Goal: Task Accomplishment & Management: Complete application form

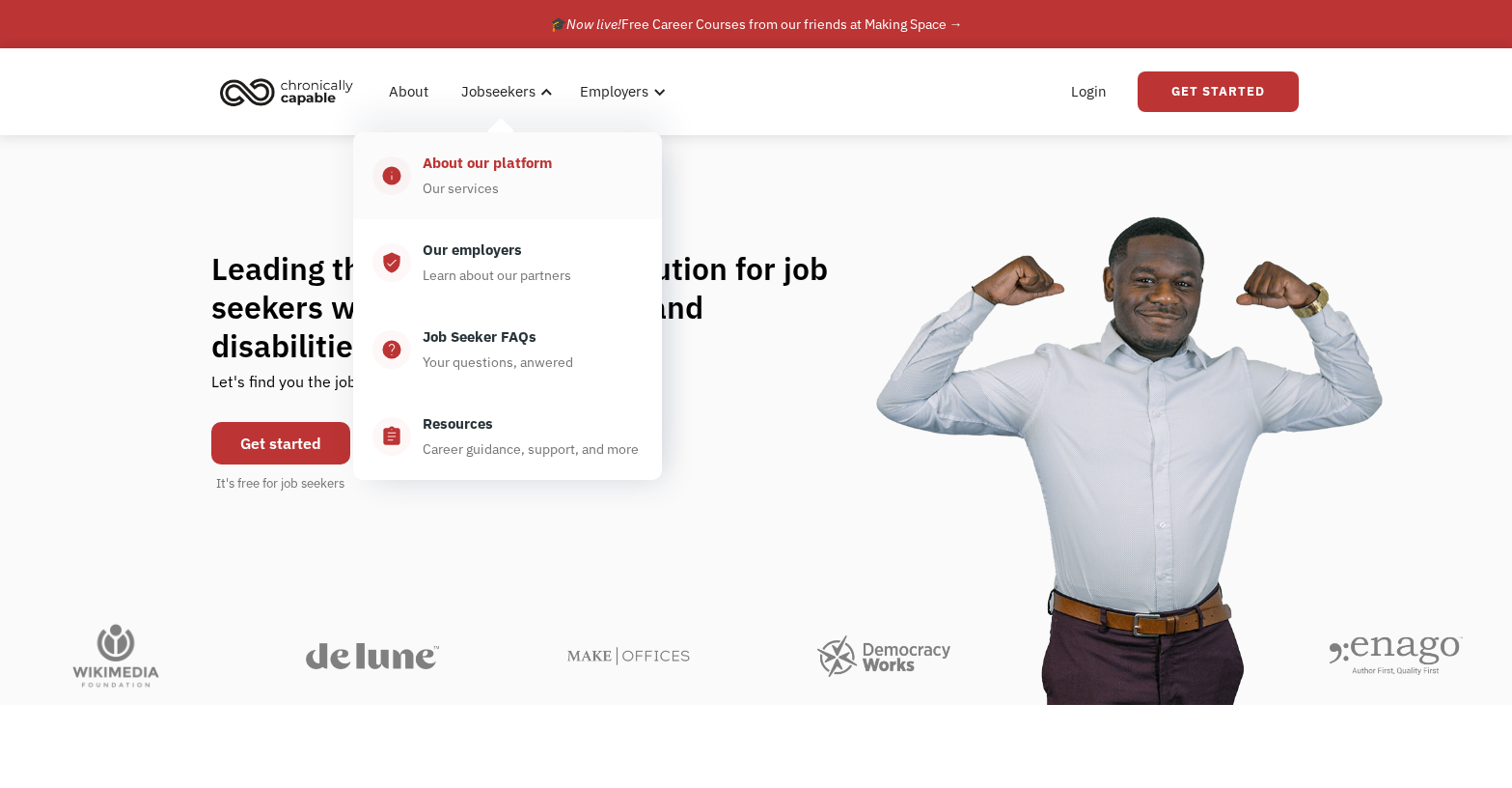
click at [467, 166] on div "About our platform" at bounding box center [487, 163] width 130 height 23
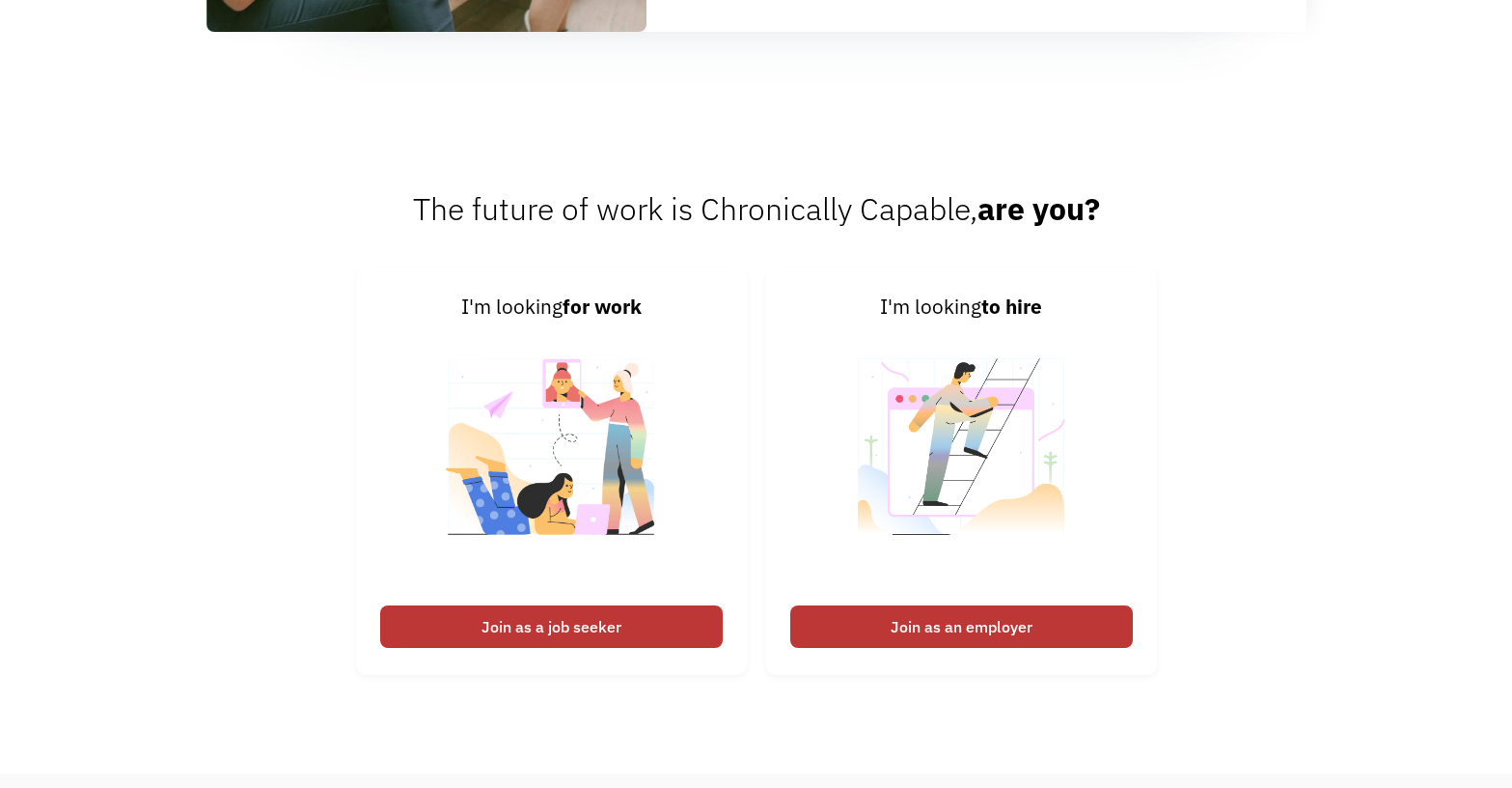
scroll to position [2414, 0]
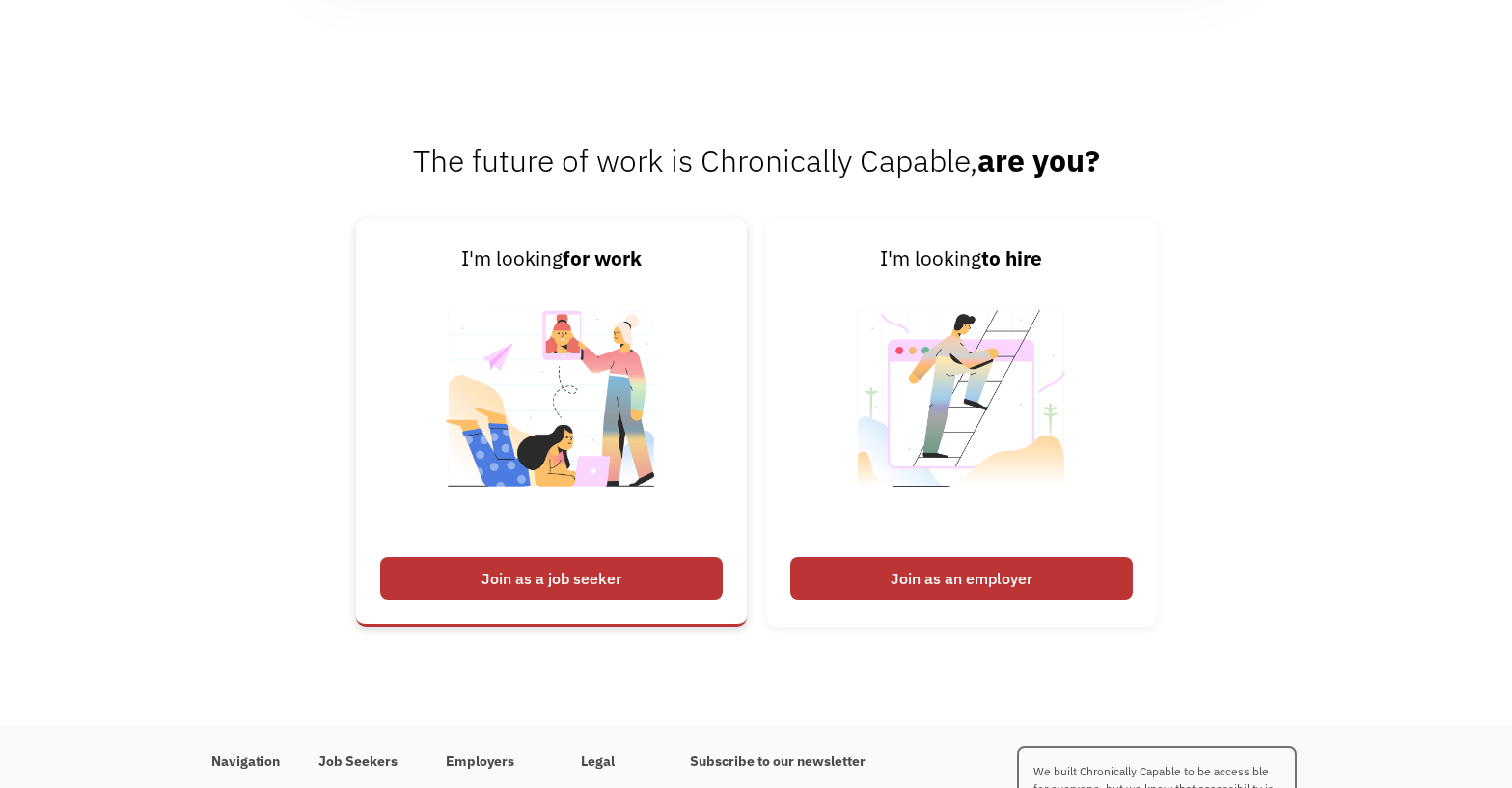
click at [574, 573] on div "Join as a job seeker" at bounding box center [552, 578] width 343 height 43
click at [569, 580] on div "Join as a job seeker" at bounding box center [552, 578] width 343 height 43
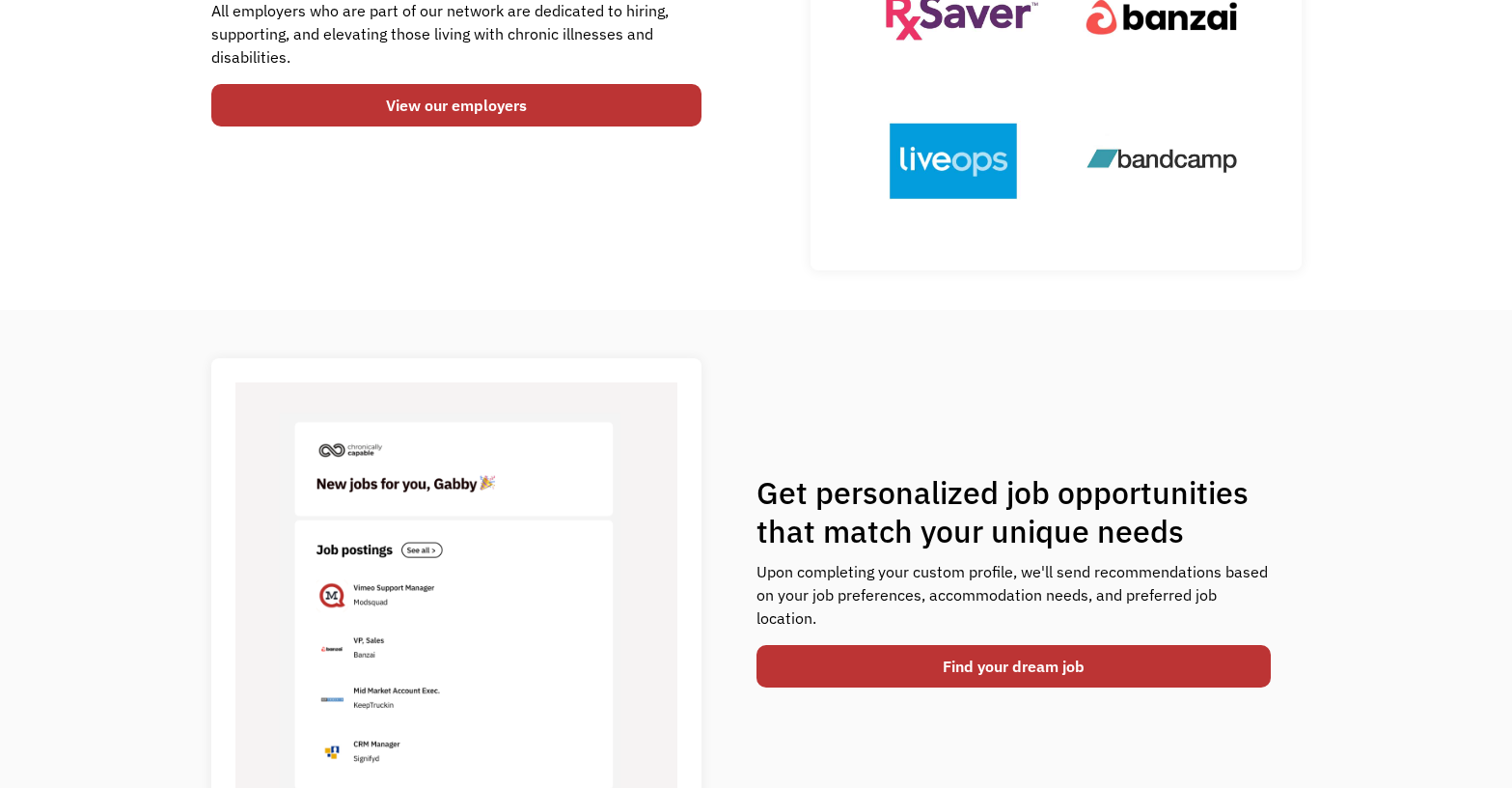
scroll to position [0, 0]
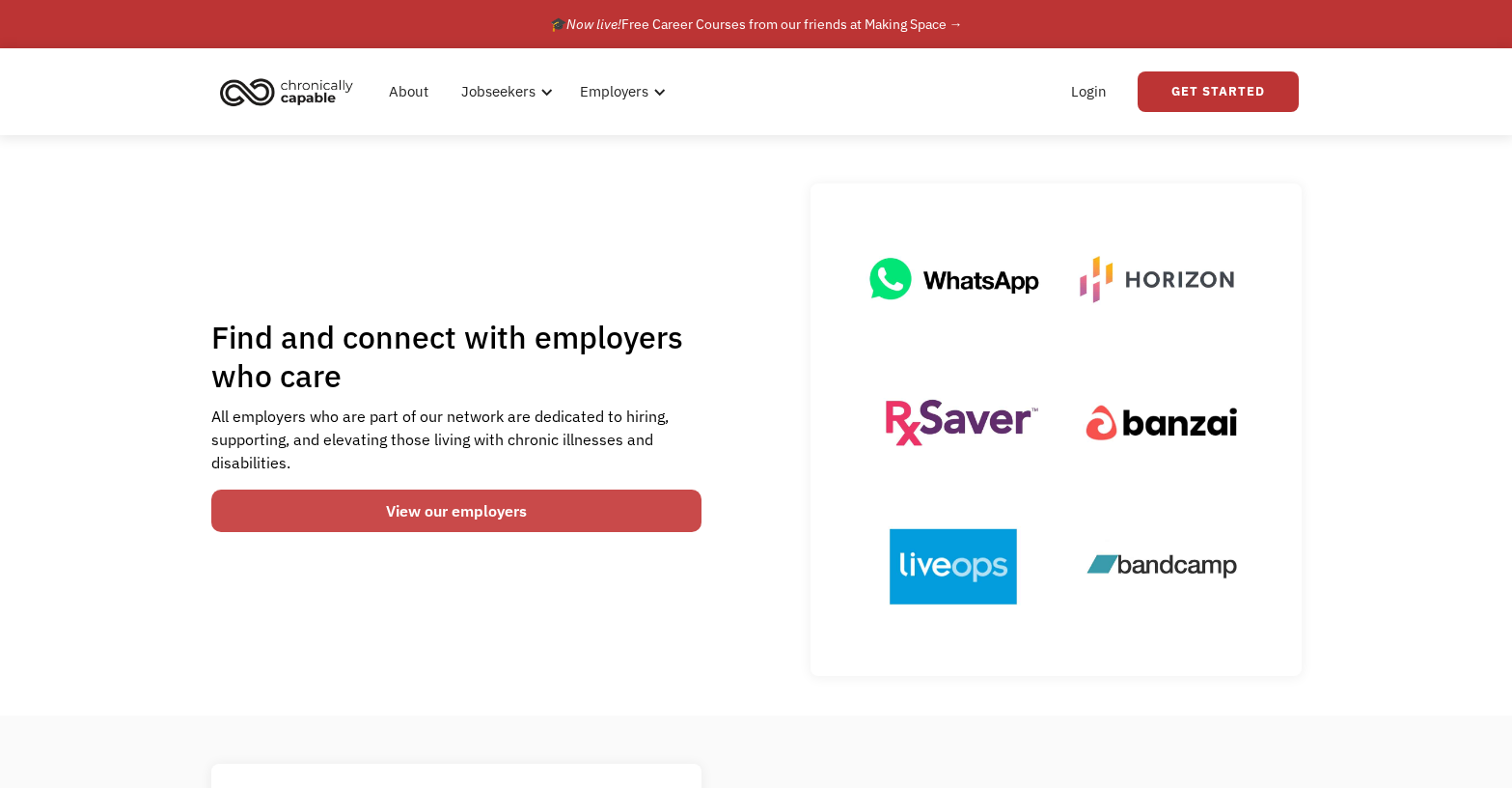
click at [426, 517] on link "View our employers" at bounding box center [457, 510] width 491 height 43
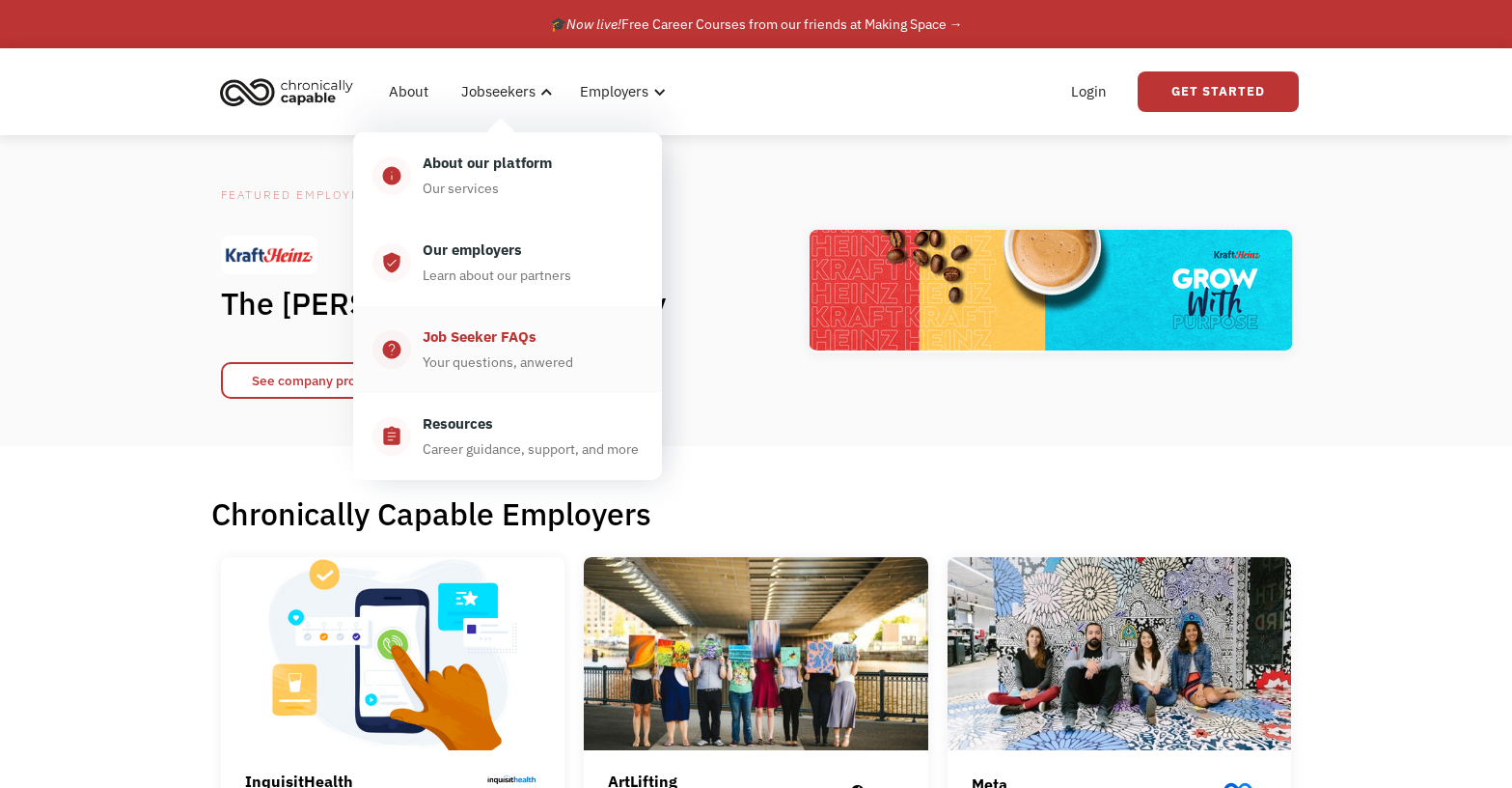
click at [433, 344] on div "Job Seeker FAQs" at bounding box center [480, 336] width 114 height 23
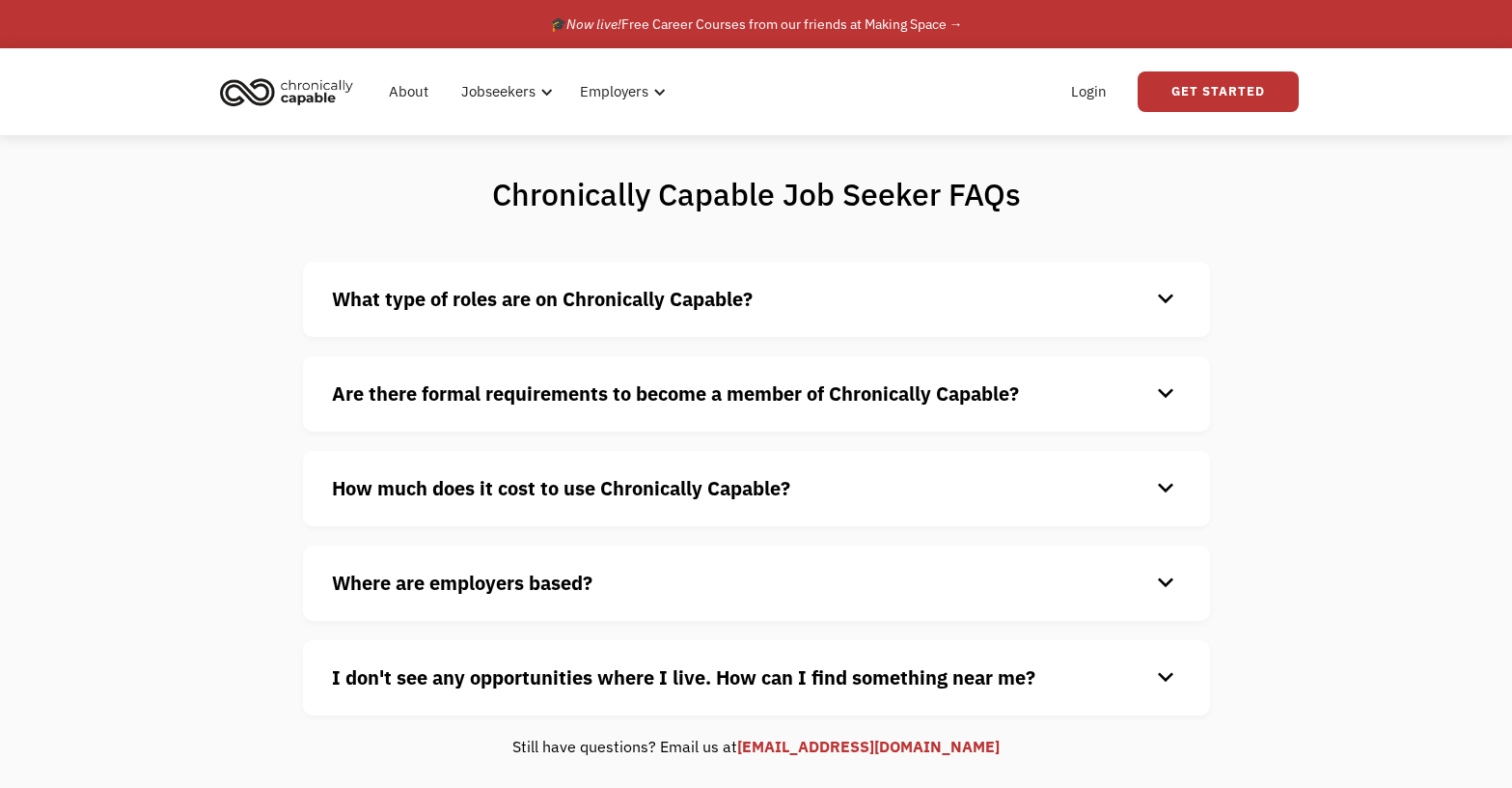
click at [1138, 304] on h4 "What type of roles are on Chronically Capable?" at bounding box center [741, 298] width 818 height 29
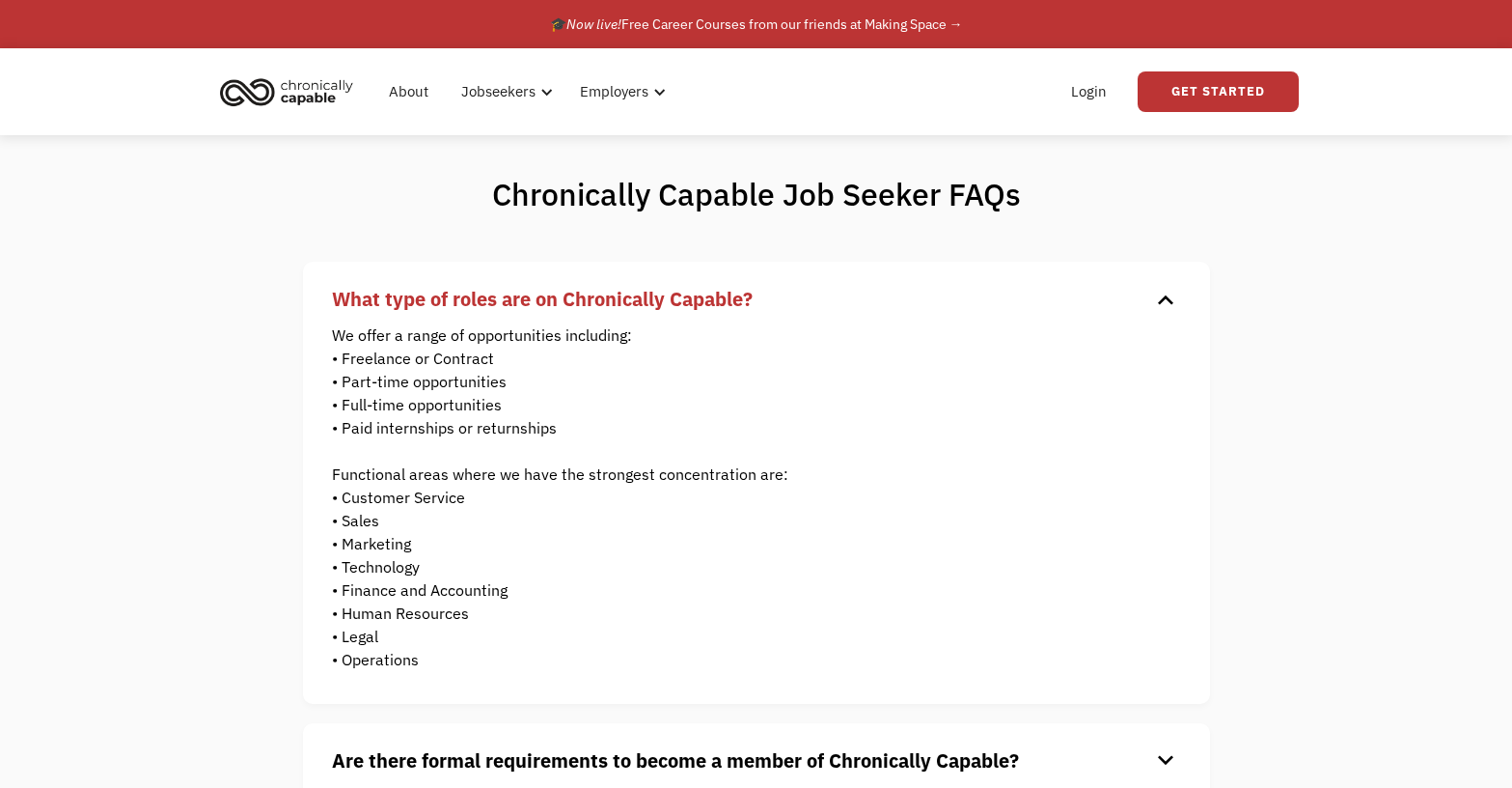
click at [1158, 286] on div "keyboard_arrow_down" at bounding box center [1165, 298] width 31 height 29
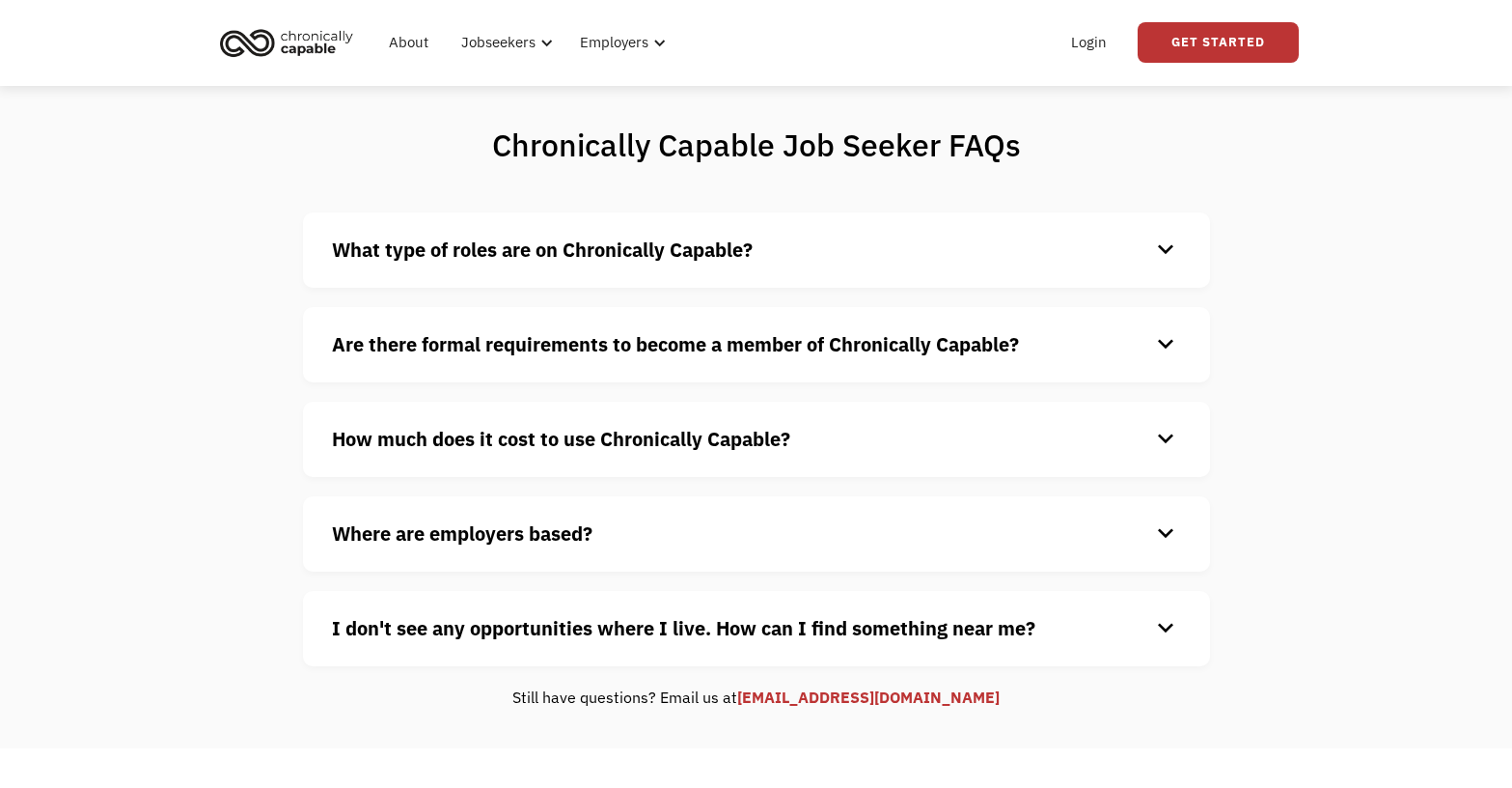
scroll to position [96, 0]
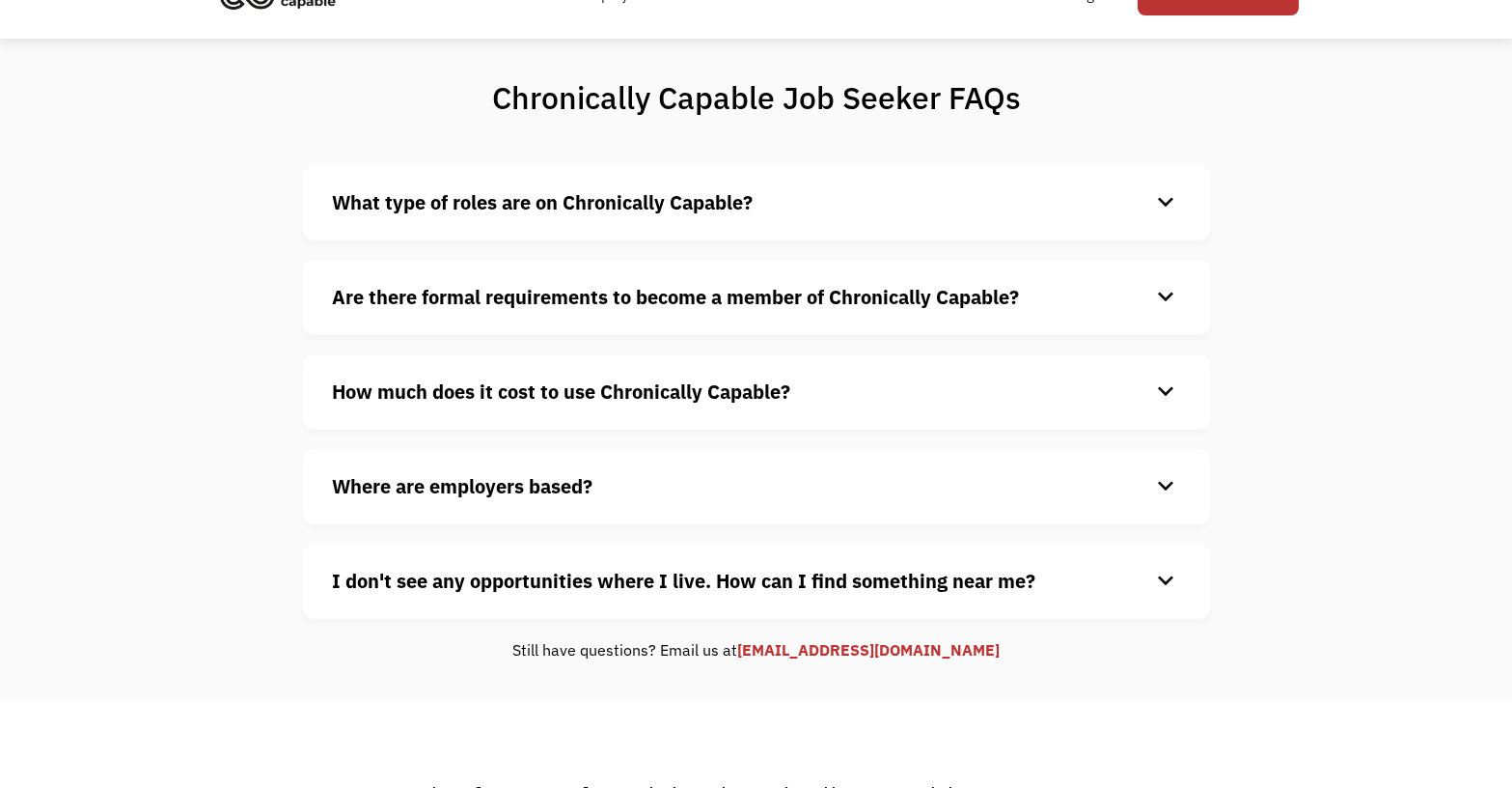
click at [1153, 282] on div "keyboard_arrow_down" at bounding box center [1165, 296] width 31 height 29
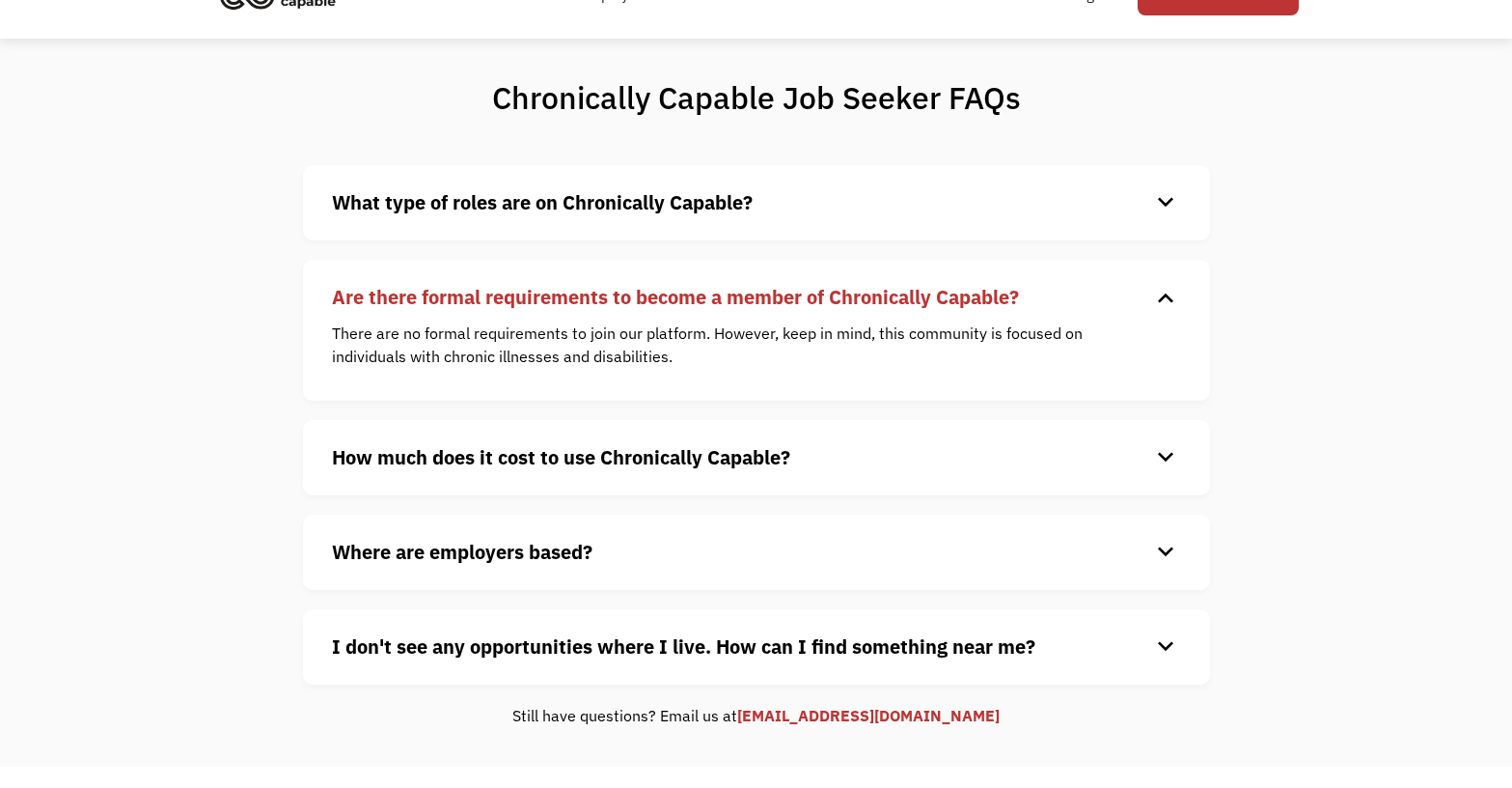
click at [1153, 282] on div "keyboard_arrow_down" at bounding box center [1165, 296] width 31 height 29
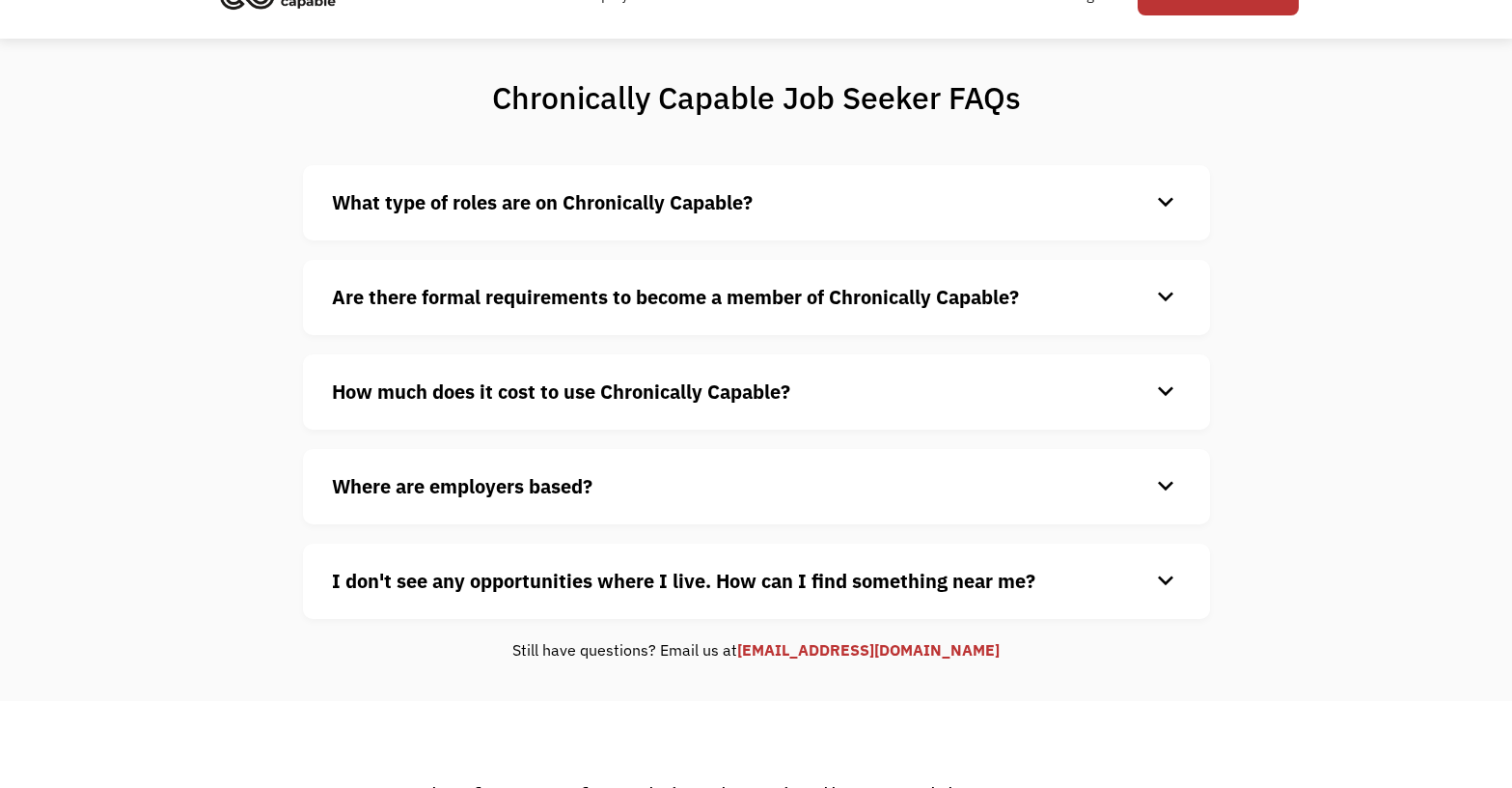
click at [1168, 373] on div "How much does it cost to use Chronically Capable? keyboard_arrow_down Chronical…" at bounding box center [757, 393] width 908 height 75
click at [1162, 391] on div "keyboard_arrow_down" at bounding box center [1165, 392] width 31 height 29
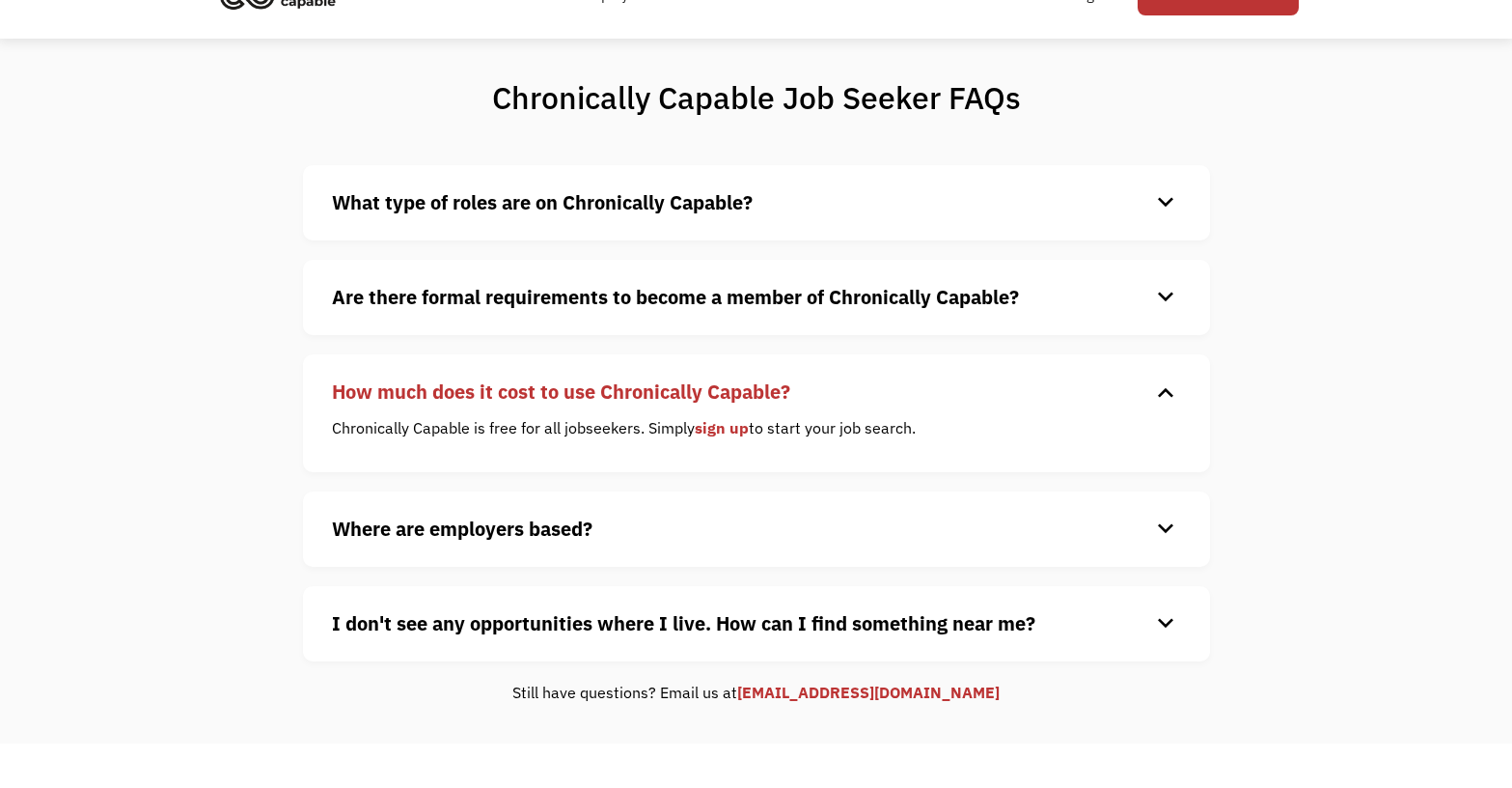
click at [734, 434] on link "sign up" at bounding box center [721, 427] width 54 height 19
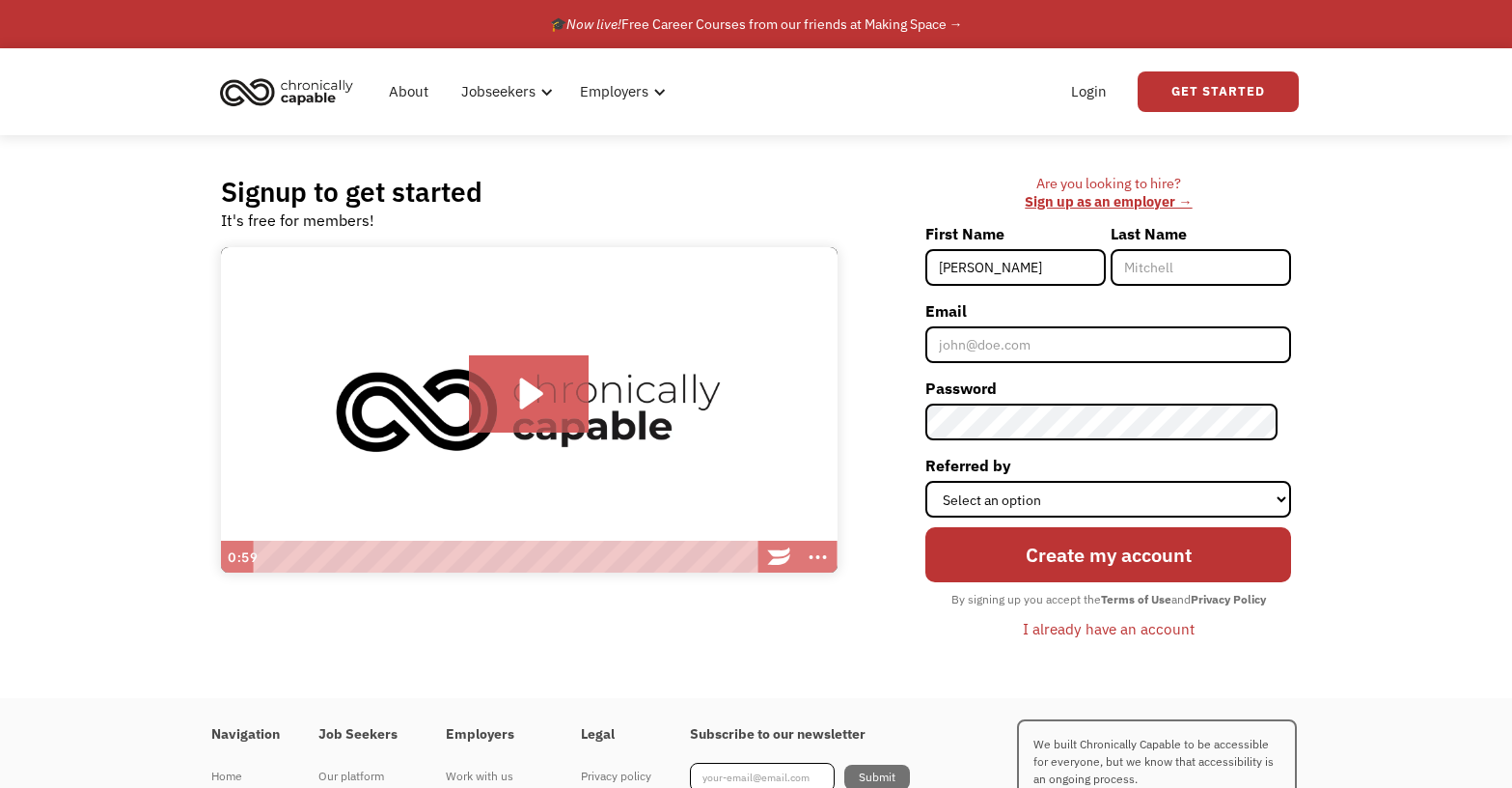
type input "[PERSON_NAME]"
type input "Brown"
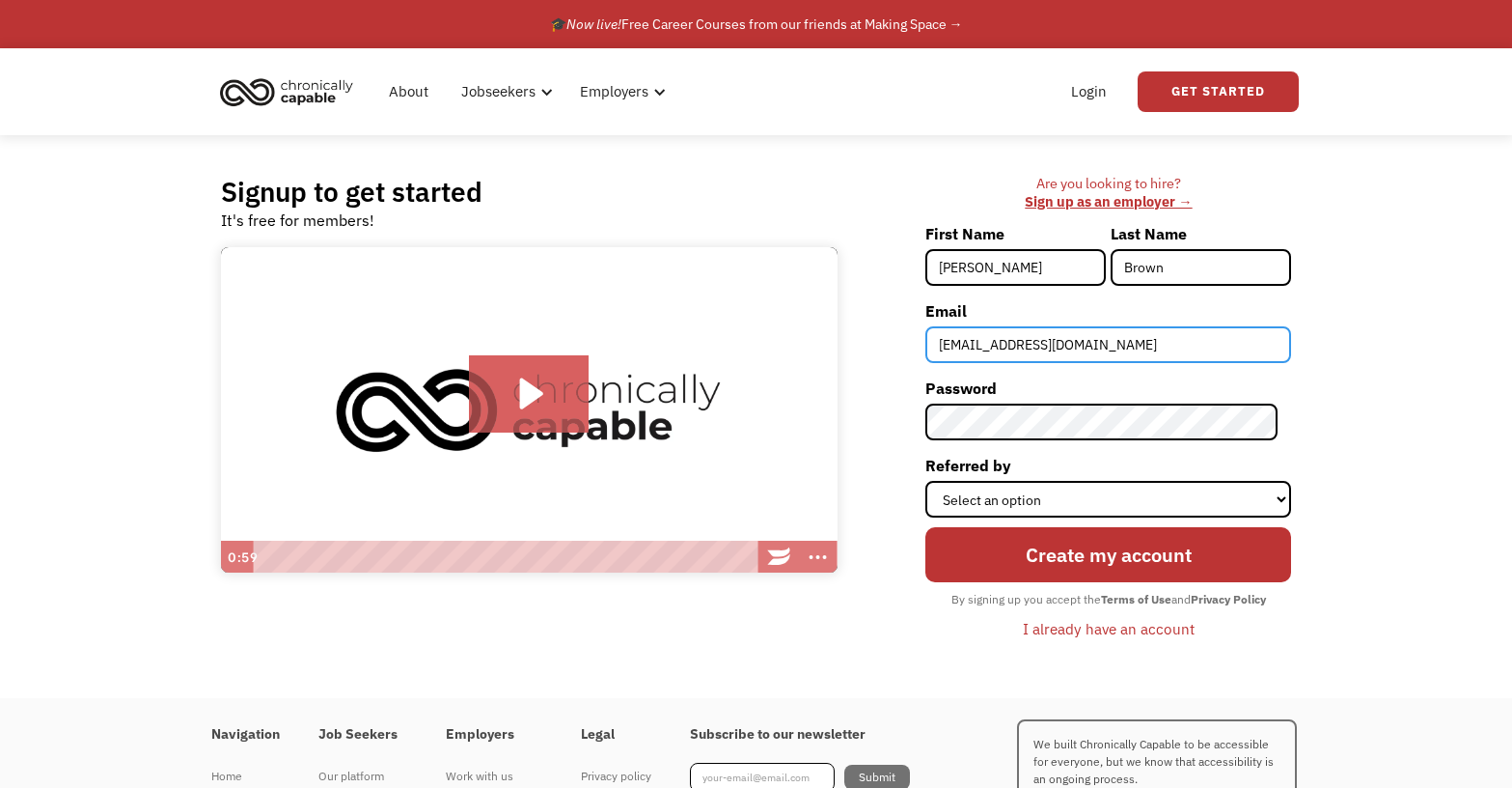
type input "[EMAIL_ADDRESS][DOMAIN_NAME]"
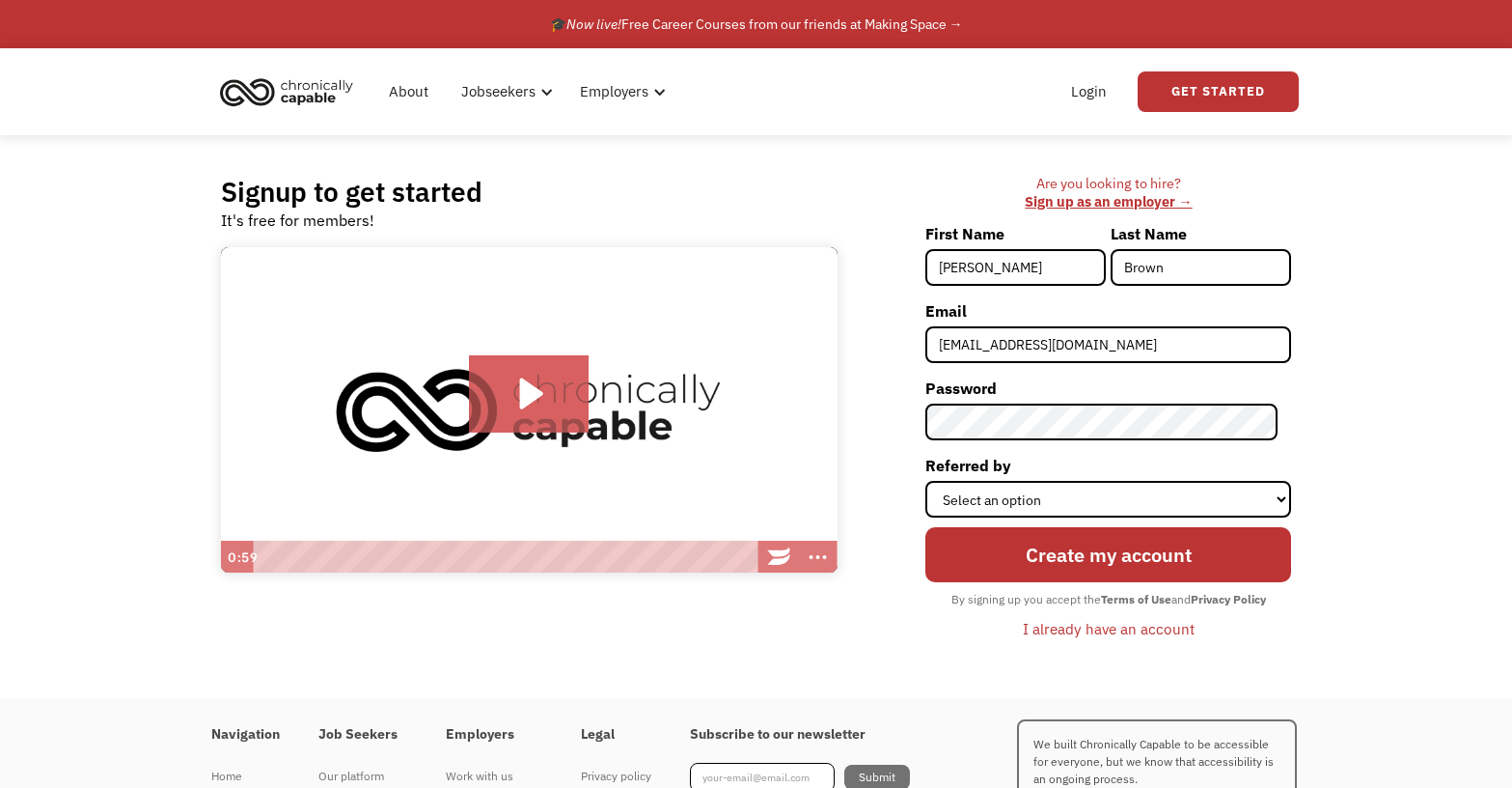
click at [1425, 295] on div "Signup to get started It's free for members! Click for sound @keyframes VOLUME_…" at bounding box center [756, 416] width 1512 height 563
click at [1164, 494] on select "Select an option Instagram Facebook Twitter Search Engine News Article Word of …" at bounding box center [1108, 499] width 366 height 37
select select "Other"
click at [939, 481] on select "Select an option Instagram Facebook Twitter Search Engine News Article Word of …" at bounding box center [1108, 499] width 366 height 37
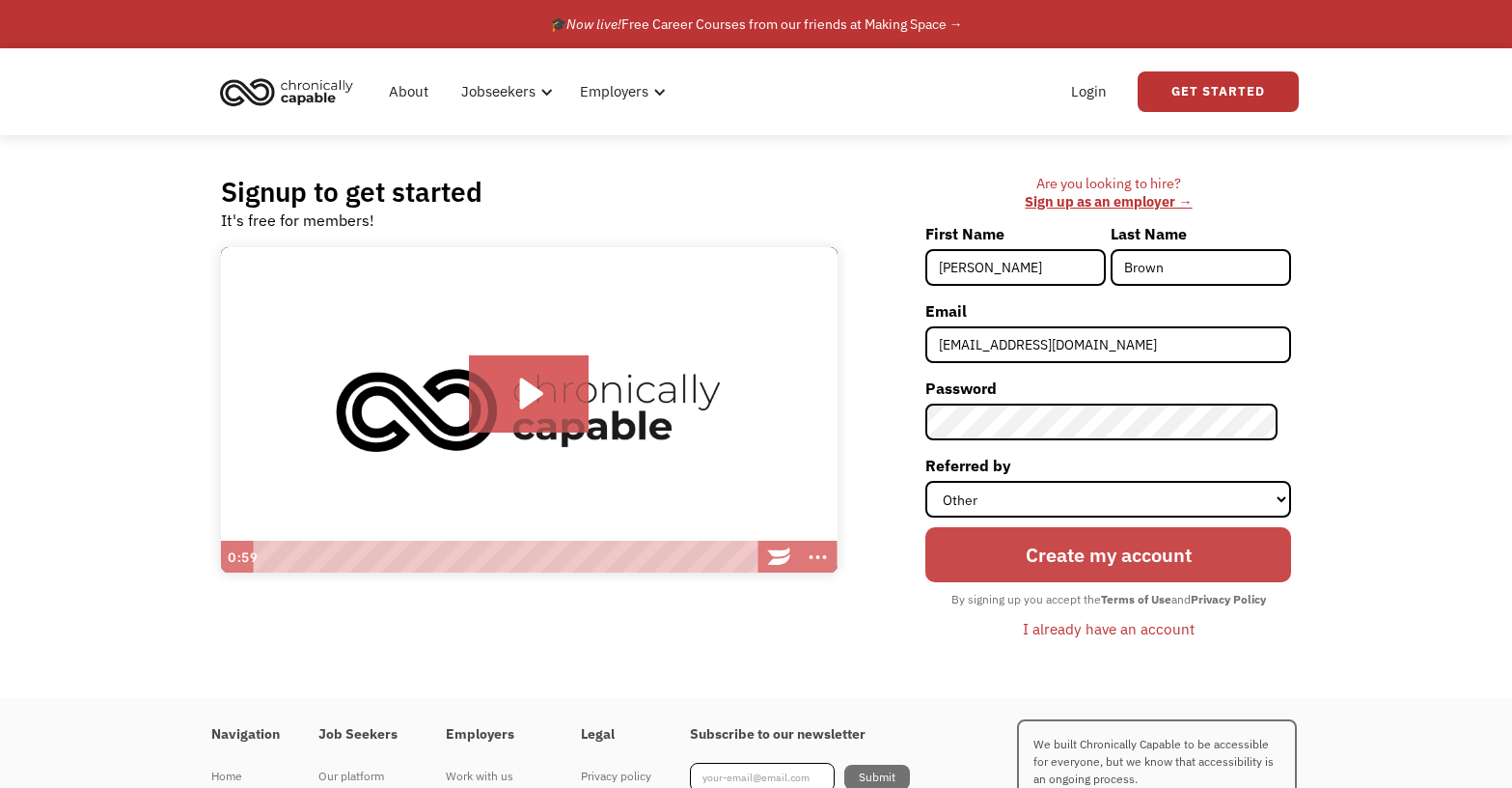
click at [1160, 561] on input "Create my account" at bounding box center [1108, 555] width 366 height 56
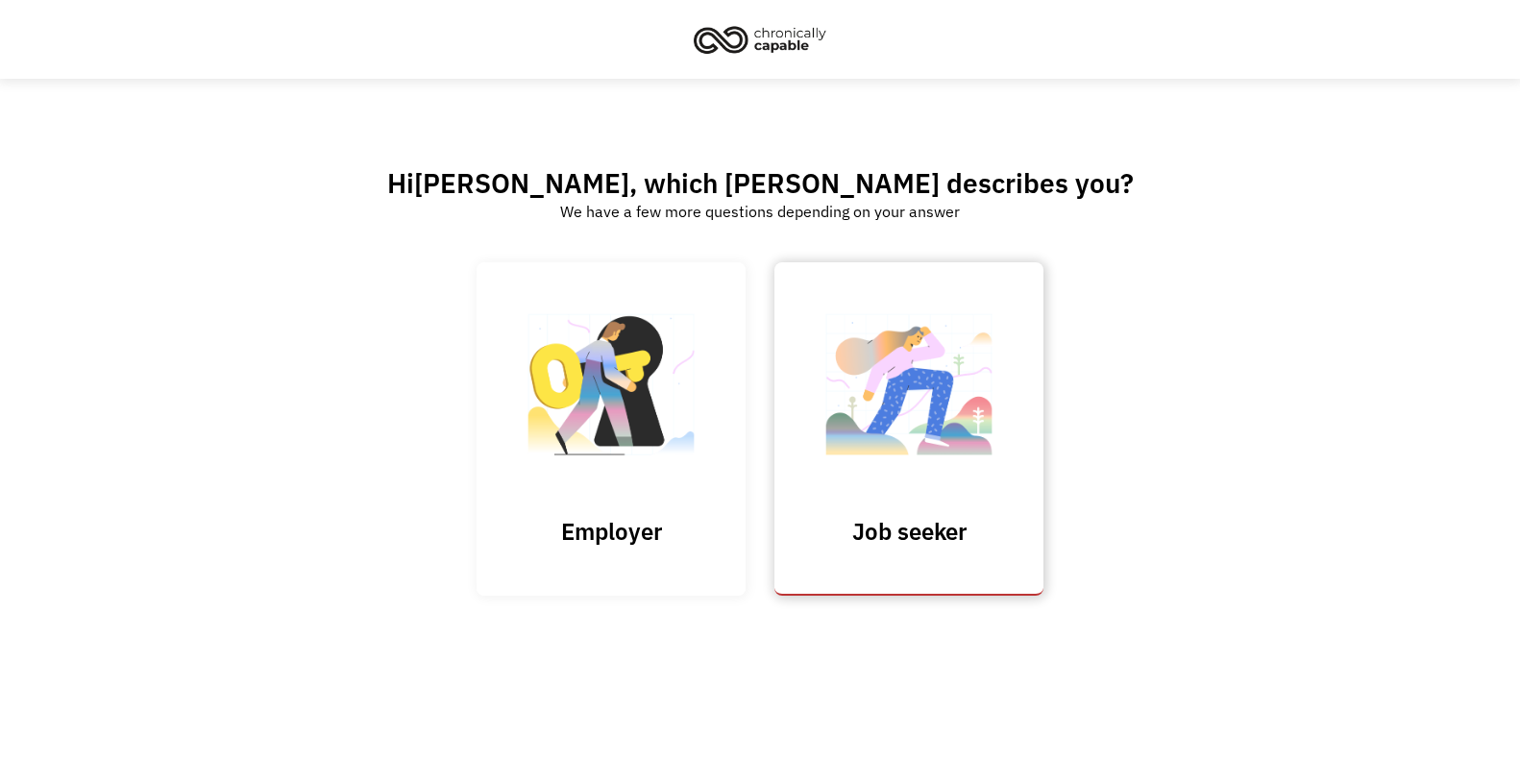
click at [896, 453] on img at bounding box center [908, 394] width 192 height 187
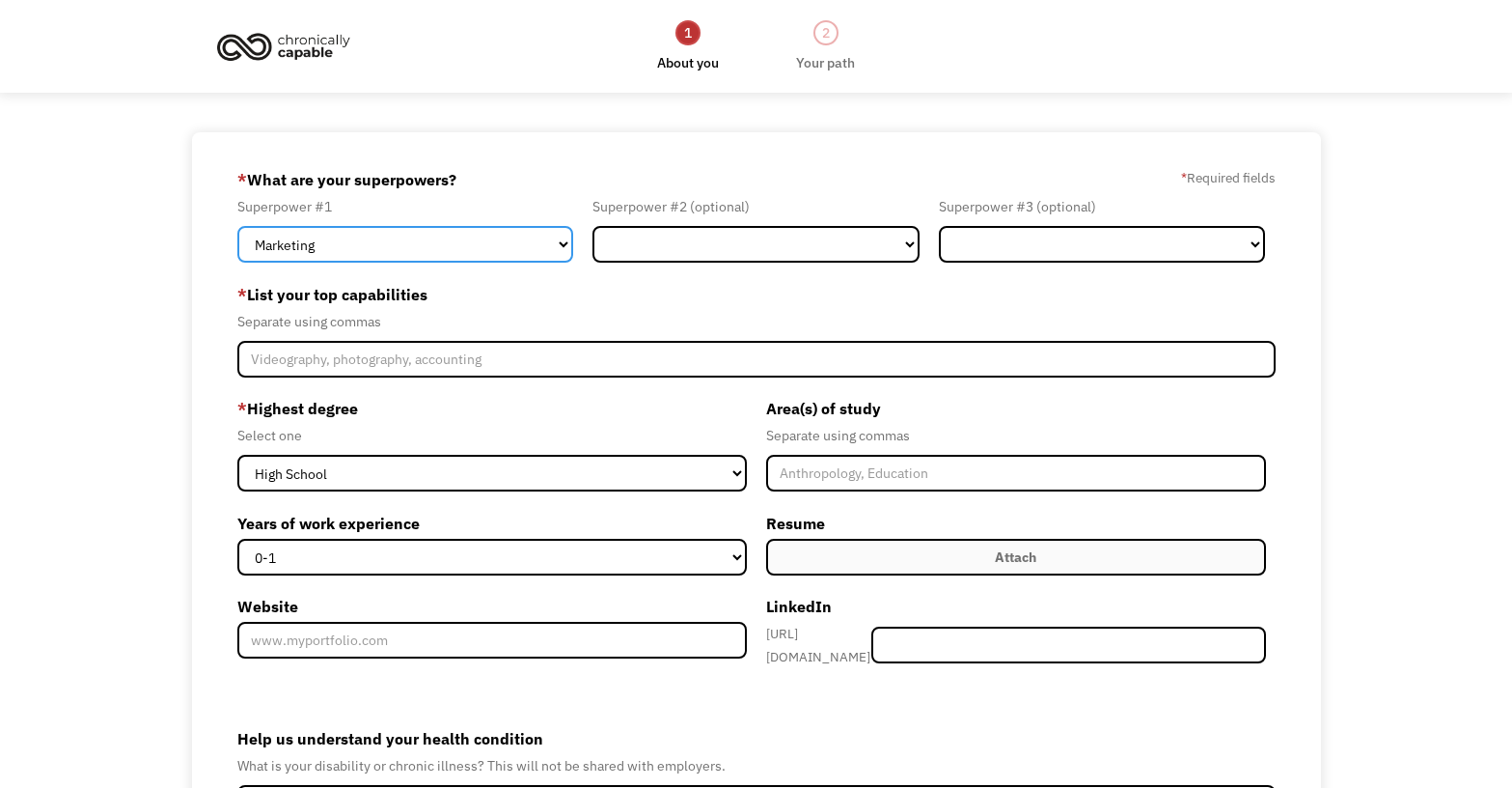
click at [503, 250] on select "Marketing Human Resources Finance Technology Operations Sales Industrial & Manu…" at bounding box center [406, 244] width 337 height 37
click at [541, 243] on select "Marketing Human Resources Finance Technology Operations Sales Industrial & Manu…" at bounding box center [406, 244] width 337 height 37
click at [429, 266] on form "68d49fbffbd262de1f4caf53 jessicacbrown@gmail.com Jessica Brown Other * What are…" at bounding box center [757, 564] width 1038 height 799
click at [429, 238] on select "Marketing Human Resources Finance Technology Operations Sales Industrial & Manu…" at bounding box center [406, 244] width 337 height 37
click at [457, 245] on select "Marketing Human Resources Finance Technology Operations Sales Industrial & Manu…" at bounding box center [406, 244] width 337 height 37
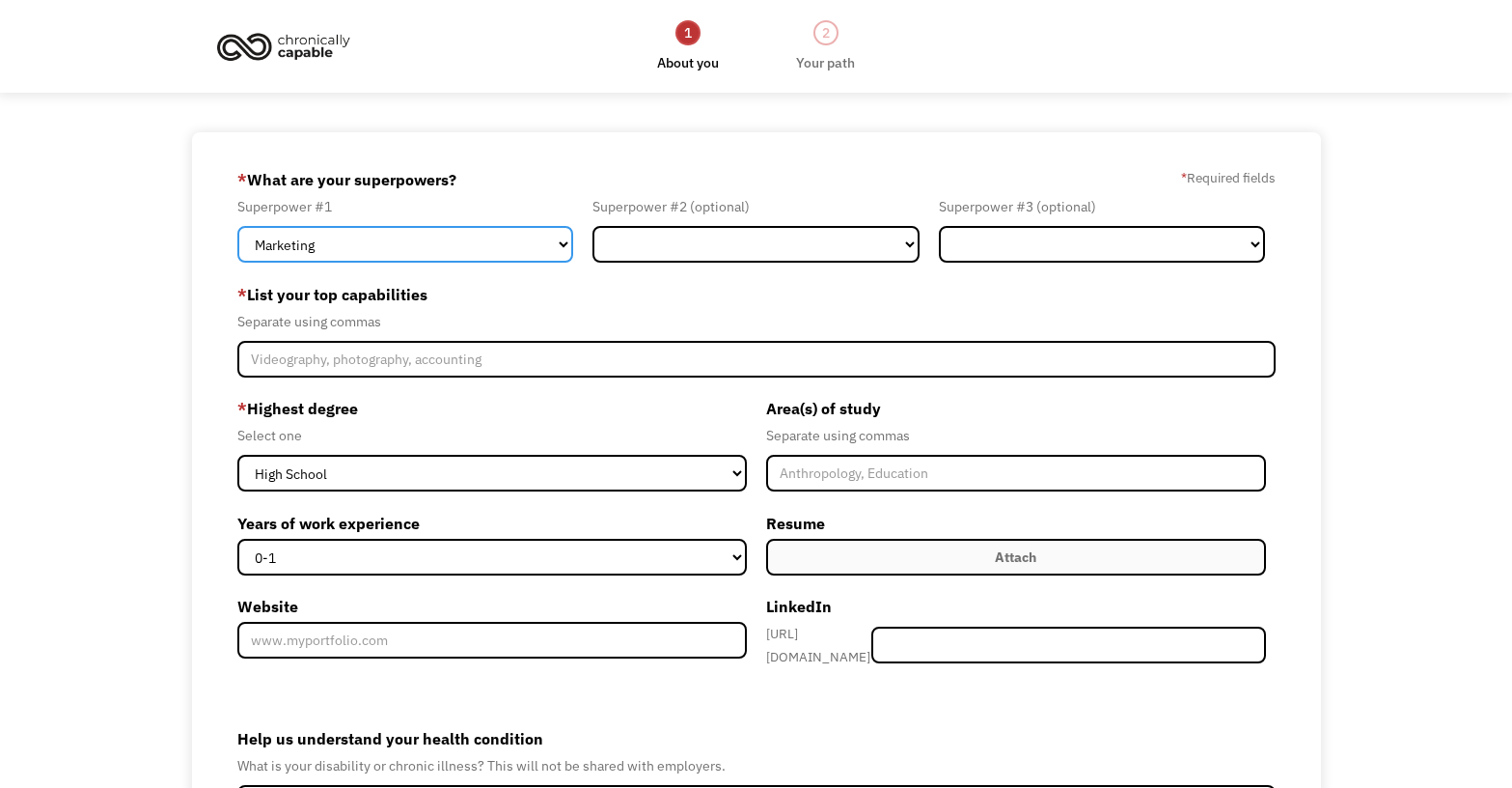
click at [436, 249] on select "Marketing Human Resources Finance Technology Operations Sales Industrial & Manu…" at bounding box center [406, 244] width 337 height 37
click at [292, 250] on select "Marketing Human Resources Finance Technology Operations Sales Industrial & Manu…" at bounding box center [406, 244] width 337 height 37
click at [512, 247] on select "Marketing Human Resources Finance Technology Operations Sales Industrial & Manu…" at bounding box center [406, 244] width 337 height 37
click at [562, 247] on select "Marketing Human Resources Finance Technology Operations Sales Industrial & Manu…" at bounding box center [406, 244] width 337 height 37
click at [562, 246] on select "Marketing Human Resources Finance Technology Operations Sales Industrial & Manu…" at bounding box center [406, 244] width 337 height 37
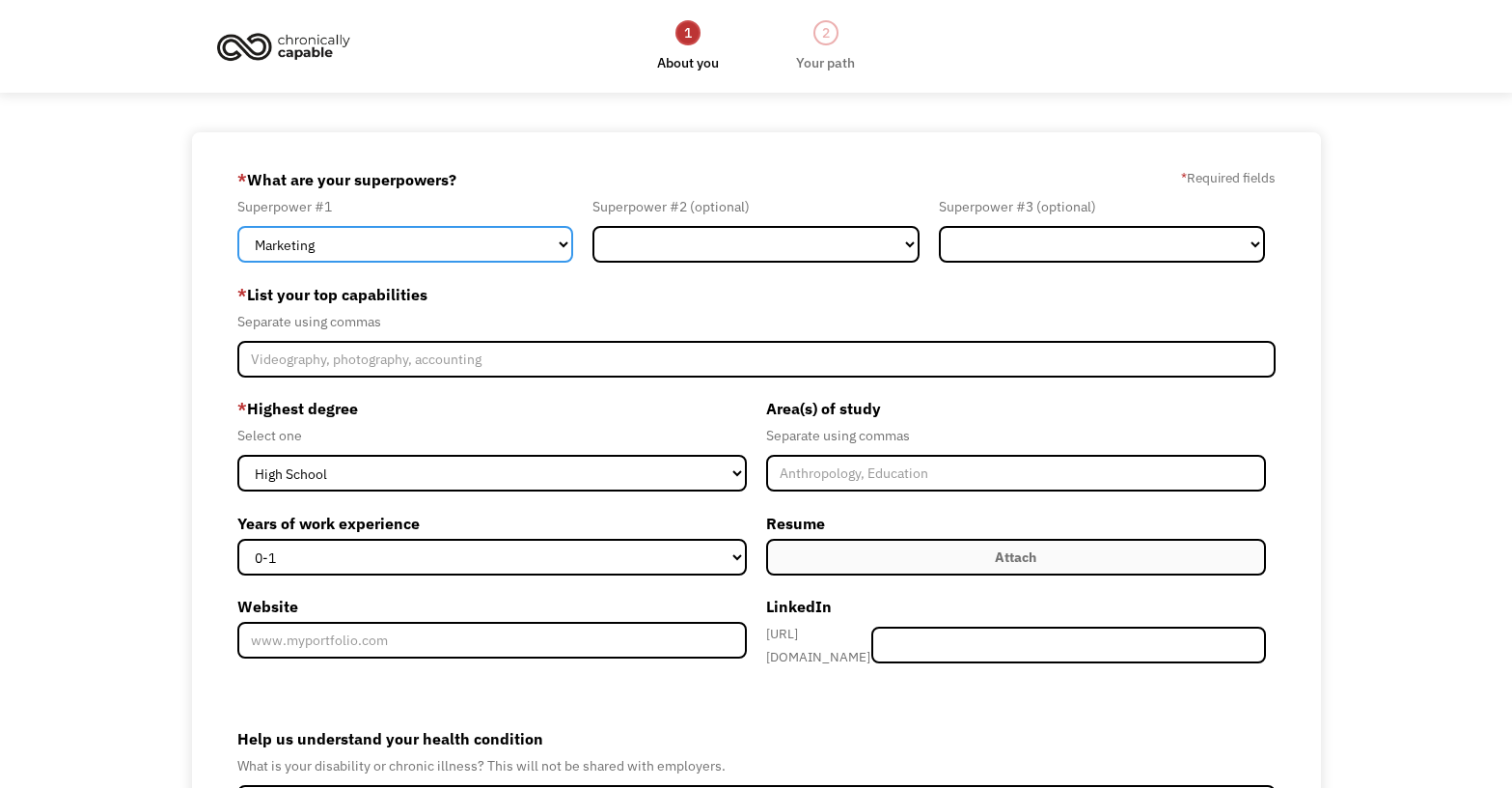
click at [562, 246] on select "Marketing Human Resources Finance Technology Operations Sales Industrial & Manu…" at bounding box center [406, 244] width 337 height 37
click at [562, 247] on select "Marketing Human Resources Finance Technology Operations Sales Industrial & Manu…" at bounding box center [406, 244] width 337 height 37
click at [341, 249] on select "Marketing Human Resources Finance Technology Operations Sales Industrial & Manu…" at bounding box center [406, 244] width 337 height 37
select select "Operations"
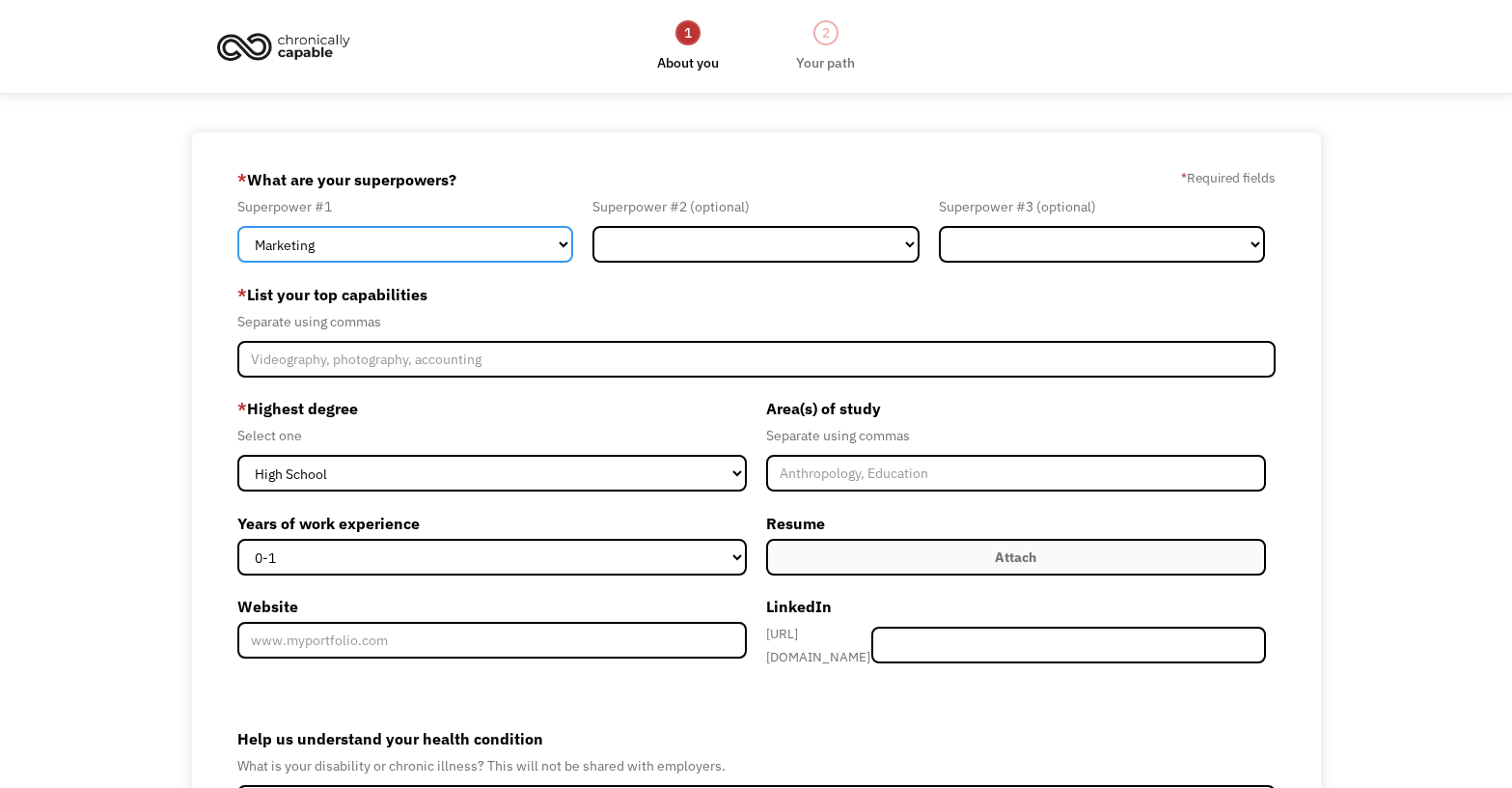
click at [238, 226] on select "Marketing Human Resources Finance Technology Operations Sales Industrial & Manu…" at bounding box center [406, 244] width 337 height 37
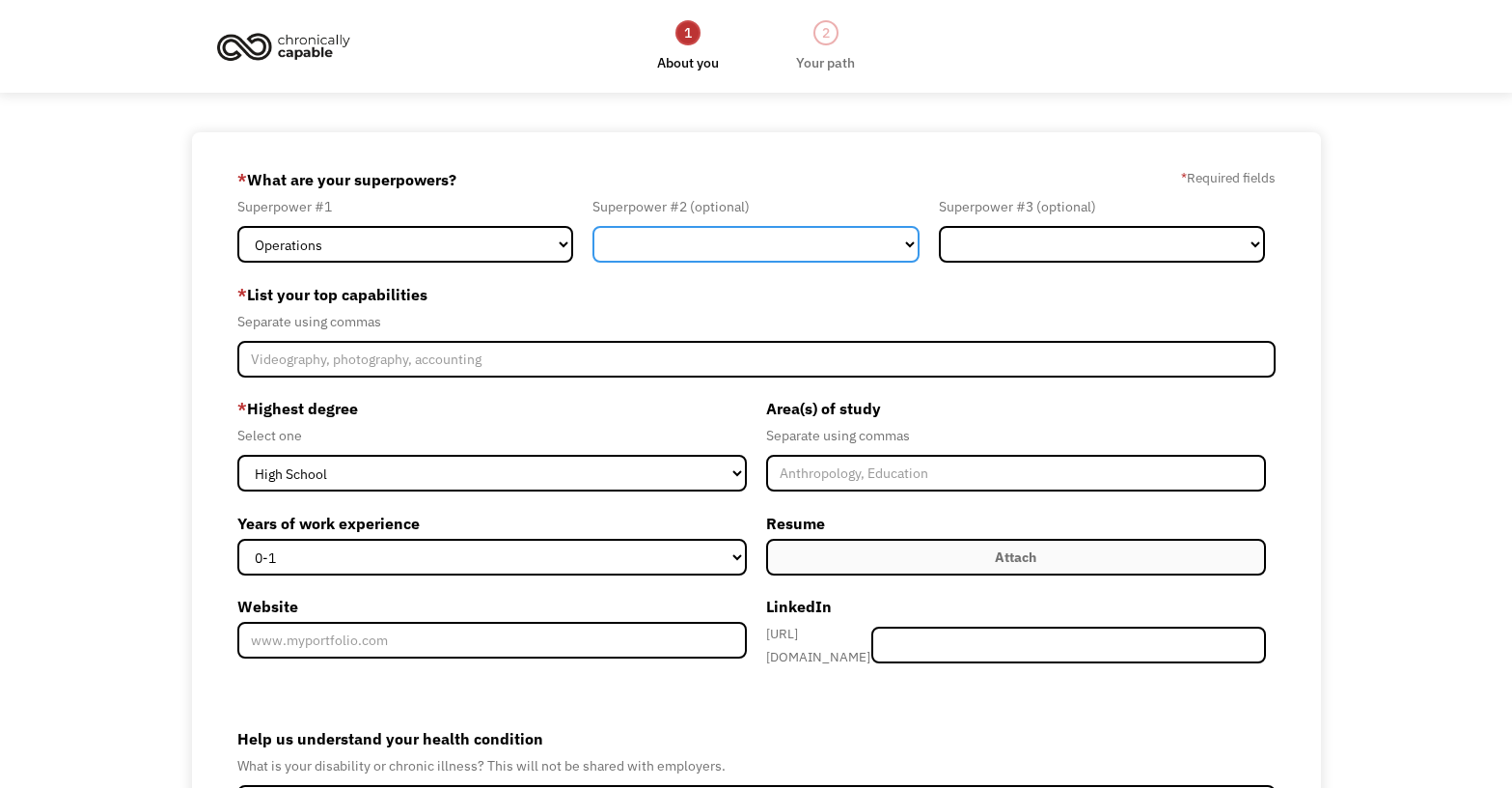
click at [761, 243] on select "Marketing Human Resources Finance Technology Operations Sales Industrial & Manu…" at bounding box center [756, 244] width 327 height 37
select select "Marketing"
click at [593, 226] on select "Marketing Human Resources Finance Technology Operations Sales Industrial & Manu…" at bounding box center [756, 244] width 327 height 37
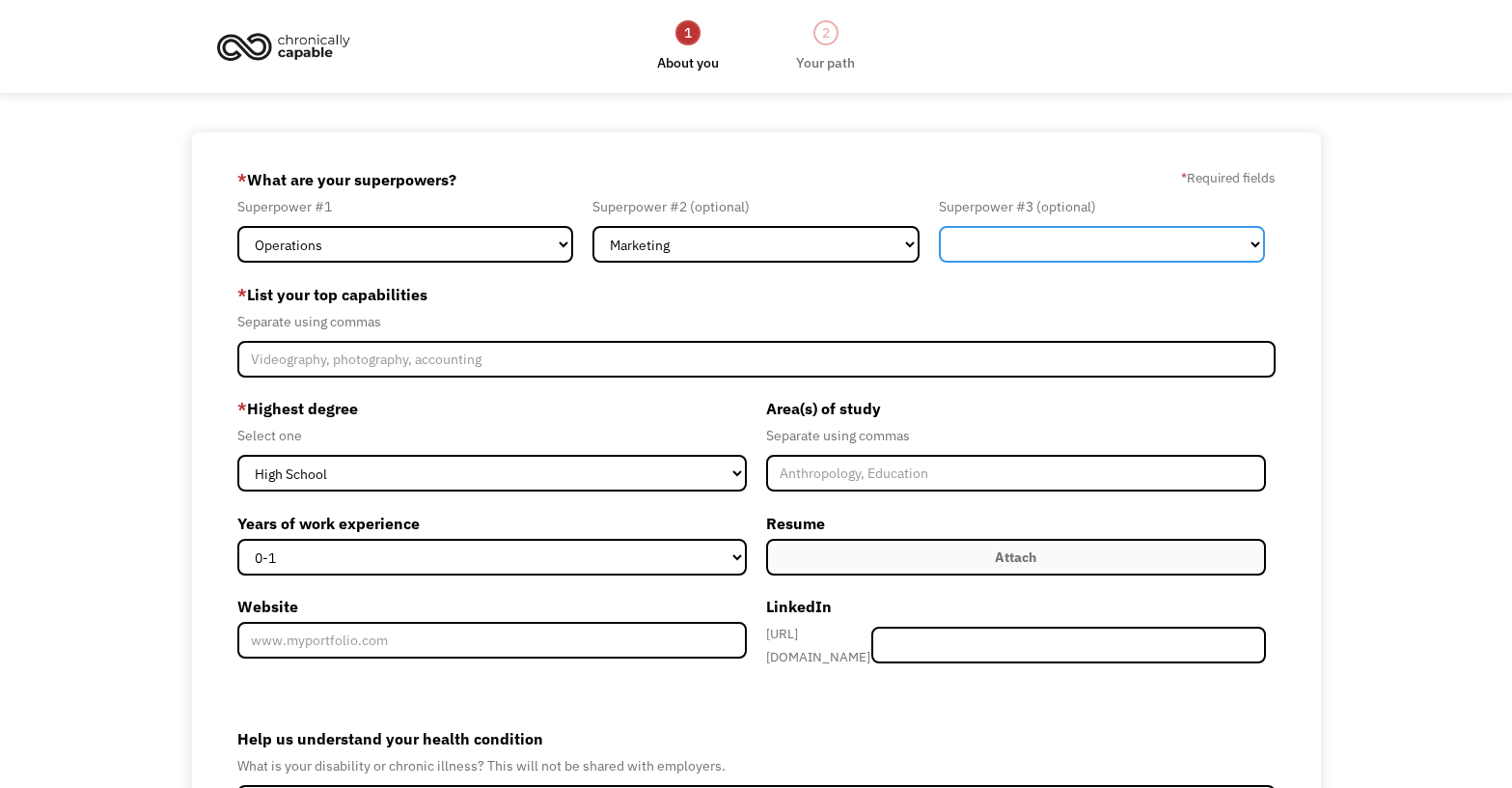
click at [992, 244] on select "Marketing Human Resources Finance Technology Operations Sales Industrial & Manu…" at bounding box center [1103, 244] width 327 height 37
click at [939, 226] on select "Marketing Human Resources Finance Technology Operations Sales Industrial & Manu…" at bounding box center [1103, 244] width 327 height 37
click at [1235, 247] on select "Marketing Human Resources Finance Technology Operations Sales Industrial & Manu…" at bounding box center [1103, 244] width 327 height 37
select select "Communications & Public Relations"
click at [939, 226] on select "Marketing Human Resources Finance Technology Operations Sales Industrial & Manu…" at bounding box center [1103, 244] width 327 height 37
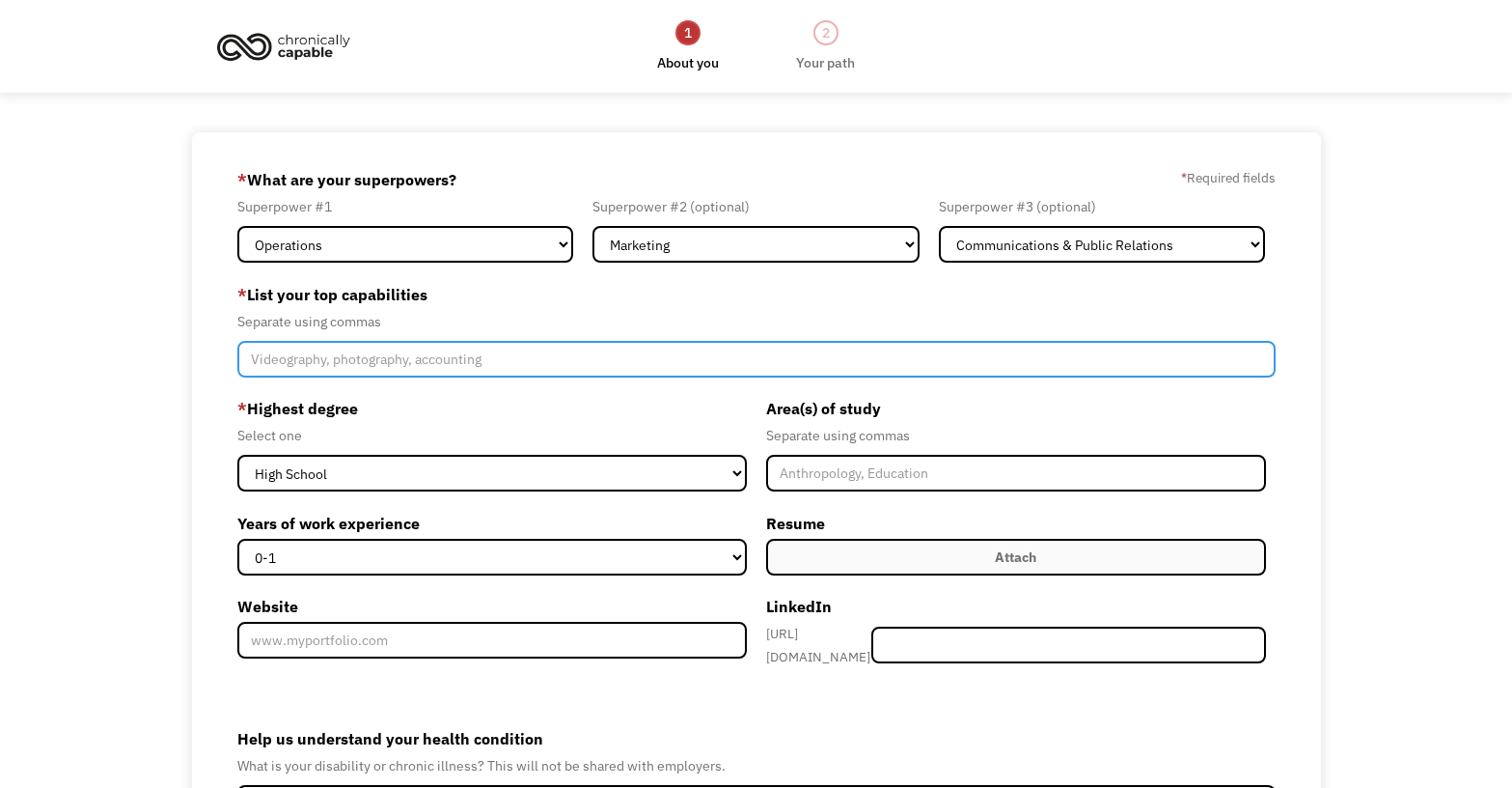
click at [549, 368] on input "Member-Create-Step1" at bounding box center [757, 359] width 1038 height 37
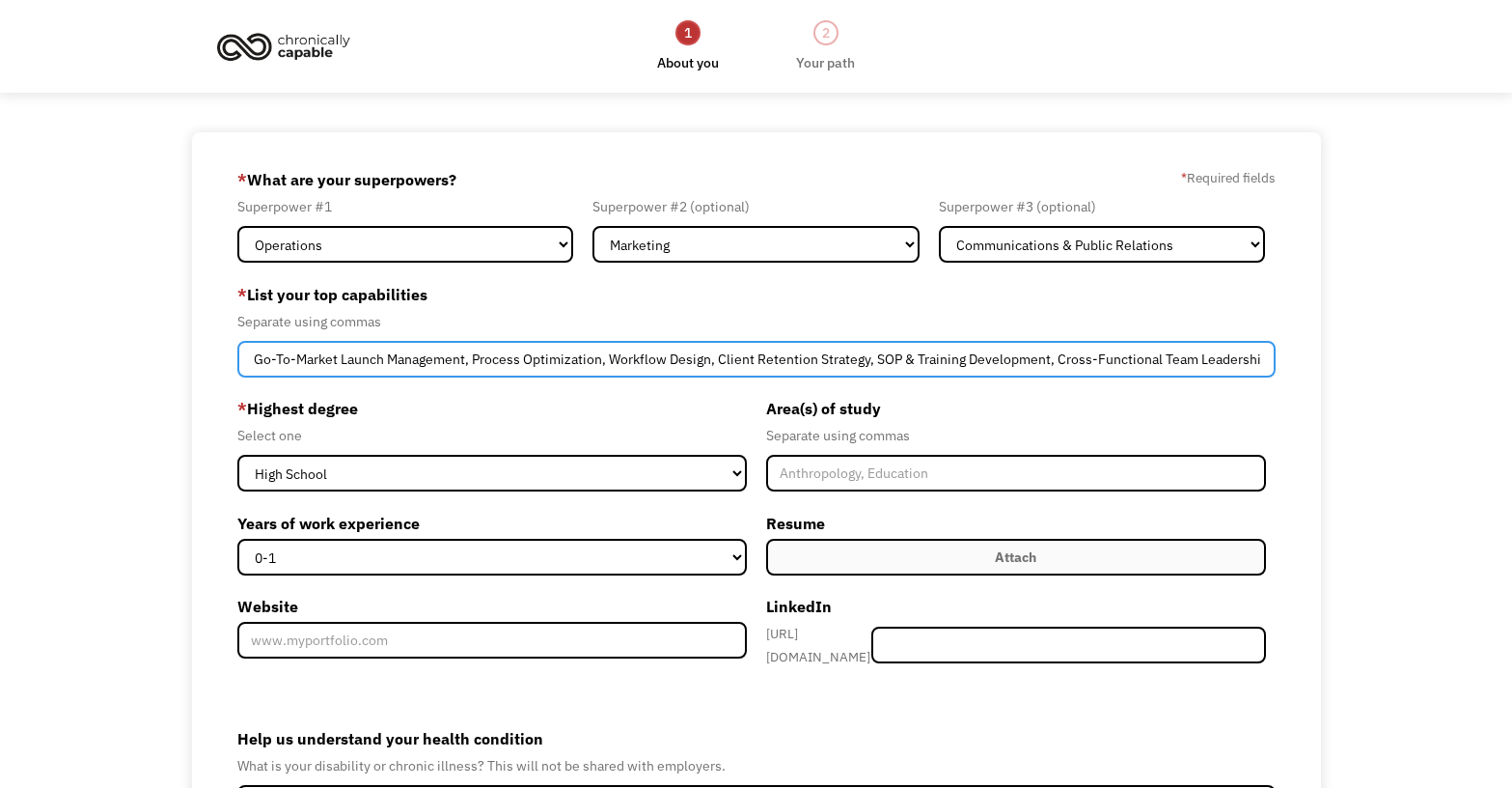
scroll to position [0, 395]
type input "Project Management, Program Management, Onboarding Design, Go-To-Market Launch …"
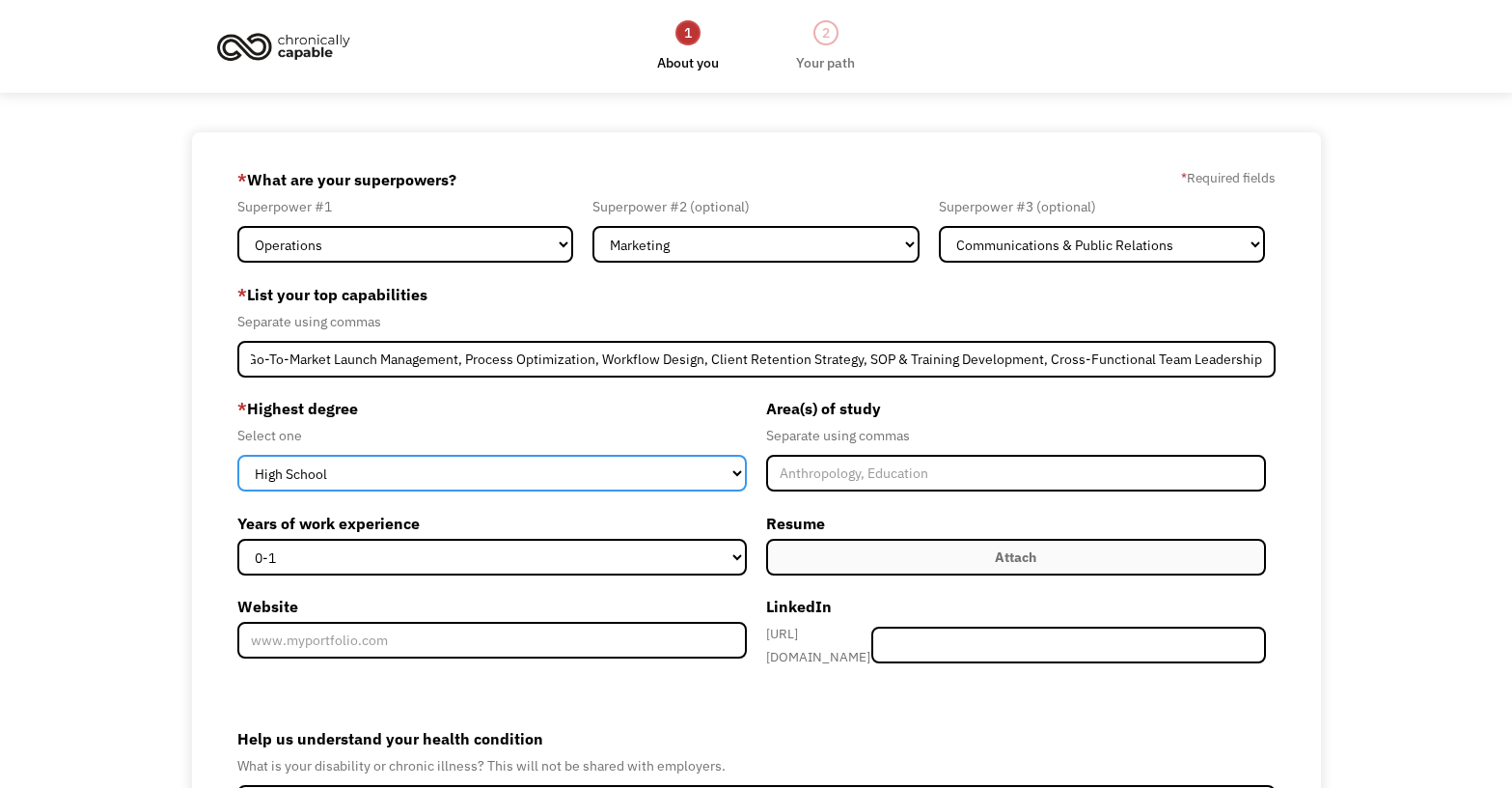
scroll to position [0, 0]
click at [444, 475] on select "High School Associates Bachelors Master's PhD" at bounding box center [492, 473] width 509 height 37
select select "bachelors"
click at [238, 455] on select "High School Associates Bachelors Master's PhD" at bounding box center [492, 473] width 509 height 37
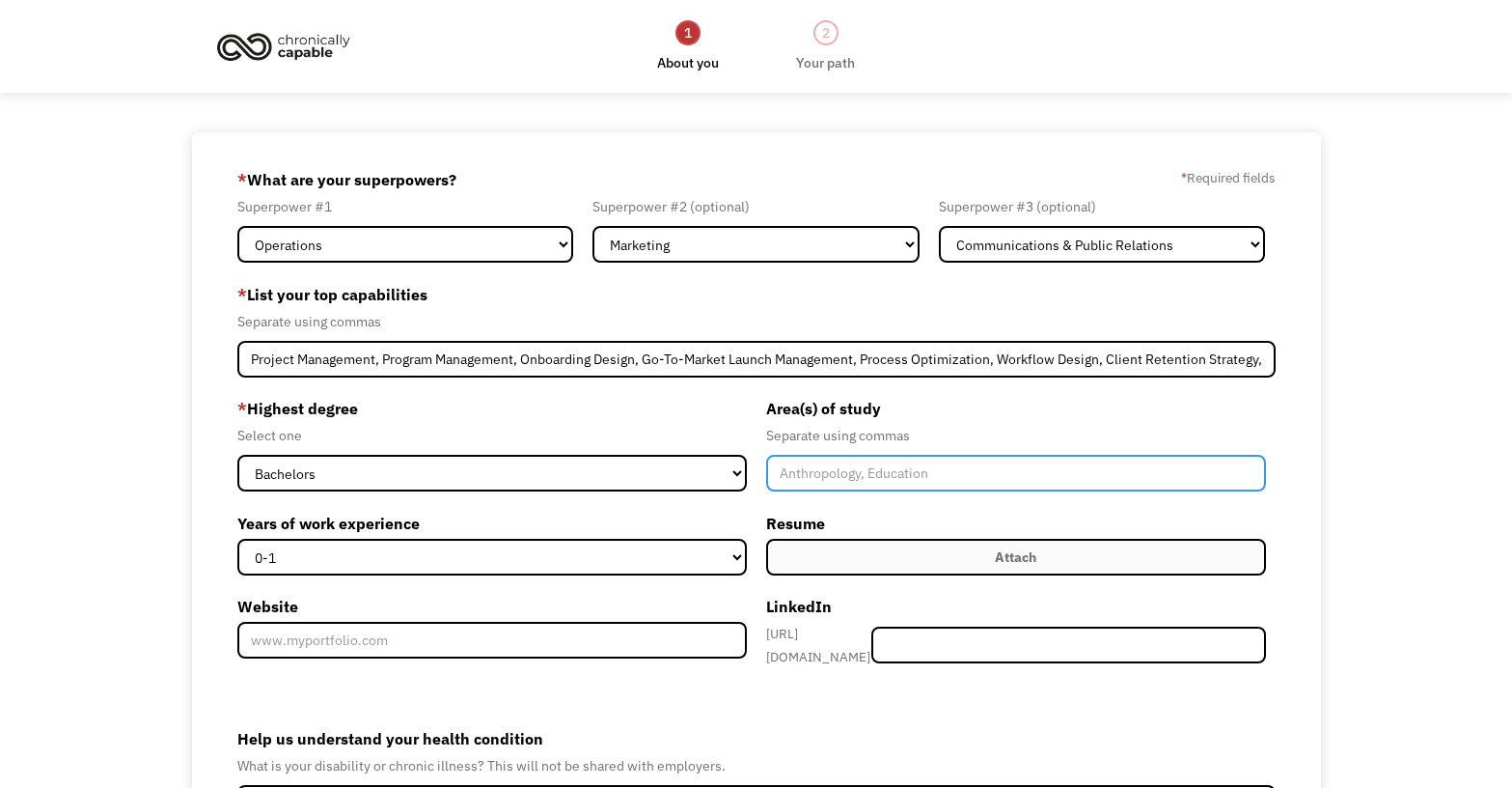
click at [861, 474] on input "Member-Create-Step1" at bounding box center [1016, 473] width 500 height 37
type input "Public Relations"
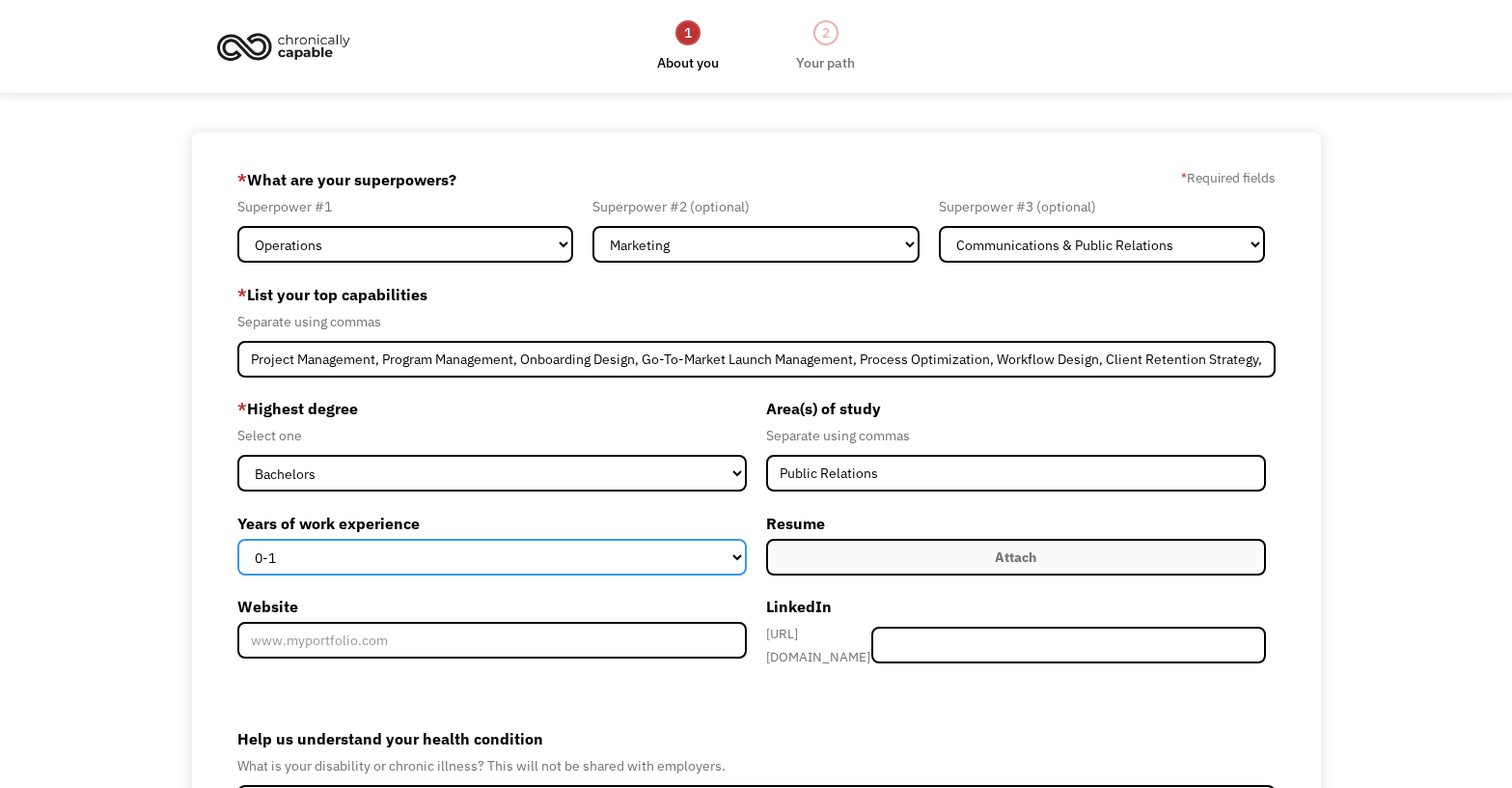
click at [727, 544] on select "0-1 2-4 5-10 11-15 15+" at bounding box center [492, 557] width 509 height 37
select select "11-15"
click at [238, 539] on select "0-1 2-4 5-10 11-15 15+" at bounding box center [492, 557] width 509 height 37
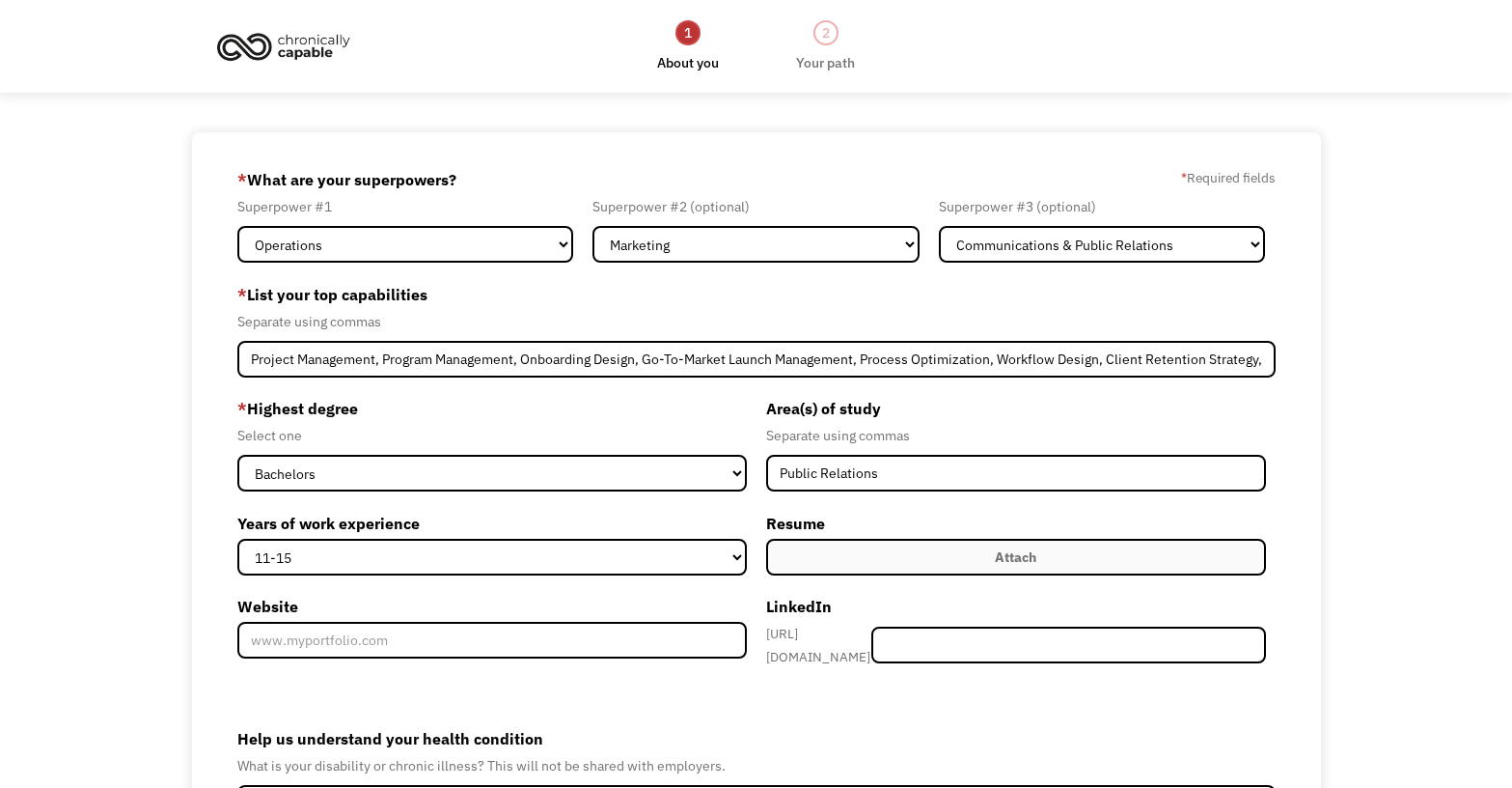
click at [909, 541] on label "Attach" at bounding box center [1016, 557] width 500 height 37
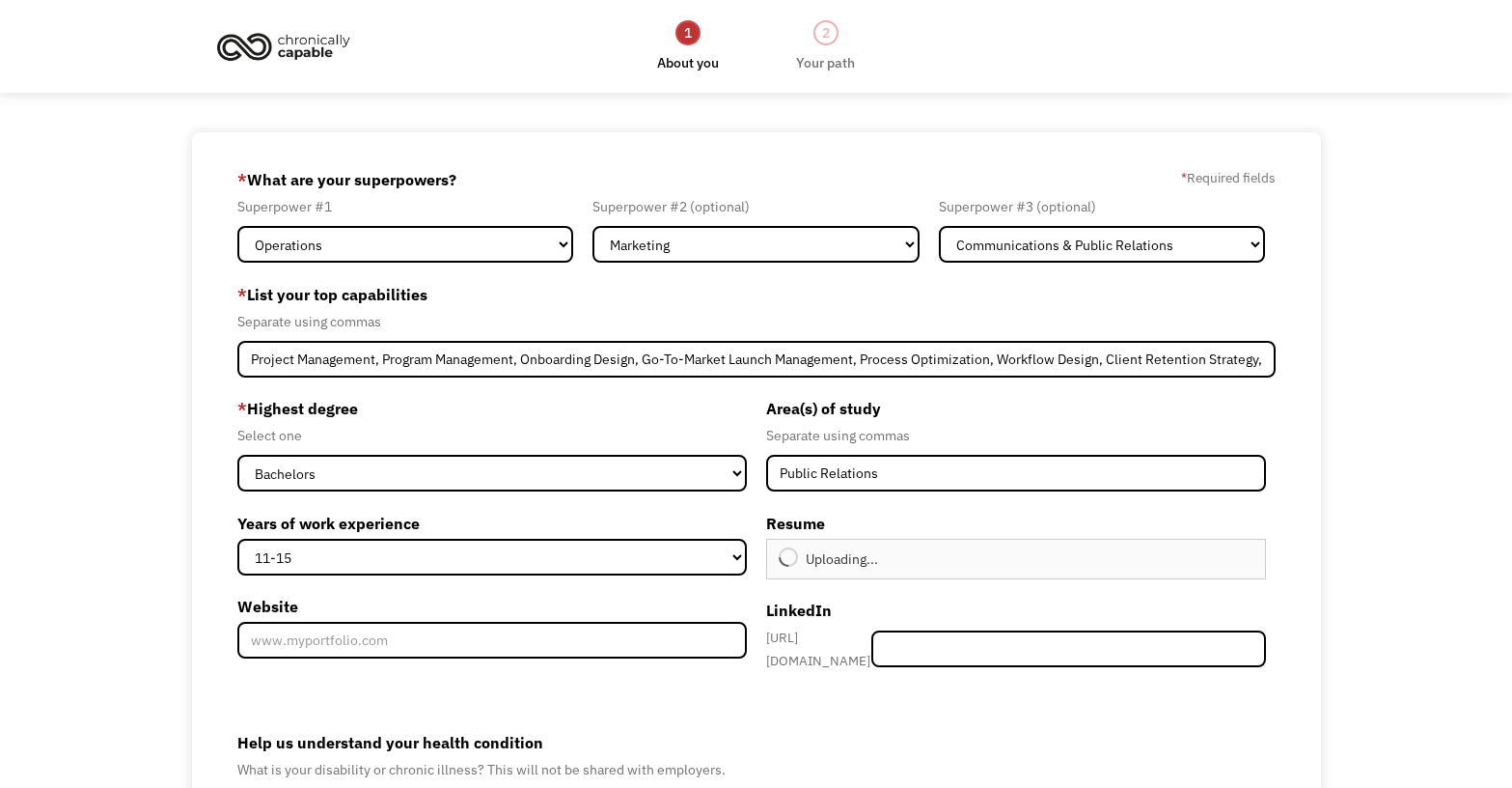
type input "Continue"
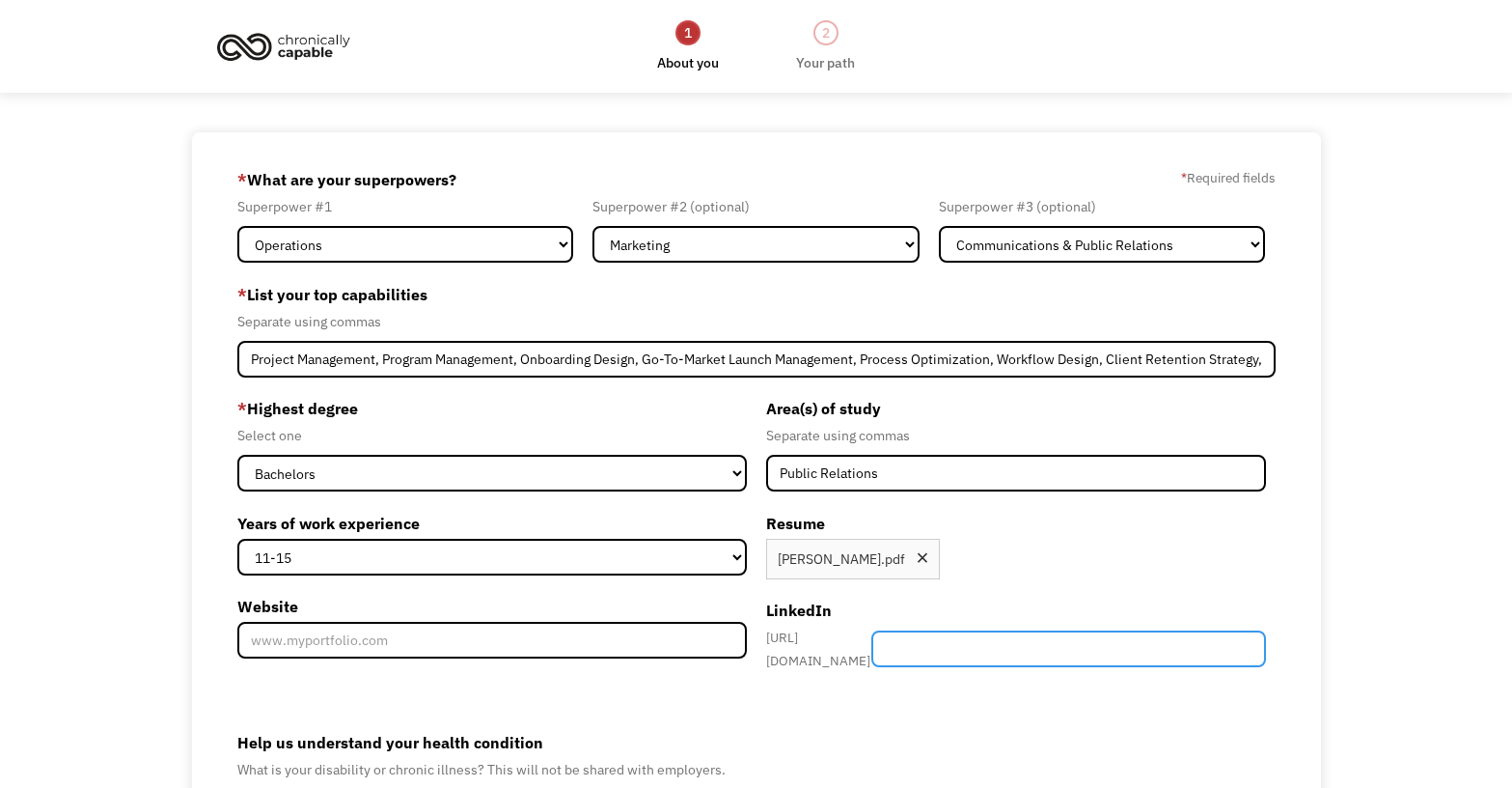
click at [999, 632] on input "Member-Create-Step1" at bounding box center [1069, 648] width 394 height 37
paste input "https://www.linkedin.com/in/jessicacbrown/"
drag, startPoint x: 1131, startPoint y: 638, endPoint x: 820, endPoint y: 643, distance: 311.0
click at [820, 643] on div "https://www.linkedin.com/in/ https://www.linkedin.com/in/jessicacbrown/" at bounding box center [1016, 648] width 500 height 47
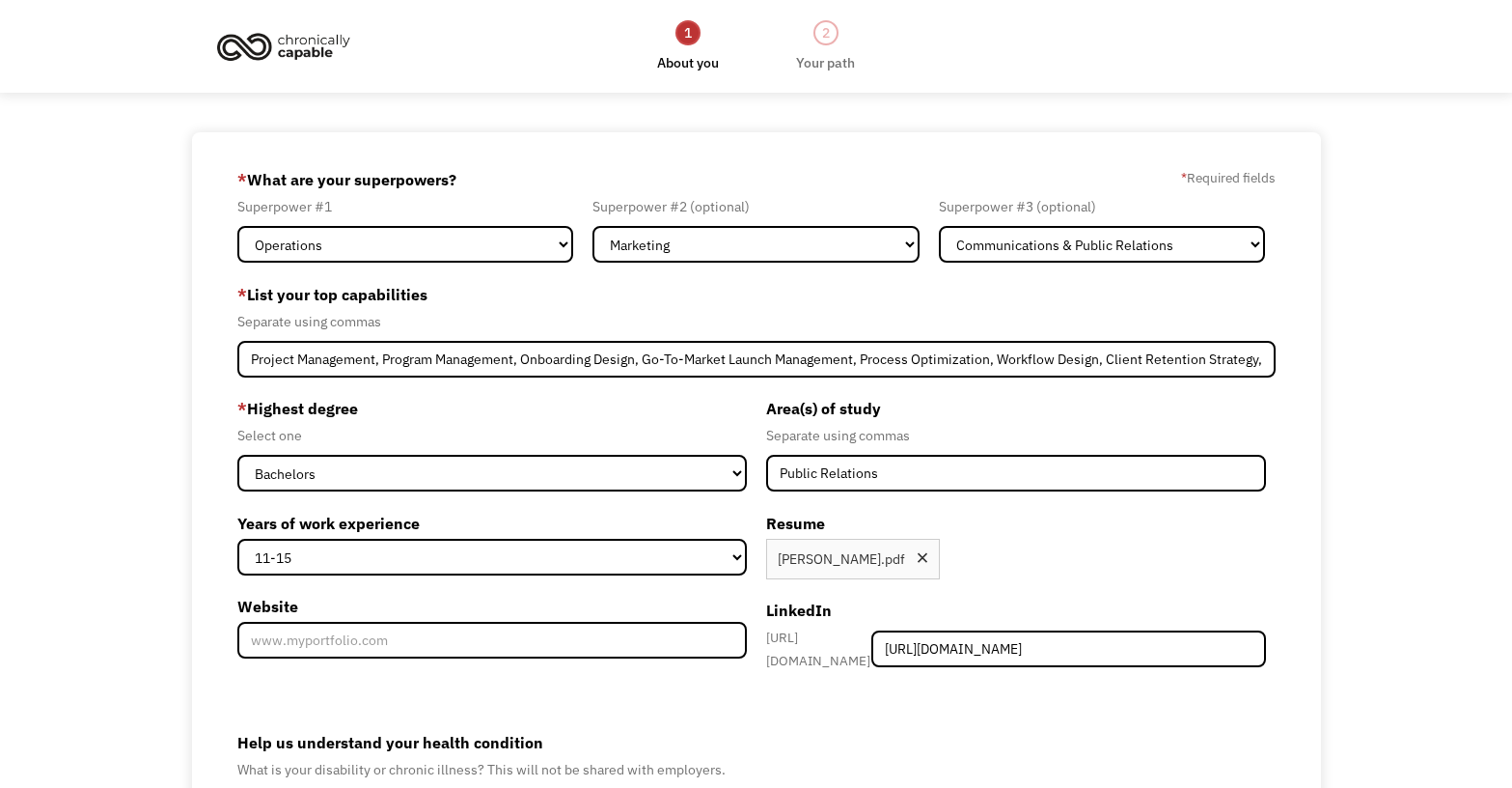
click at [820, 643] on div "https://www.linkedin.com/in/" at bounding box center [818, 648] width 106 height 47
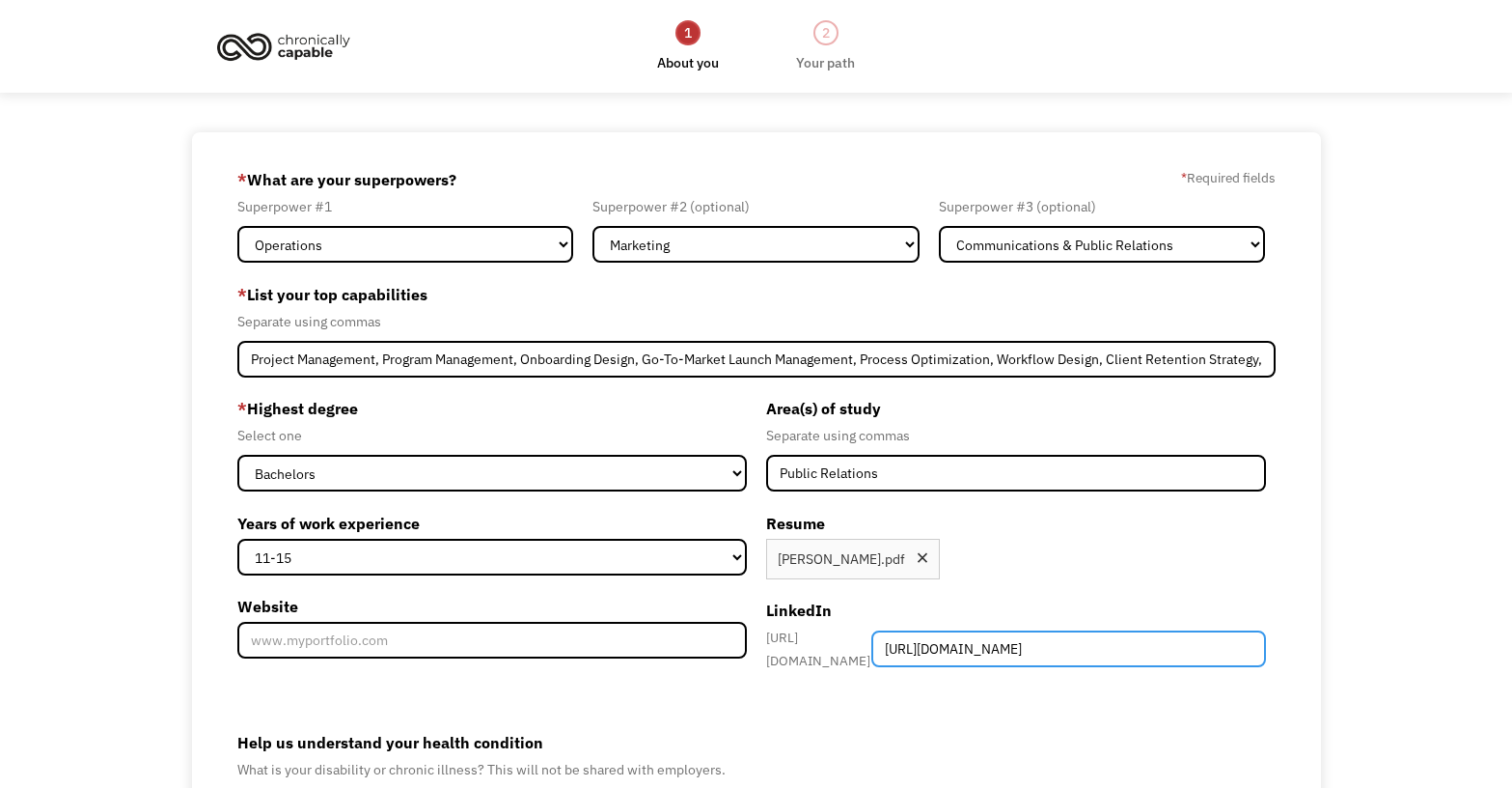
drag, startPoint x: 1130, startPoint y: 638, endPoint x: 791, endPoint y: 633, distance: 339.0
click at [791, 633] on div "https://www.linkedin.com/in/ https://www.linkedin.com/in/jessicacbrown/" at bounding box center [1016, 648] width 500 height 47
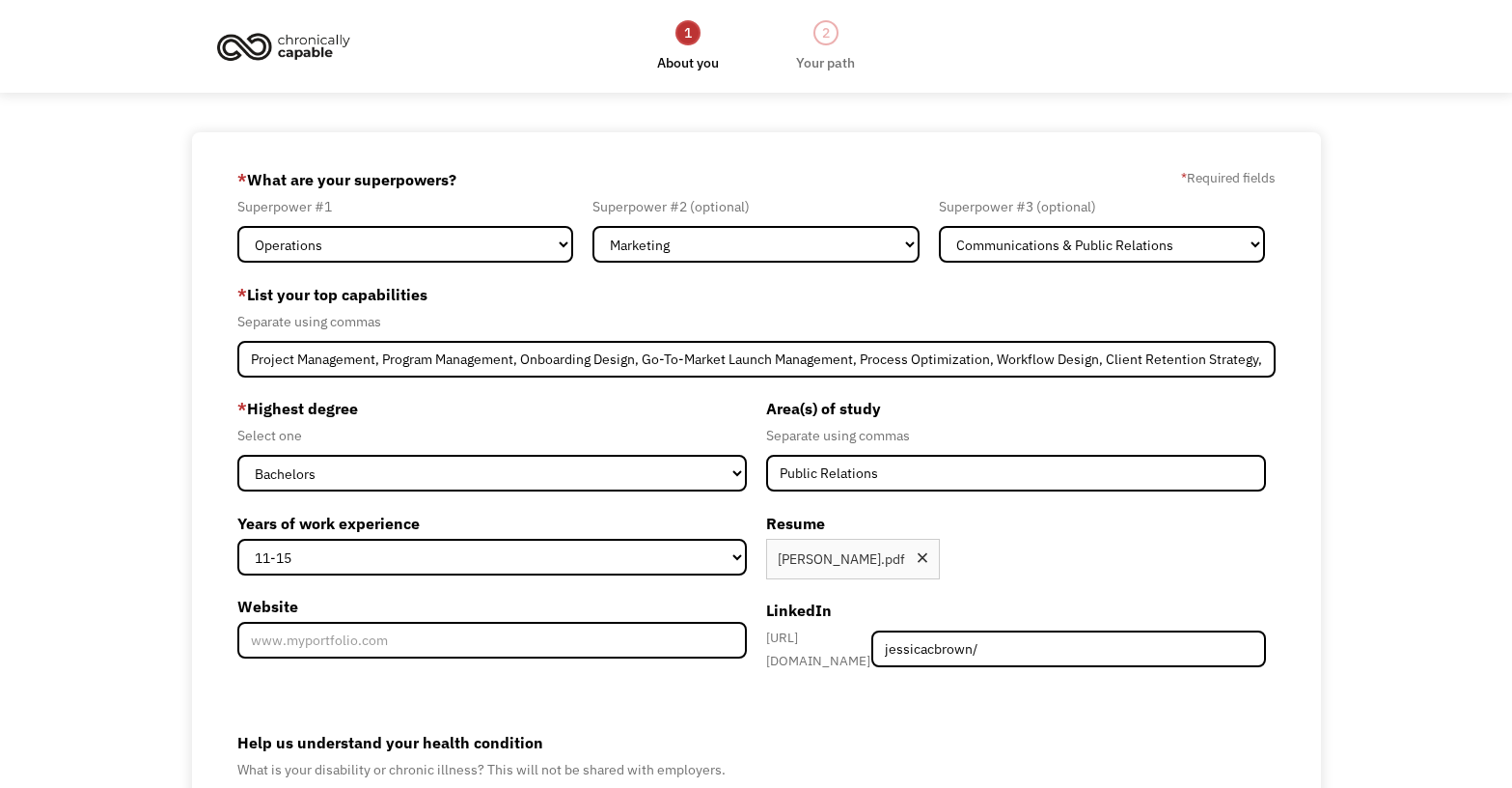
click at [918, 716] on form "68d49fbffbd262de1f4caf53 jessicacbrown@gmail.com Jessica Brown Other * What are…" at bounding box center [757, 566] width 1038 height 803
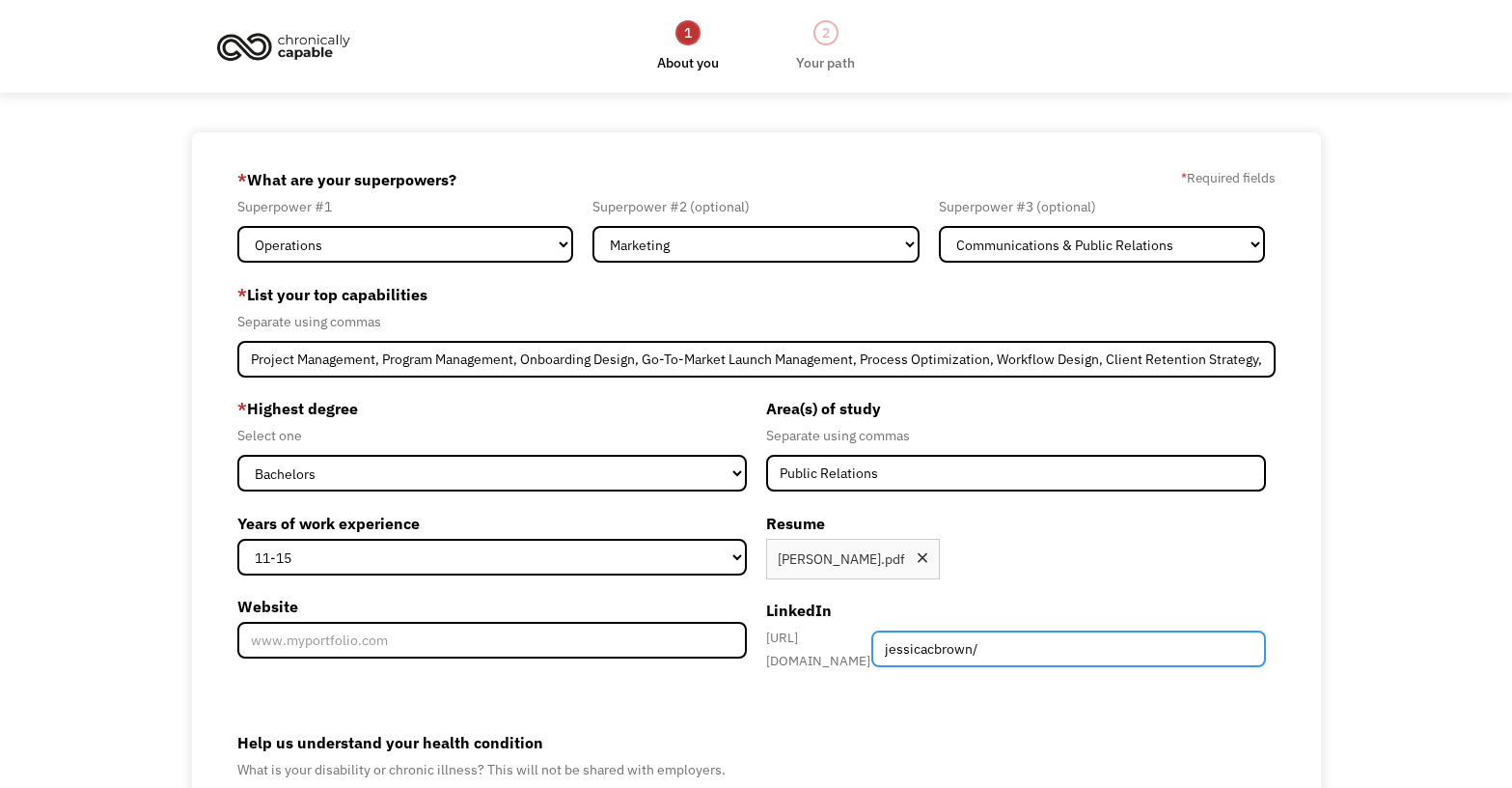
click at [1103, 640] on input "jessicacbrown/" at bounding box center [1069, 648] width 394 height 37
type input "jessicacbrown"
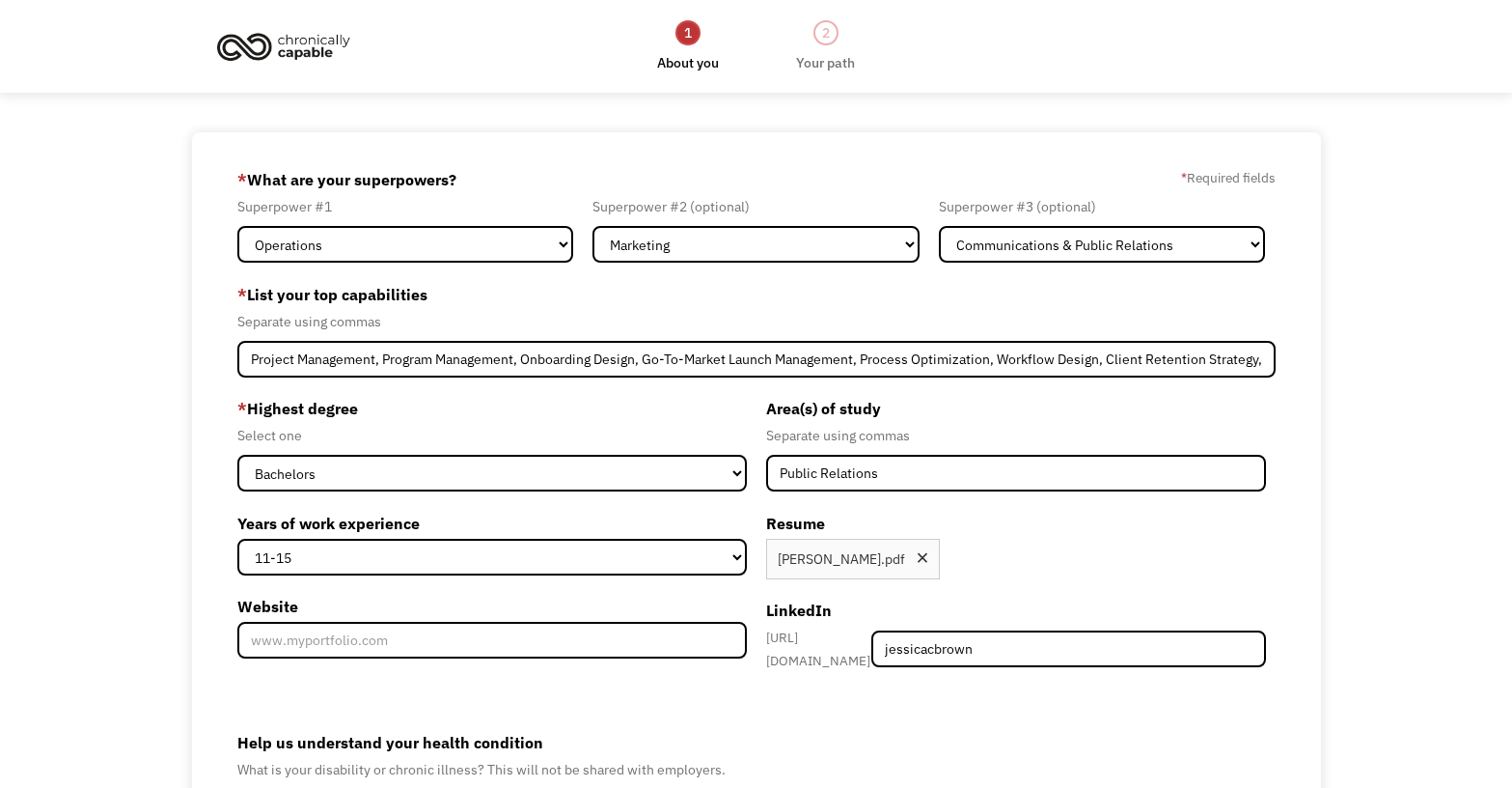
click at [1000, 701] on form "68d49fbffbd262de1f4caf53 jessicacbrown@gmail.com Jessica Brown Other * What are…" at bounding box center [757, 566] width 1038 height 803
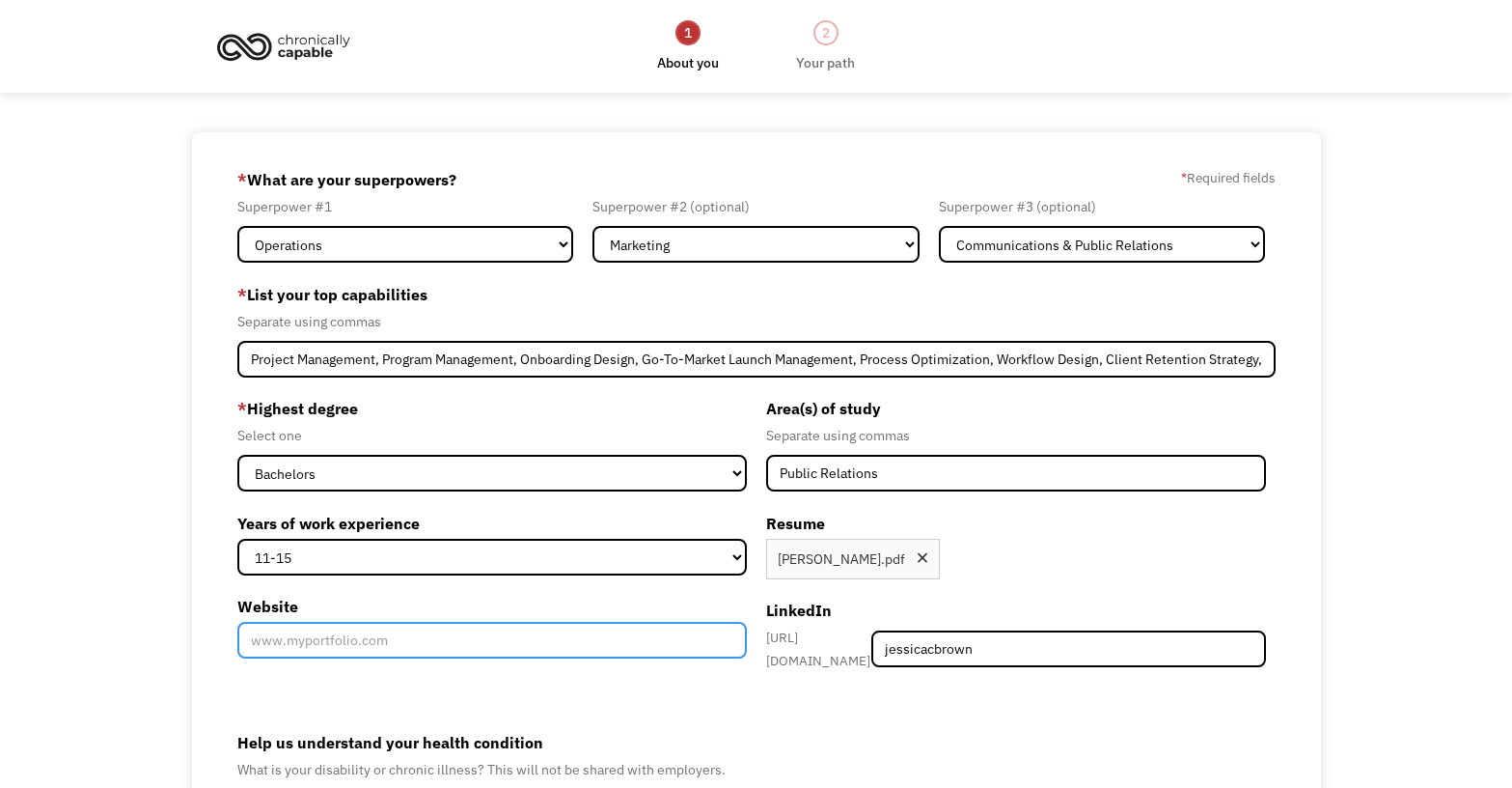
click at [609, 650] on input "Website" at bounding box center [492, 639] width 509 height 37
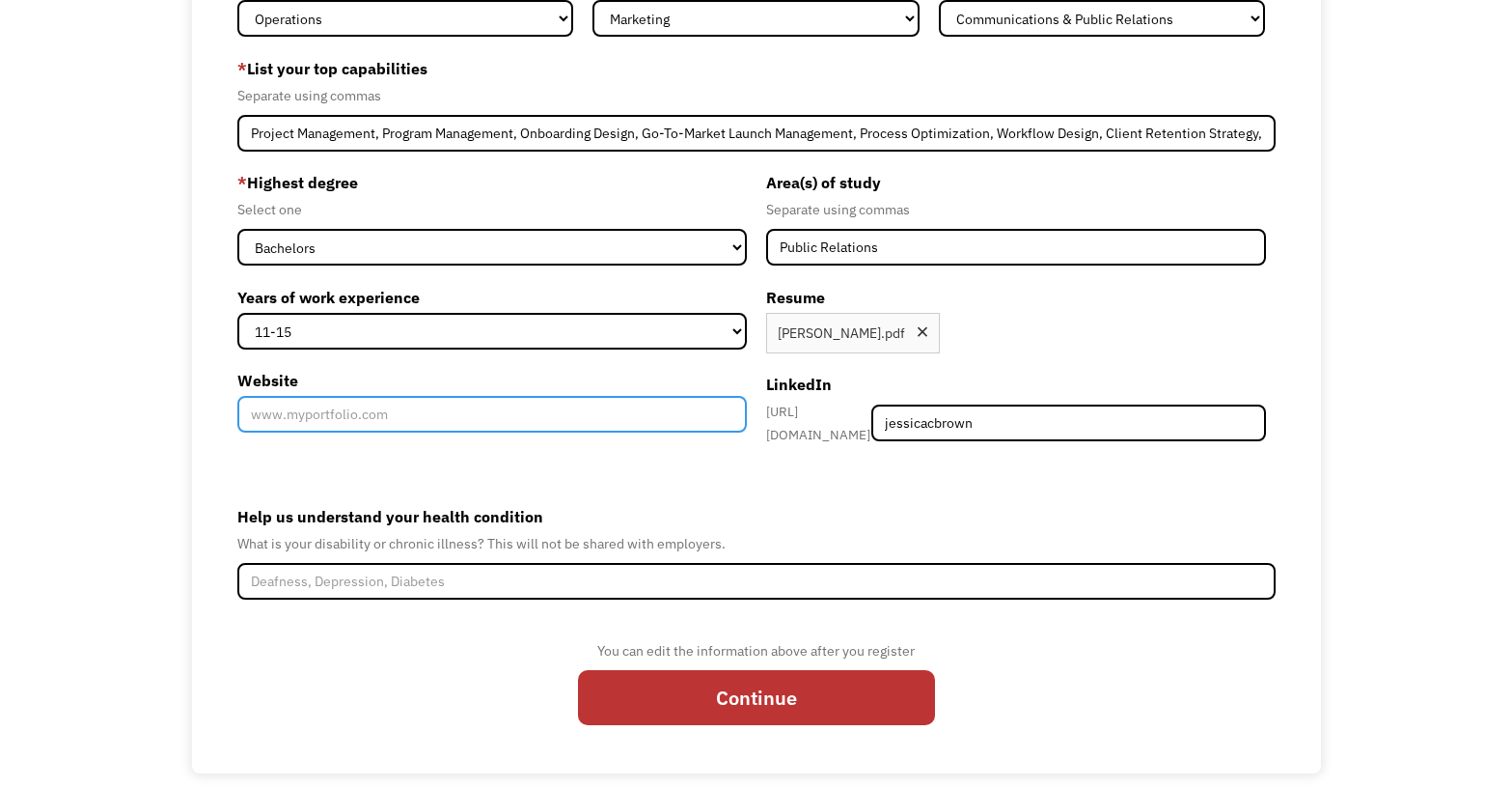
scroll to position [241, 0]
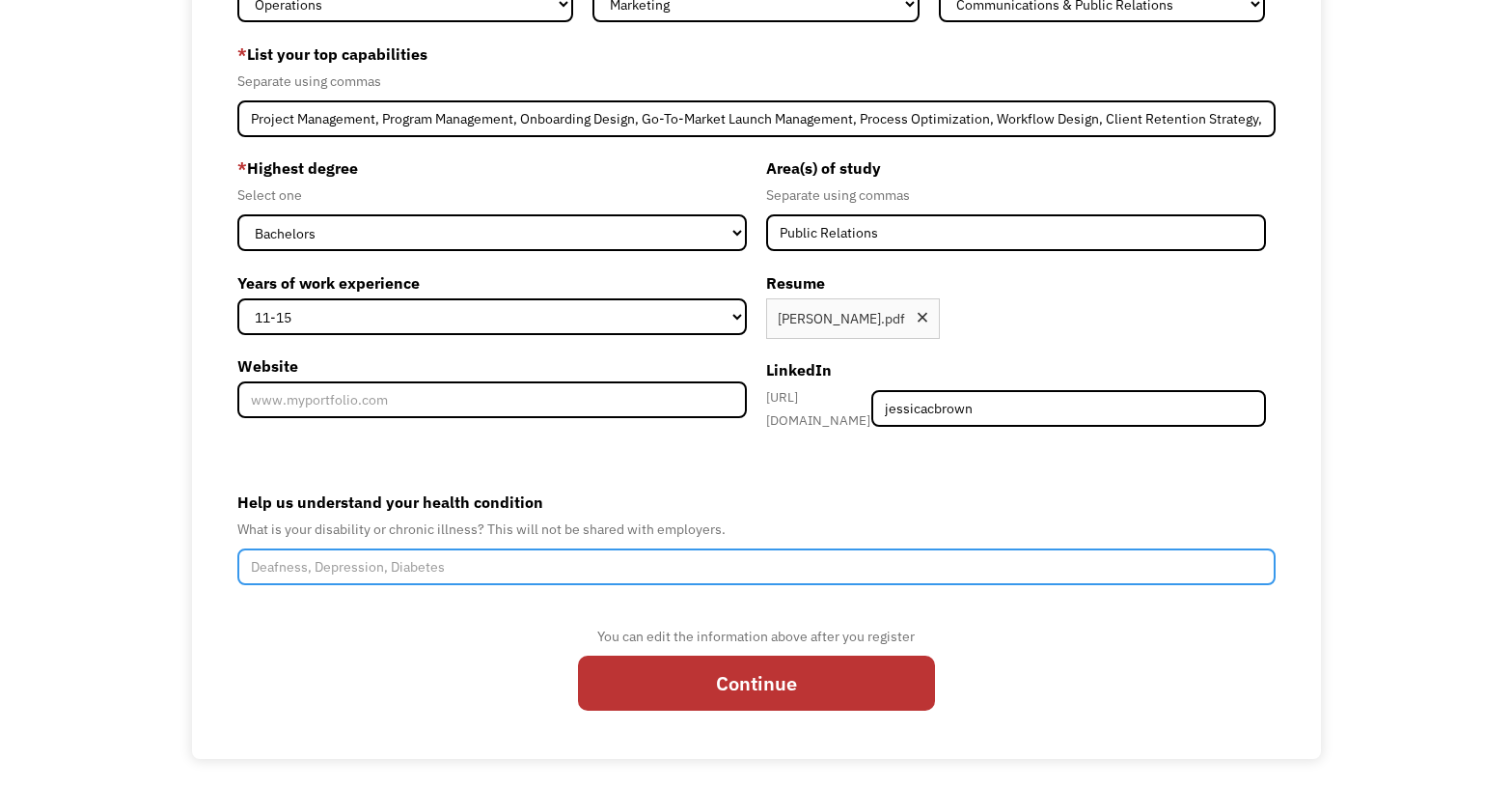
click at [446, 553] on input "Help us understand your health condition" at bounding box center [757, 566] width 1038 height 37
type input "Irritable Bowel Disorder (IBS)"
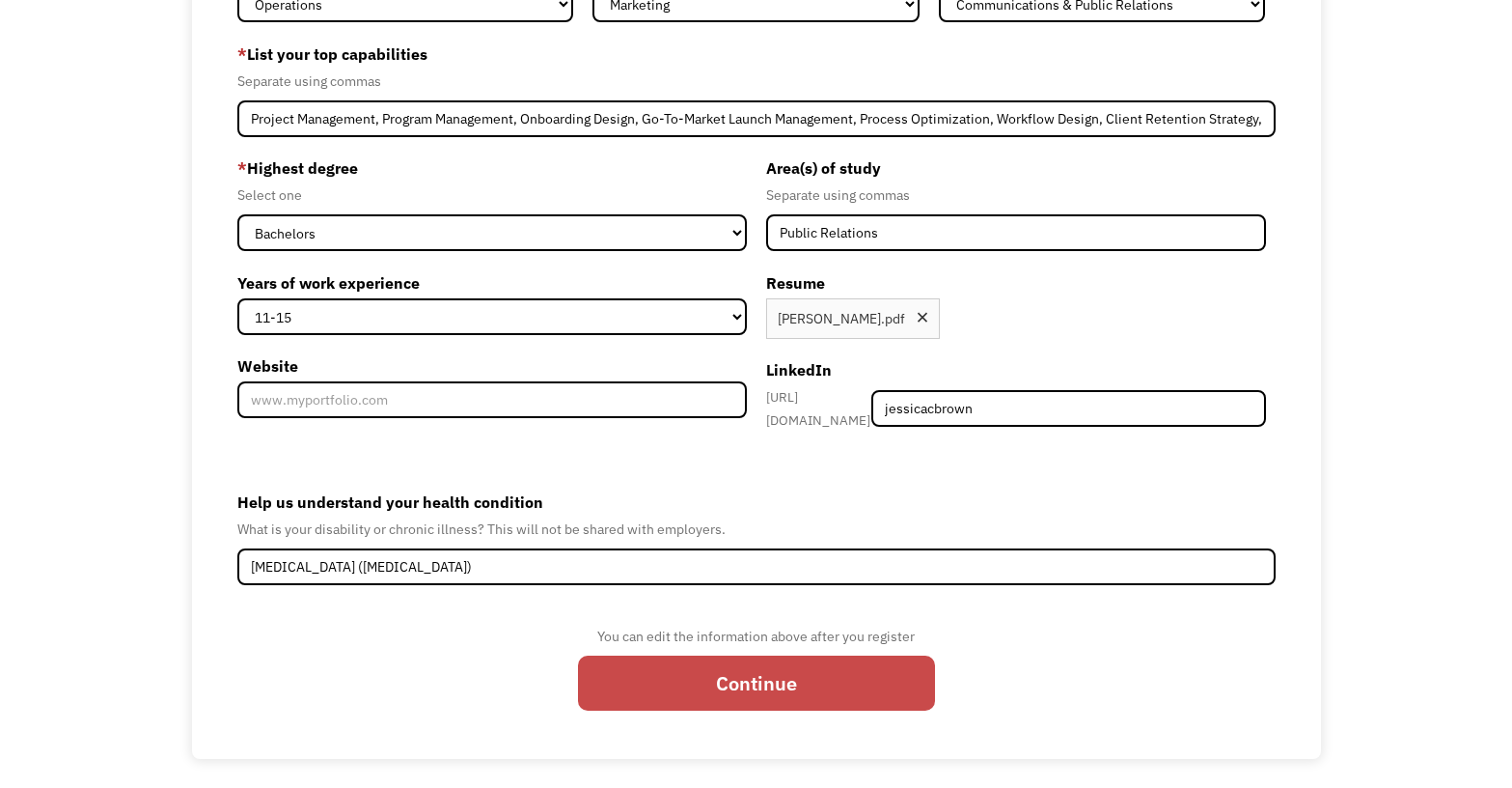
click at [711, 678] on input "Continue" at bounding box center [757, 683] width 357 height 56
type input "Please wait..."
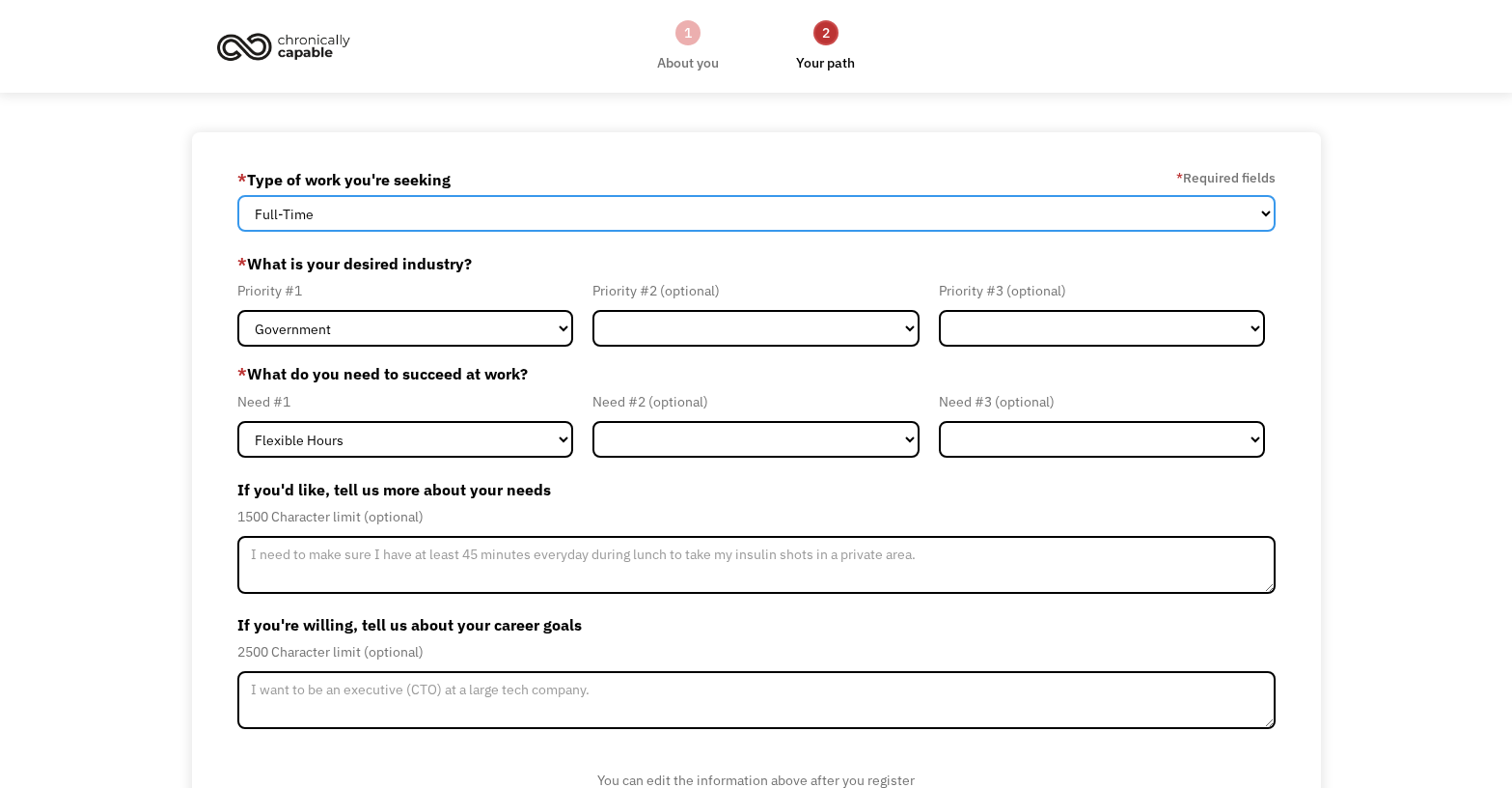
click at [1262, 208] on select "Full-Time Part-Time Both Full-Time and Part-Time" at bounding box center [757, 213] width 1038 height 37
select select "Both Full-Time and Part-Time"
click at [238, 195] on select "Full-Time Part-Time Both Full-Time and Part-Time" at bounding box center [757, 213] width 1038 height 37
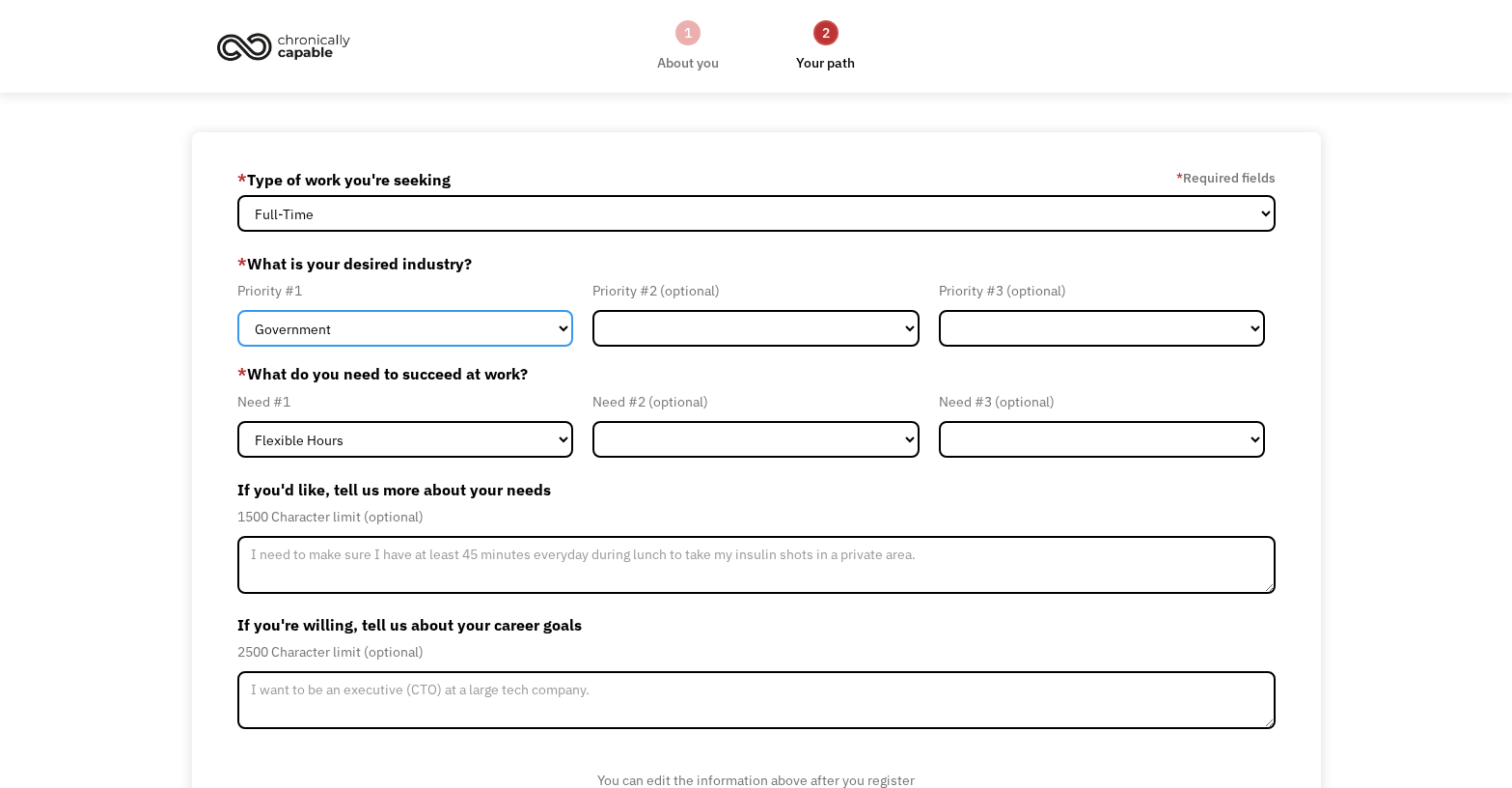
click at [549, 335] on select "Government Finance & Insurance Health & Social Care Tech & Engineering Creative…" at bounding box center [406, 328] width 337 height 37
click at [558, 322] on select "Government Finance & Insurance Health & Social Care Tech & Engineering Creative…" at bounding box center [406, 328] width 337 height 37
click at [501, 327] on select "Government Finance & Insurance Health & Social Care Tech & Engineering Creative…" at bounding box center [406, 328] width 337 height 37
click at [525, 334] on select "Government Finance & Insurance Health & Social Care Tech & Engineering Creative…" at bounding box center [406, 328] width 337 height 37
click at [506, 332] on select "Government Finance & Insurance Health & Social Care Tech & Engineering Creative…" at bounding box center [406, 328] width 337 height 37
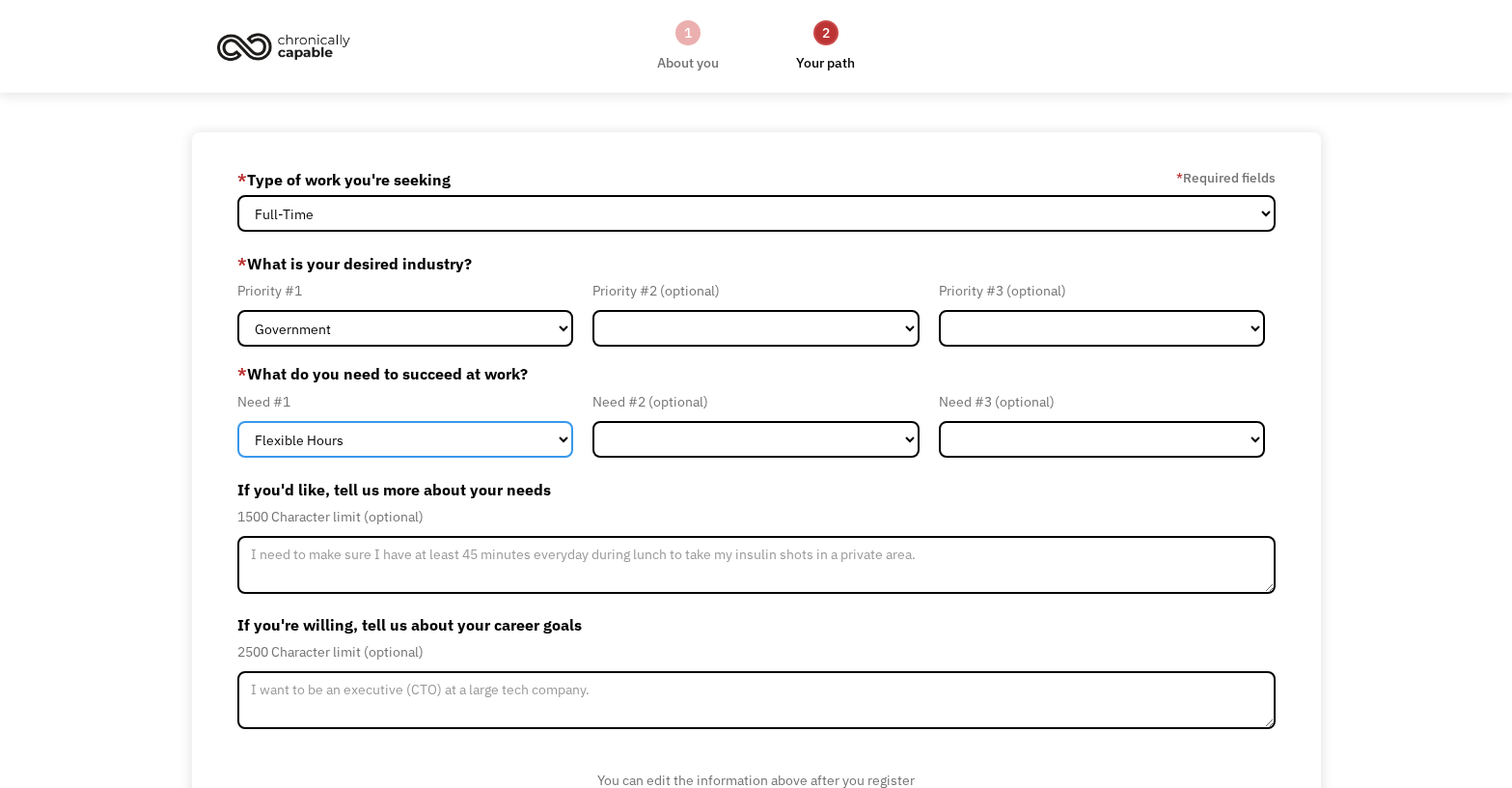
click at [536, 440] on select "Flexible Hours Remote Work Service Animal On-site Accommodations Visual Support…" at bounding box center [406, 439] width 337 height 37
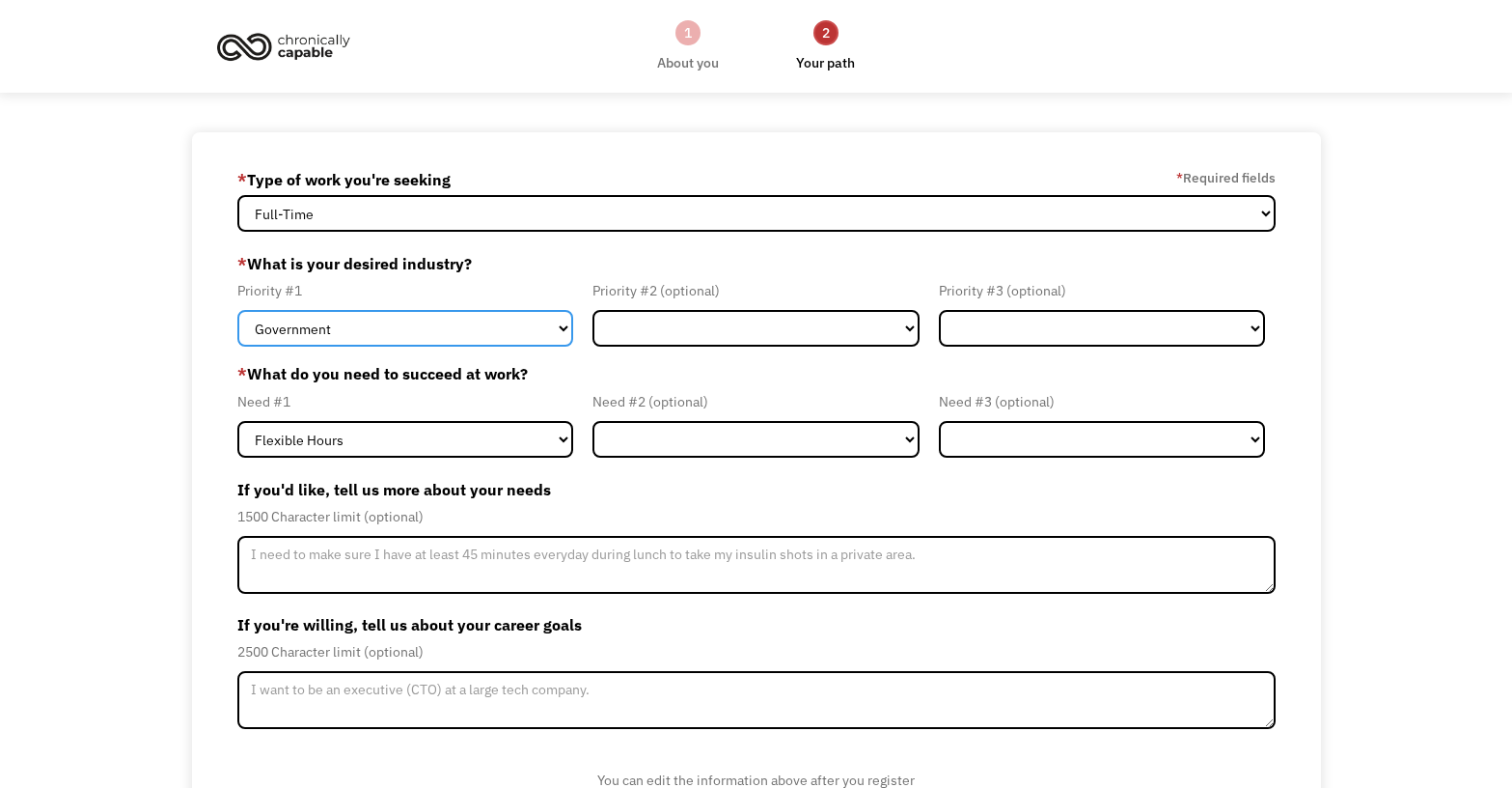
click at [482, 317] on select "Government Finance & Insurance Health & Social Care Tech & Engineering Creative…" at bounding box center [406, 328] width 337 height 37
click at [509, 328] on select "Government Finance & Insurance Health & Social Care Tech & Engineering Creative…" at bounding box center [406, 328] width 337 height 37
click at [480, 323] on select "Government Finance & Insurance Health & Social Care Tech & Engineering Creative…" at bounding box center [406, 328] width 337 height 37
select select "Tech & Engineering"
click at [238, 310] on select "Government Finance & Insurance Health & Social Care Tech & Engineering Creative…" at bounding box center [406, 328] width 337 height 37
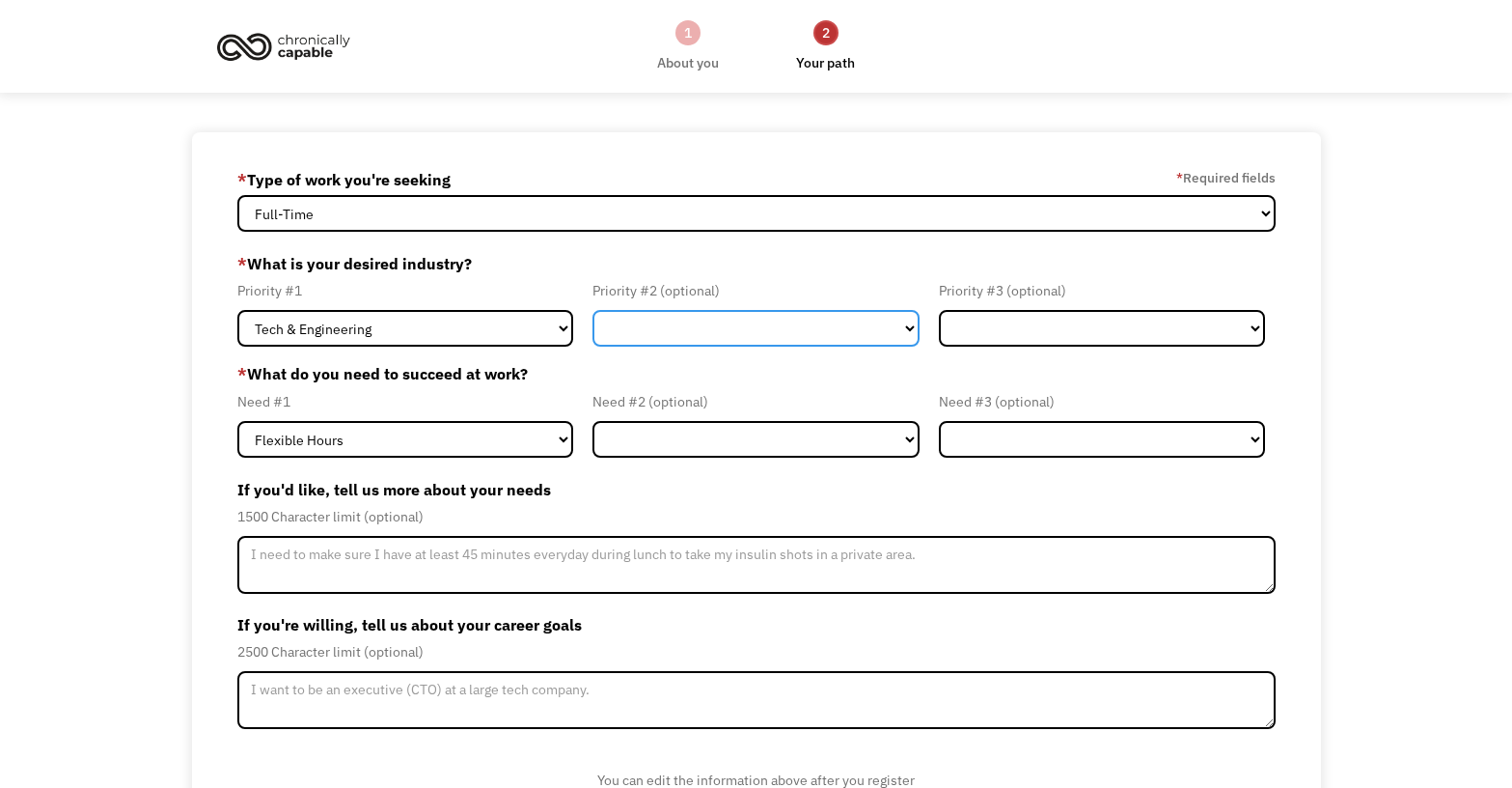
click at [734, 324] on select "Government Finance & Insurance Health & Social Care Tech & Engineering Creative…" at bounding box center [756, 328] width 327 height 37
select select "Health & Social Care"
click at [593, 310] on select "Government Finance & Insurance Health & Social Care Tech & Engineering Creative…" at bounding box center [756, 328] width 327 height 37
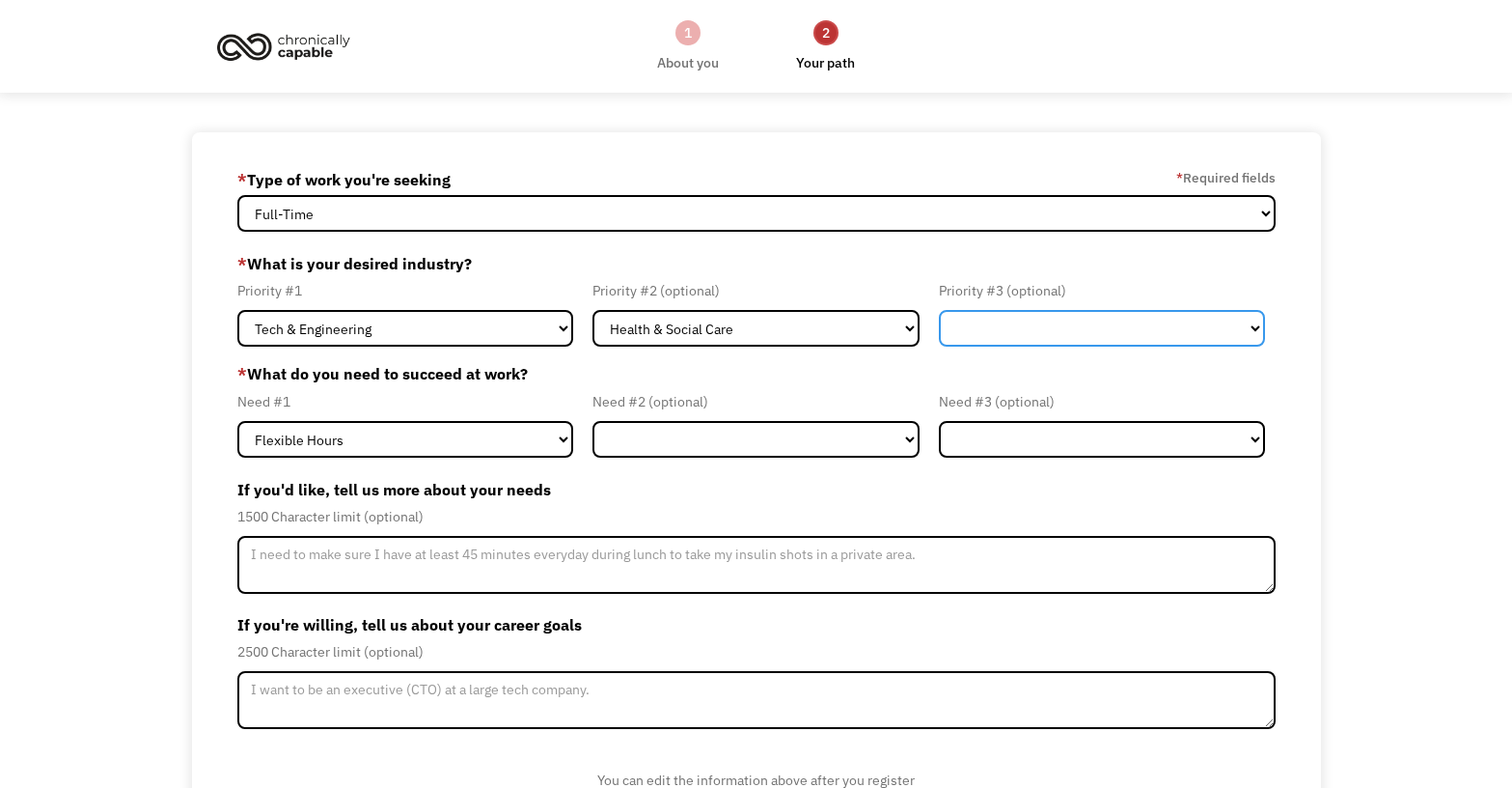
click at [1034, 322] on select "Government Finance & Insurance Health & Social Care Tech & Engineering Creative…" at bounding box center [1103, 328] width 327 height 37
select select "Education"
click at [939, 310] on select "Government Finance & Insurance Health & Social Care Tech & Engineering Creative…" at bounding box center [1103, 328] width 327 height 37
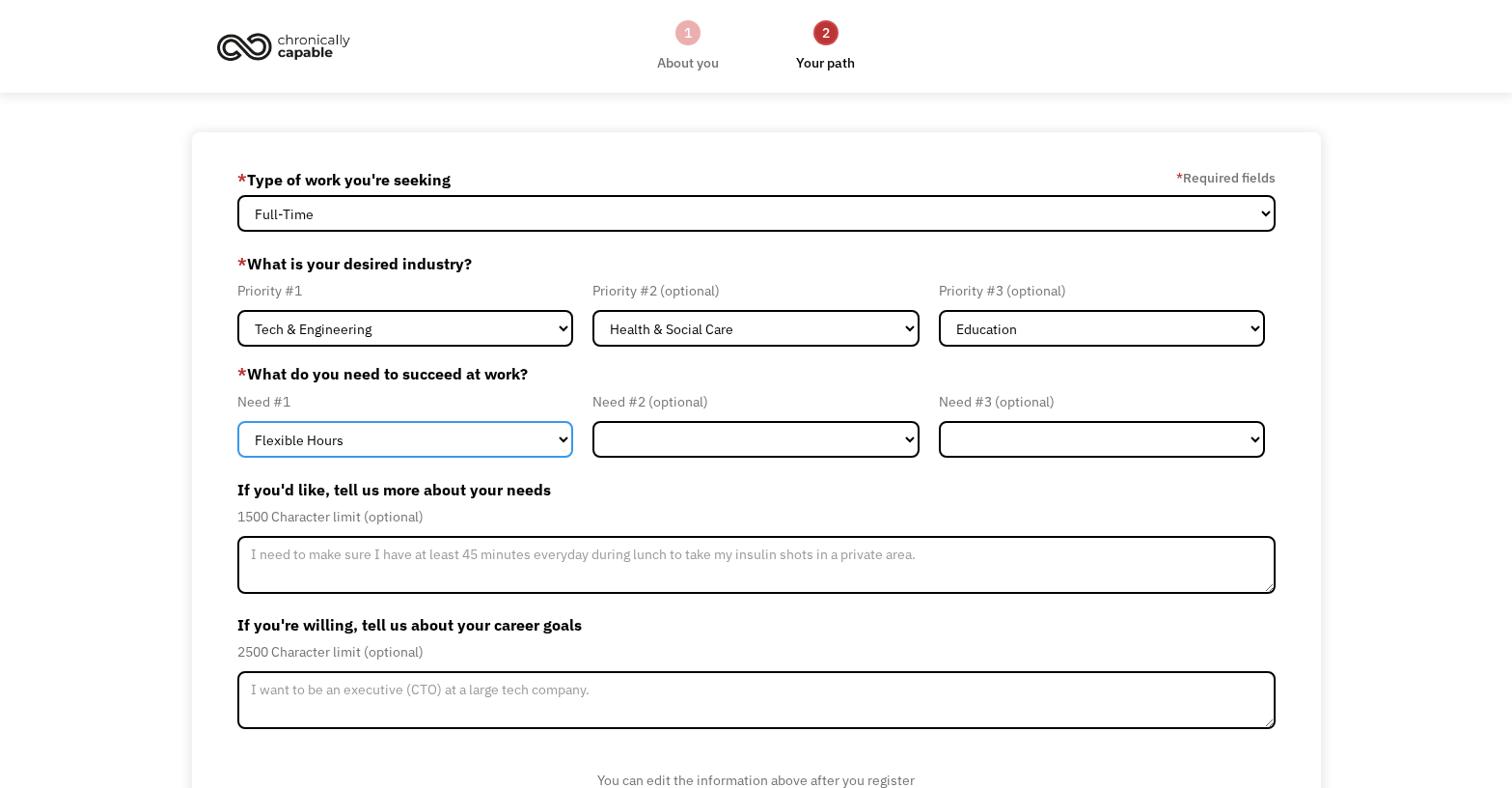
click at [400, 448] on select "Flexible Hours Remote Work Service Animal On-site Accommodations Visual Support…" at bounding box center [406, 439] width 337 height 37
select select "Remote Work"
click at [238, 421] on select "Flexible Hours Remote Work Service Animal On-site Accommodations Visual Support…" at bounding box center [406, 439] width 337 height 37
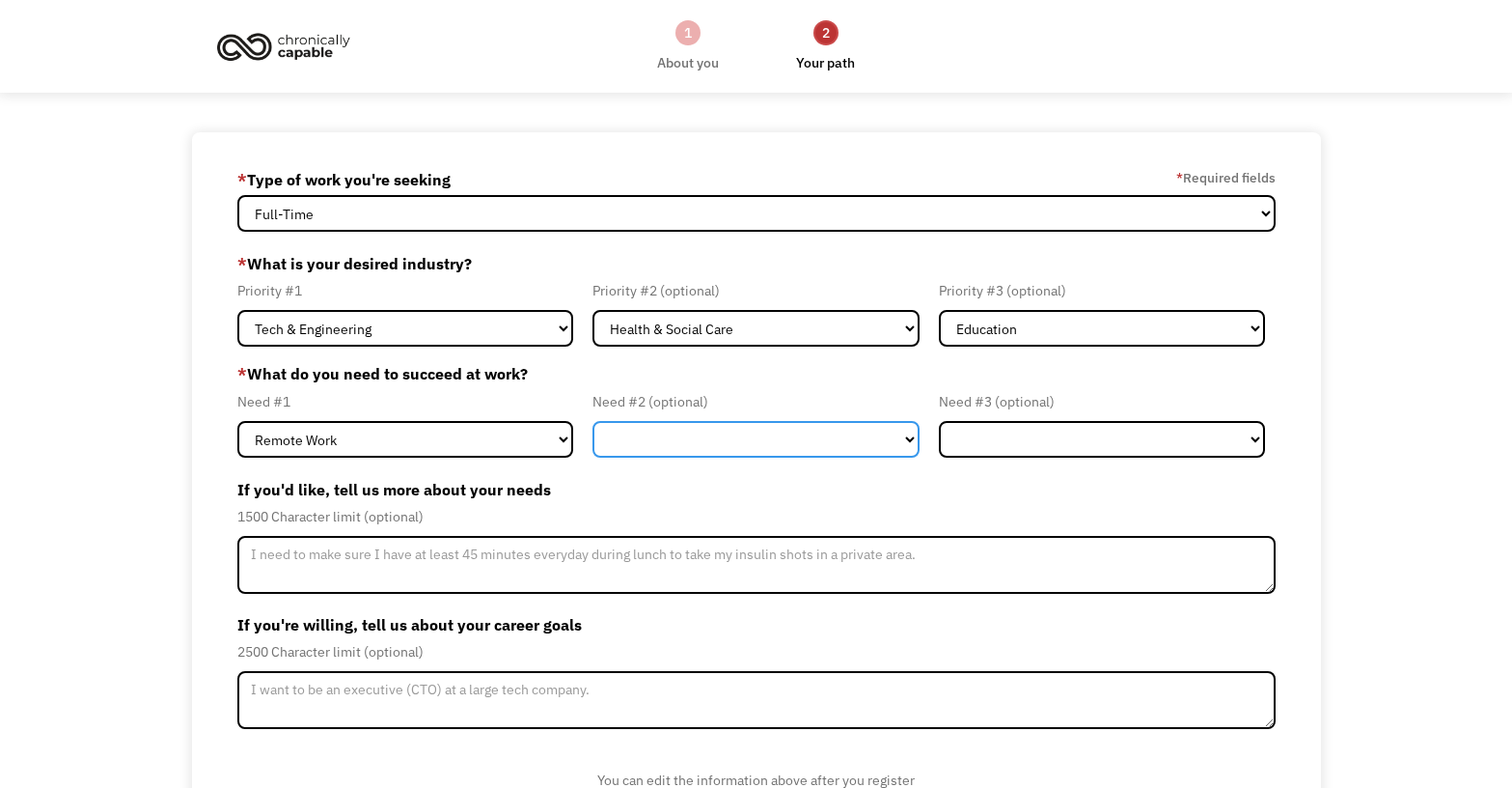
click at [772, 443] on select "Flexible Hours Remote Work Service Animal On-site Accommodations Visual Support…" at bounding box center [756, 439] width 327 height 37
select select "Flexible Hours"
click at [593, 421] on select "Flexible Hours Remote Work Service Animal On-site Accommodations Visual Support…" at bounding box center [756, 439] width 327 height 37
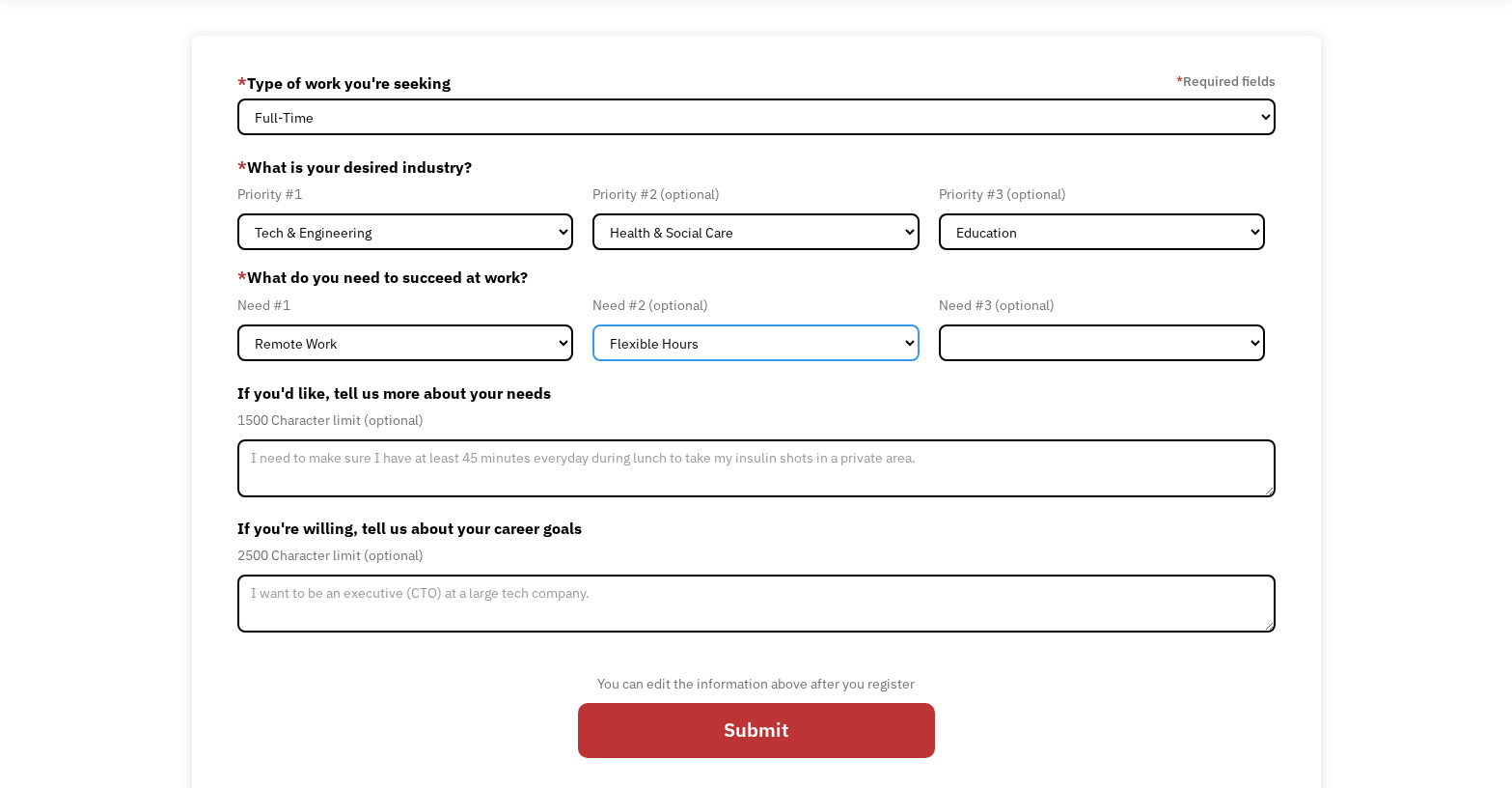
click at [881, 342] on select "Flexible Hours Remote Work Service Animal On-site Accommodations Visual Support…" at bounding box center [756, 342] width 327 height 37
click at [593, 324] on select "Flexible Hours Remote Work Service Animal On-site Accommodations Visual Support…" at bounding box center [756, 342] width 327 height 37
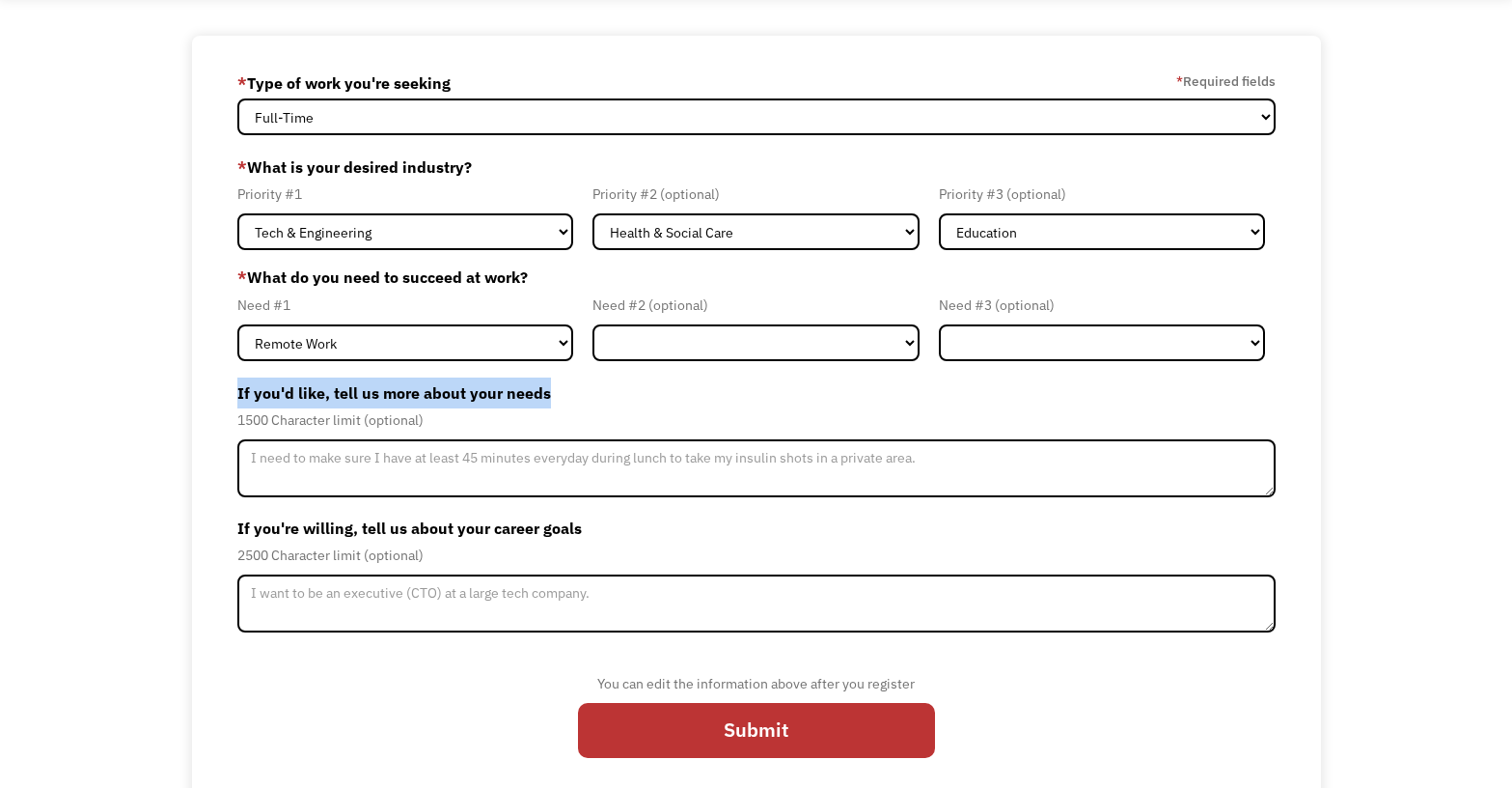
drag, startPoint x: 550, startPoint y: 386, endPoint x: 221, endPoint y: 387, distance: 329.0
click at [221, 387] on div "68d49fbffbd262de1f4caf53 jessicacbrown@gmail.com Jessica Brown * Type of work y…" at bounding box center [757, 420] width 1130 height 770
copy label "If you'd like, tell us more about your needs"
click at [902, 335] on select "Flexible Hours Remote Work Service Animal On-site Accommodations Visual Support…" at bounding box center [756, 342] width 327 height 37
select select "Flexible Hours"
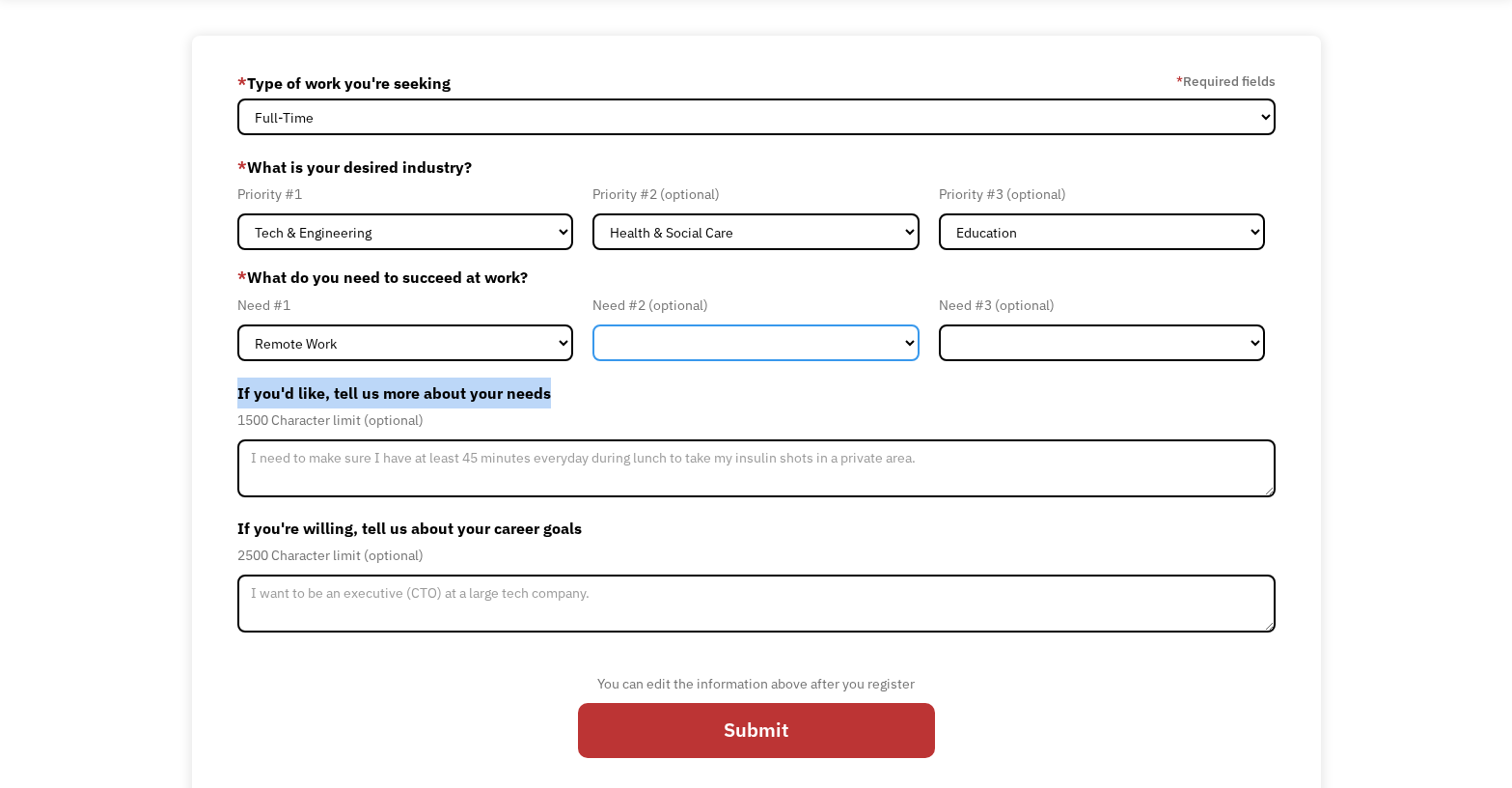
click at [593, 324] on select "Flexible Hours Remote Work Service Animal On-site Accommodations Visual Support…" at bounding box center [756, 342] width 327 height 37
copy label "If you'd like, tell us more about your needs"
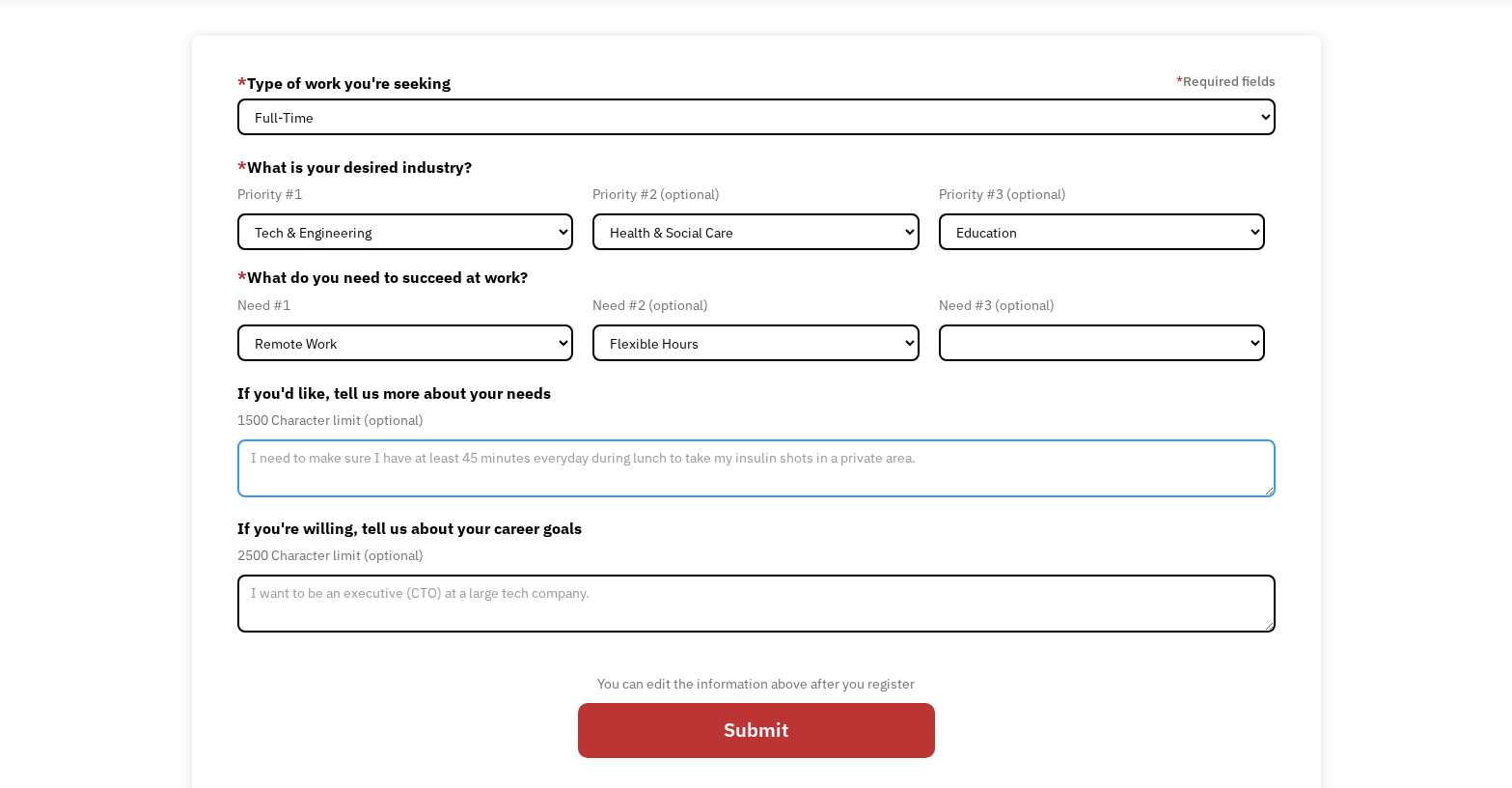
click at [350, 439] on textarea "Member-Update-Form-Step2" at bounding box center [757, 468] width 1038 height 57
paste textarea "I do my best work in remote-first environments with flexible hours. These accom…"
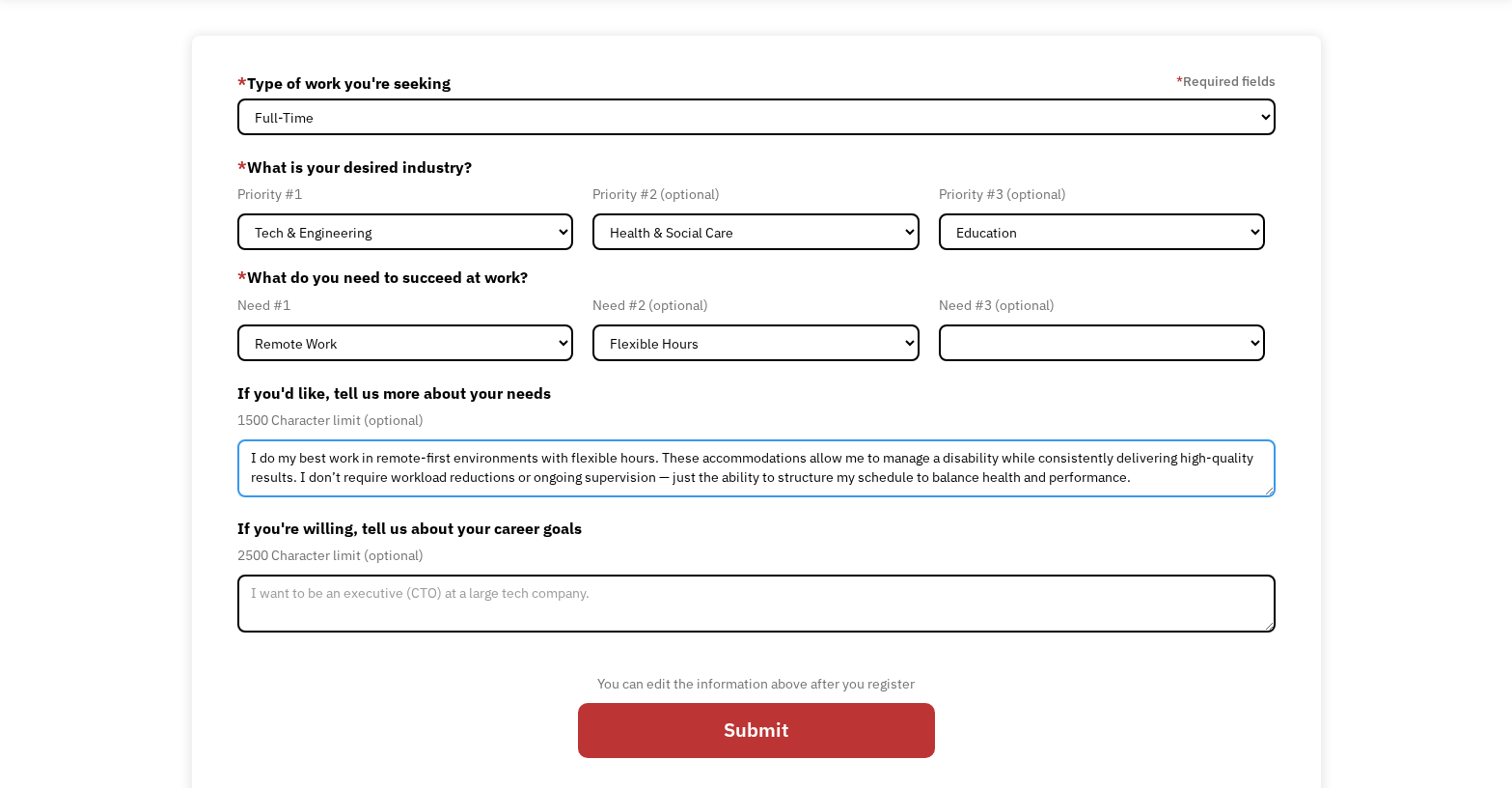
drag, startPoint x: 668, startPoint y: 476, endPoint x: 653, endPoint y: 475, distance: 15.0
click at [653, 475] on textarea "I do my best work in remote-first environments with flexible hours. These accom…" at bounding box center [757, 468] width 1038 height 57
type textarea "I do my best work in remote-first environments with flexible hours. These accom…"
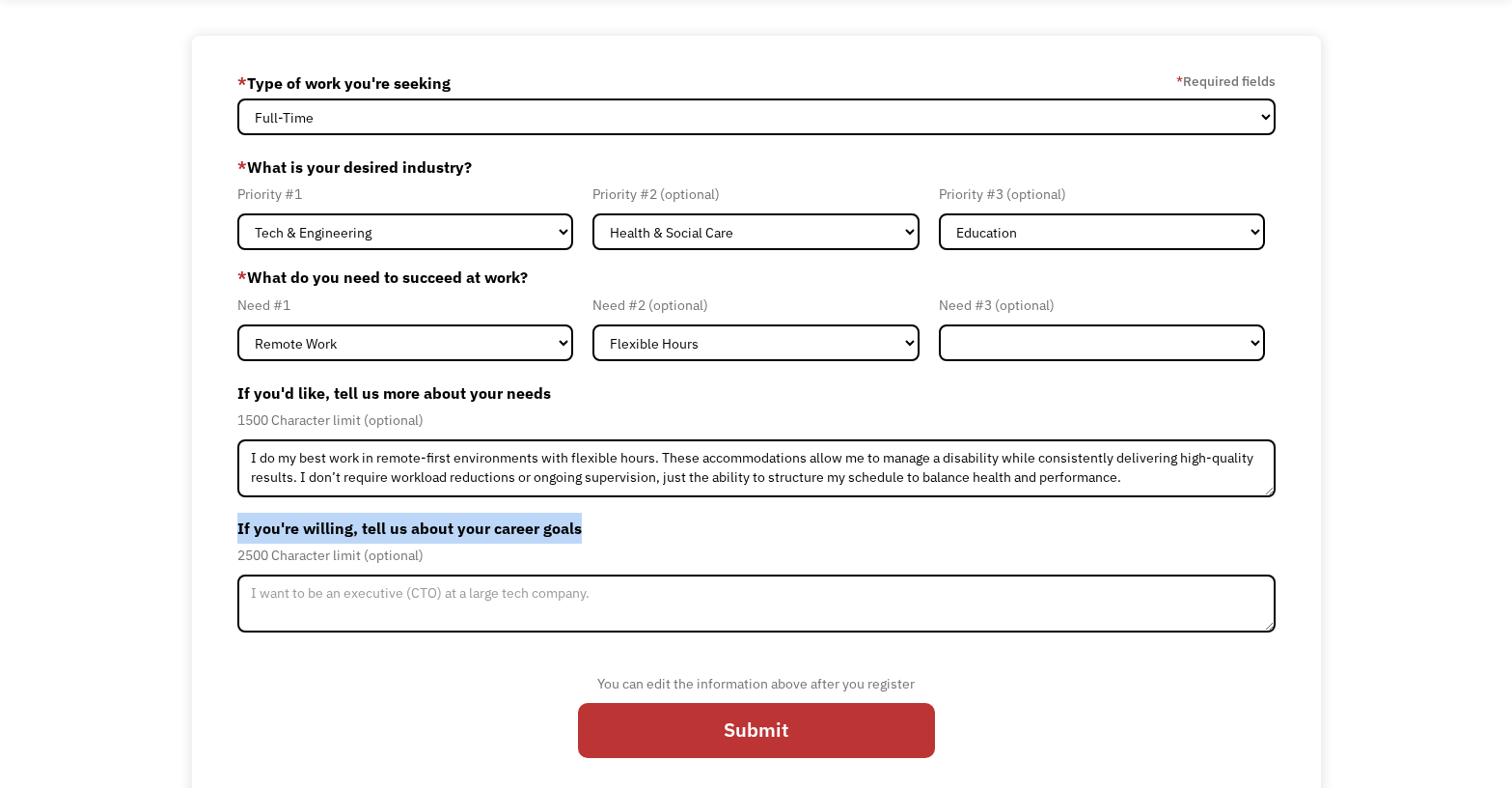
drag, startPoint x: 645, startPoint y: 523, endPoint x: 225, endPoint y: 531, distance: 420.1
click at [225, 531] on div "68d49fbffbd262de1f4caf53 jessicacbrown@gmail.com Jessica Brown * Type of work y…" at bounding box center [757, 420] width 1130 height 770
copy label "If you're willing, tell us about your career goals"
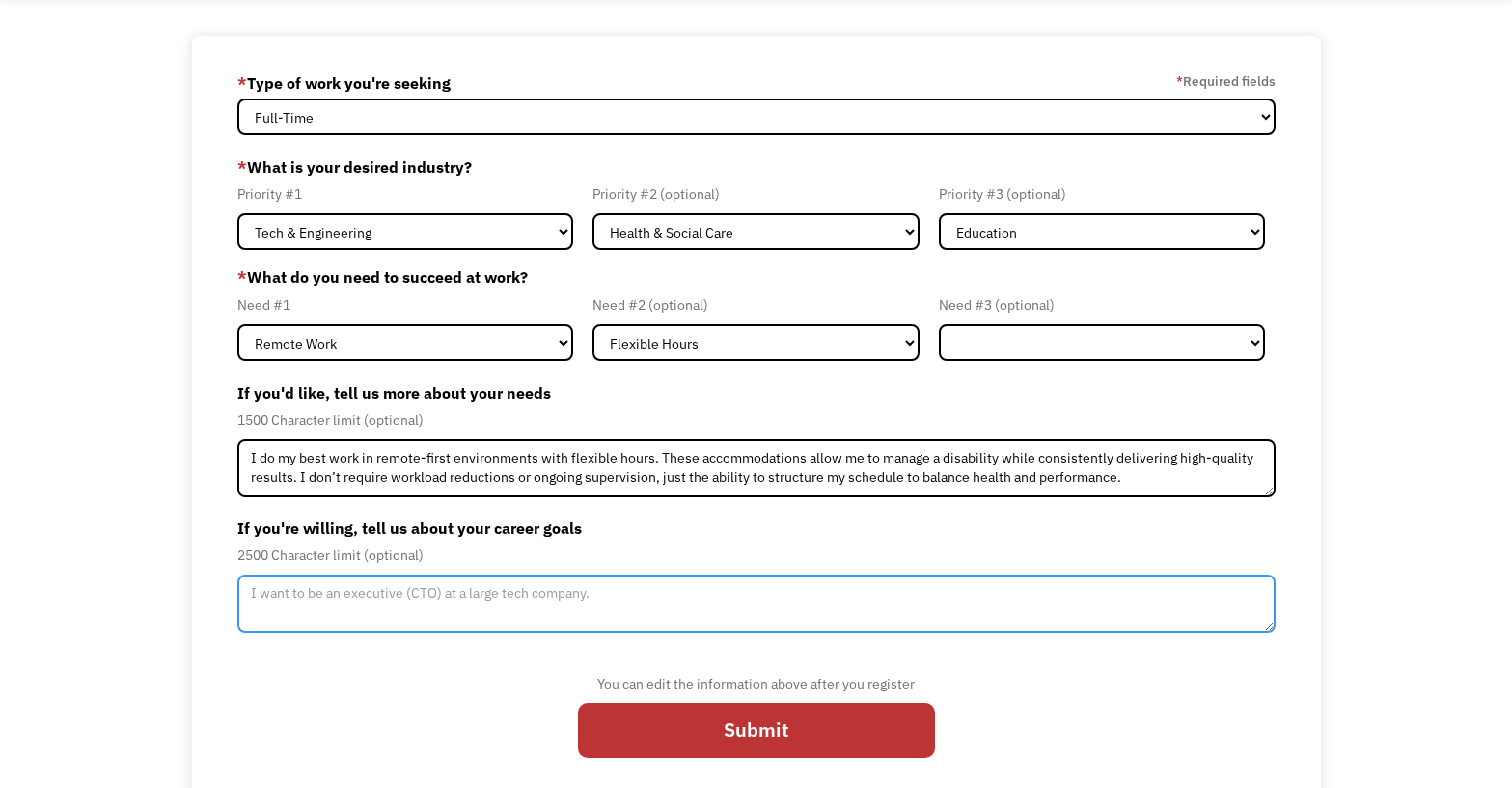
click at [411, 612] on textarea "Member-Update-Form-Step2" at bounding box center [757, 604] width 1038 height 57
paste textarea "My goal is to continue growing as a Program and Project Manager, helping teams …"
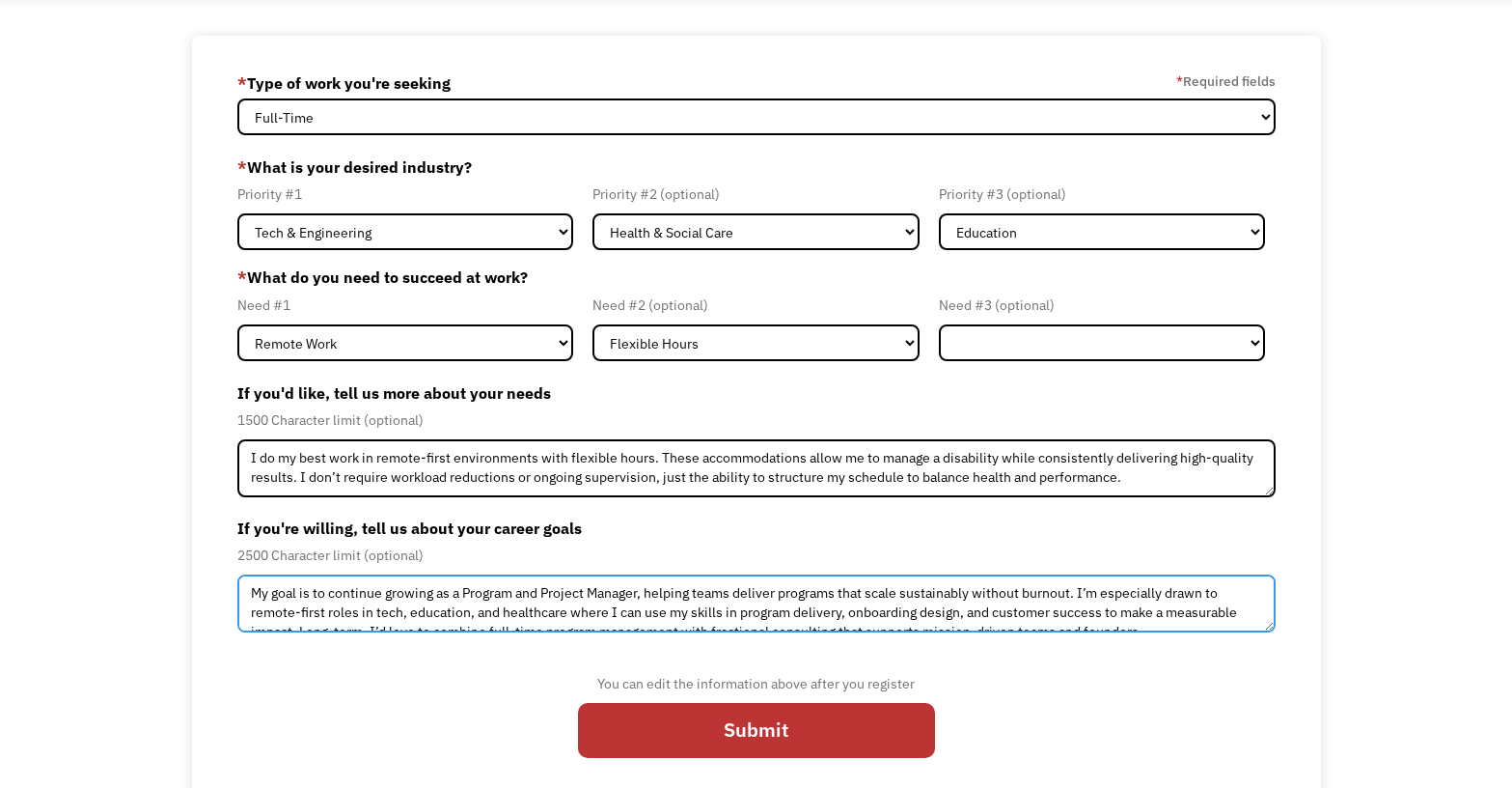
scroll to position [11, 0]
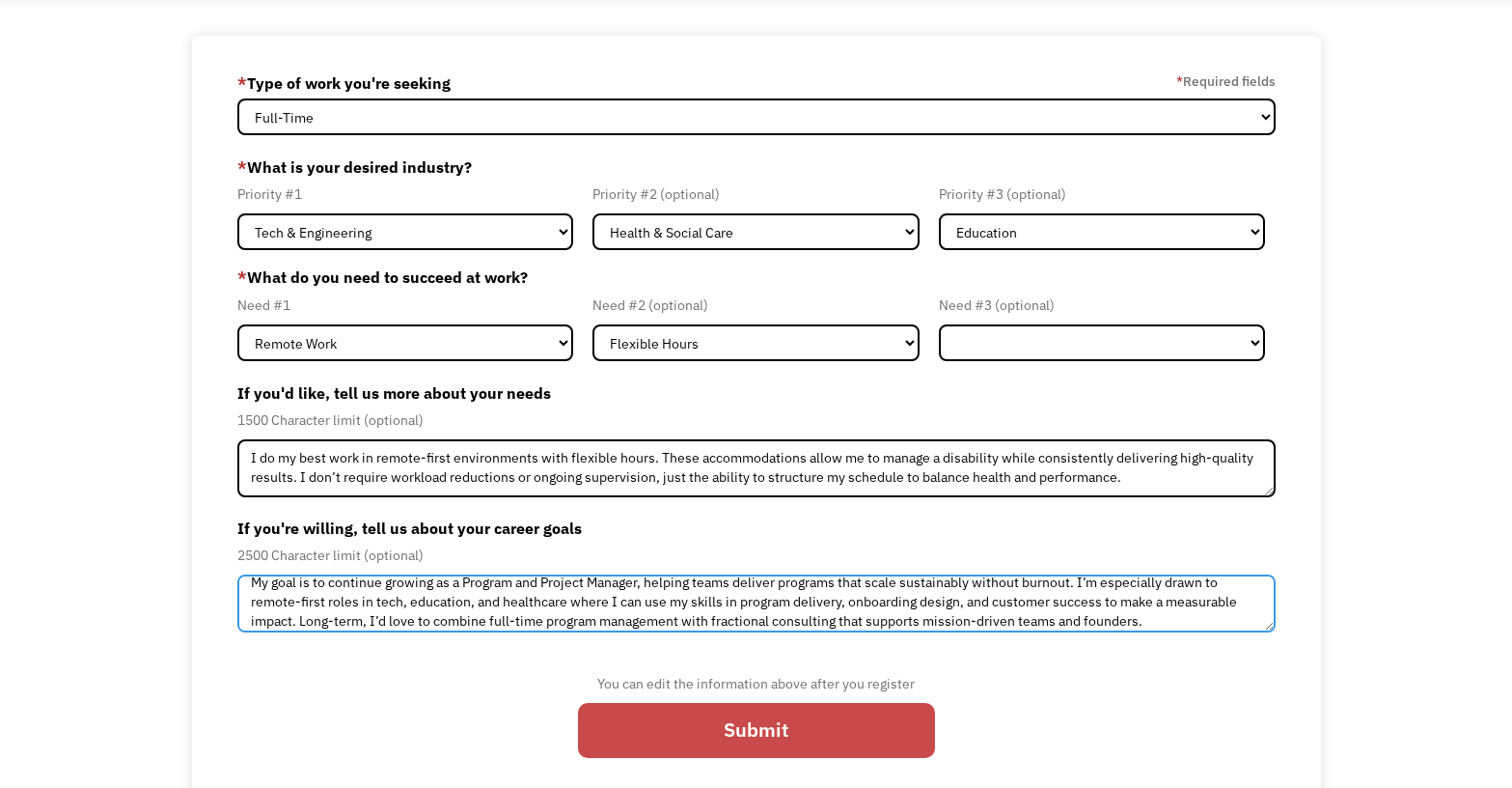
type textarea "My goal is to continue growing as a Program and Project Manager, helping teams …"
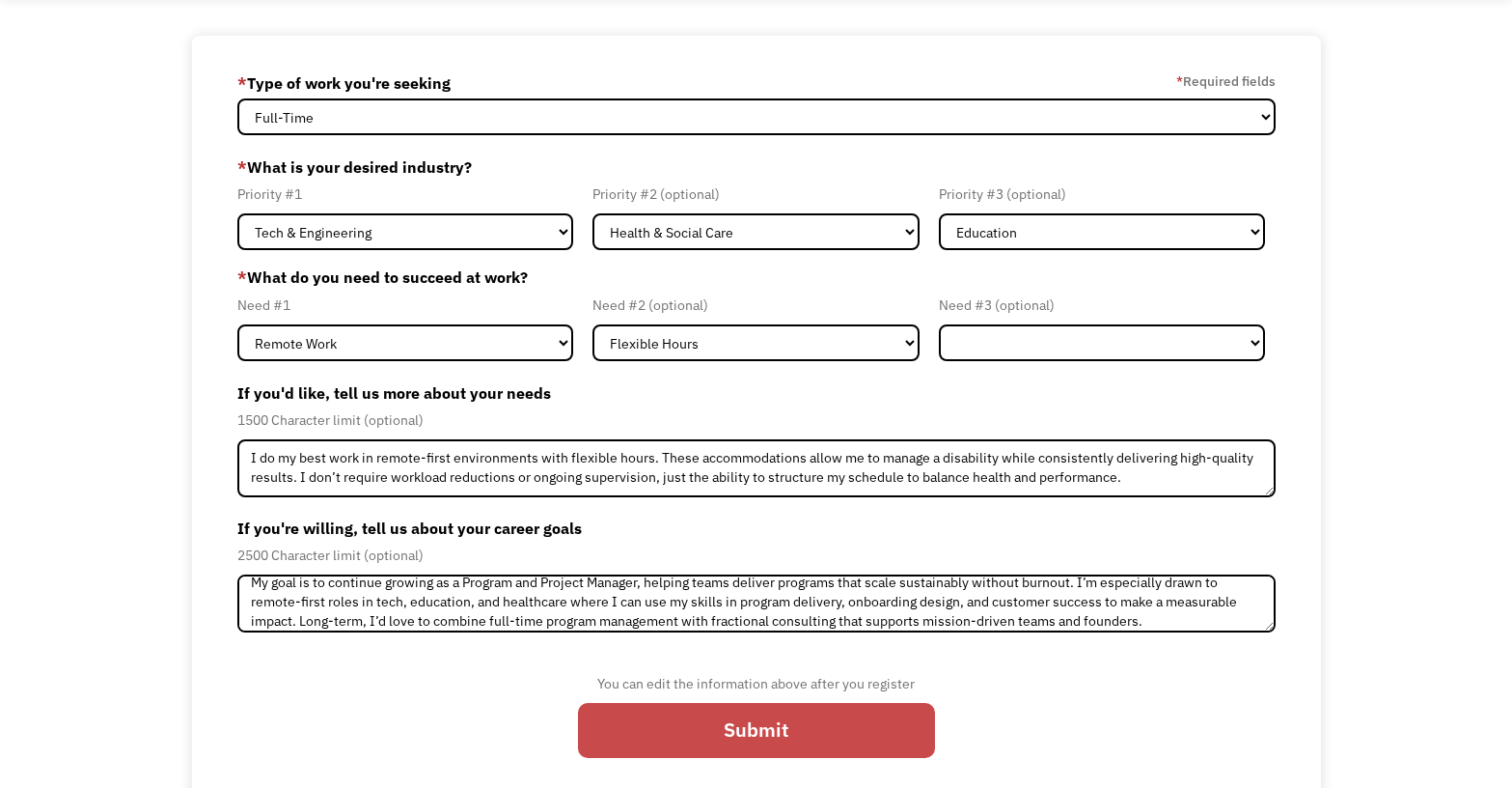
click at [769, 716] on input "Submit" at bounding box center [757, 731] width 357 height 56
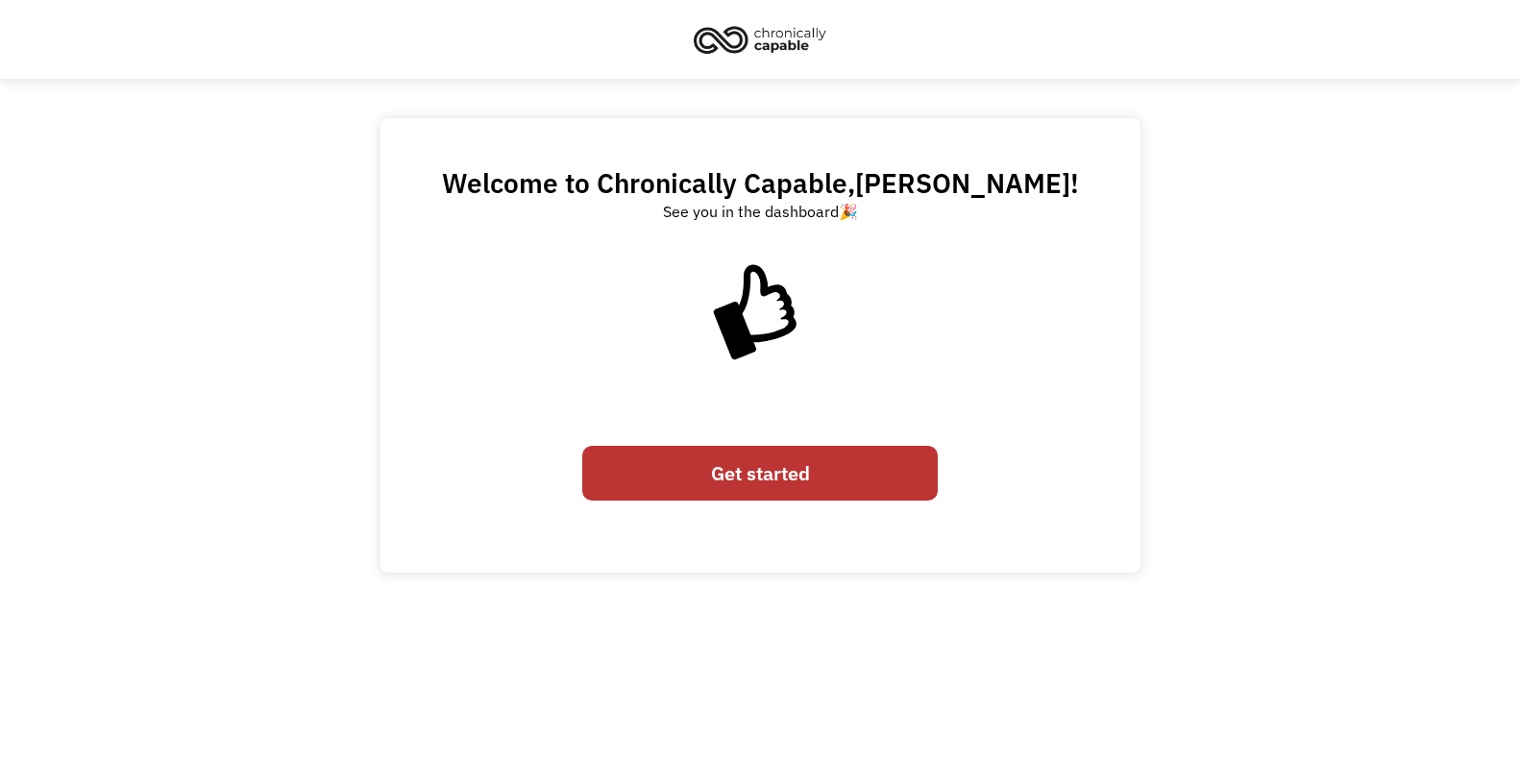
click at [785, 487] on link "Get started" at bounding box center [760, 473] width 355 height 55
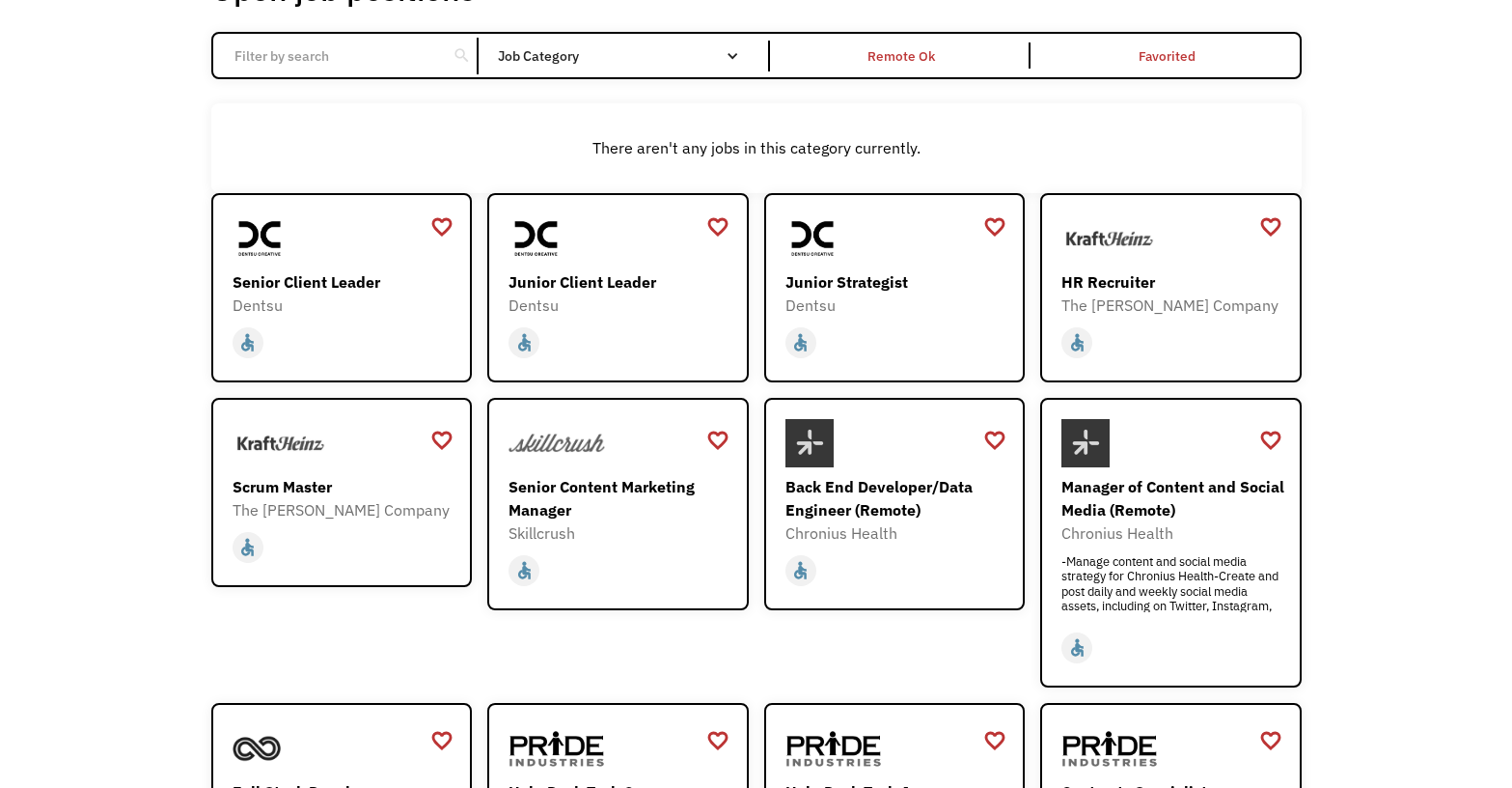
scroll to position [85, 0]
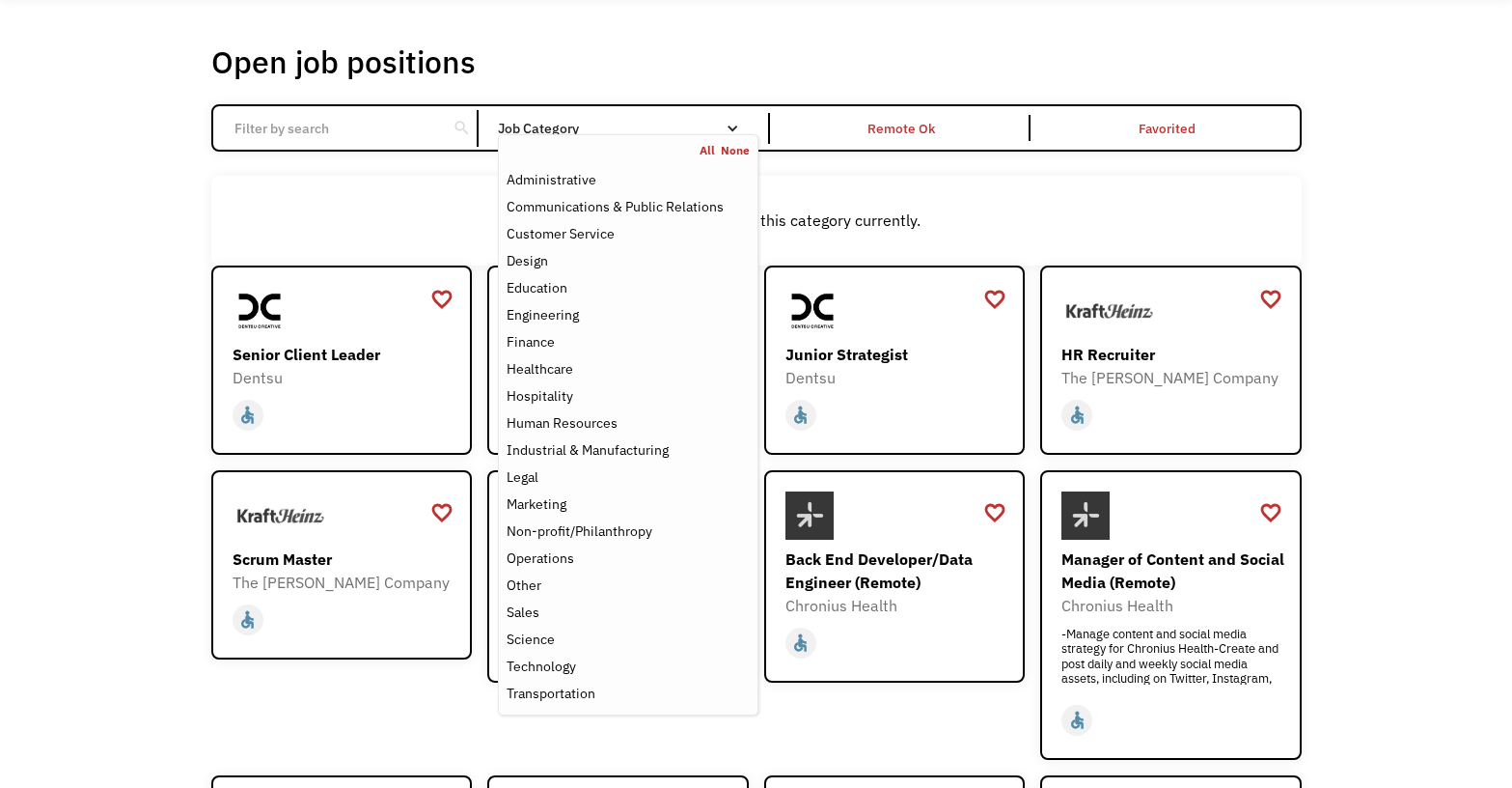
click at [718, 137] on nav "All None Administrative Communications & Public Relations Customer Service Desi…" at bounding box center [628, 424] width 260 height 581
click at [537, 568] on div "Operations" at bounding box center [540, 557] width 67 height 23
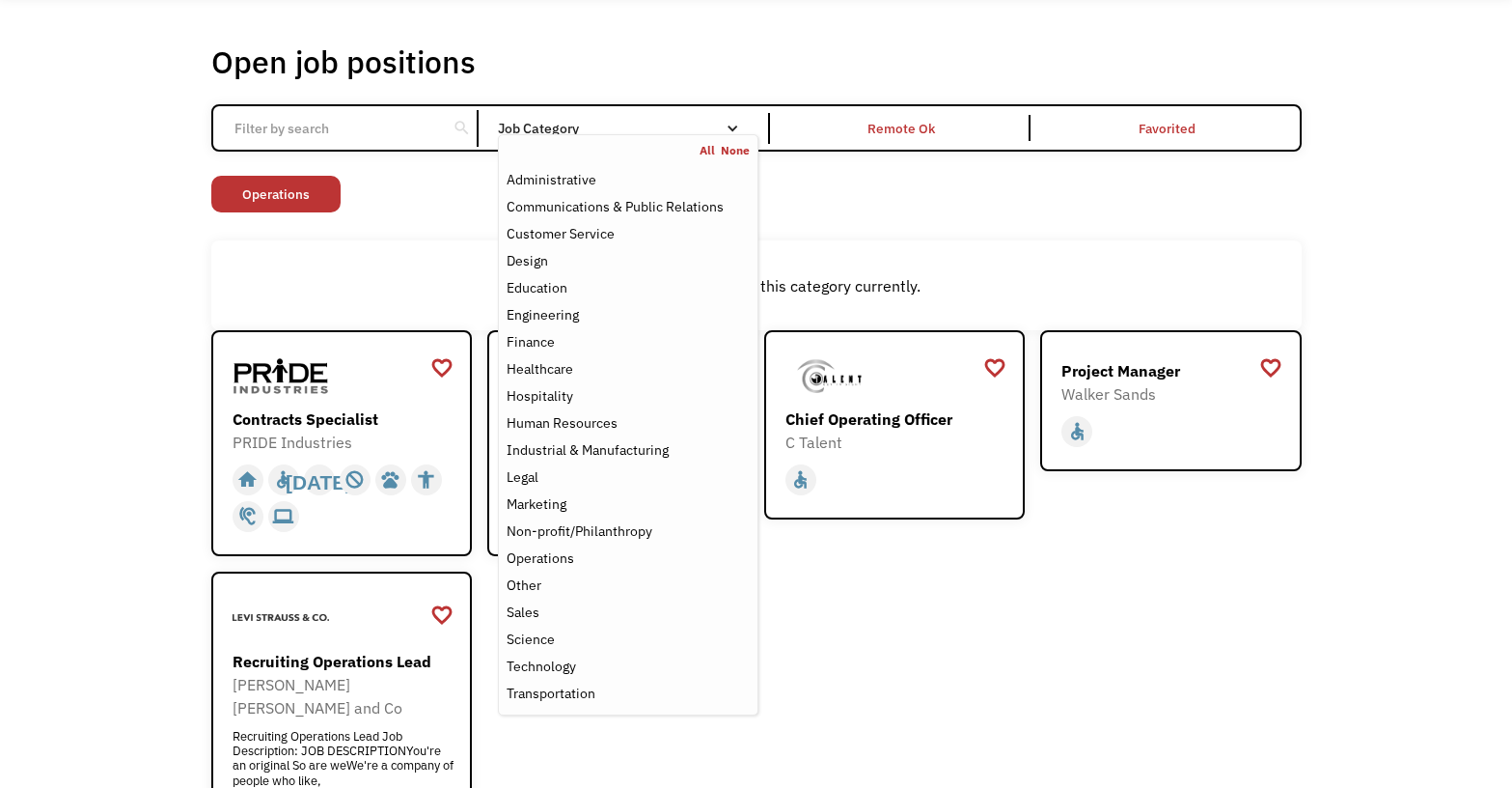
click at [1317, 240] on div "Open job positions You have X liked items Search search Filter by category Admi…" at bounding box center [757, 452] width 1130 height 838
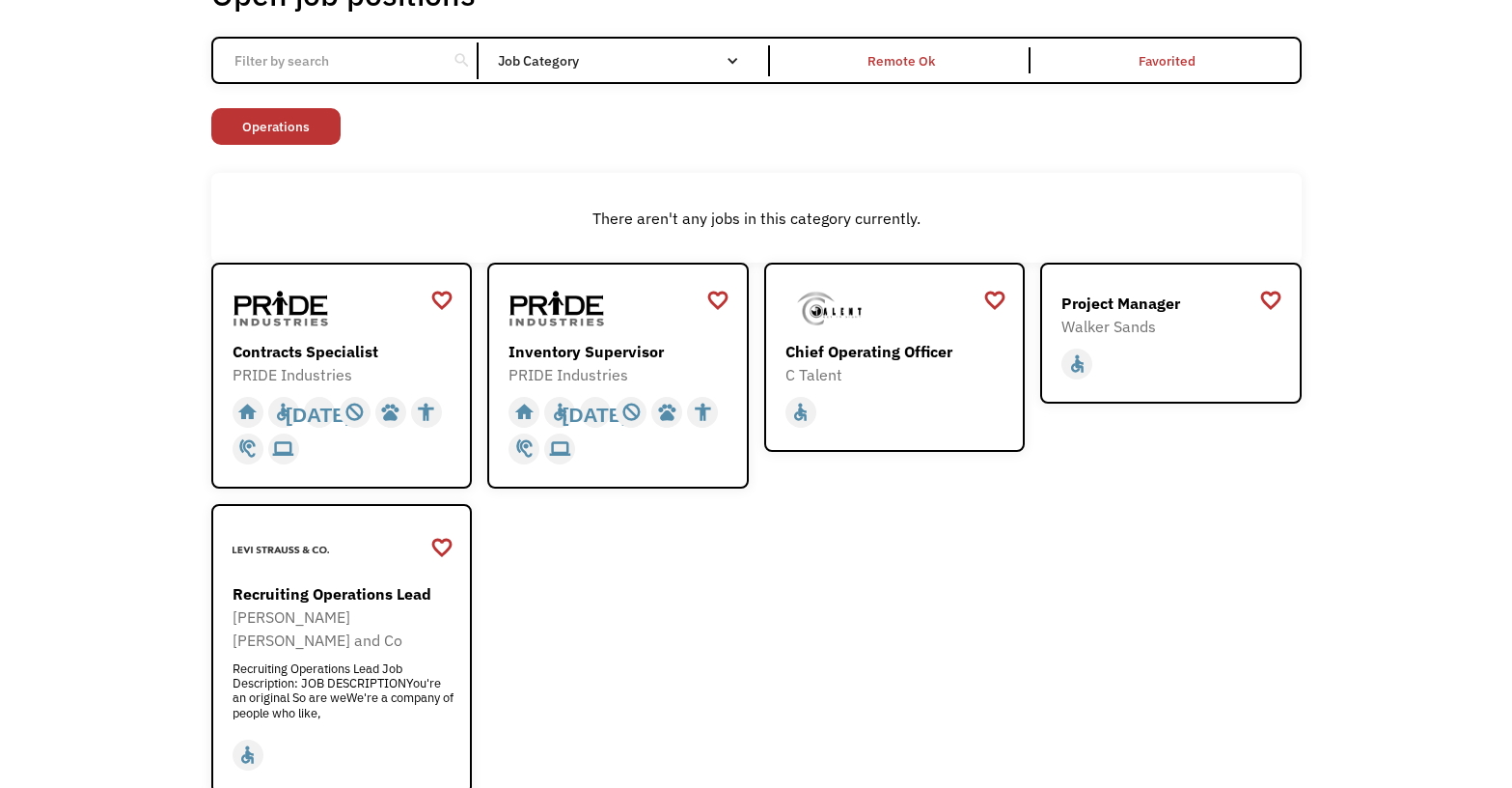
scroll to position [181, 0]
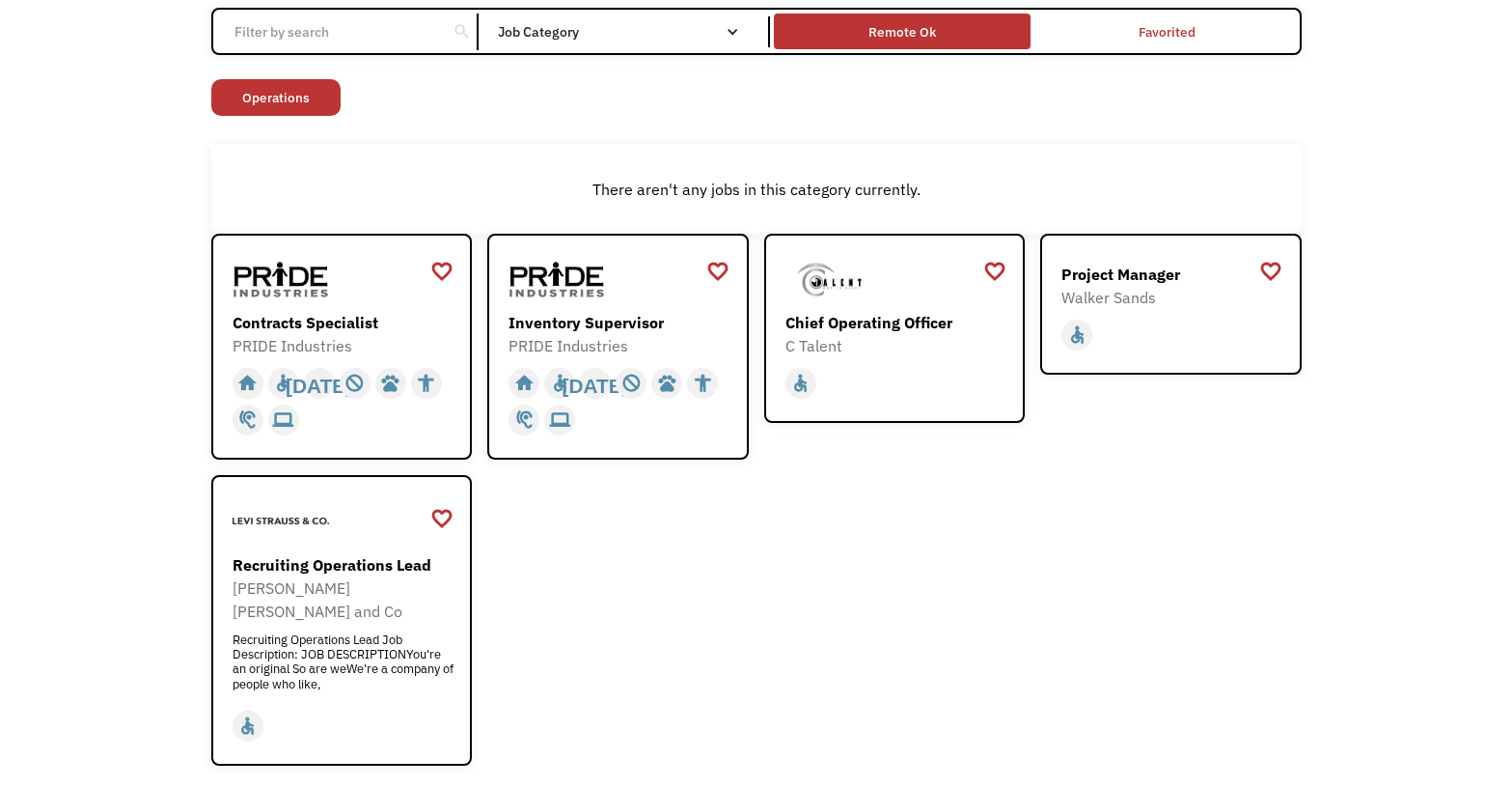
click at [901, 31] on div "Remote Ok" at bounding box center [903, 31] width 67 height 23
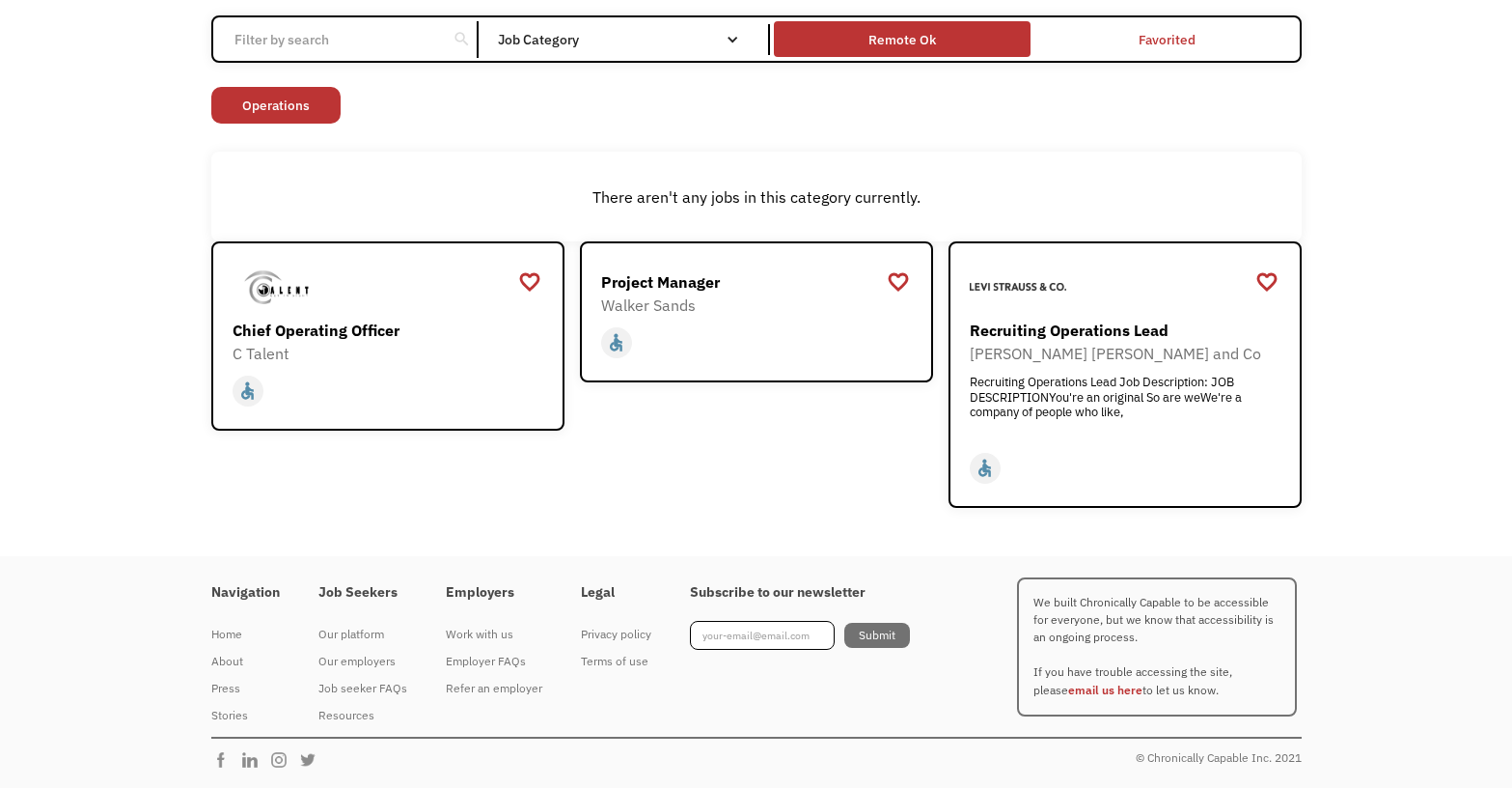
scroll to position [173, 0]
click at [662, 279] on div "Project Manager" at bounding box center [759, 281] width 316 height 23
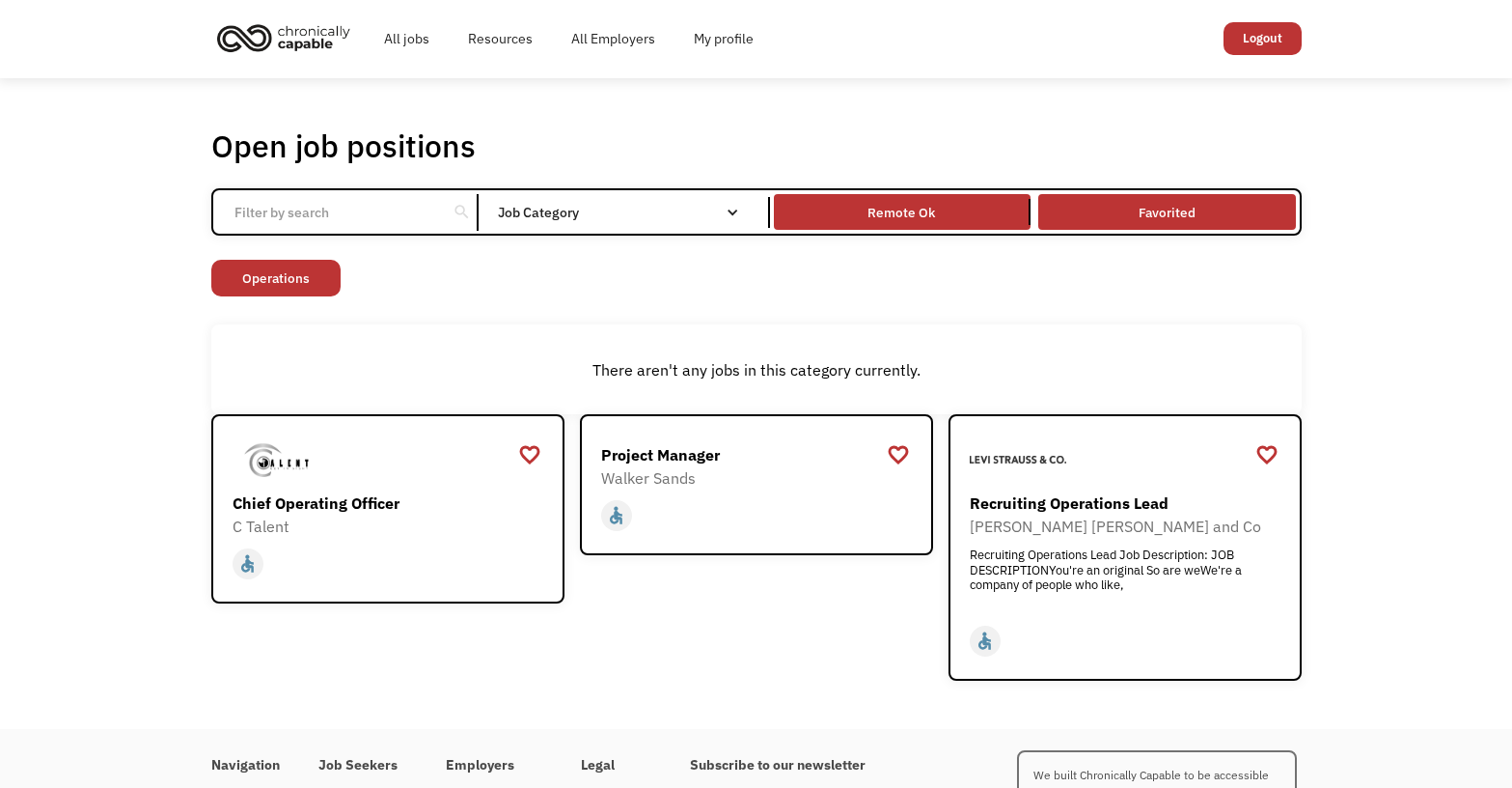
scroll to position [0, 0]
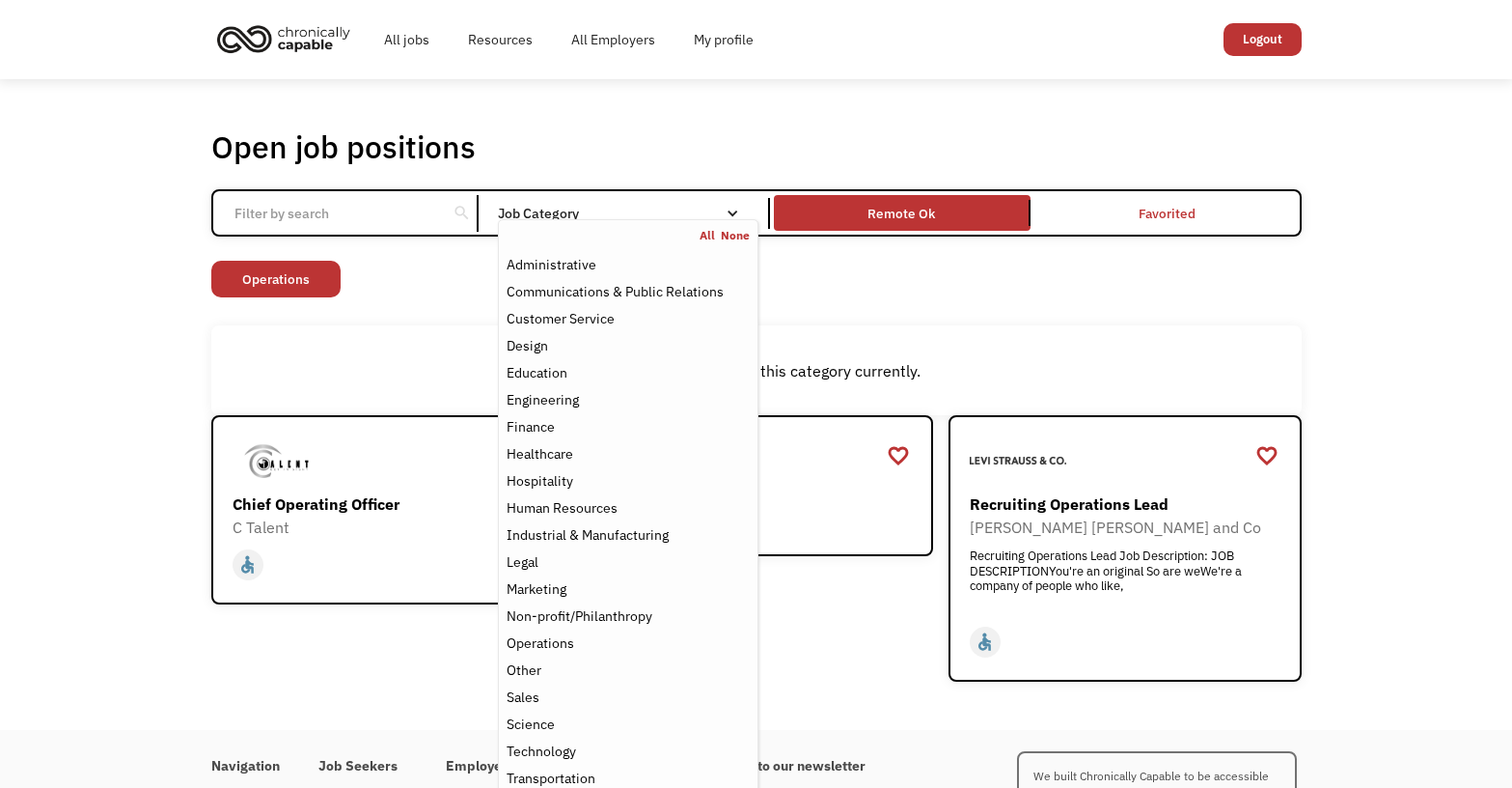
click at [741, 204] on div "Job Category" at bounding box center [628, 213] width 260 height 31
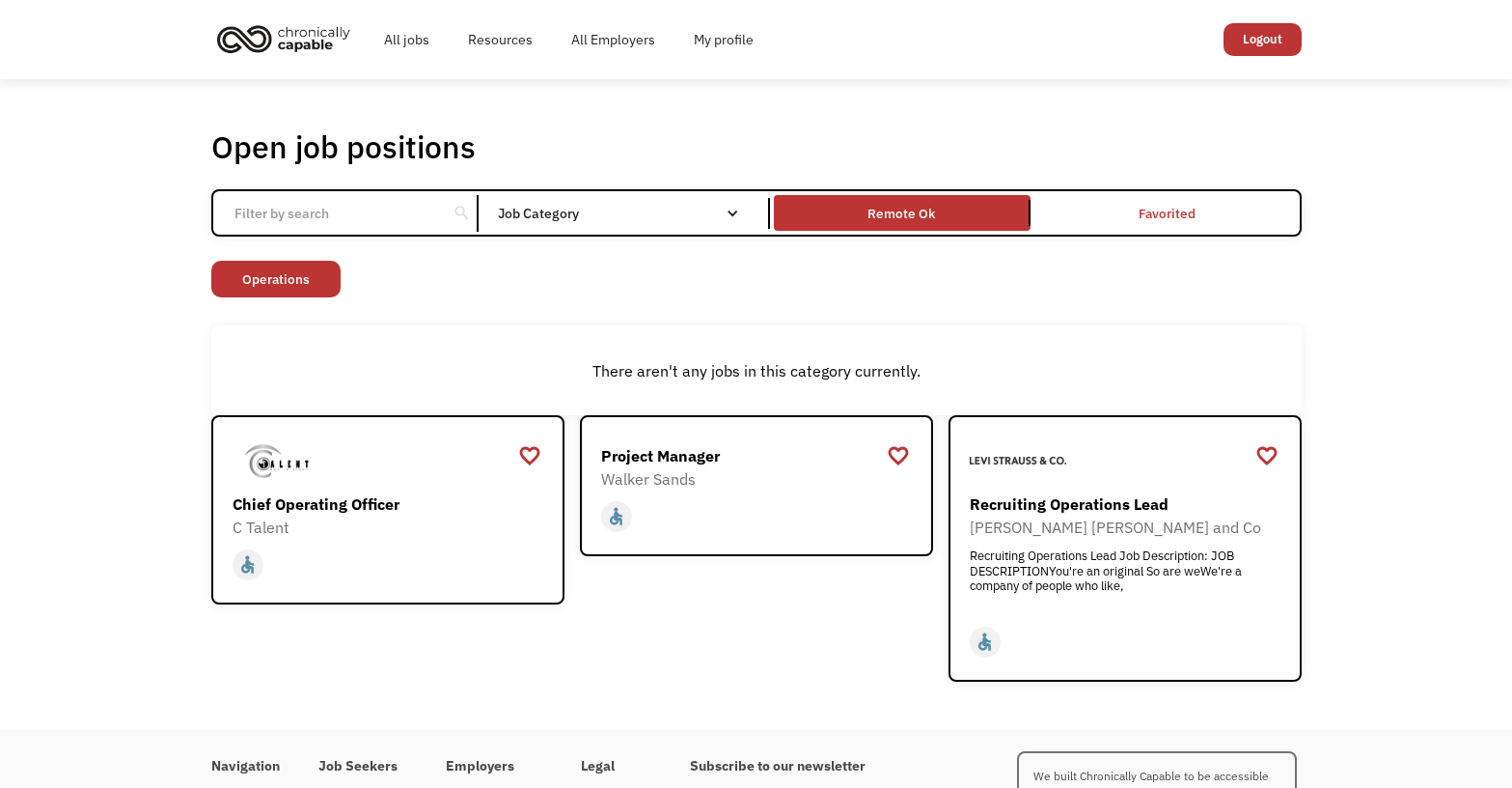
click at [735, 212] on div "Email Form" at bounding box center [733, 213] width 14 height 14
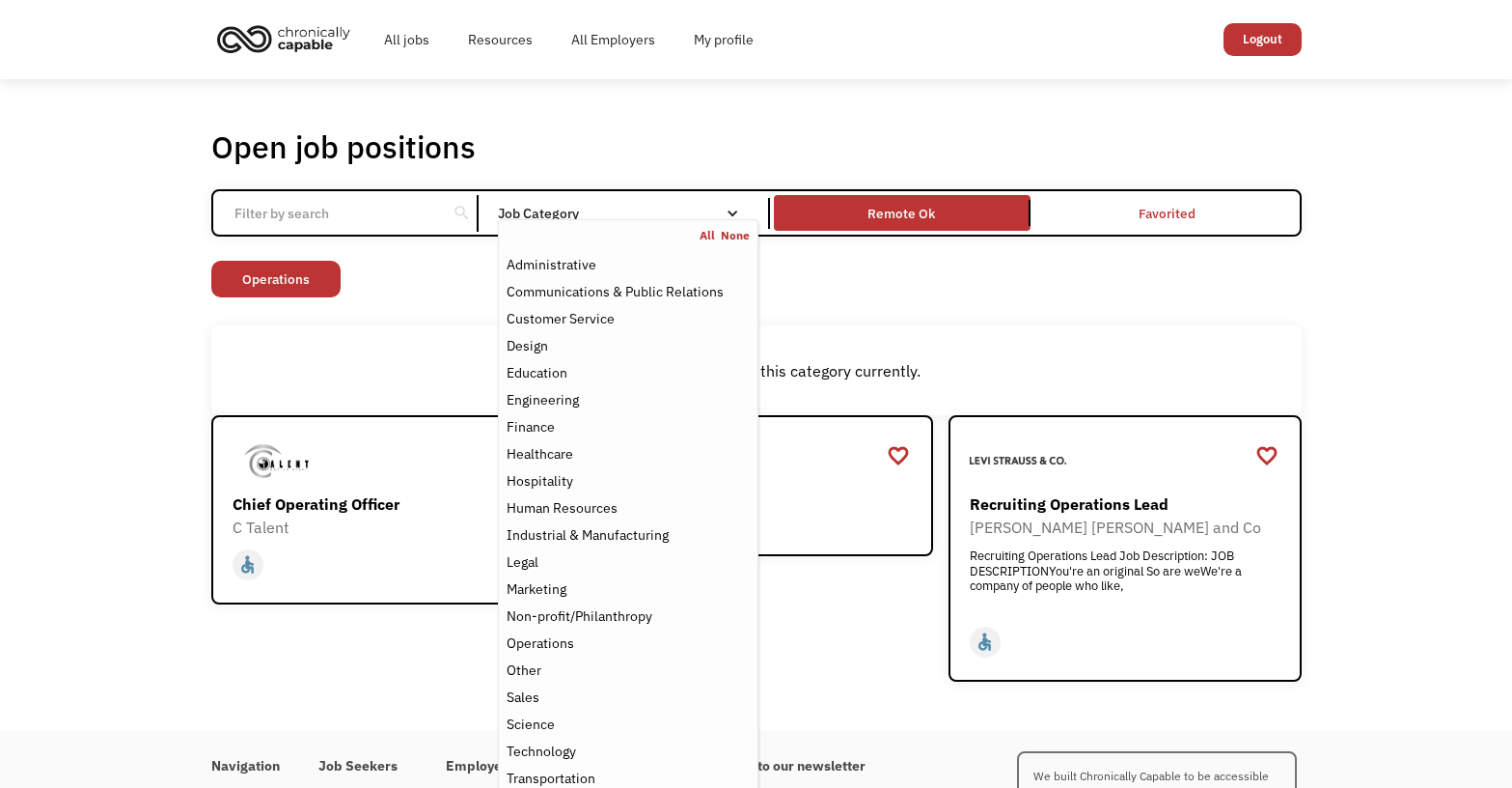
click at [707, 234] on link "All" at bounding box center [709, 236] width 21 height 16
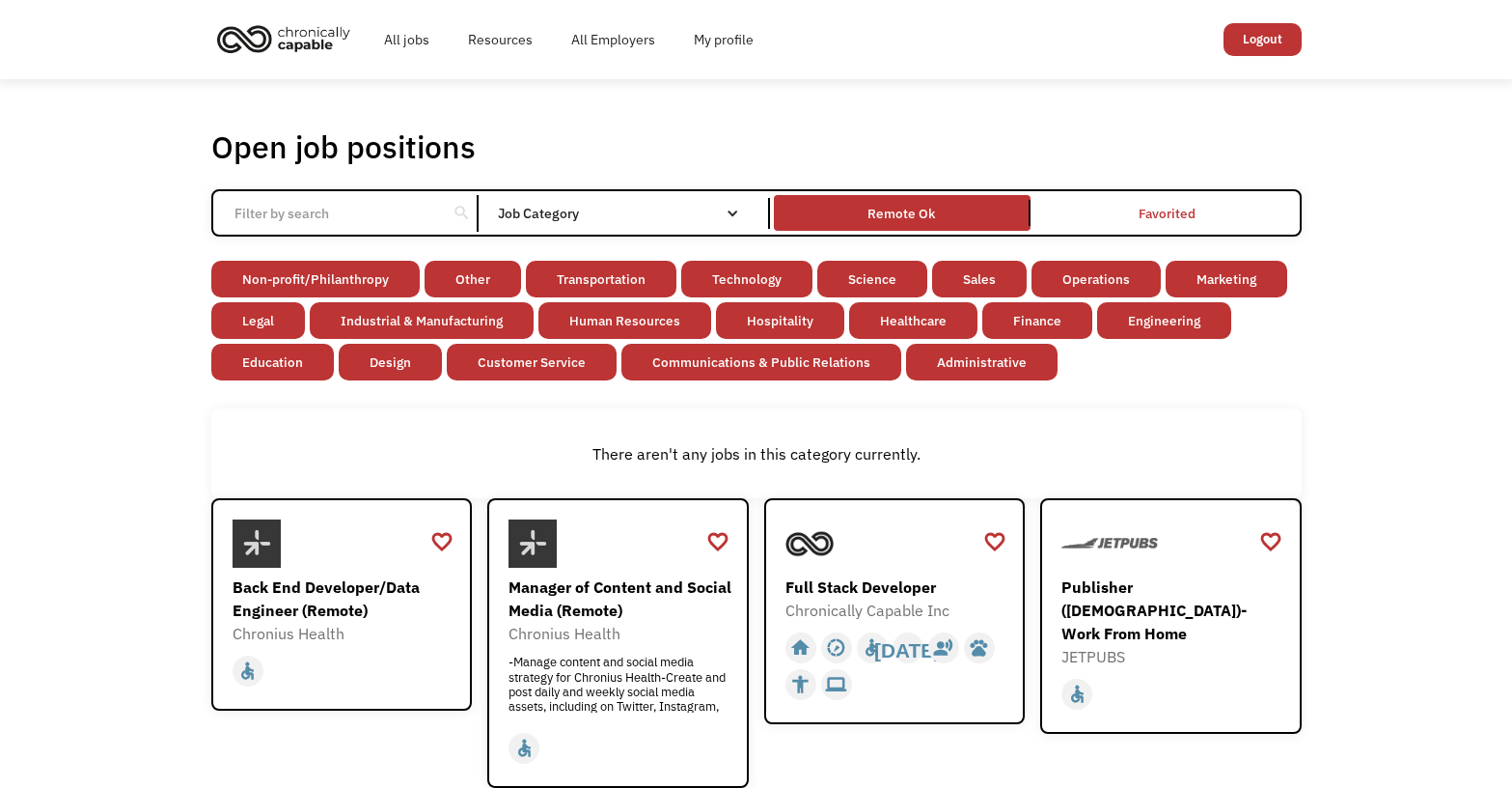
click at [868, 193] on link "Remote Ok" at bounding box center [902, 213] width 265 height 44
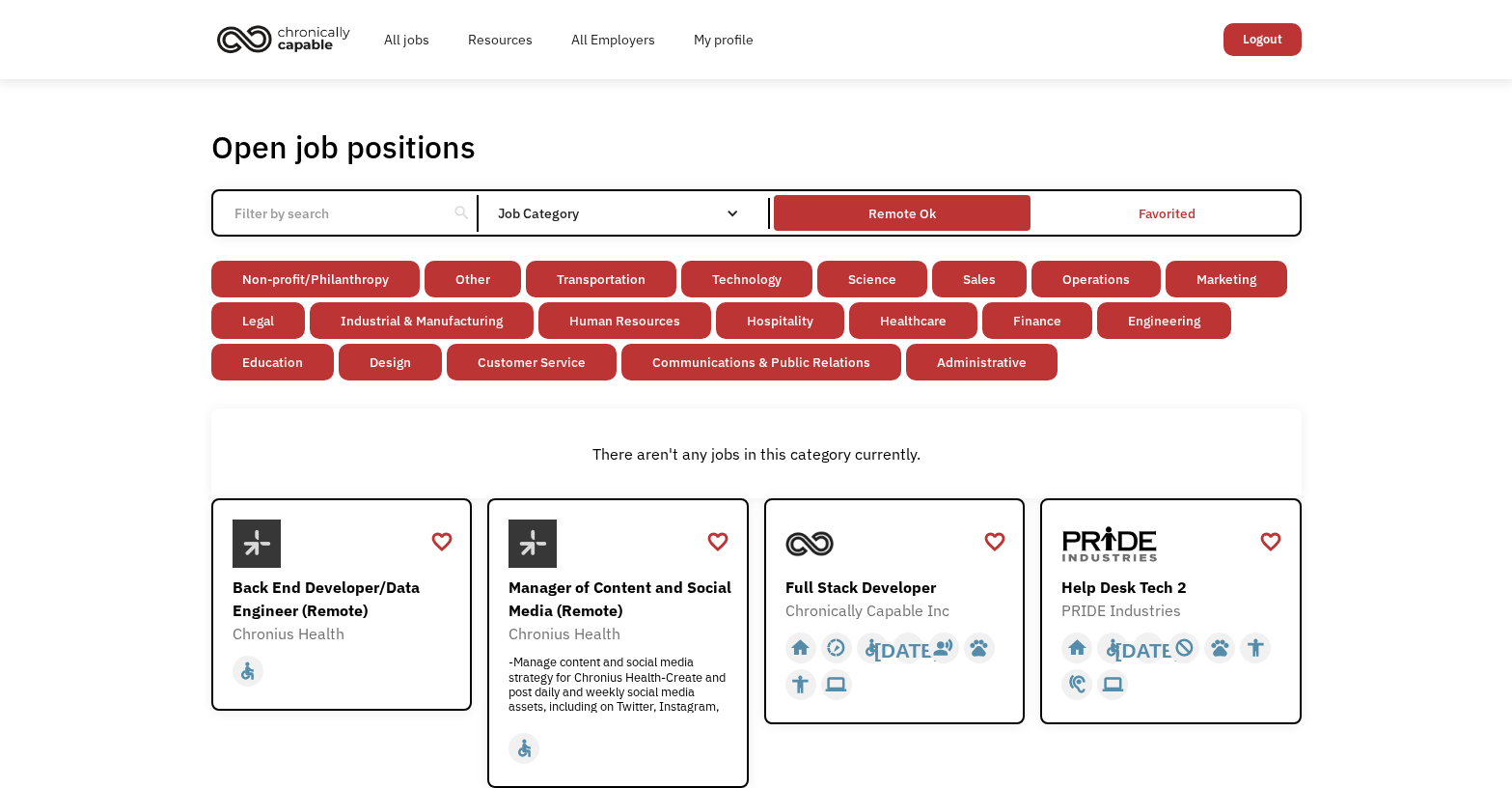
click at [885, 217] on div "Remote Ok" at bounding box center [903, 213] width 67 height 23
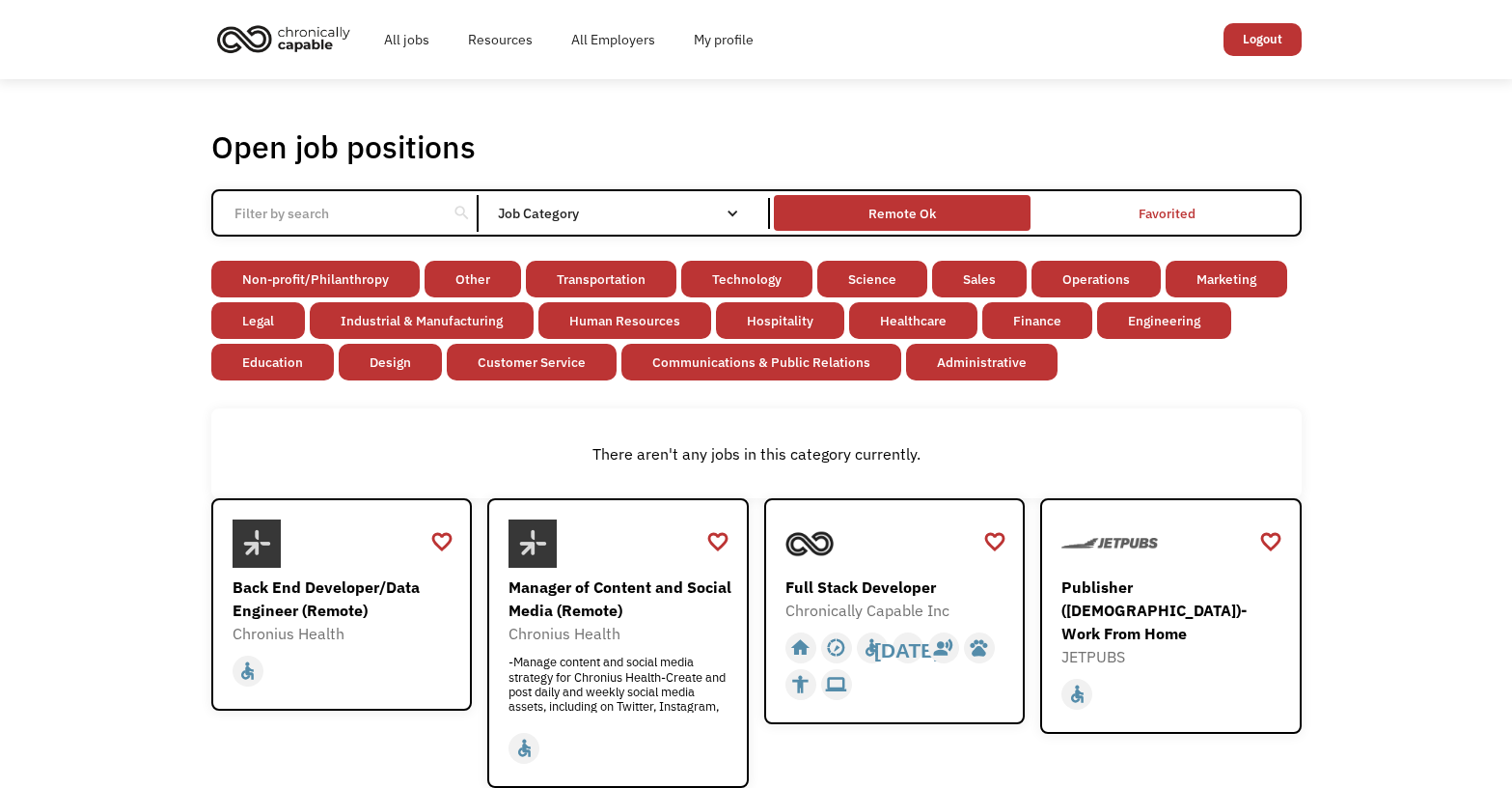
click at [915, 213] on div "Remote Ok" at bounding box center [903, 213] width 67 height 23
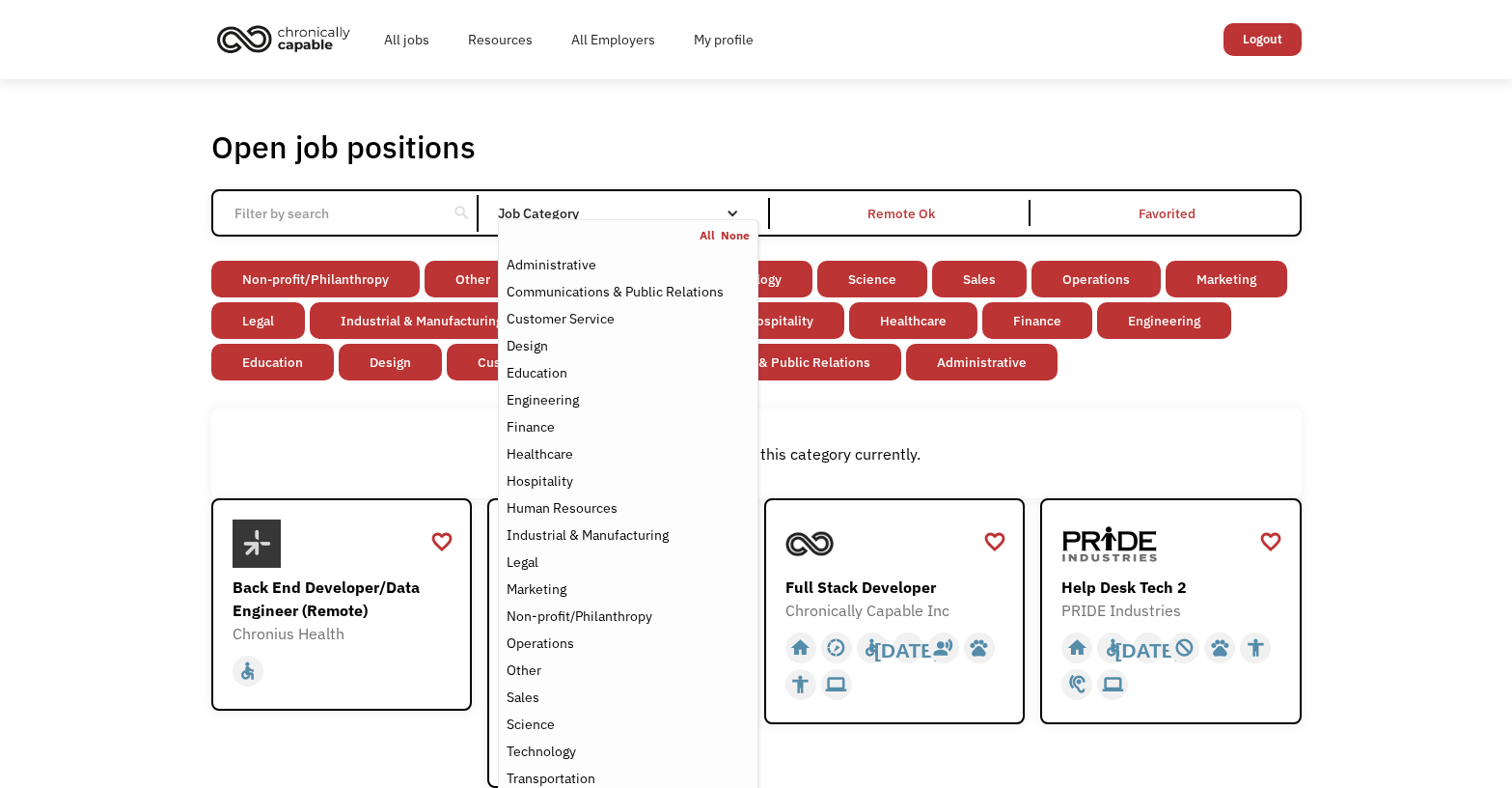
click at [611, 217] on div "Job Category" at bounding box center [628, 213] width 260 height 14
click at [737, 235] on link "None" at bounding box center [735, 236] width 29 height 16
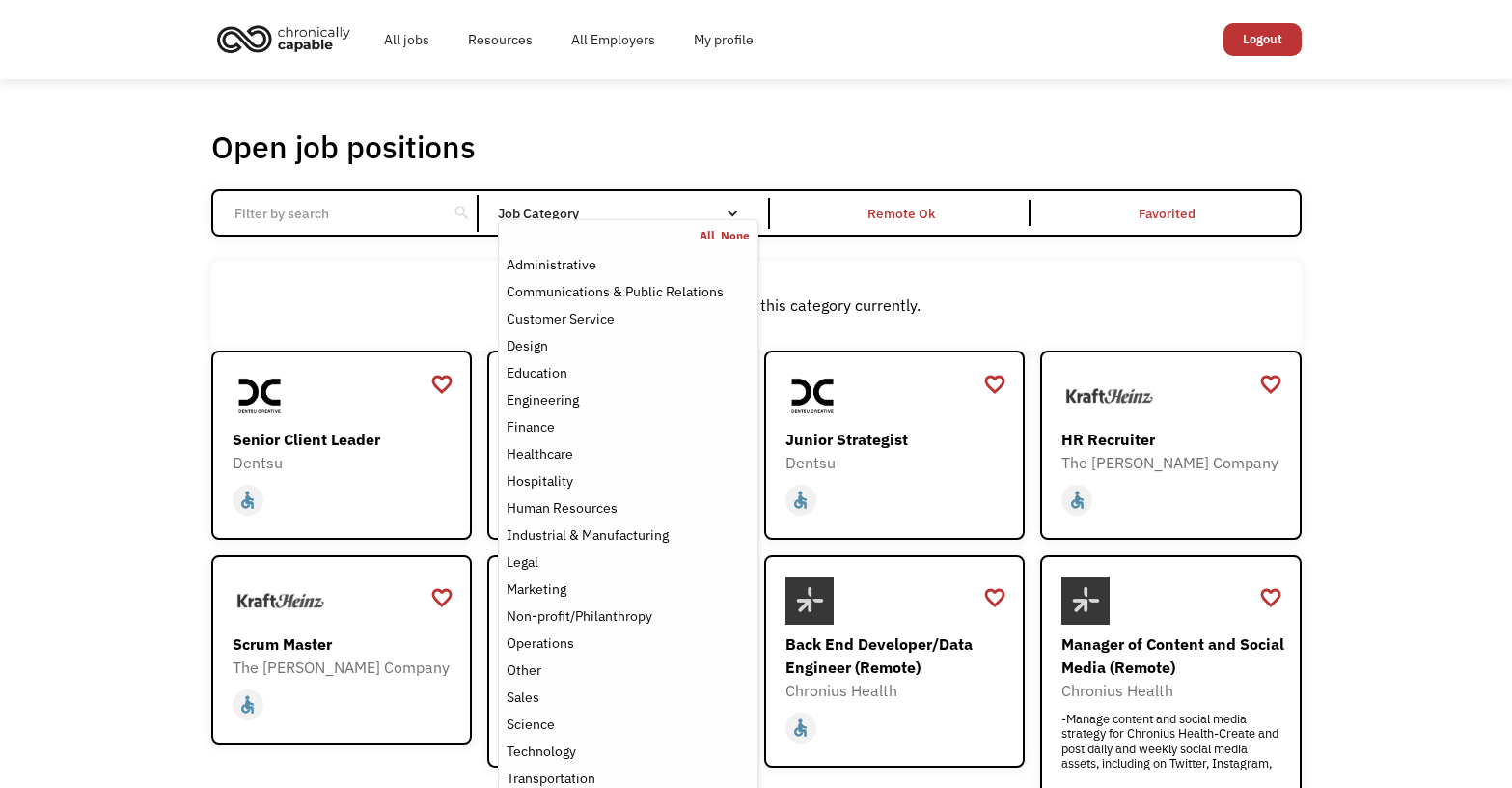
click at [1354, 306] on div "Open job positions You have X liked items Search search Filter by category Admi…" at bounding box center [756, 649] width 1512 height 1141
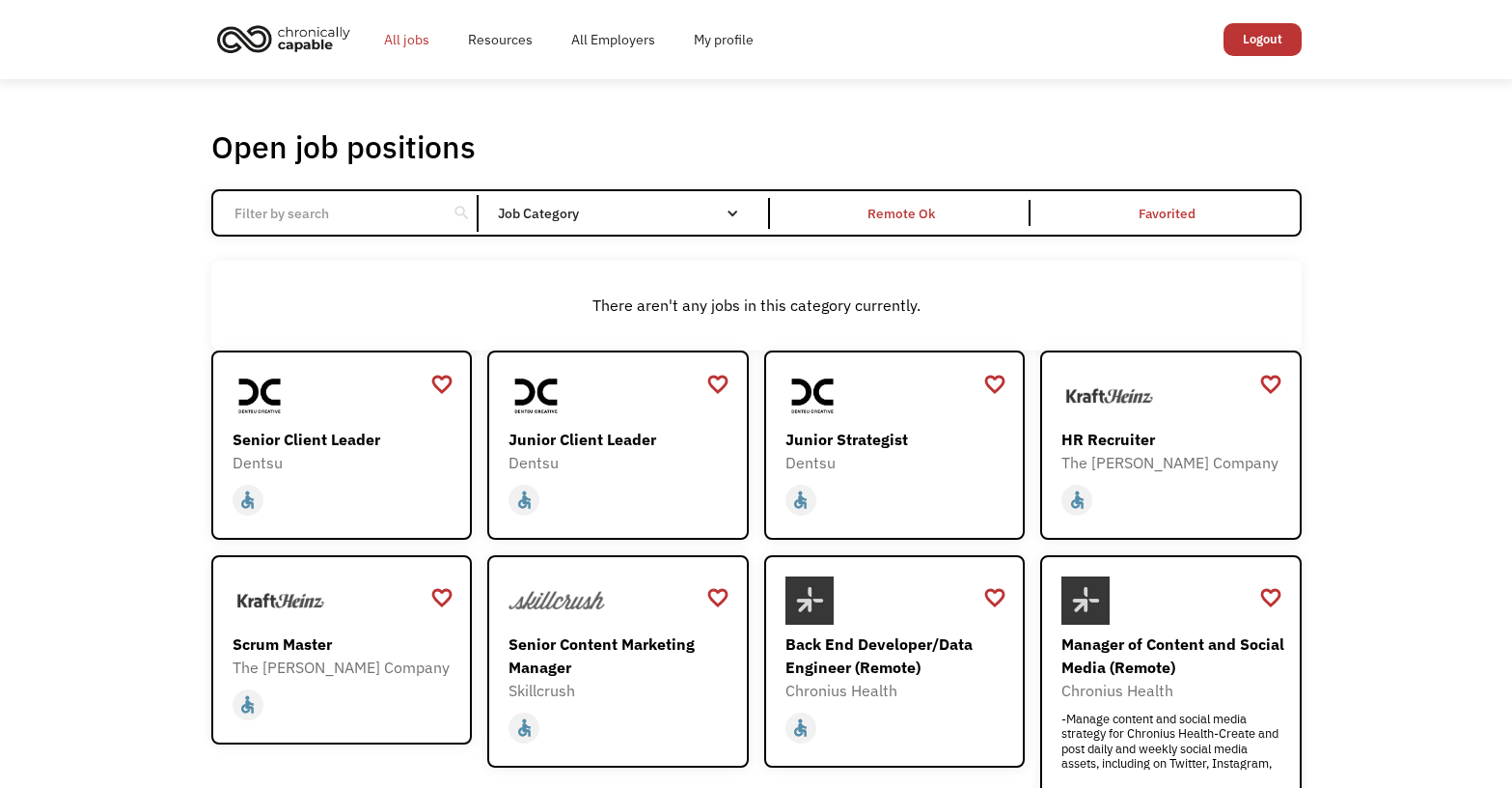
click at [396, 32] on link "All jobs" at bounding box center [406, 40] width 84 height 61
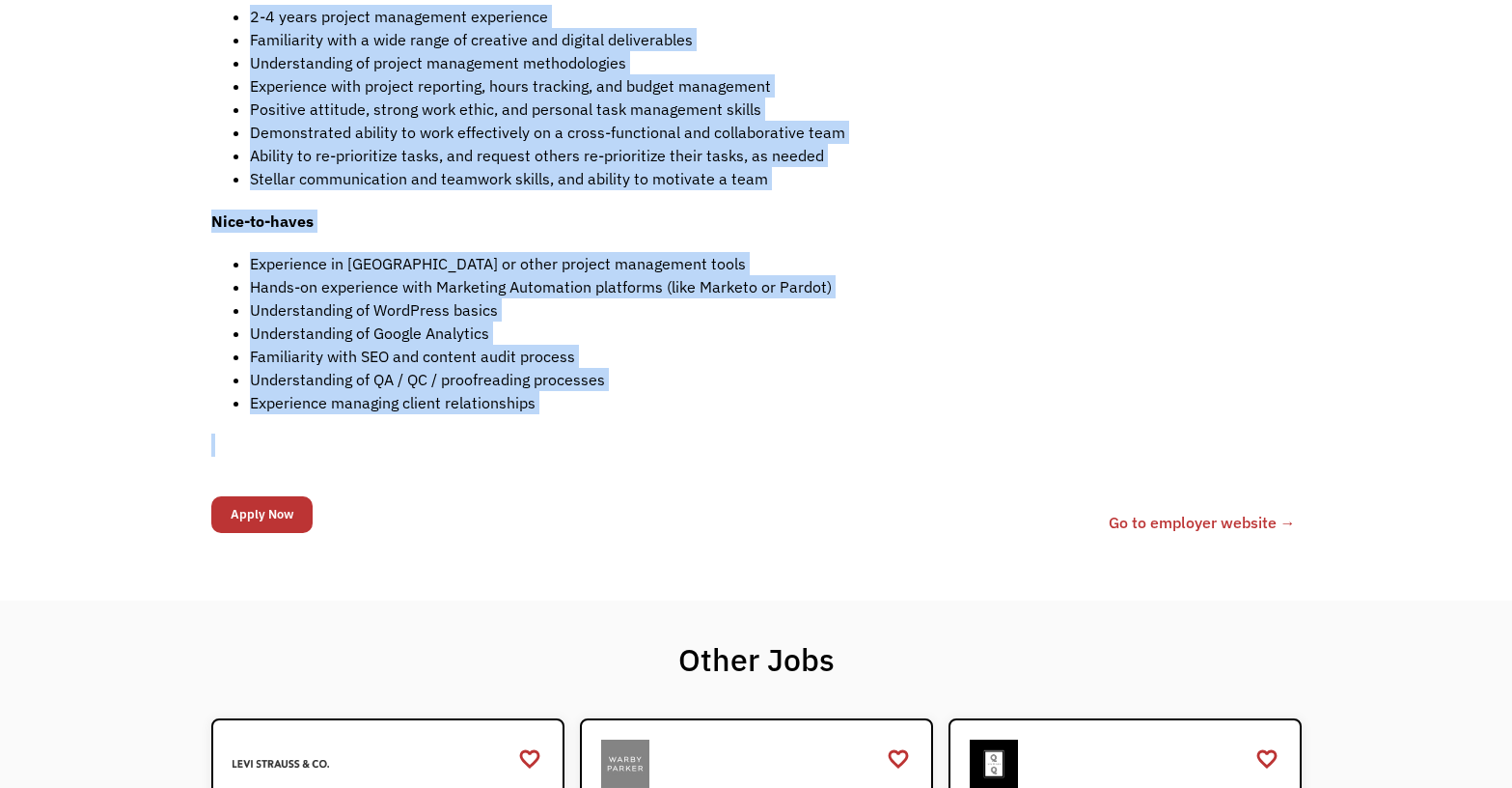
scroll to position [1063, 0]
drag, startPoint x: 205, startPoint y: 352, endPoint x: 599, endPoint y: 395, distance: 396.3
copy div "Job Description Filter using keywords We strongly encourage people of color, le…"
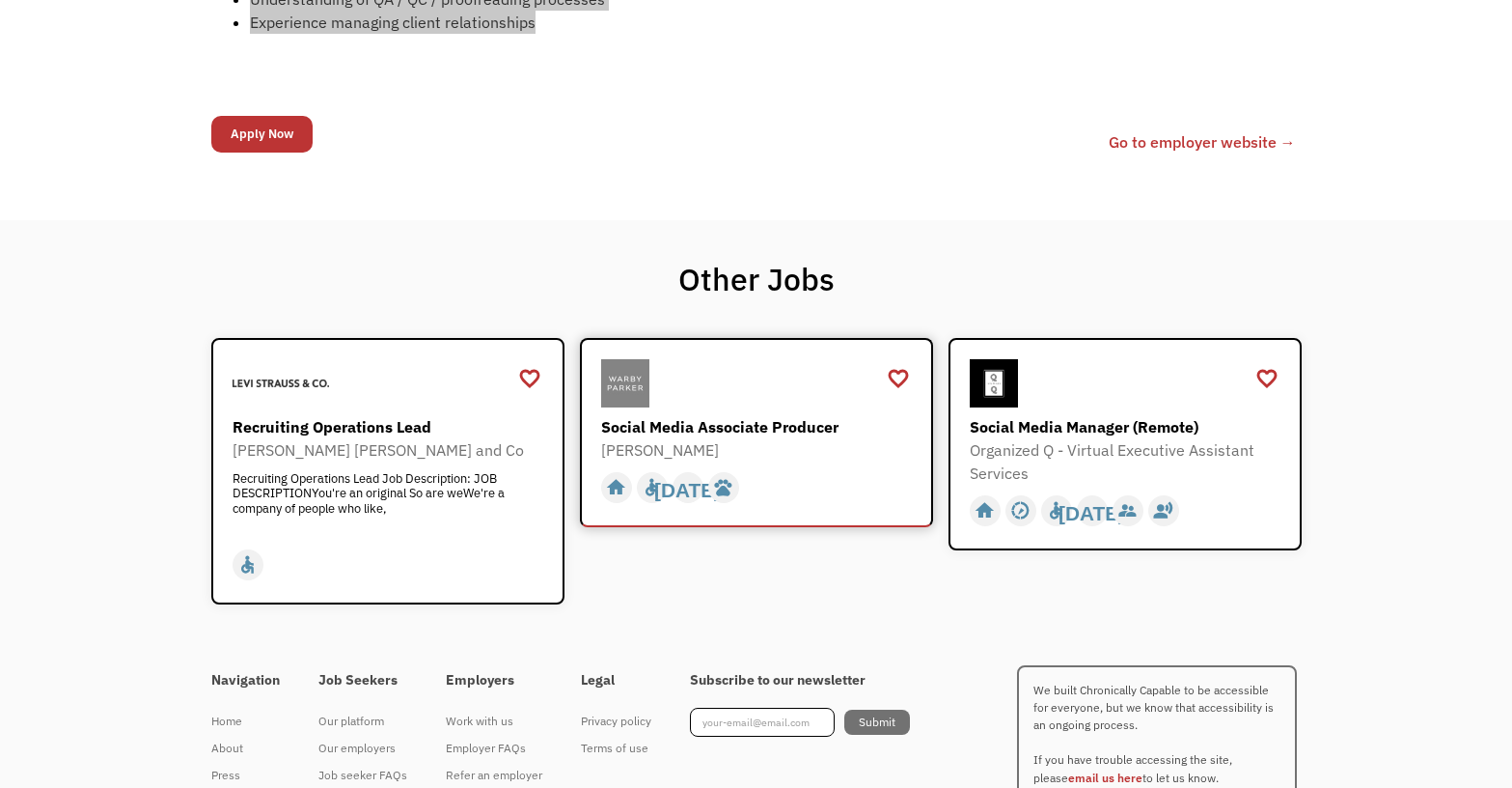
scroll to position [1448, 0]
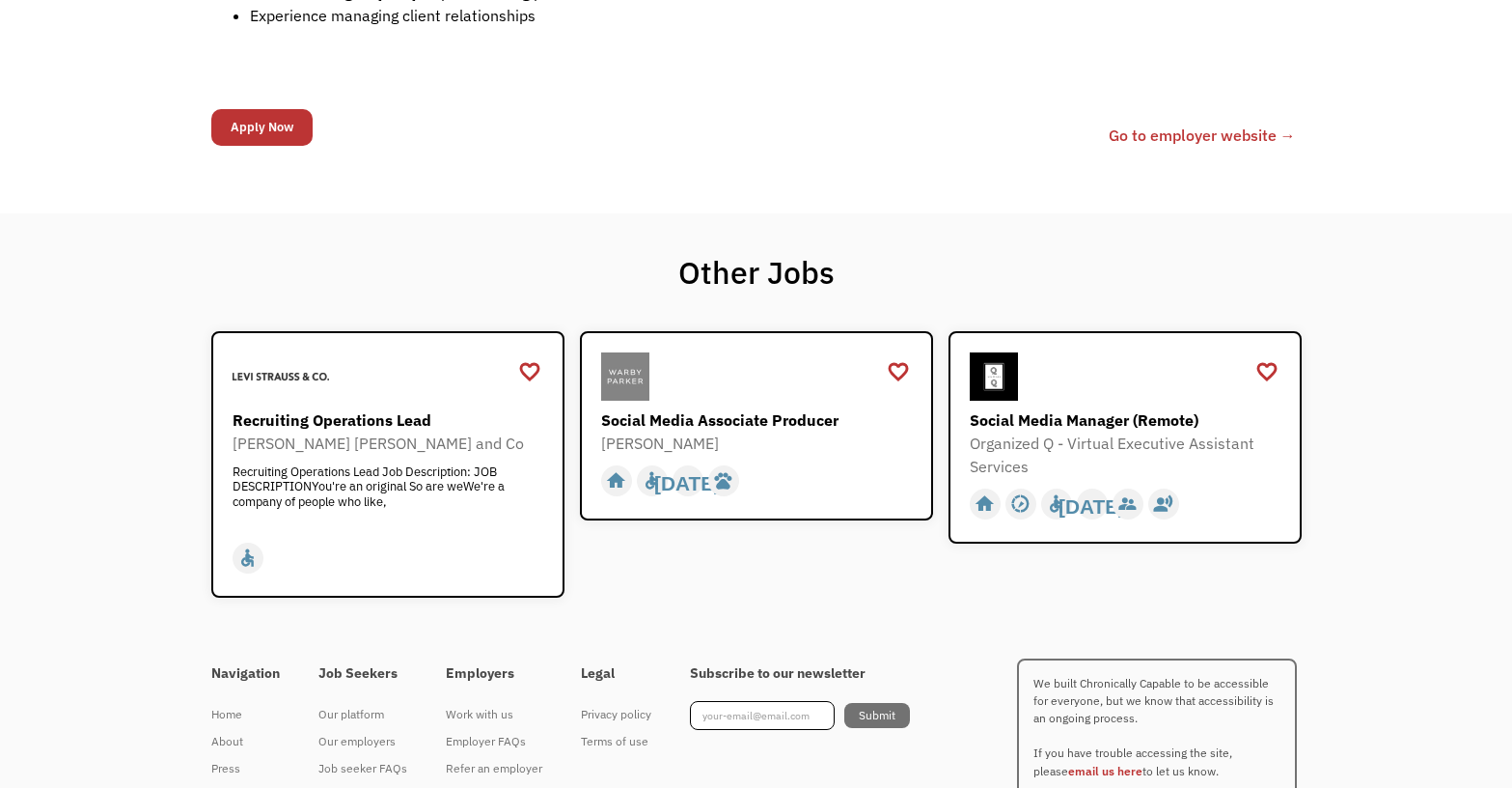
click at [579, 226] on div "Other Jobs favorite_border favorite Saving Senior Client Leader Dentsu https://…" at bounding box center [756, 425] width 1512 height 424
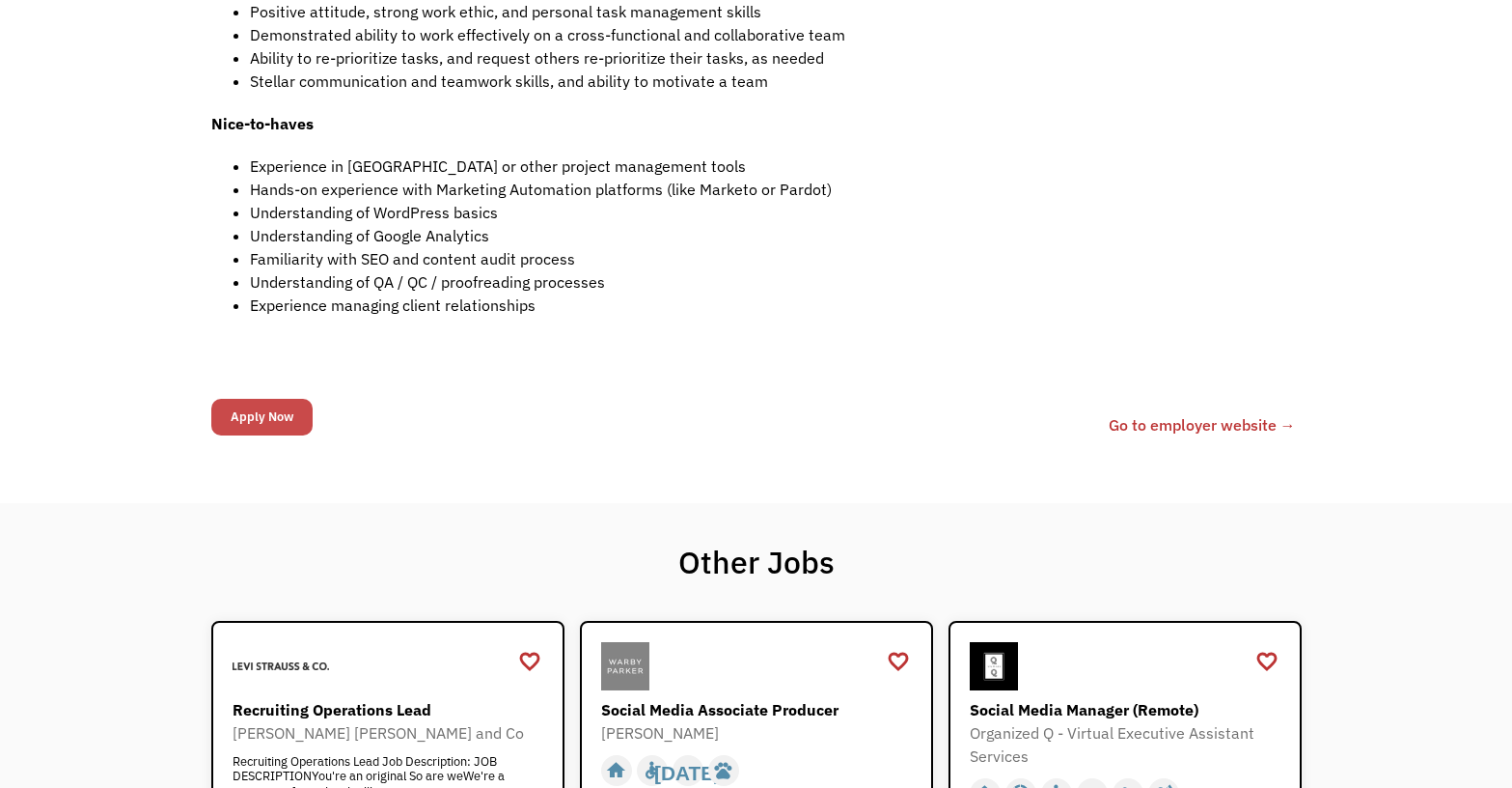
click at [270, 416] on input "Apply Now" at bounding box center [262, 416] width 101 height 37
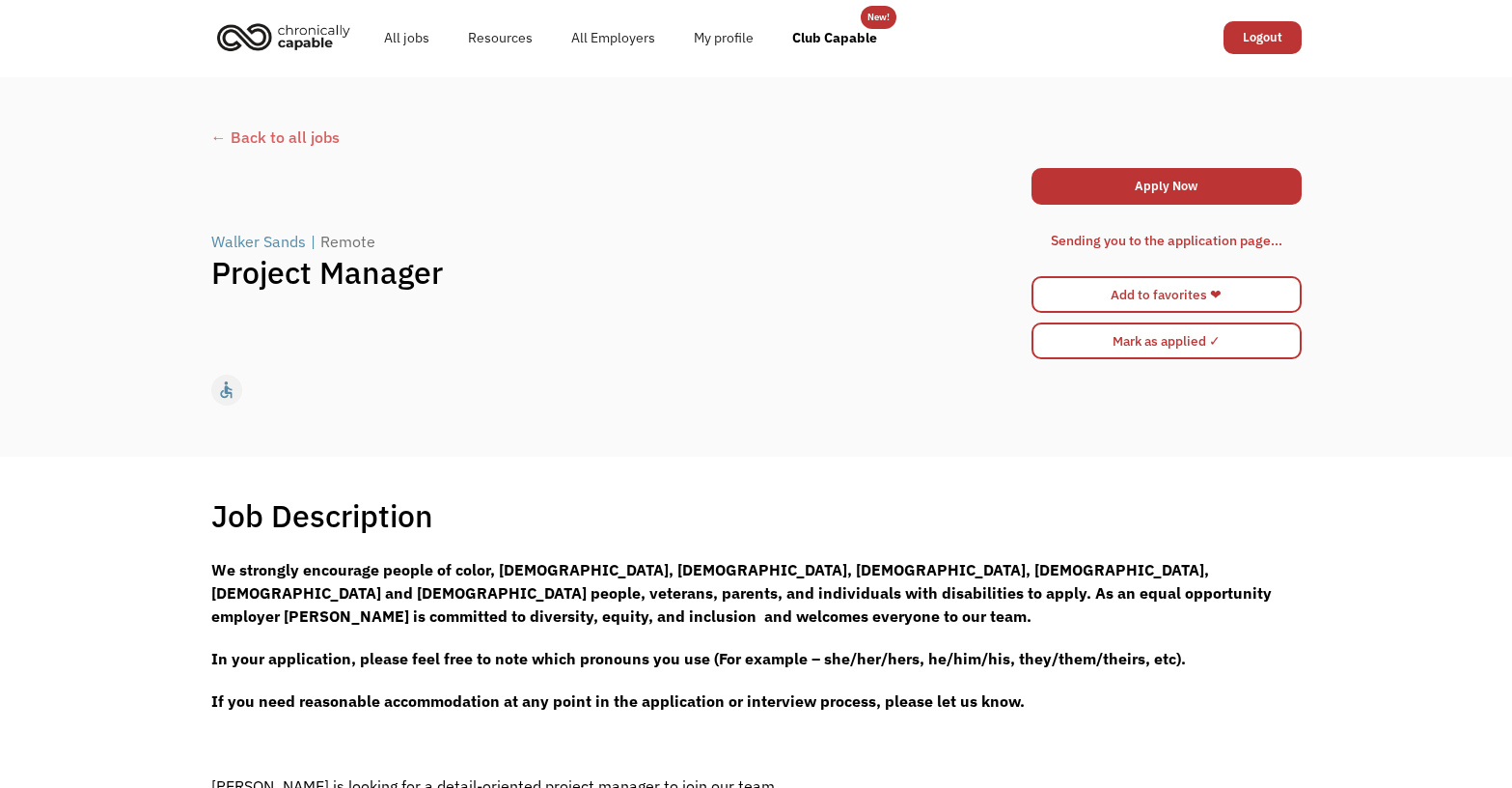
scroll to position [0, 0]
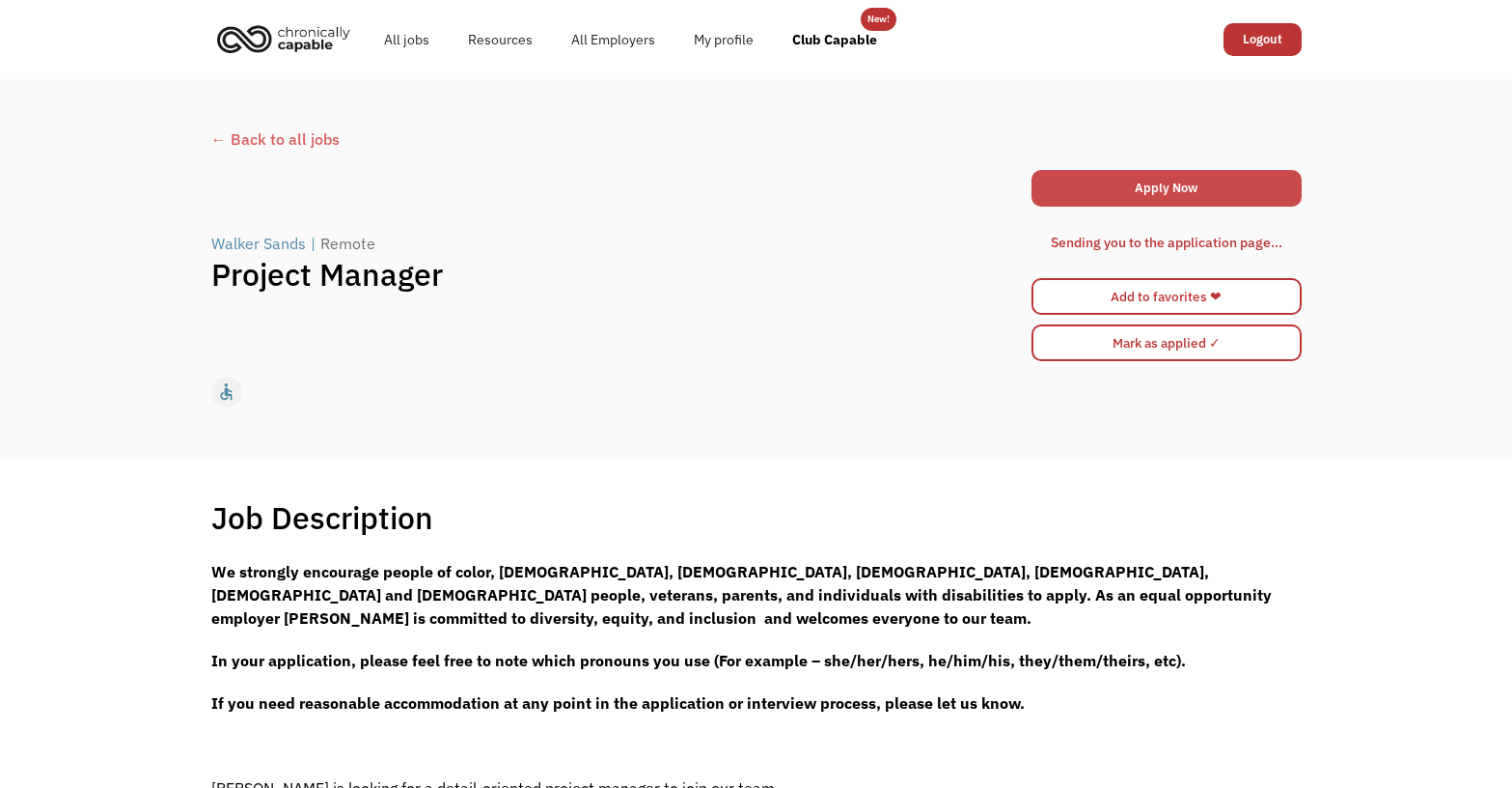
click at [1143, 184] on link "Apply Now" at bounding box center [1166, 187] width 270 height 37
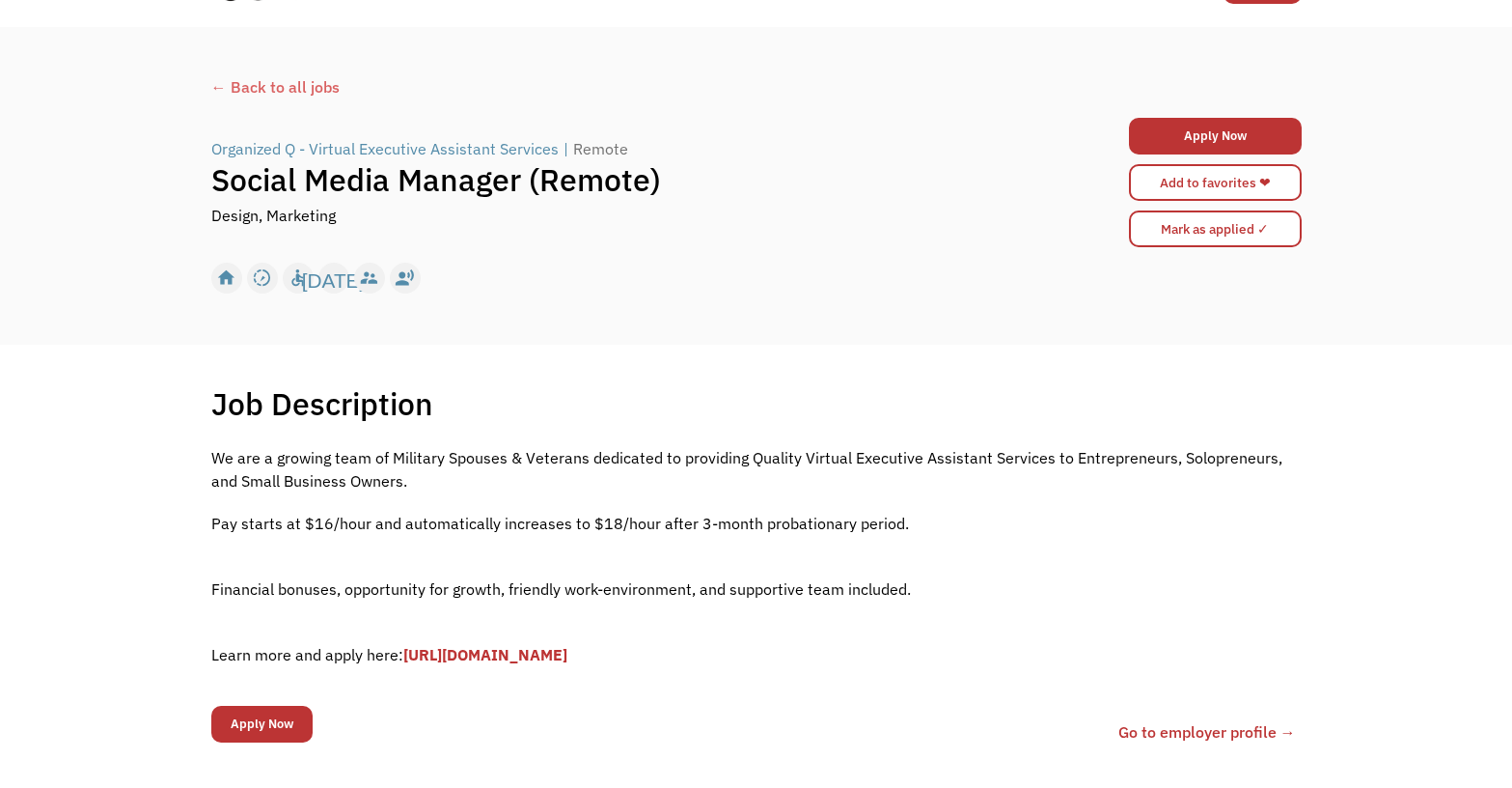
scroll to position [96, 0]
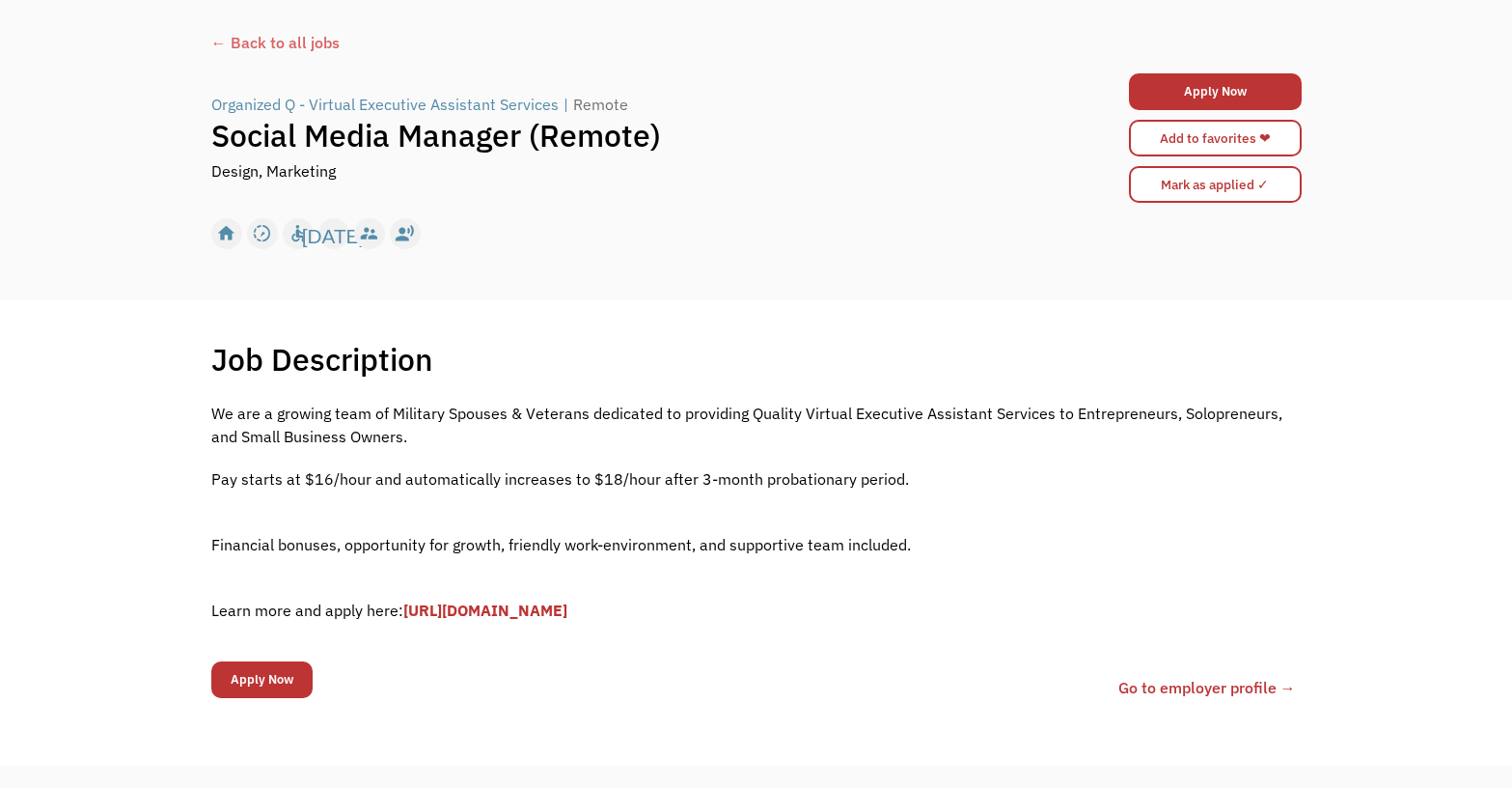
click at [568, 608] on link "[URL][DOMAIN_NAME]" at bounding box center [486, 610] width 164 height 19
click at [275, 683] on input "Apply Now" at bounding box center [262, 679] width 101 height 37
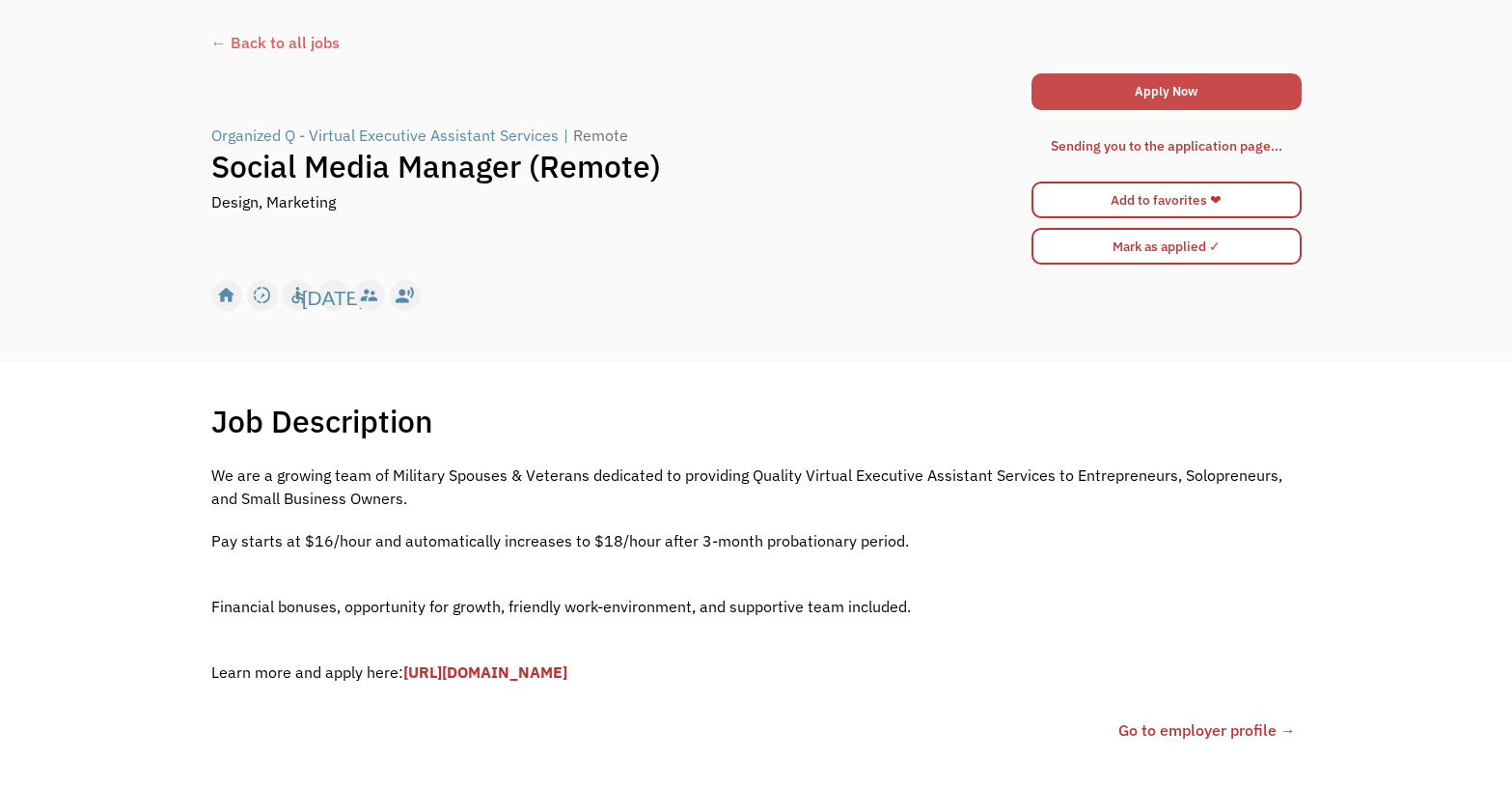
click at [1209, 97] on link "Apply Now" at bounding box center [1166, 91] width 270 height 37
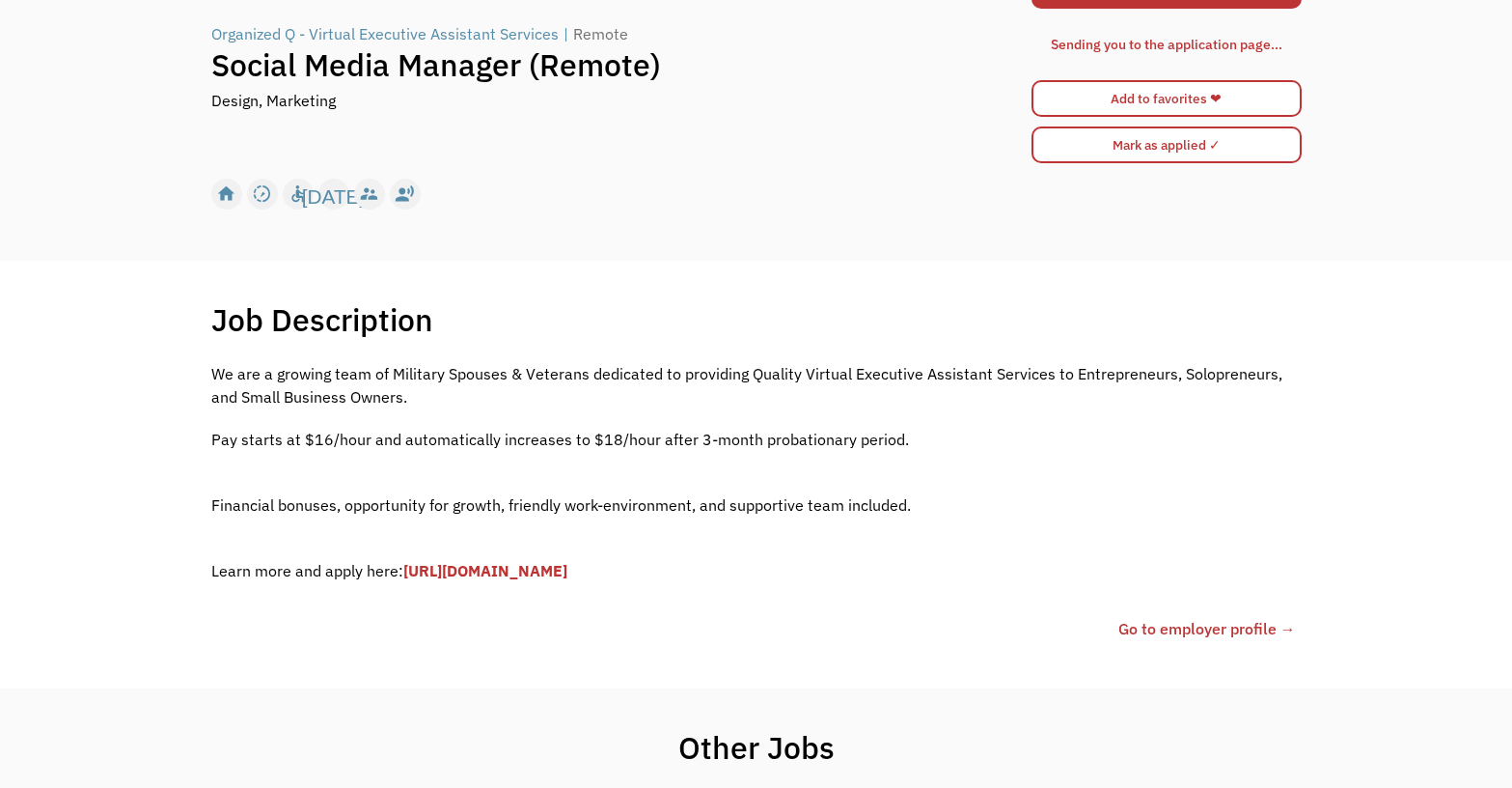
scroll to position [193, 0]
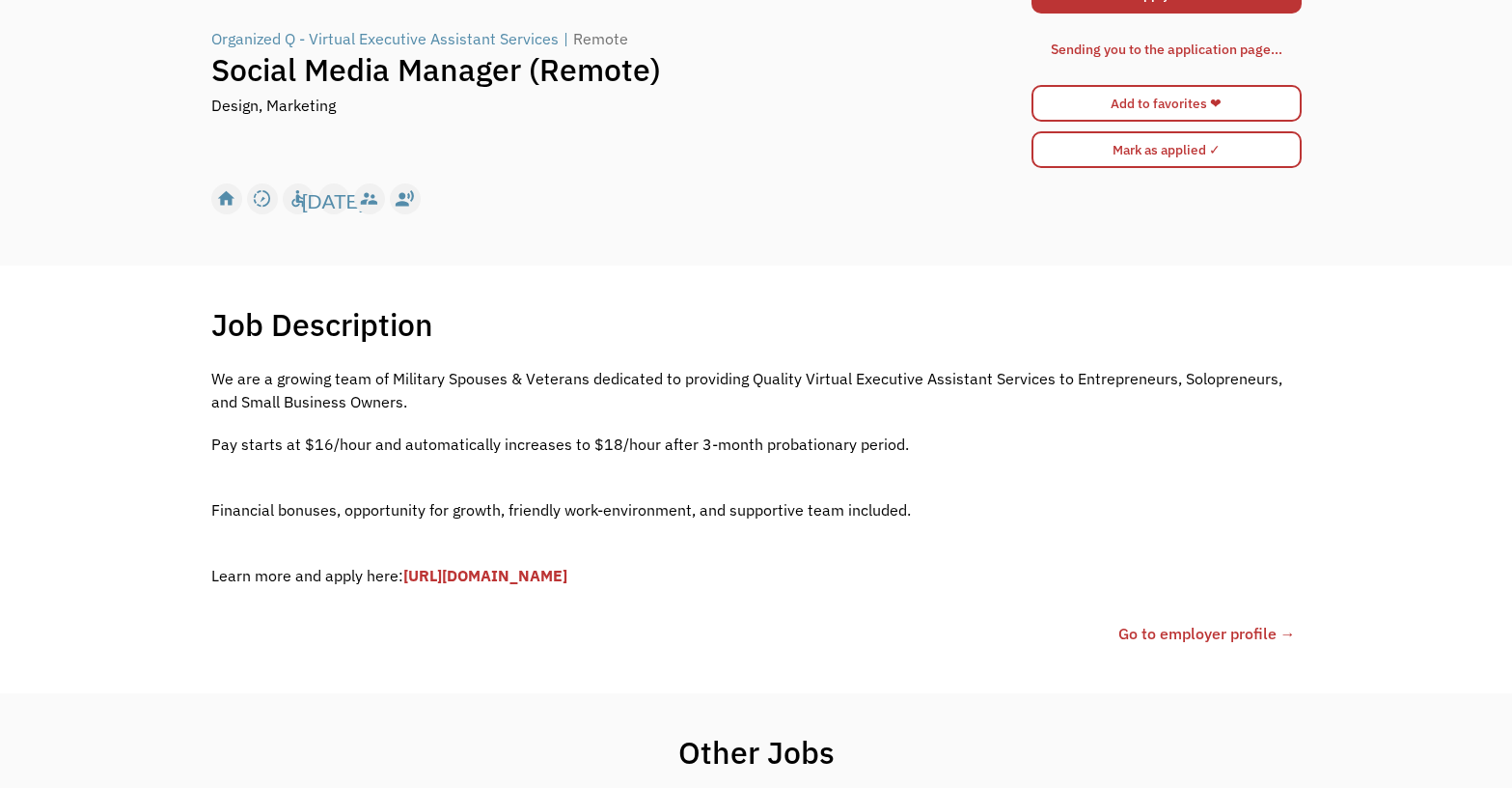
click at [223, 43] on div "Organized Q - Virtual Executive Assistant Services" at bounding box center [384, 38] width 348 height 23
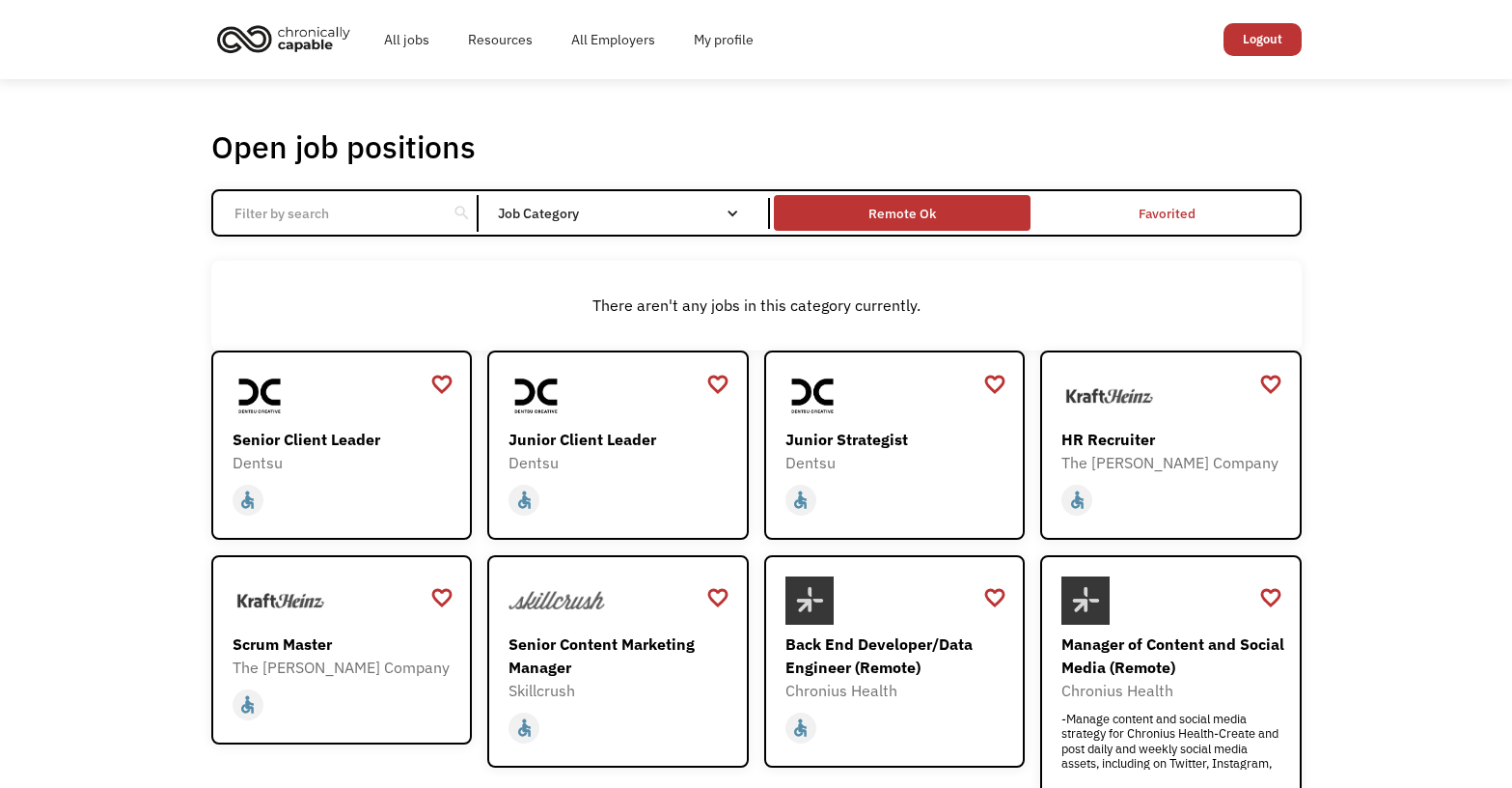
click at [953, 217] on div "Remote Ok" at bounding box center [902, 213] width 257 height 26
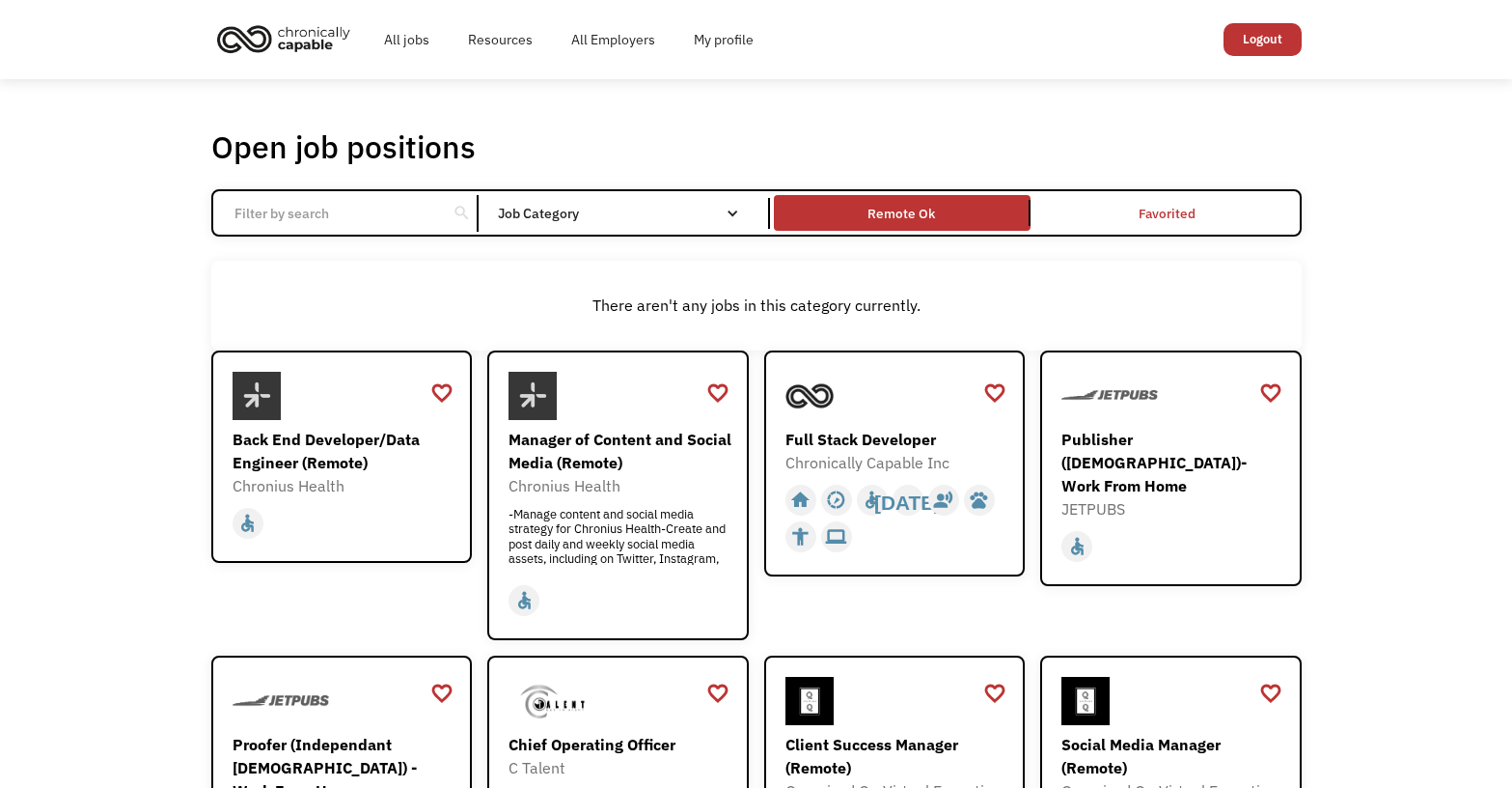
click at [321, 44] on img "home" at bounding box center [283, 39] width 145 height 43
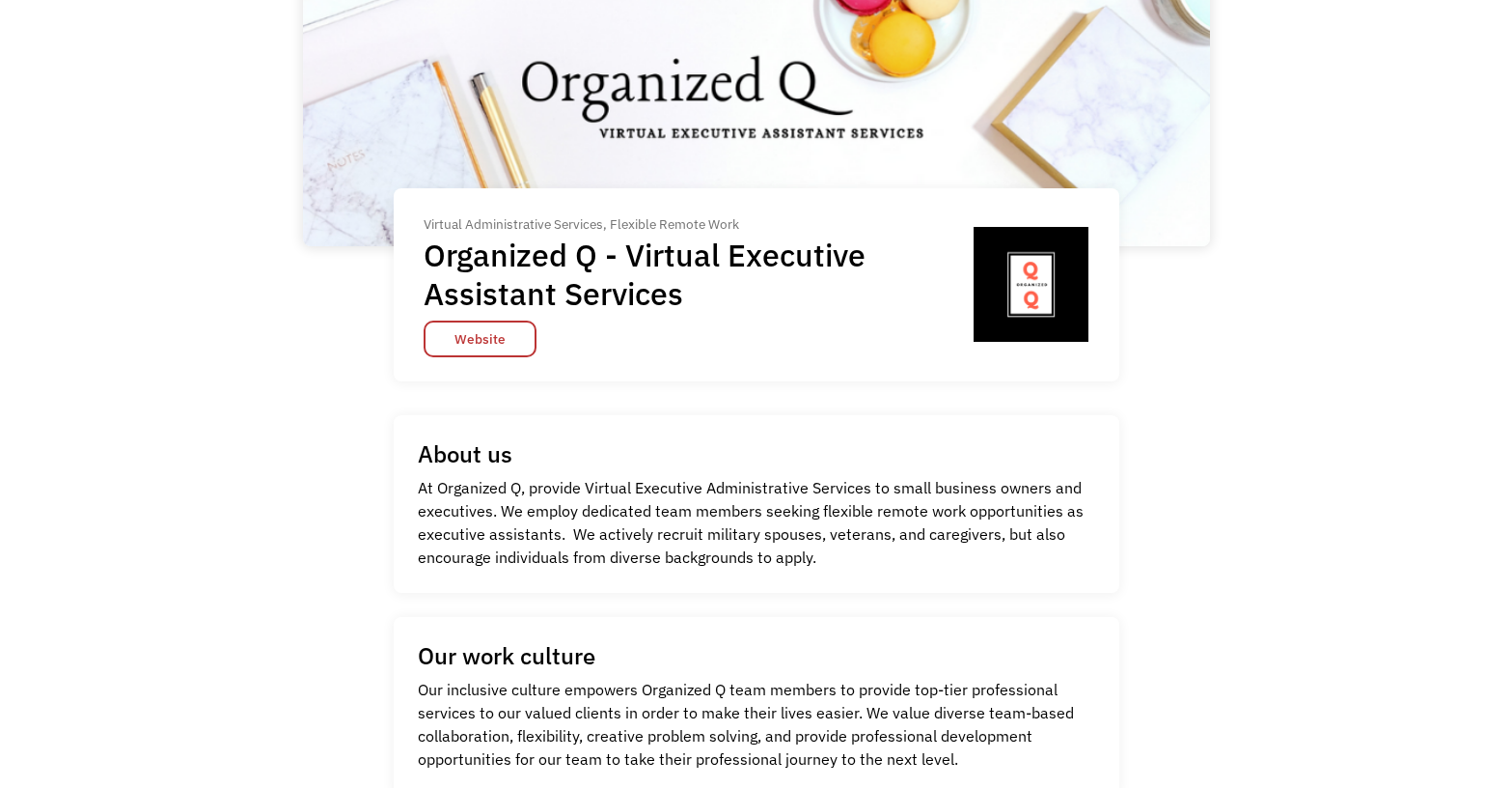
scroll to position [289, 0]
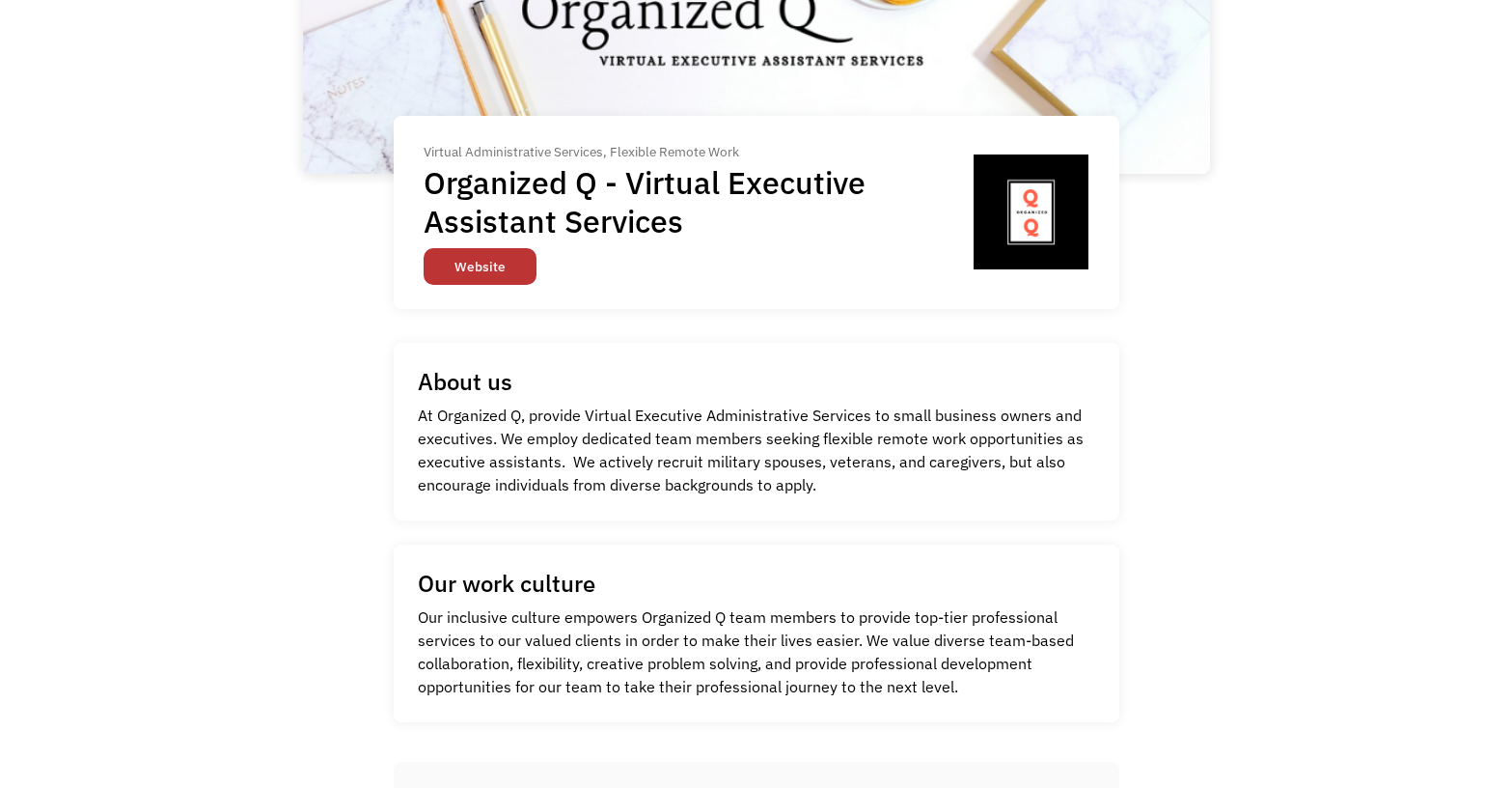
click at [431, 260] on link "Website" at bounding box center [481, 266] width 113 height 37
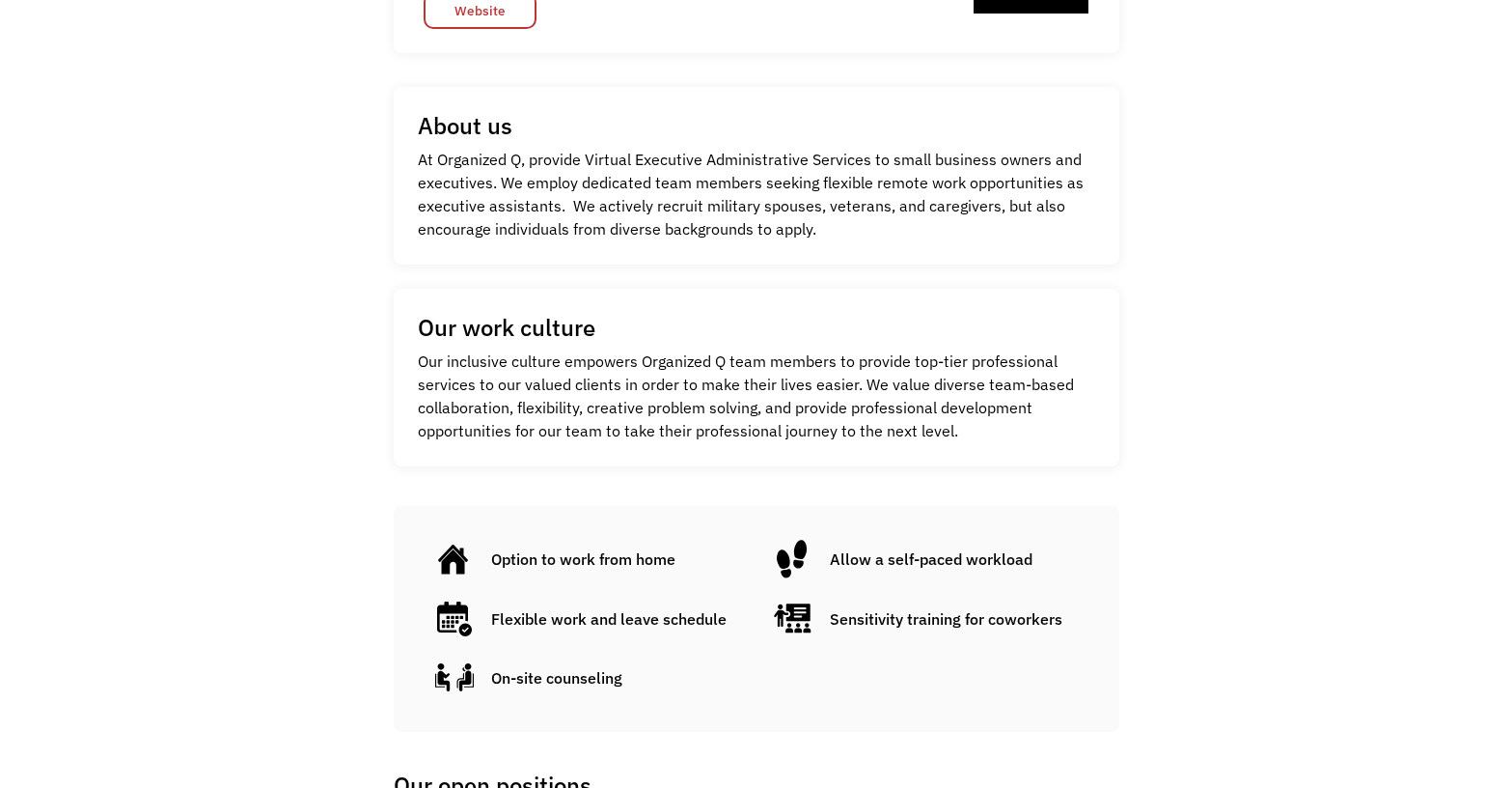
scroll to position [579, 0]
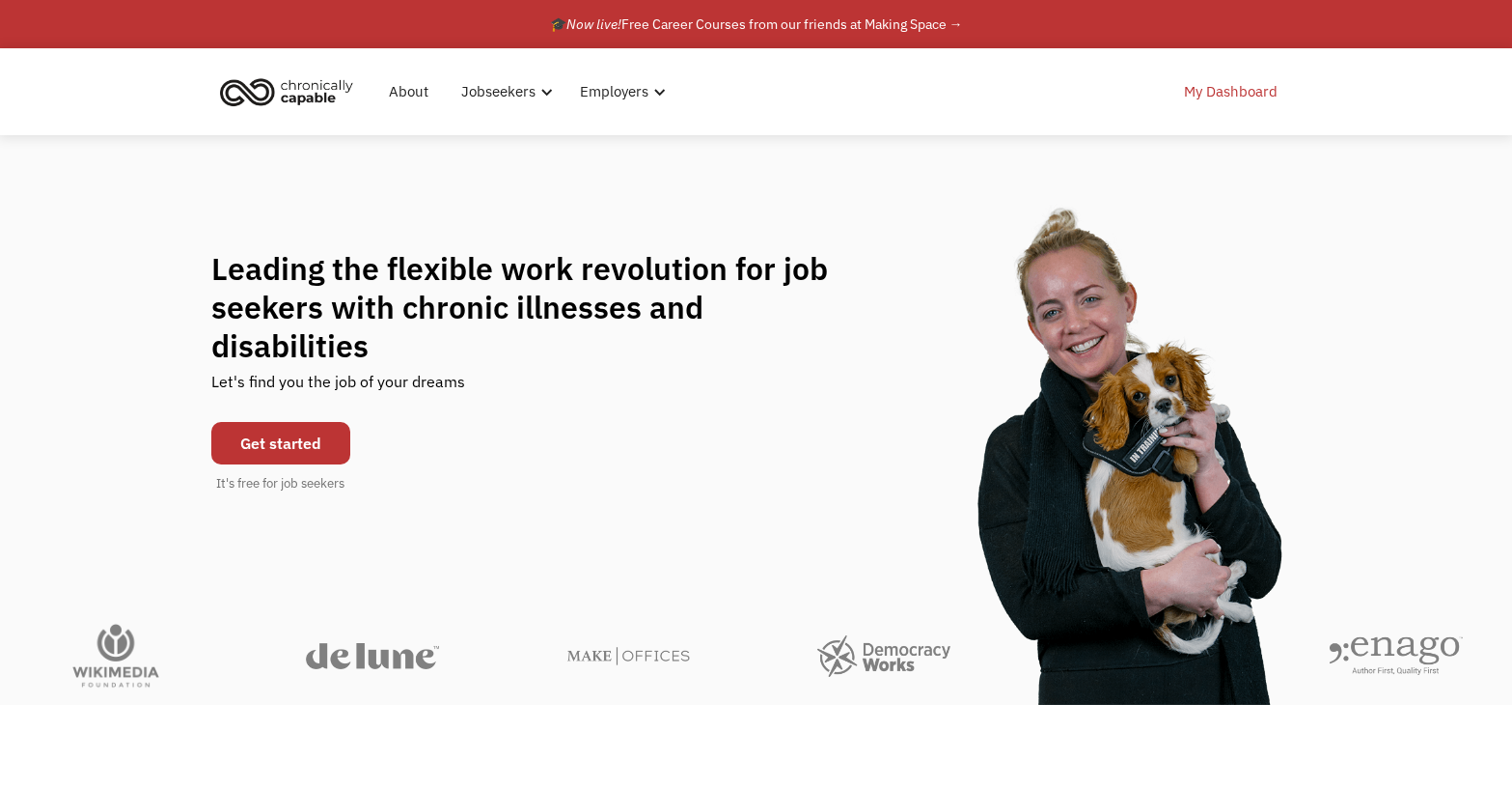
click at [1249, 90] on link "My Dashboard" at bounding box center [1232, 91] width 117 height 61
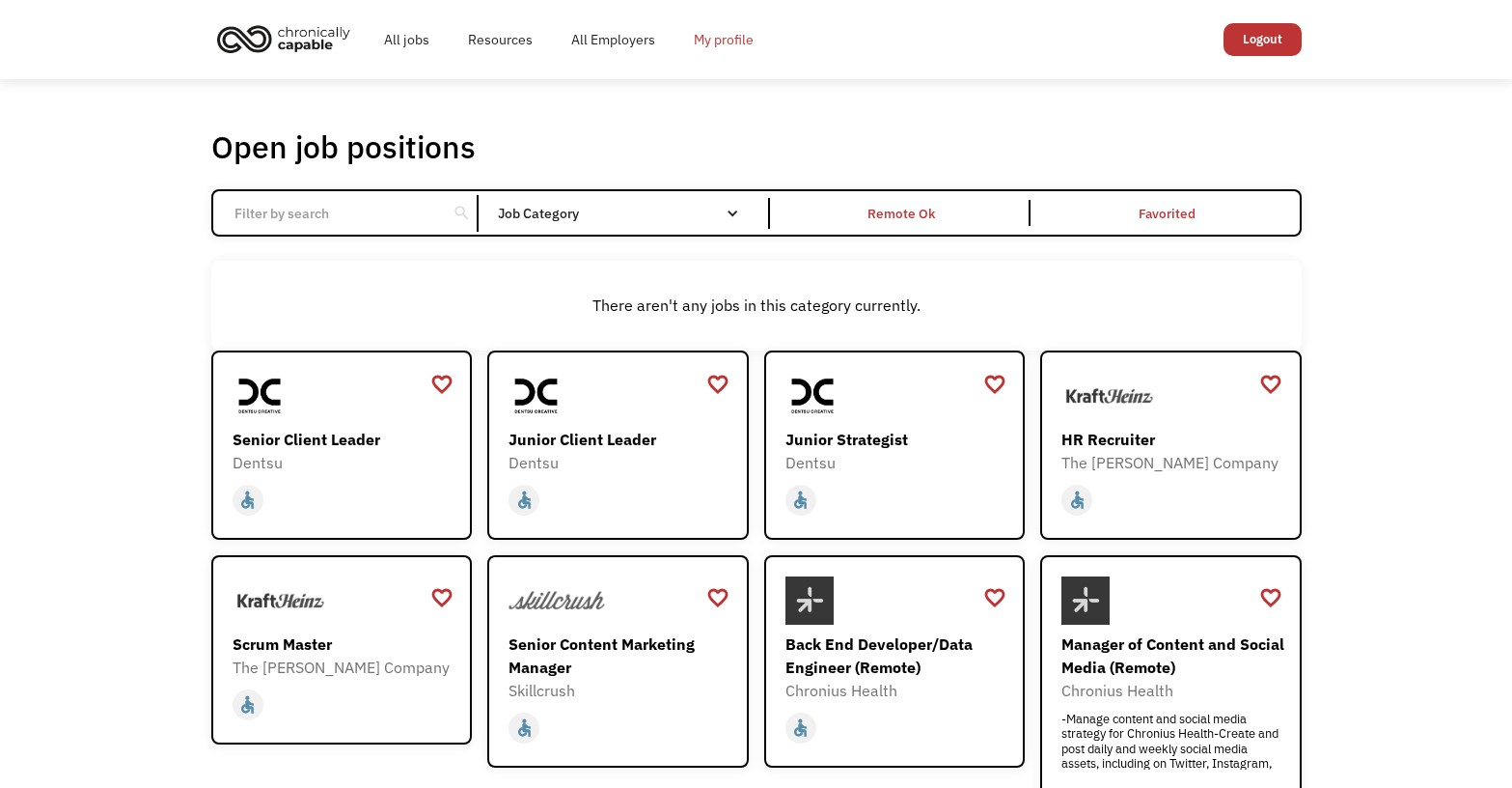
click at [729, 39] on link "My profile" at bounding box center [723, 40] width 98 height 61
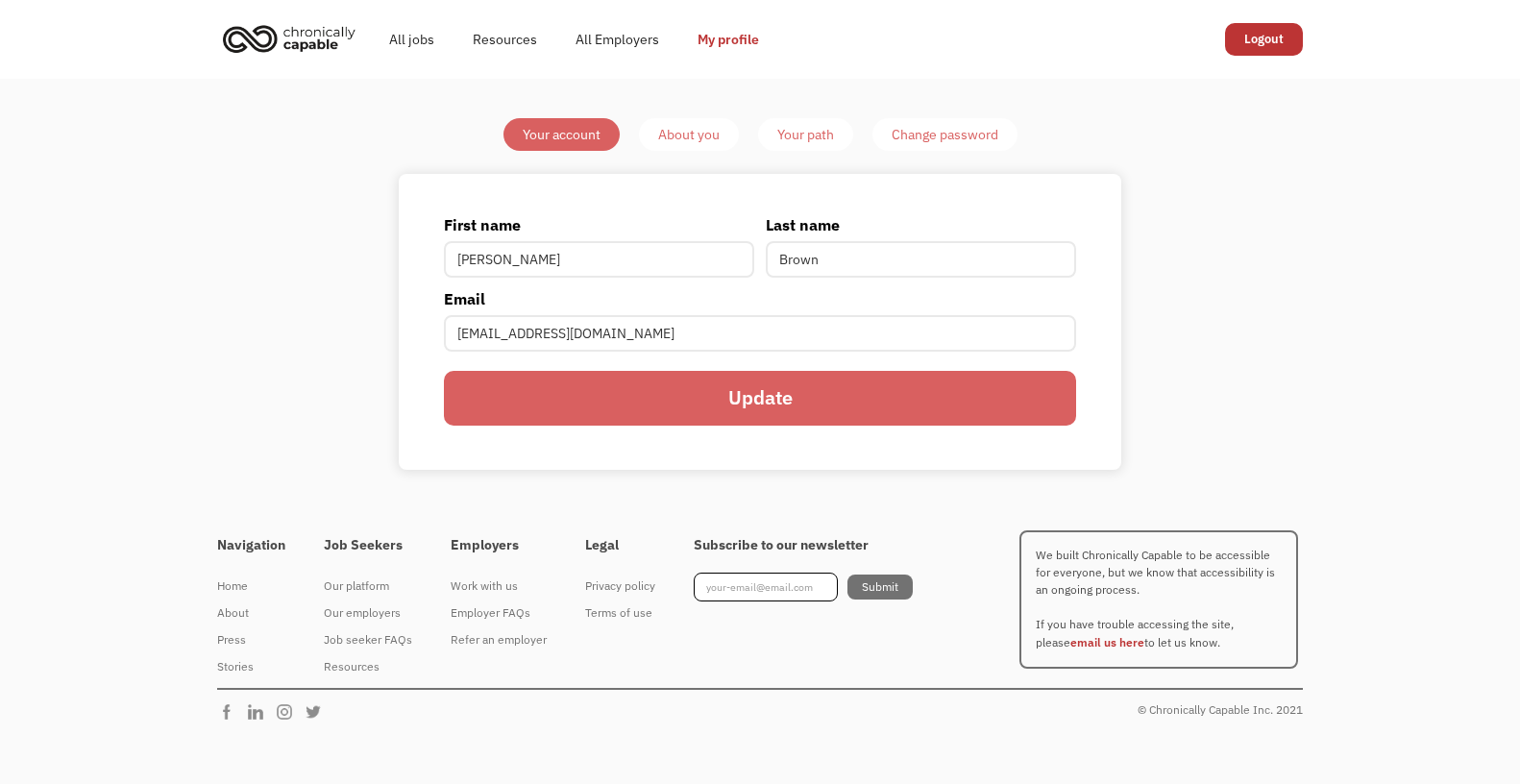
click at [695, 135] on div "About you" at bounding box center [688, 134] width 61 height 23
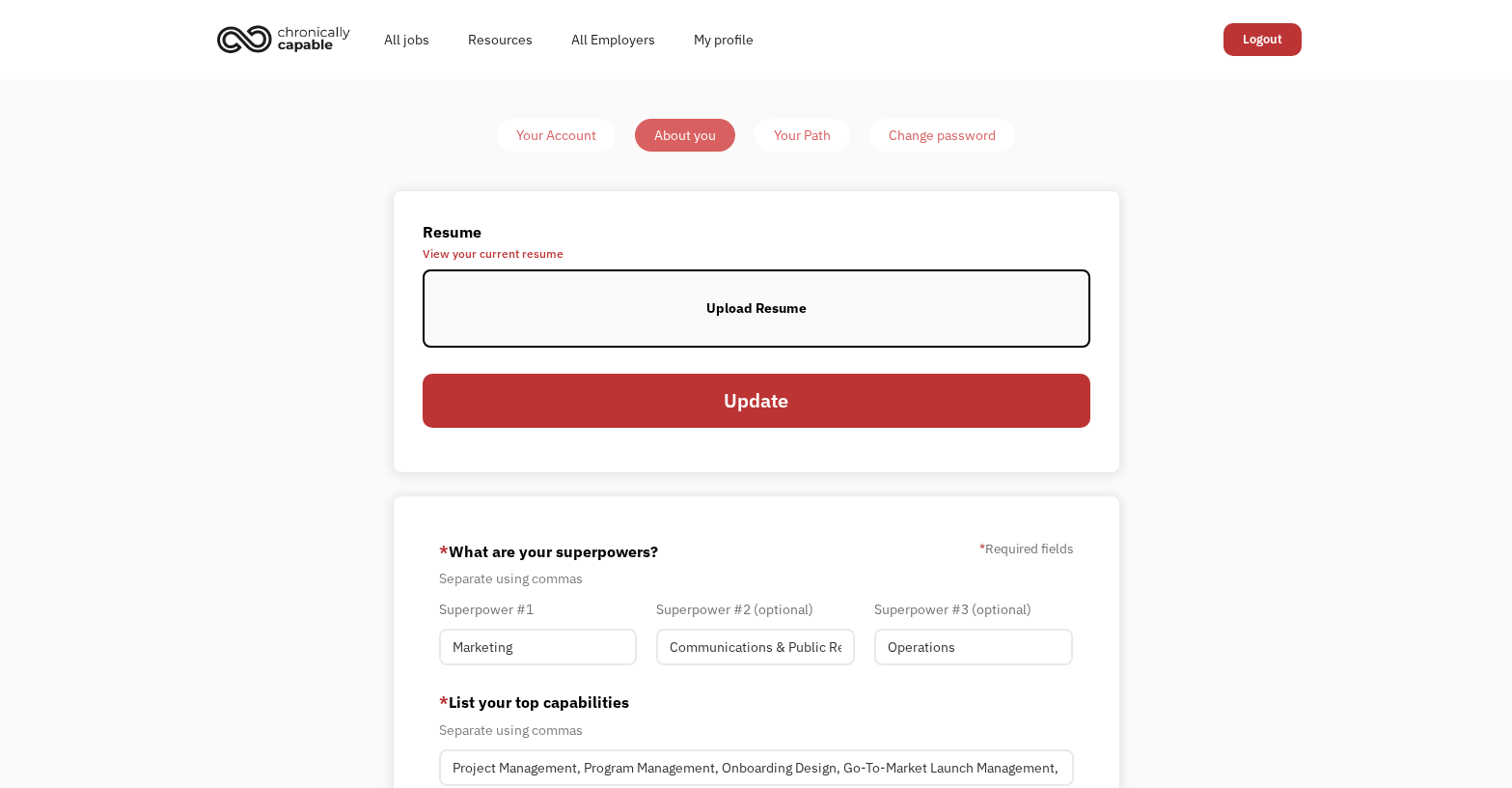
click at [795, 136] on div "Your Path" at bounding box center [802, 135] width 56 height 23
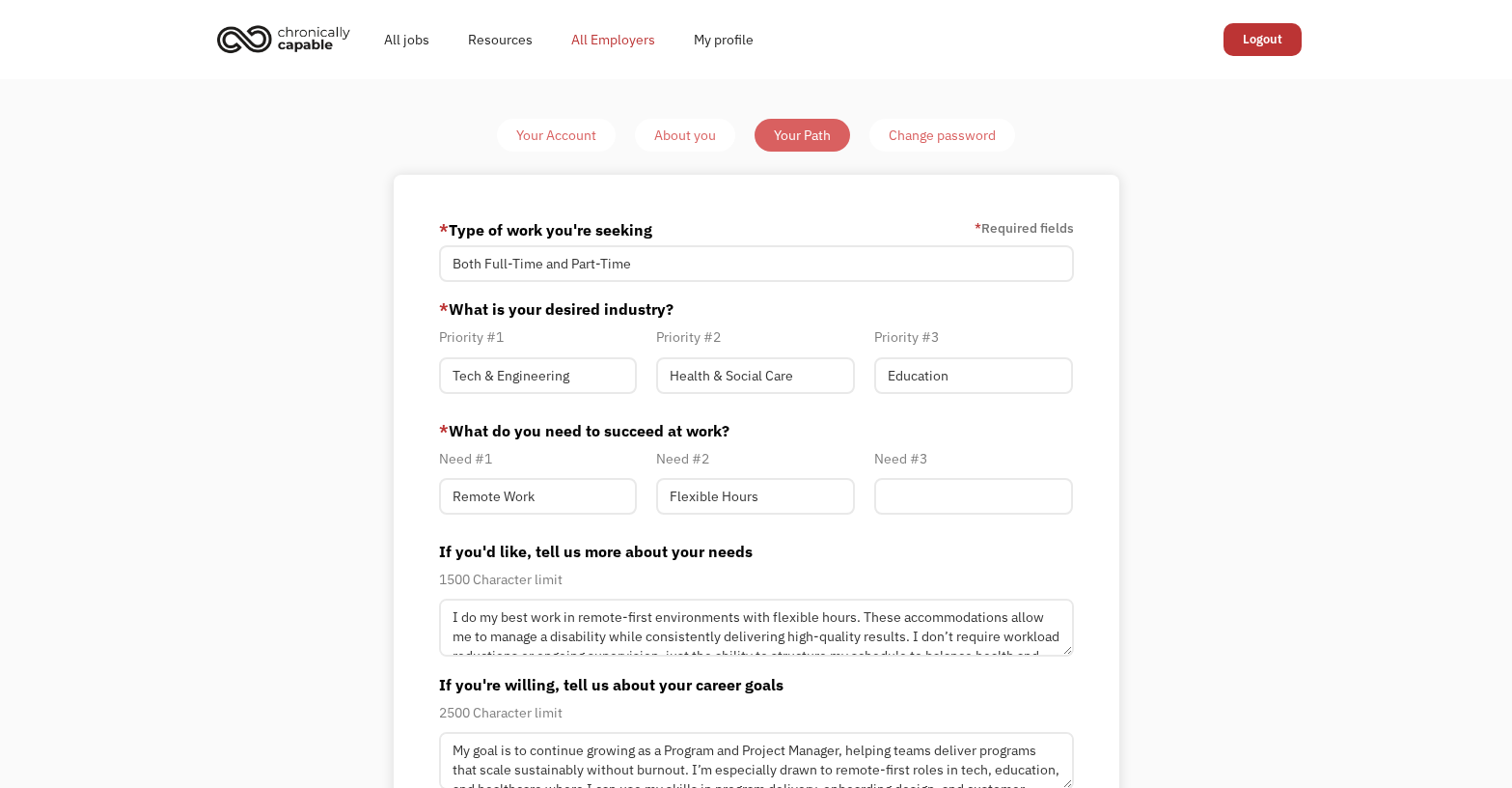
click at [624, 38] on link "All Employers" at bounding box center [613, 40] width 123 height 61
click at [1251, 39] on link "Logout" at bounding box center [1262, 39] width 78 height 33
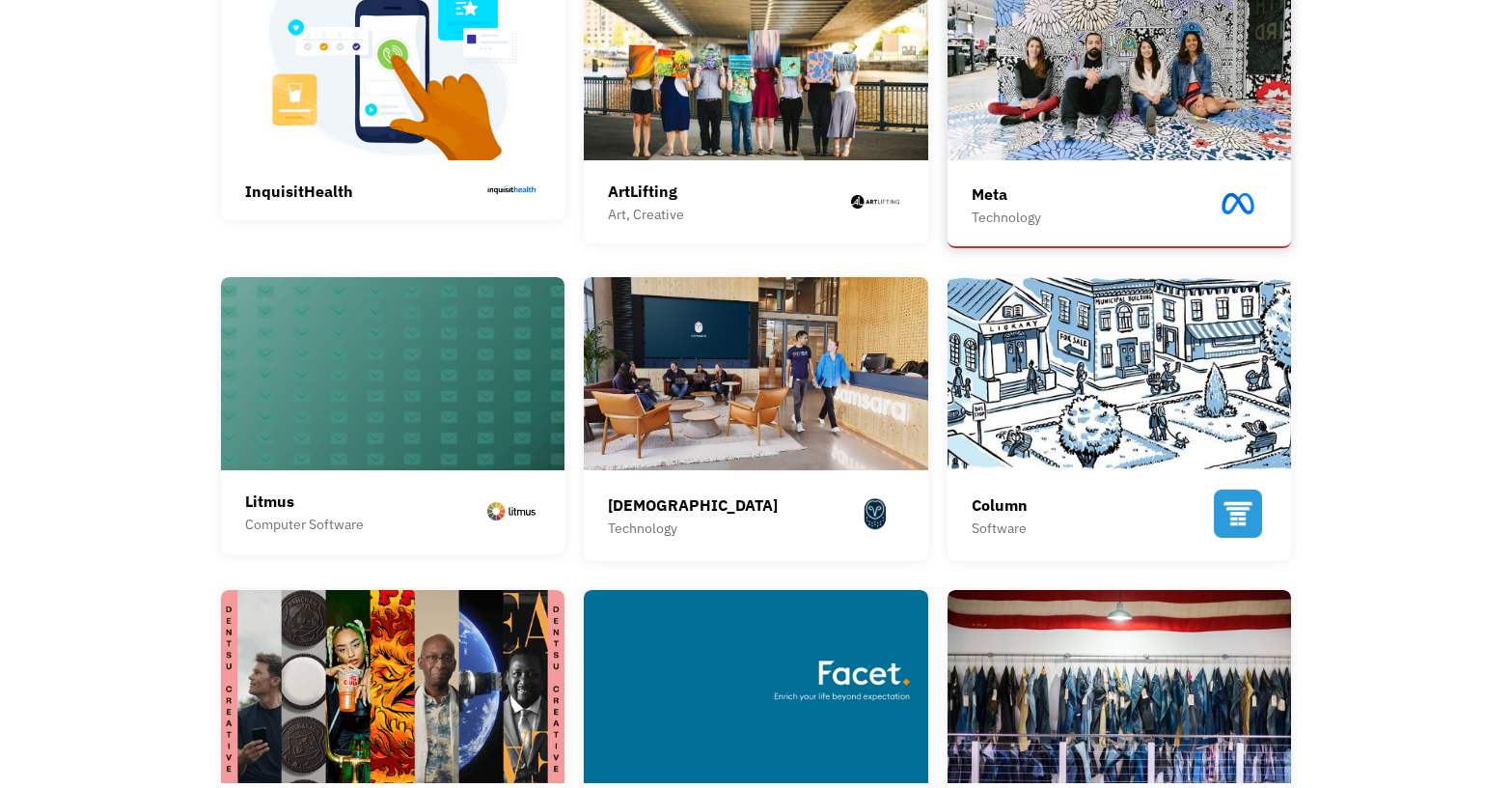
scroll to position [483, 0]
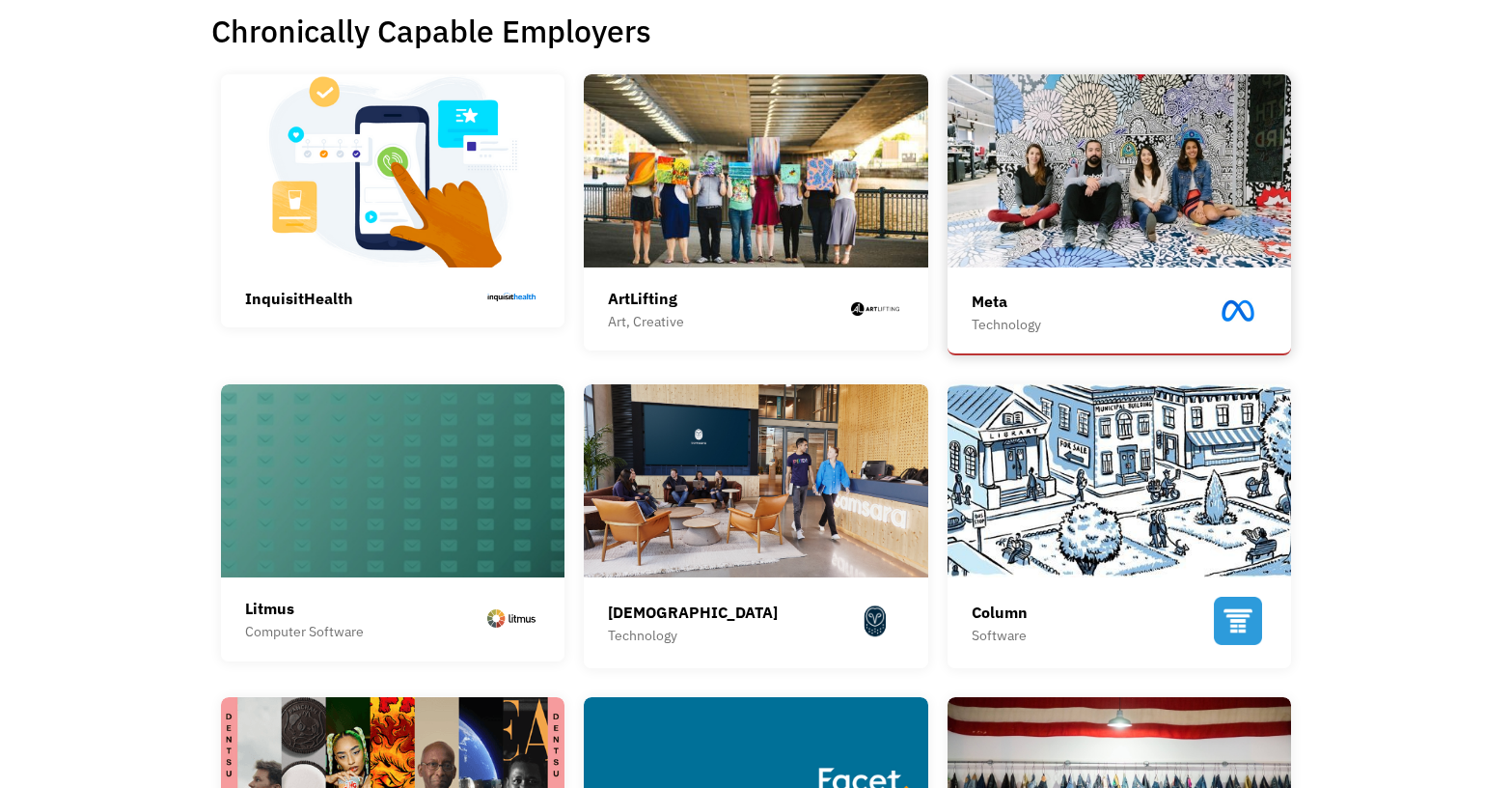
click at [1113, 256] on img at bounding box center [1121, 170] width 345 height 193
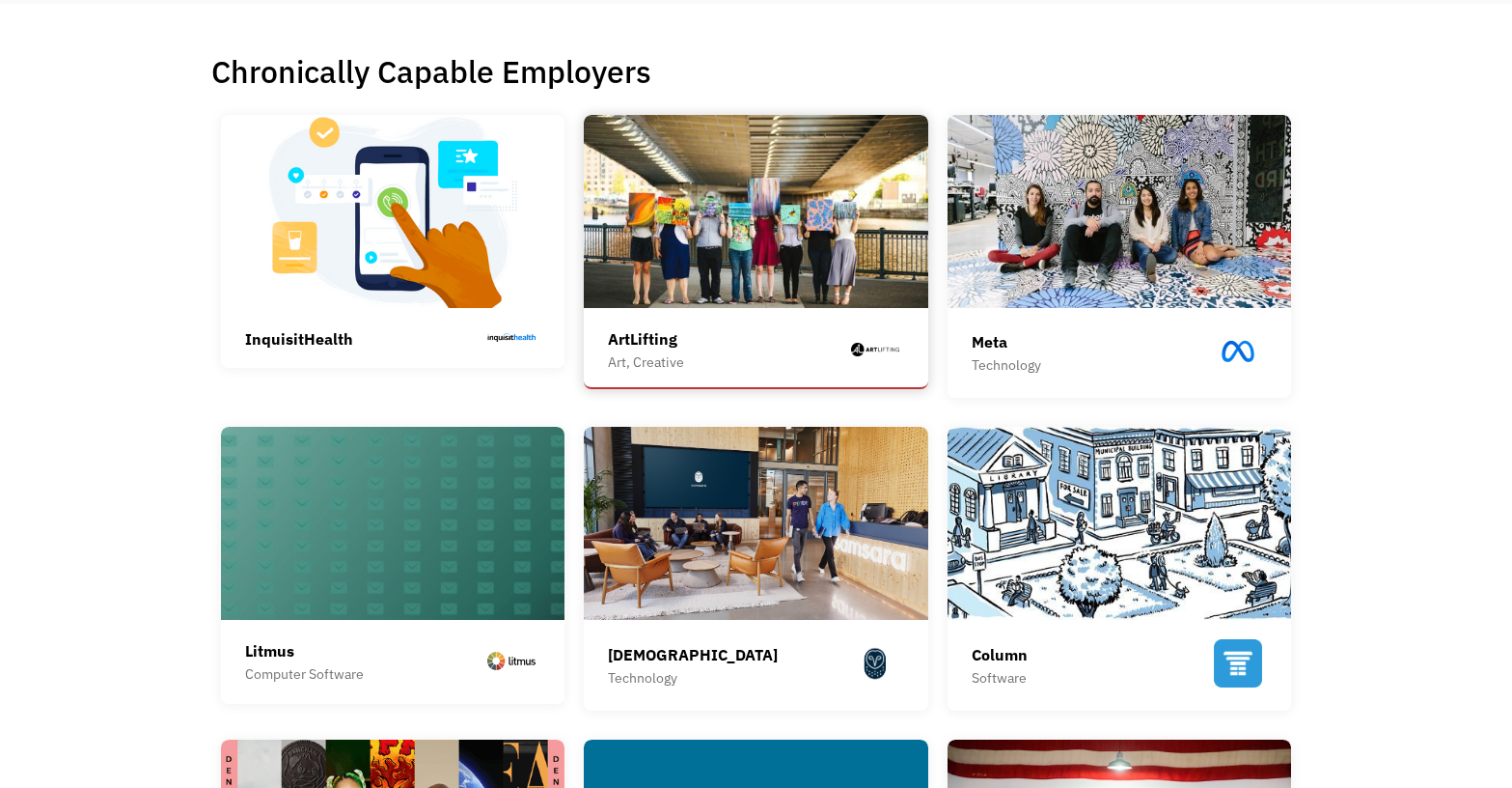
scroll to position [440, 0]
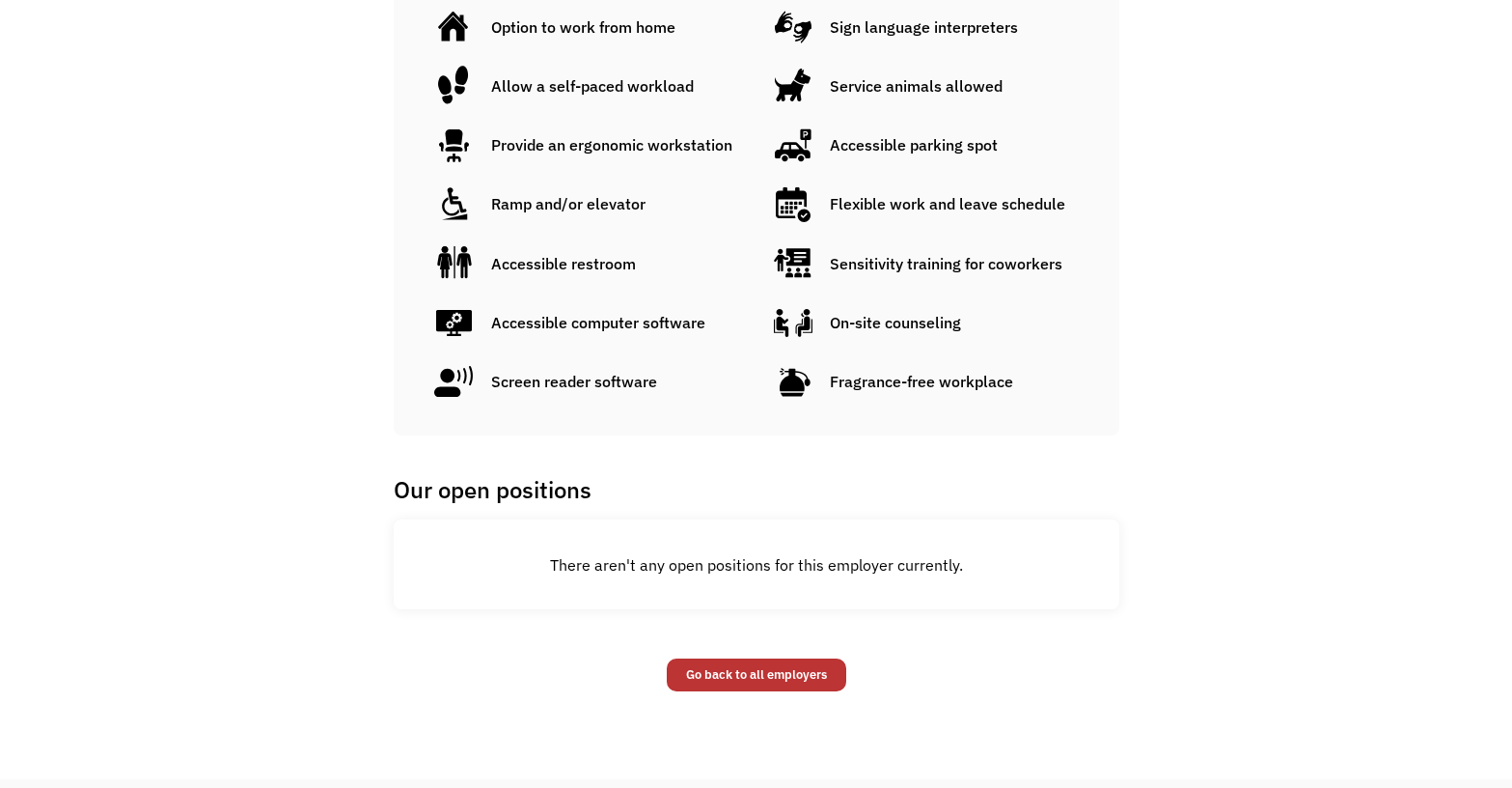
scroll to position [1255, 0]
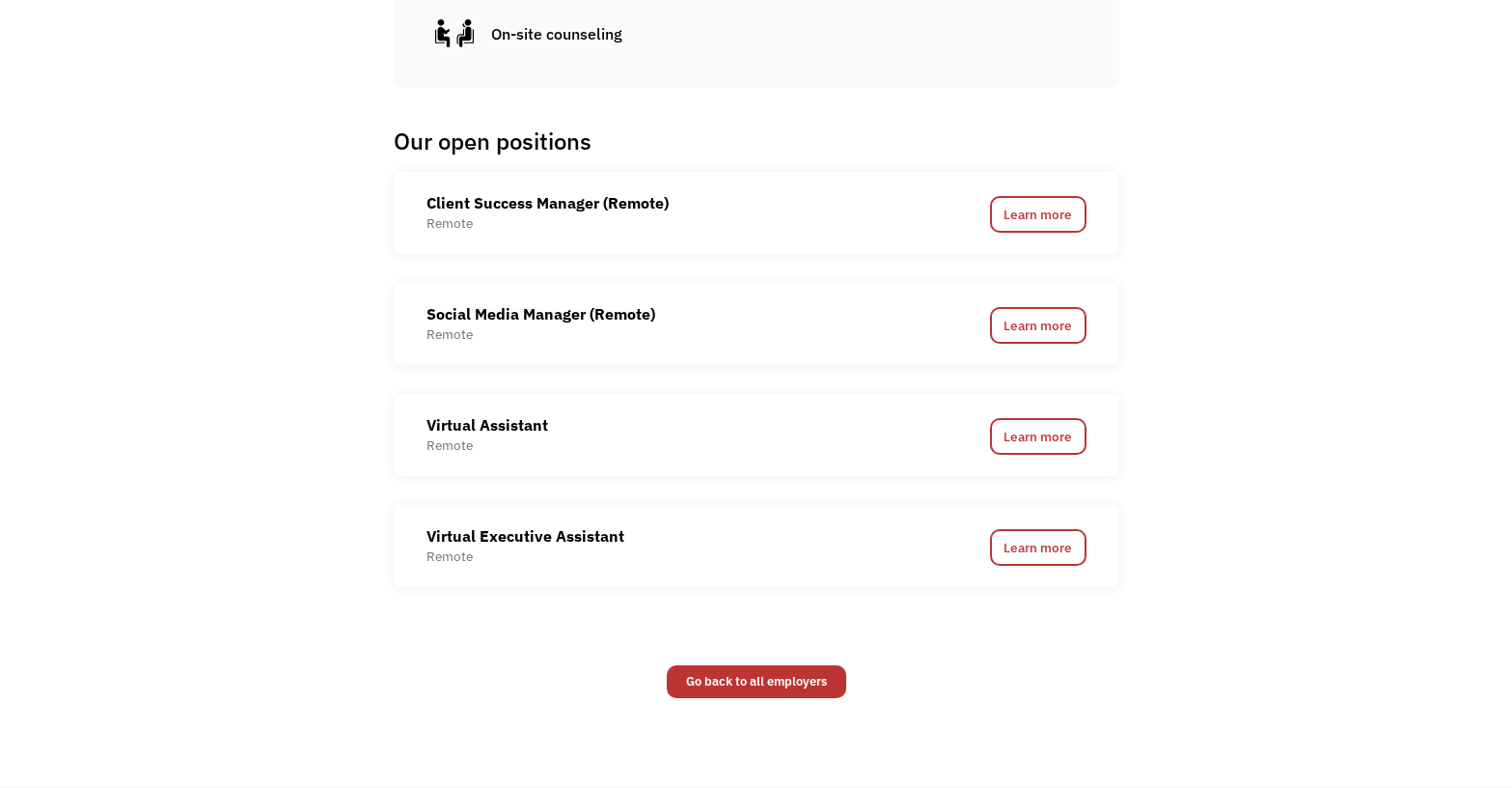
scroll to position [1159, 0]
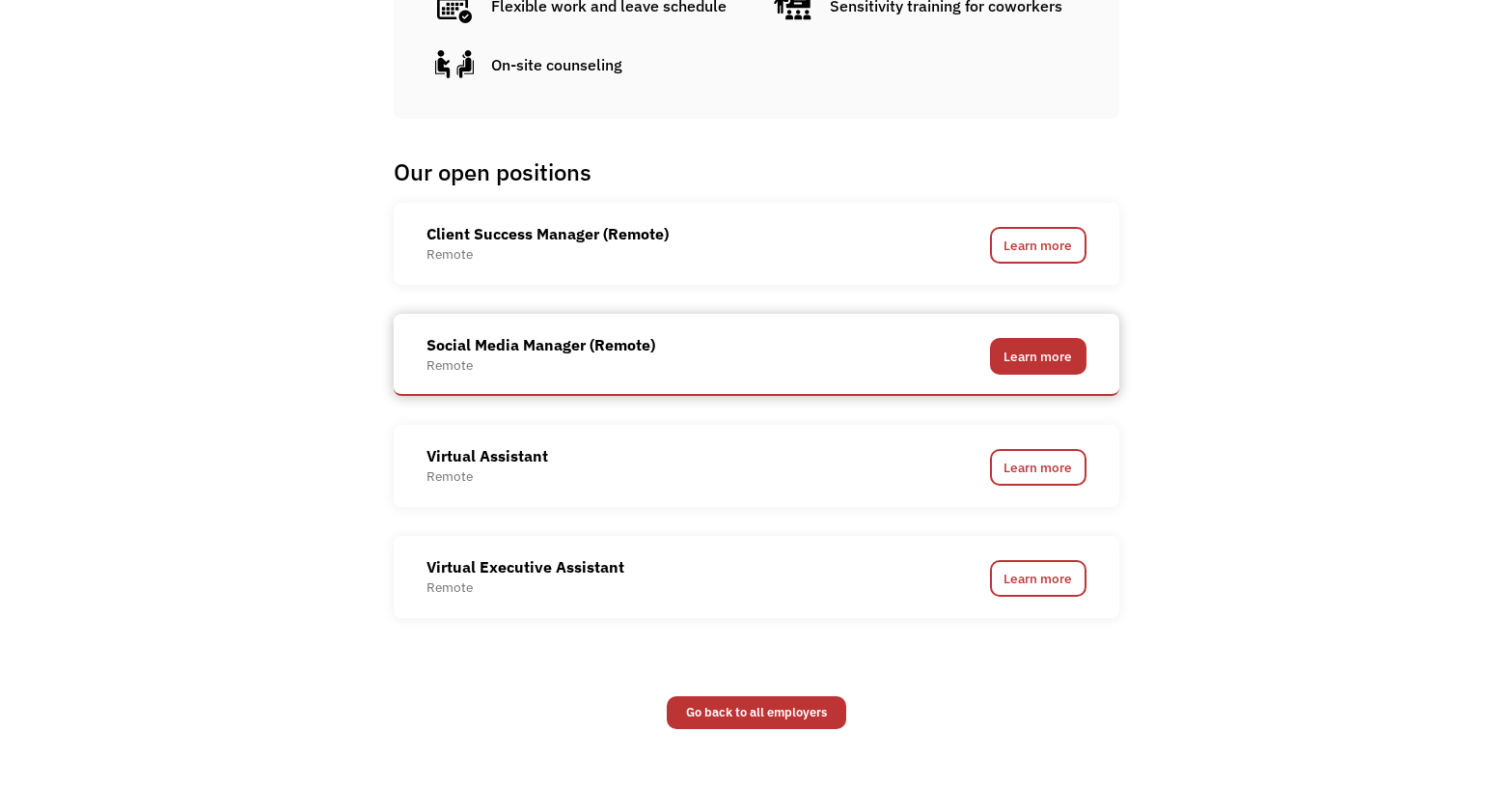
click at [1006, 340] on link "Learn more" at bounding box center [1037, 356] width 96 height 37
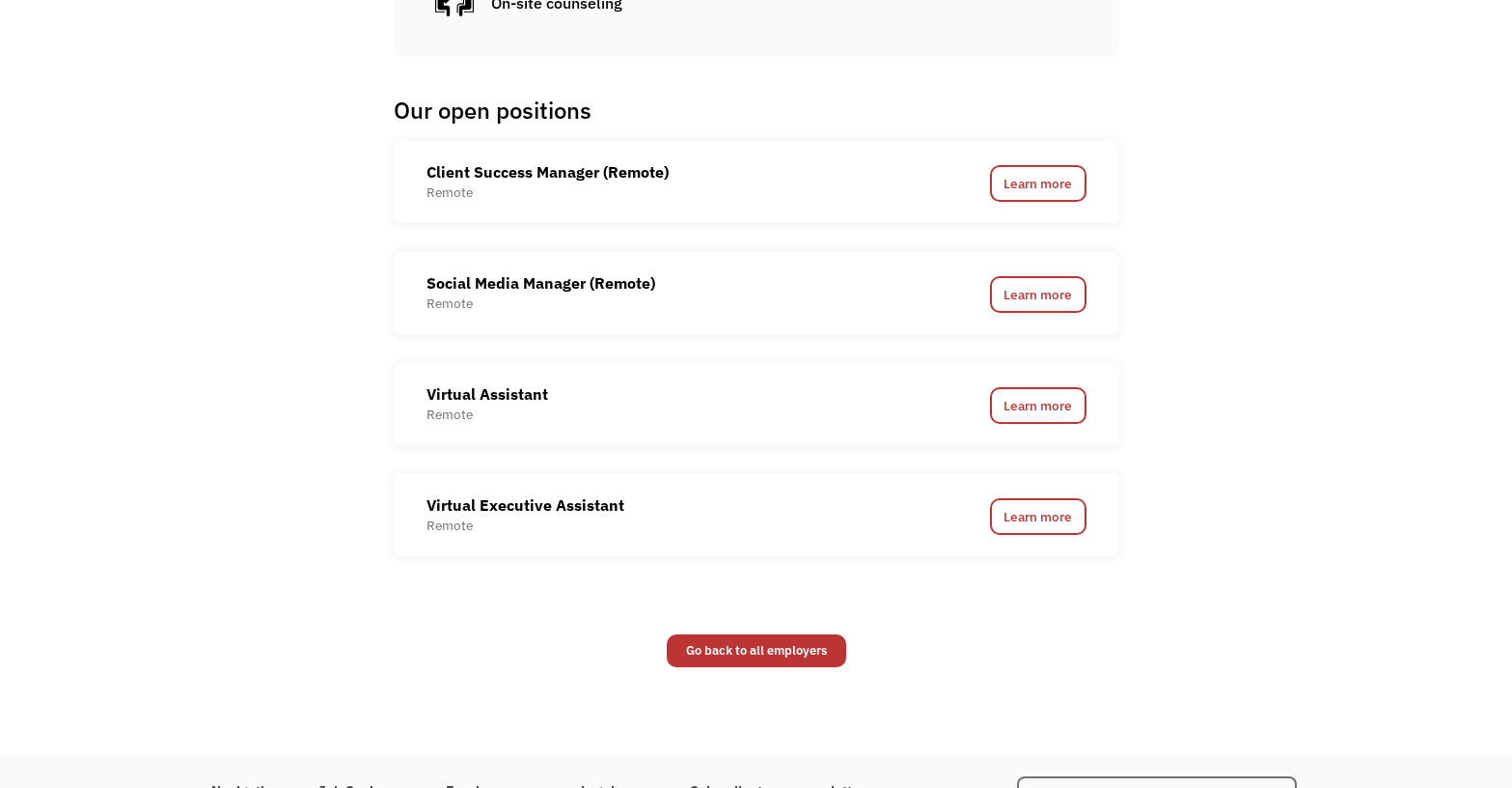
scroll to position [1255, 0]
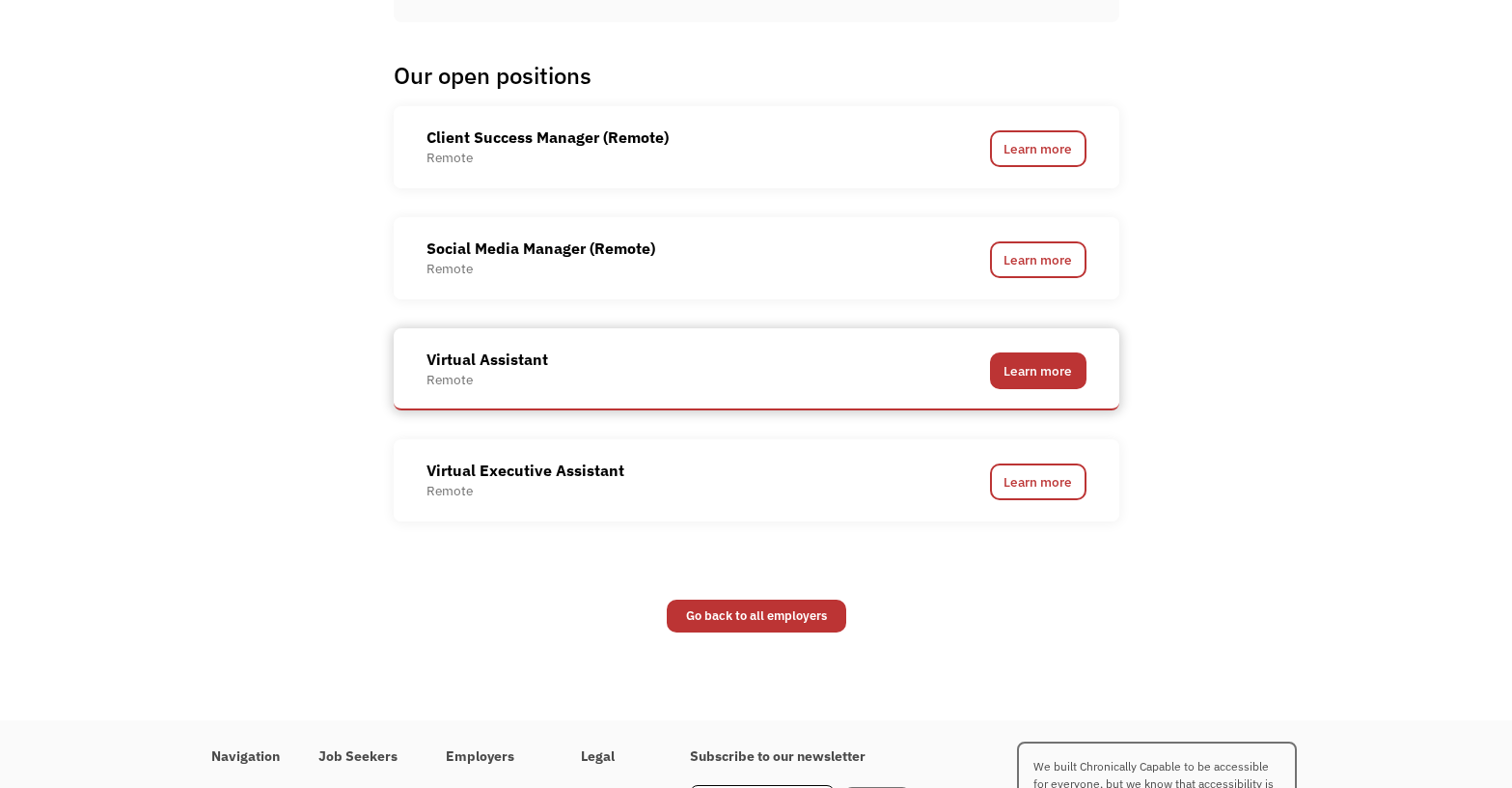
drag, startPoint x: 1043, startPoint y: 390, endPoint x: 1017, endPoint y: 375, distance: 30.0
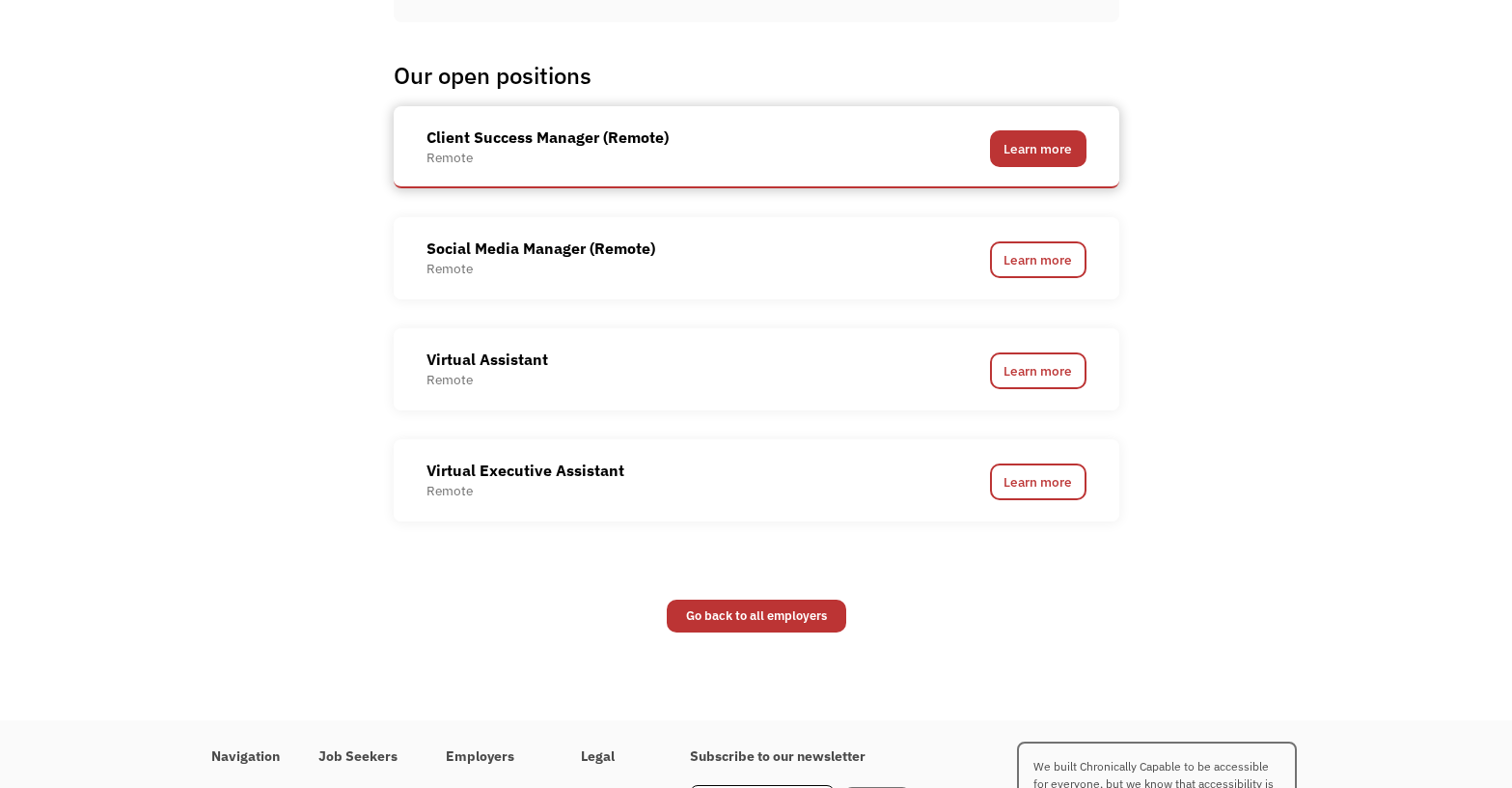
drag, startPoint x: 1036, startPoint y: 173, endPoint x: 1026, endPoint y: 150, distance: 25.1
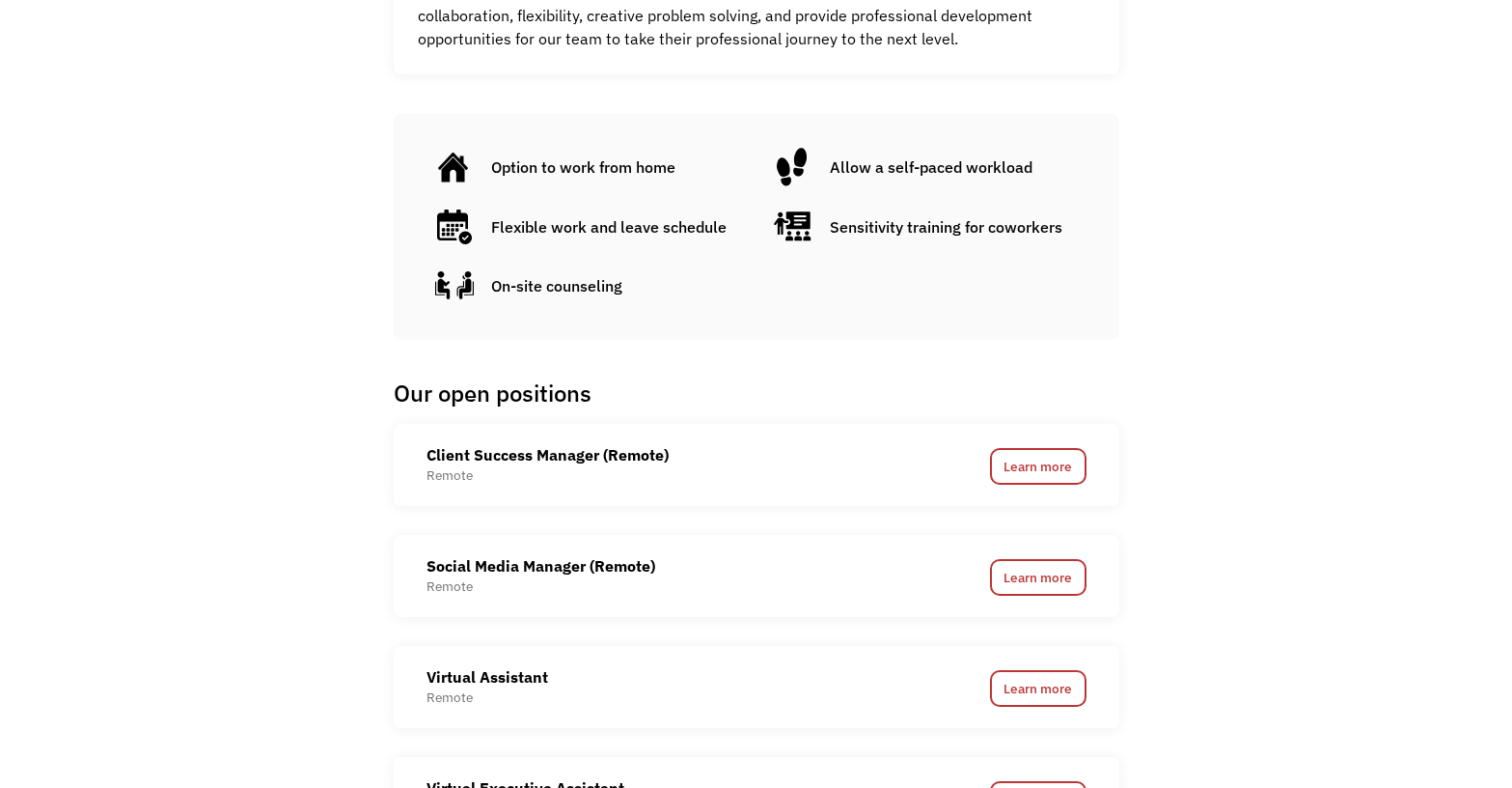
scroll to position [937, 0]
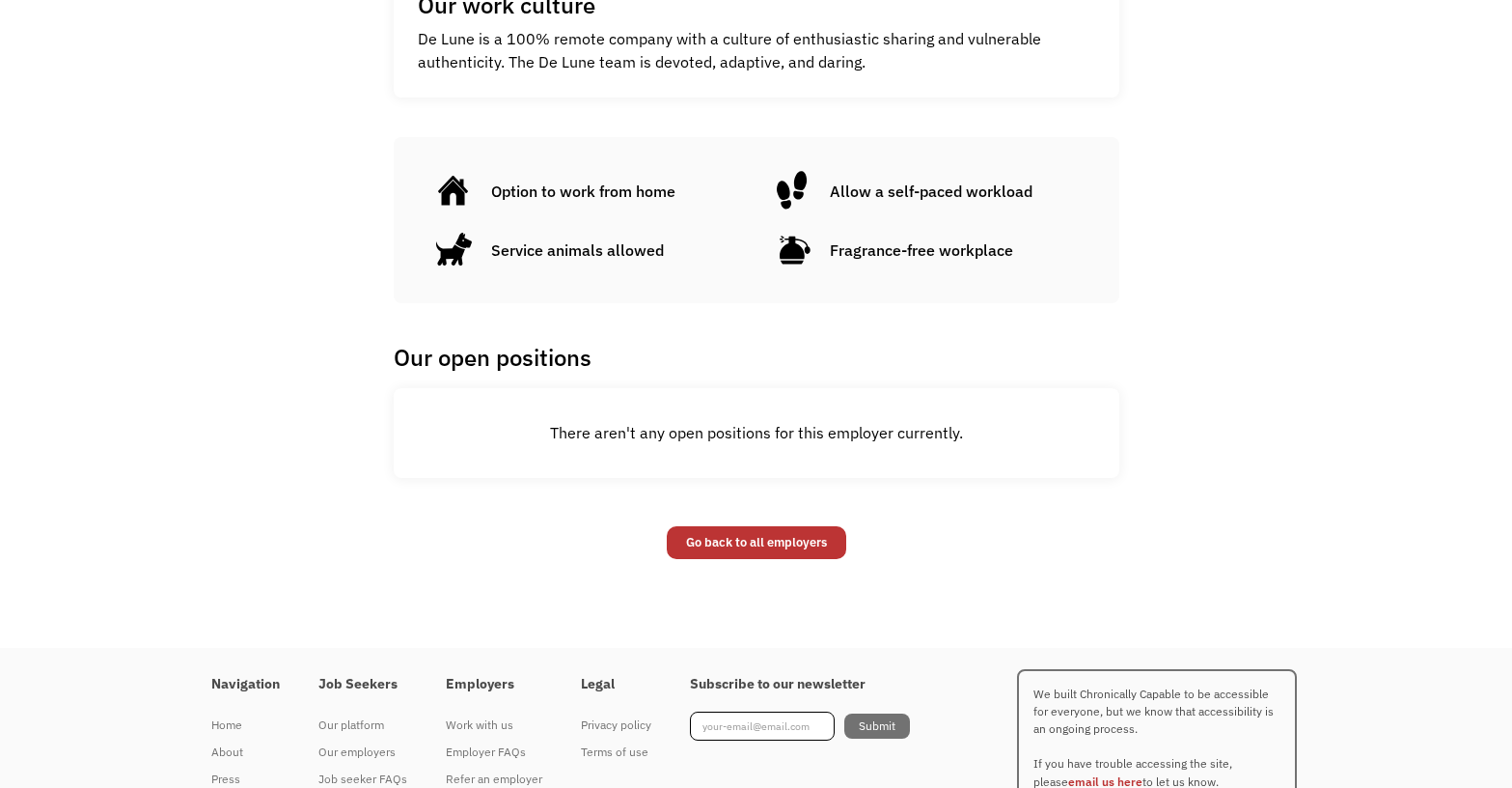
scroll to position [985, 0]
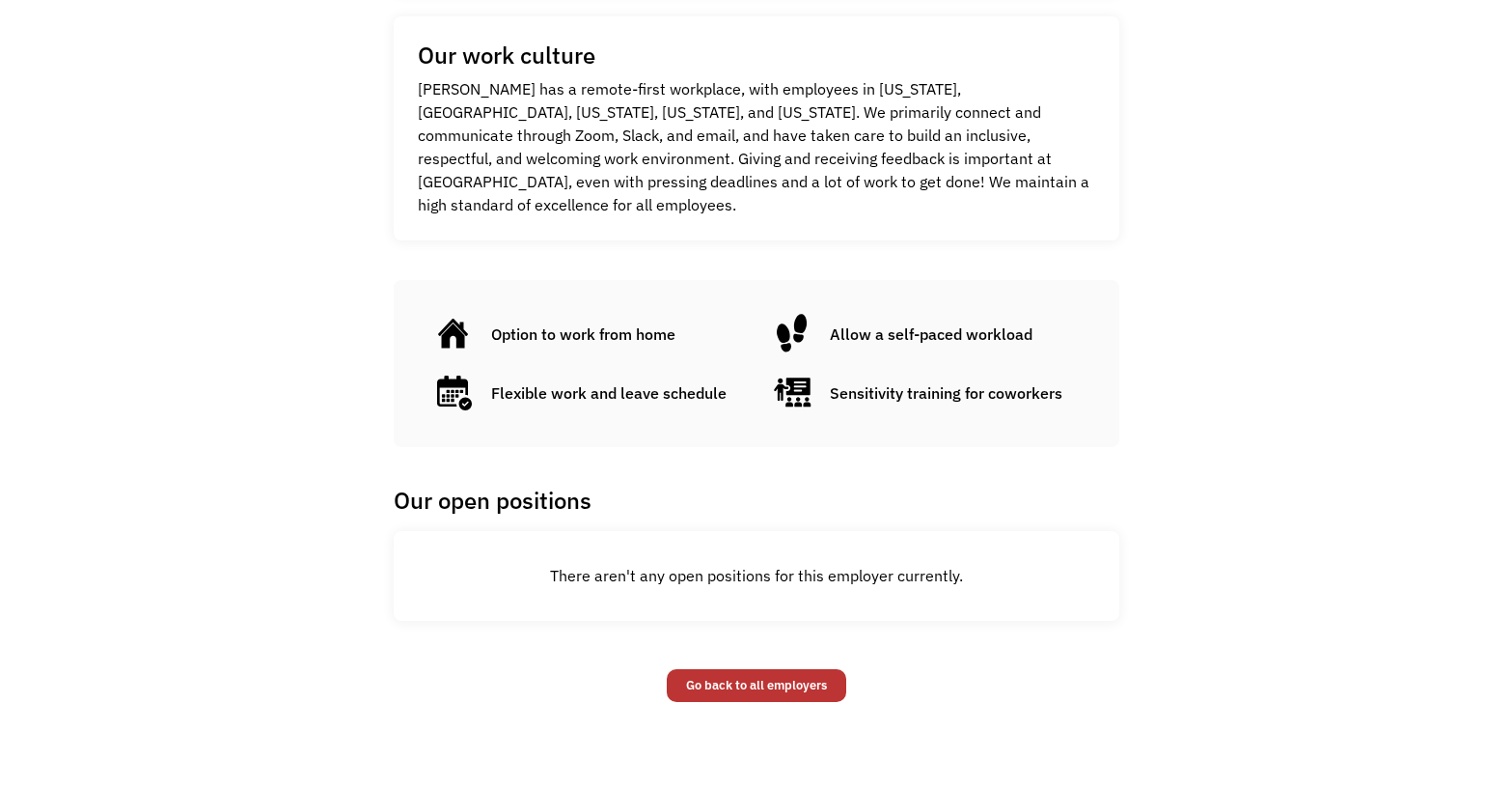
scroll to position [965, 0]
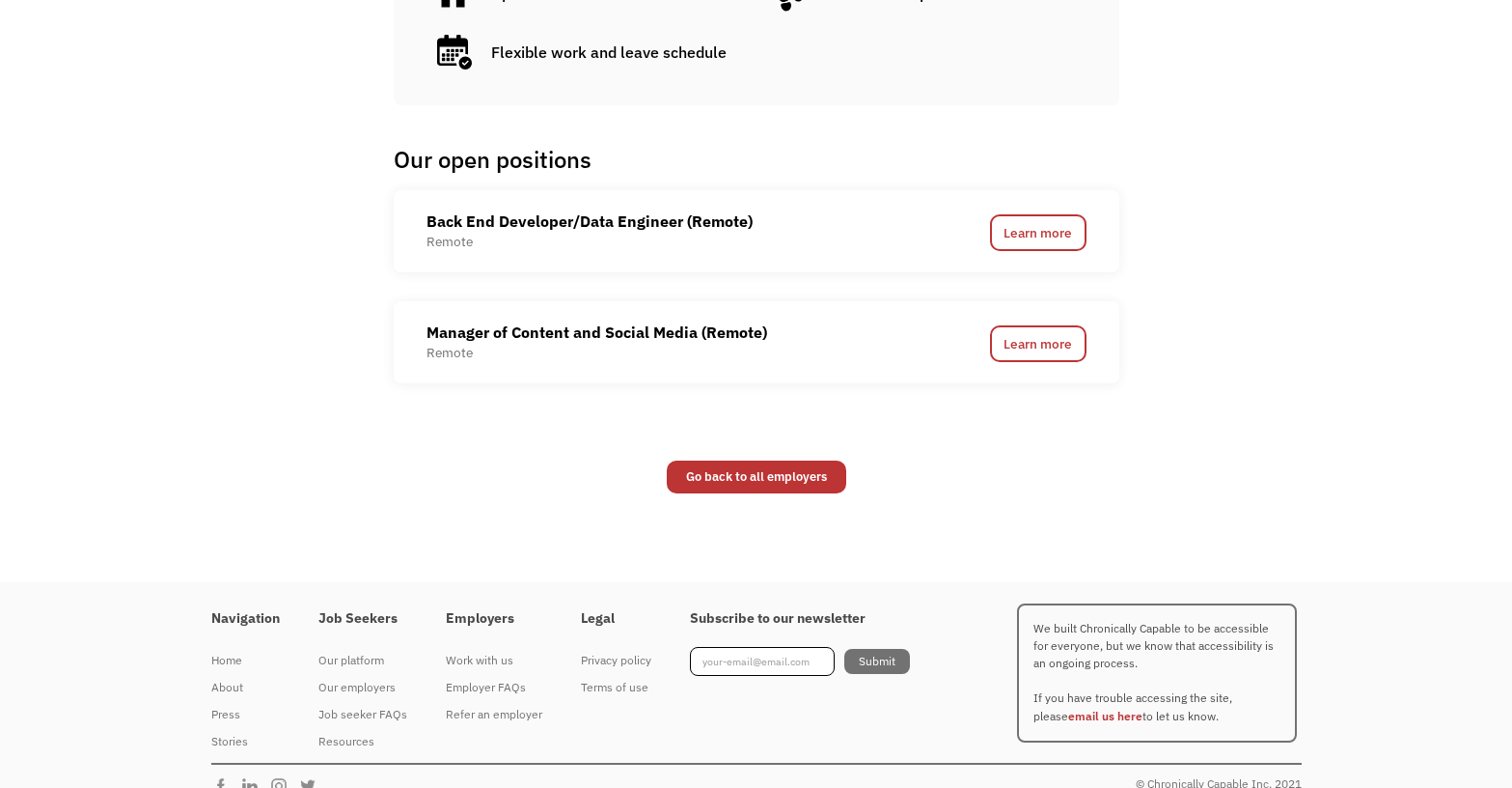
scroll to position [1255, 0]
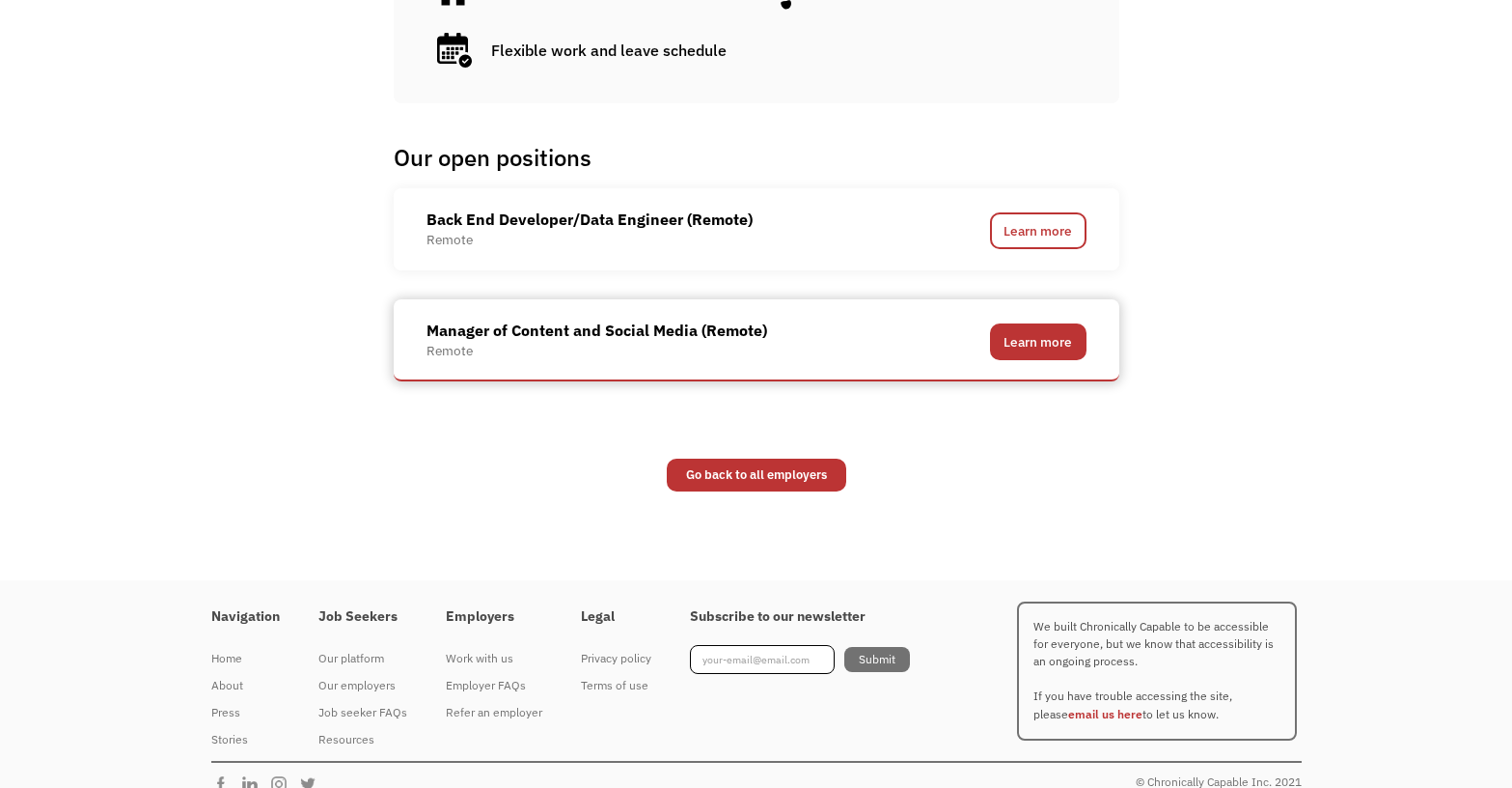
click at [1035, 350] on link "Learn more" at bounding box center [1037, 341] width 96 height 37
click at [1063, 347] on link "Learn more" at bounding box center [1037, 341] width 96 height 37
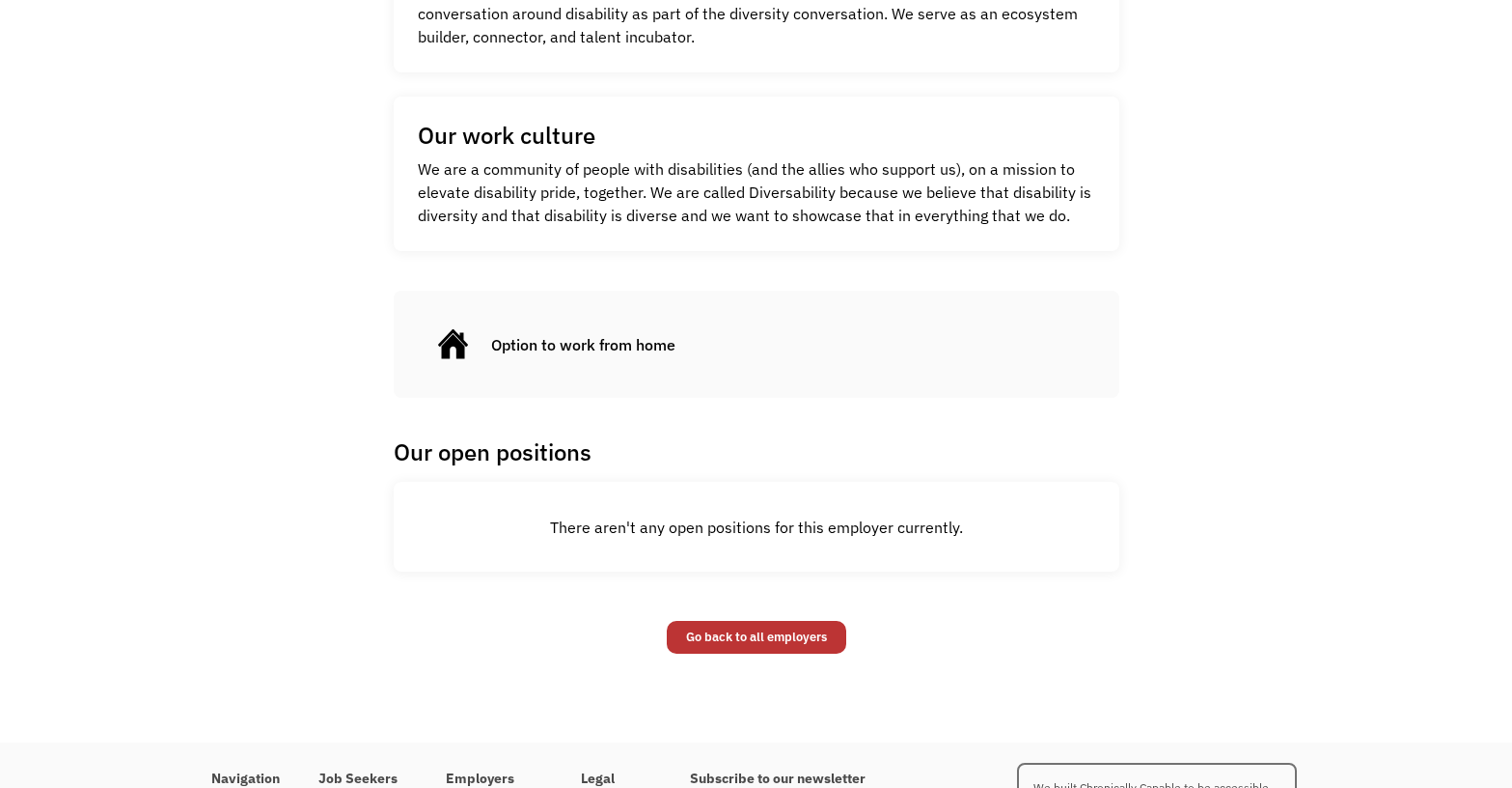
scroll to position [869, 0]
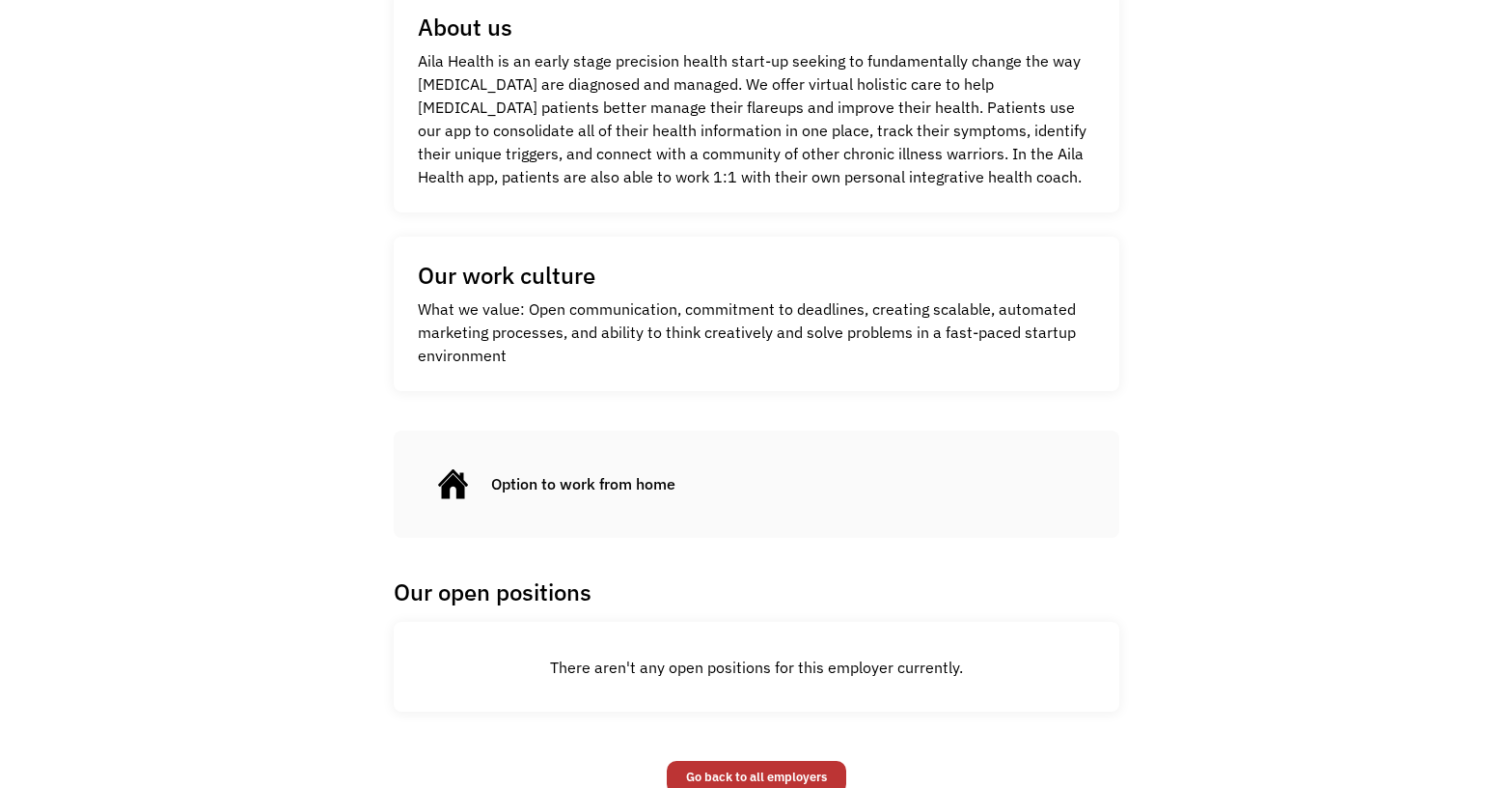
scroll to position [772, 0]
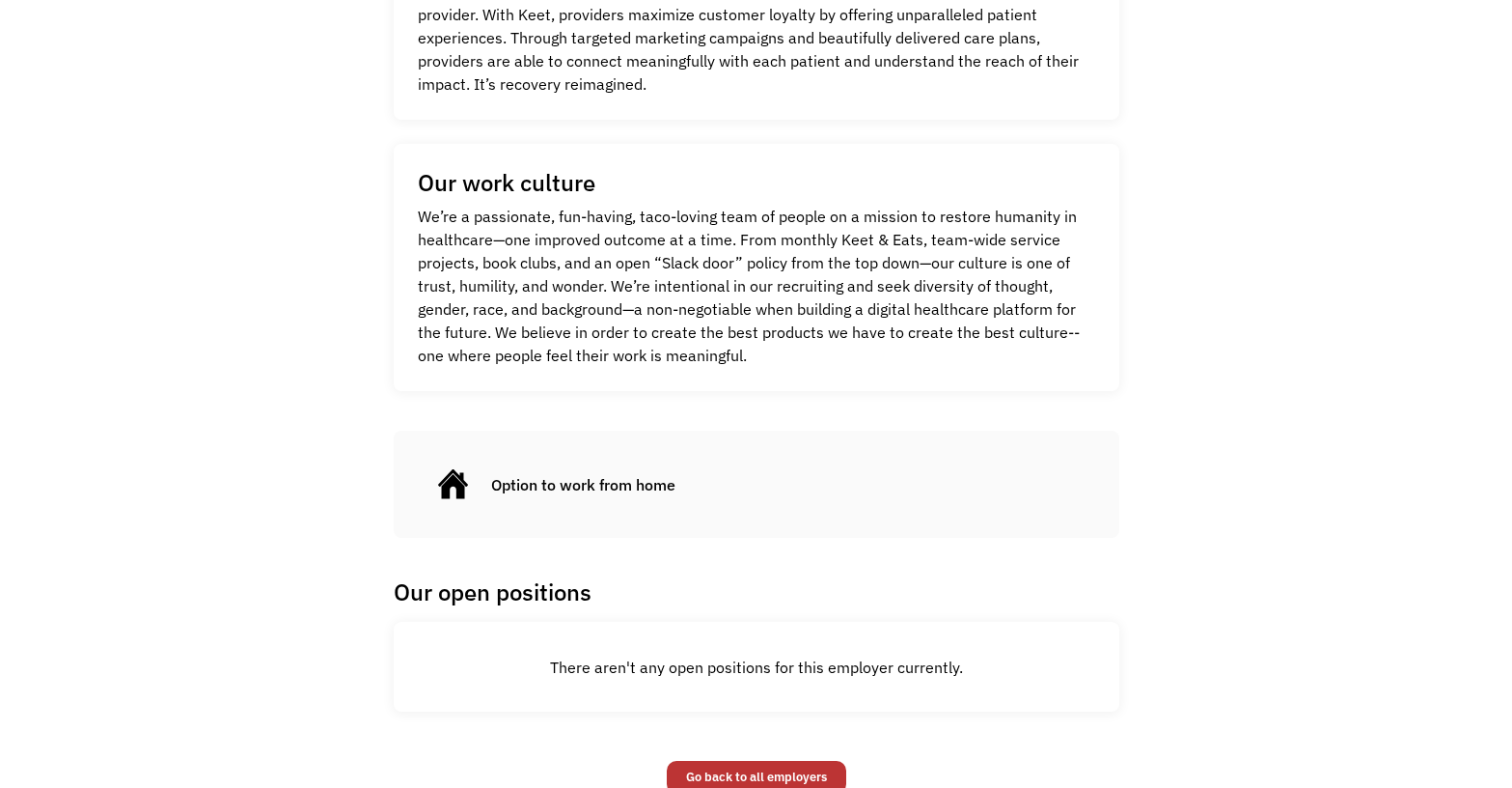
scroll to position [869, 0]
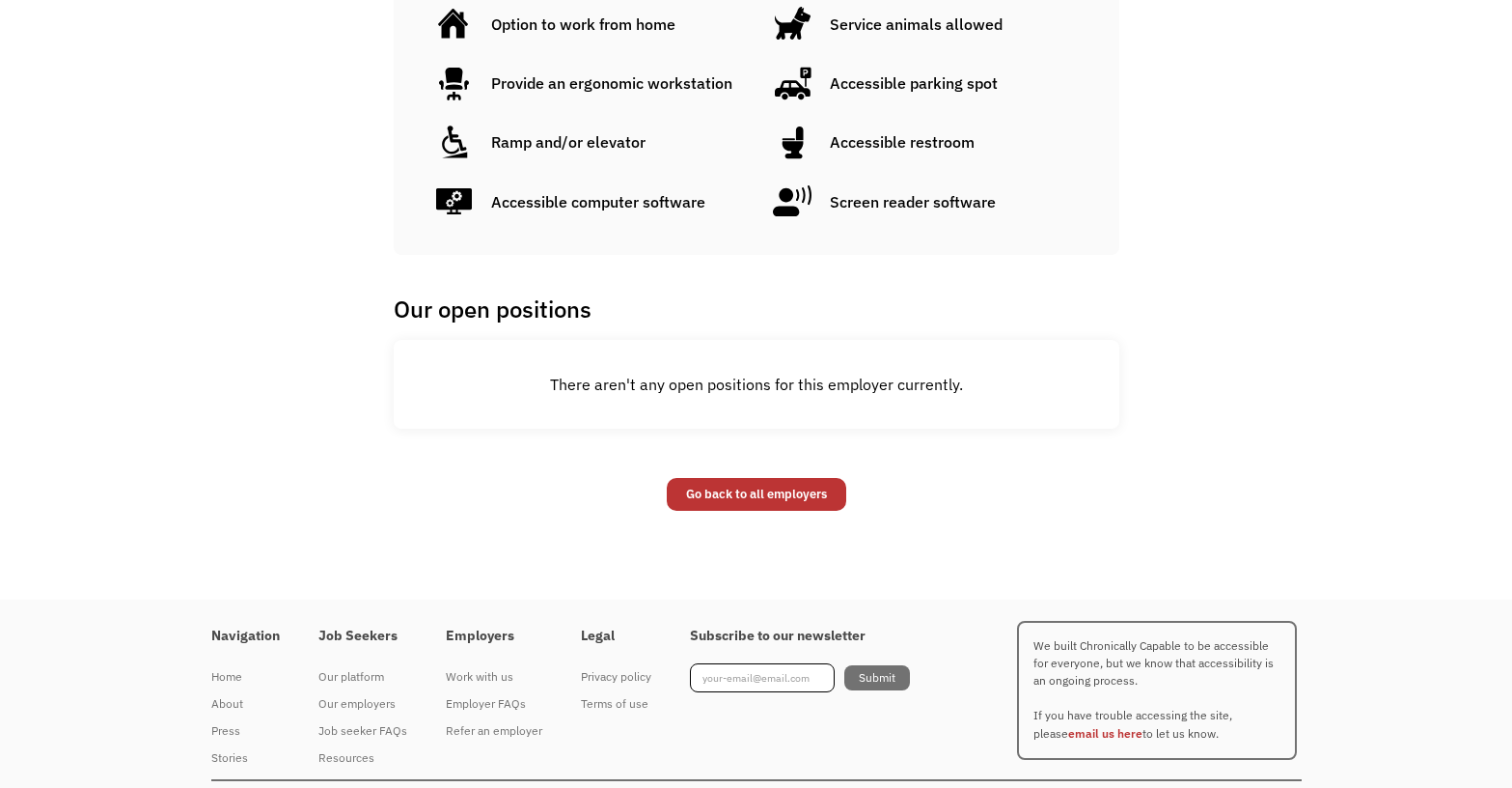
scroll to position [1255, 0]
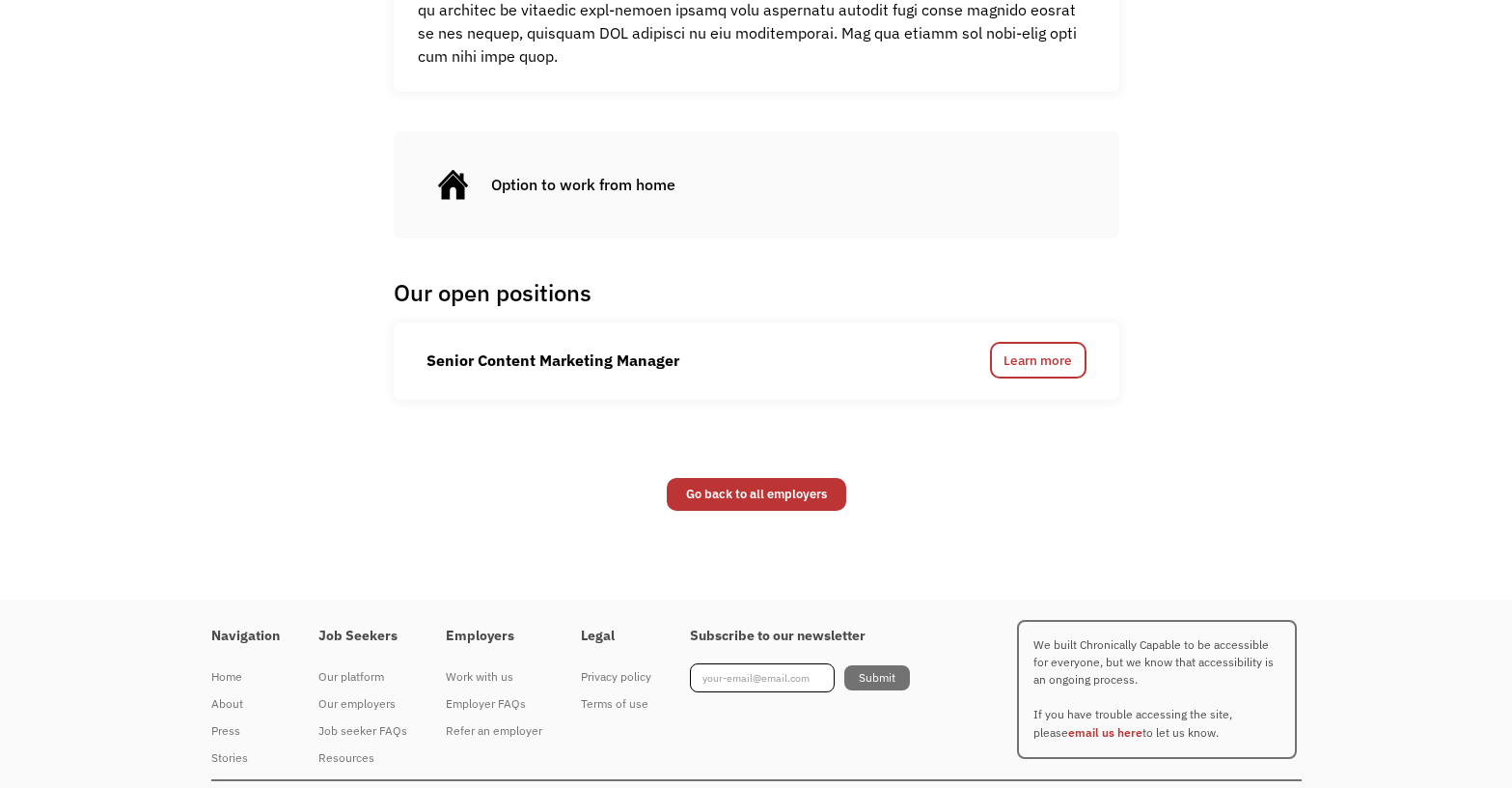
scroll to position [1352, 0]
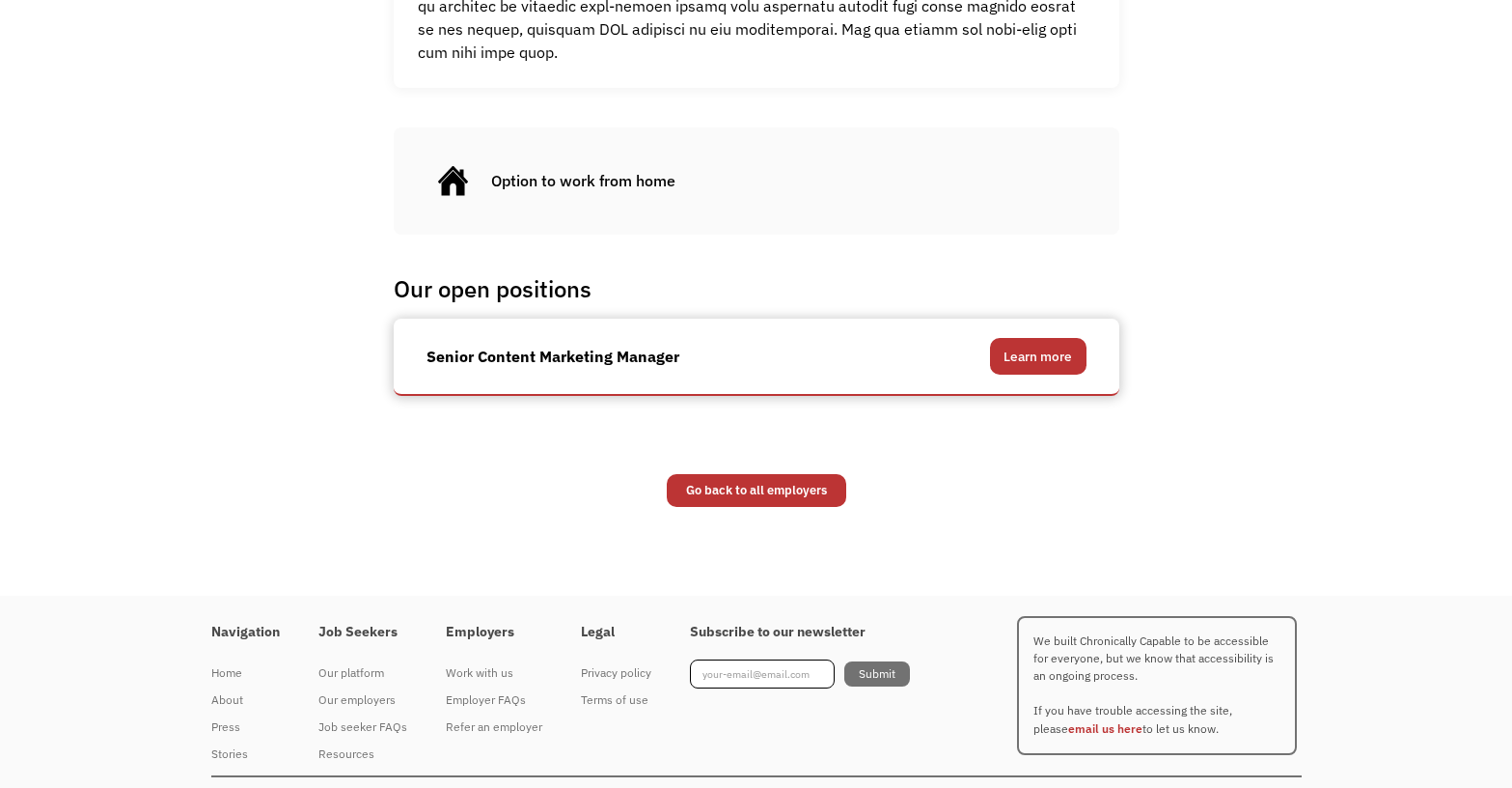
click at [1010, 338] on link "Learn more" at bounding box center [1037, 356] width 96 height 37
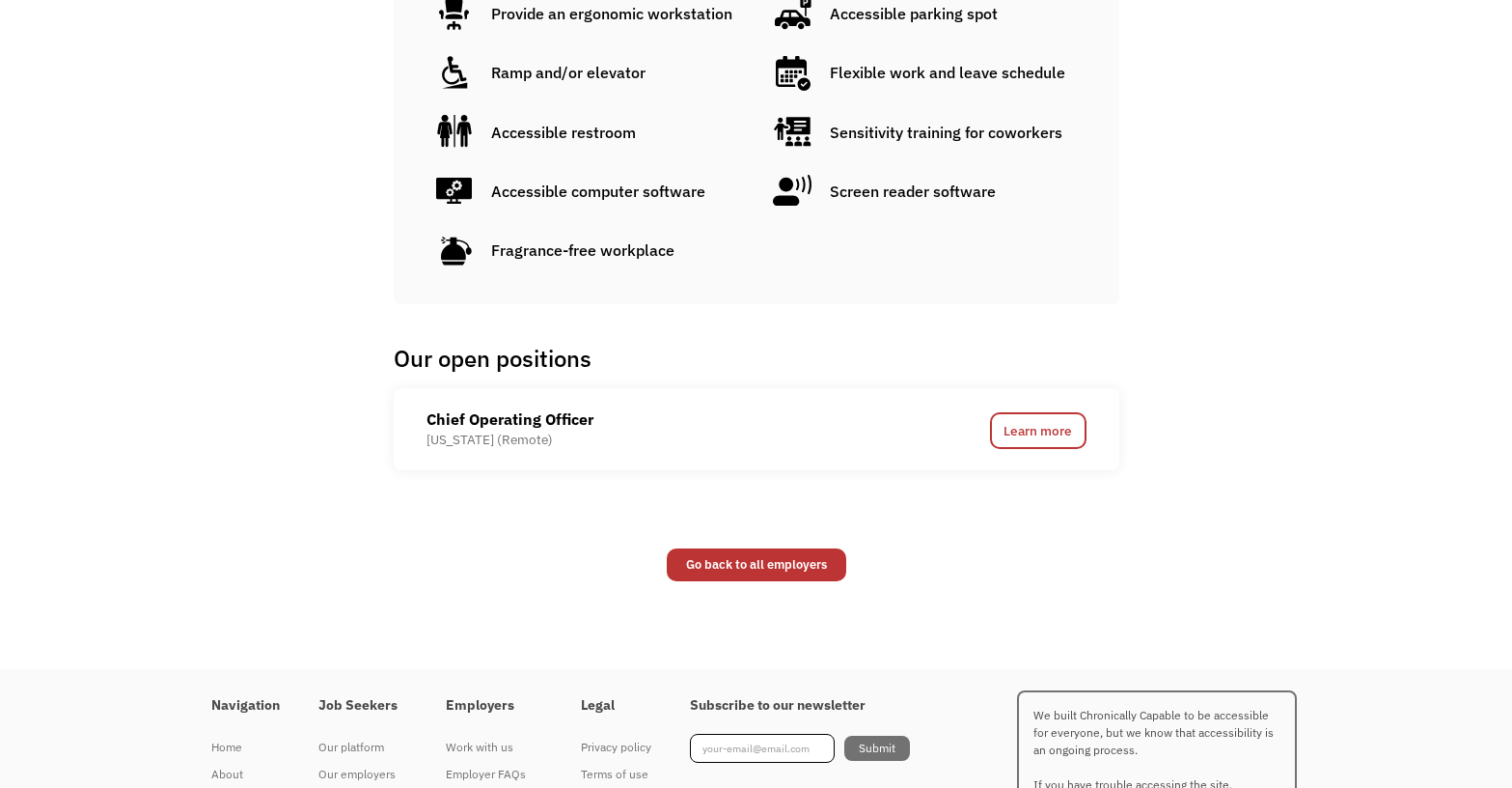
scroll to position [1352, 0]
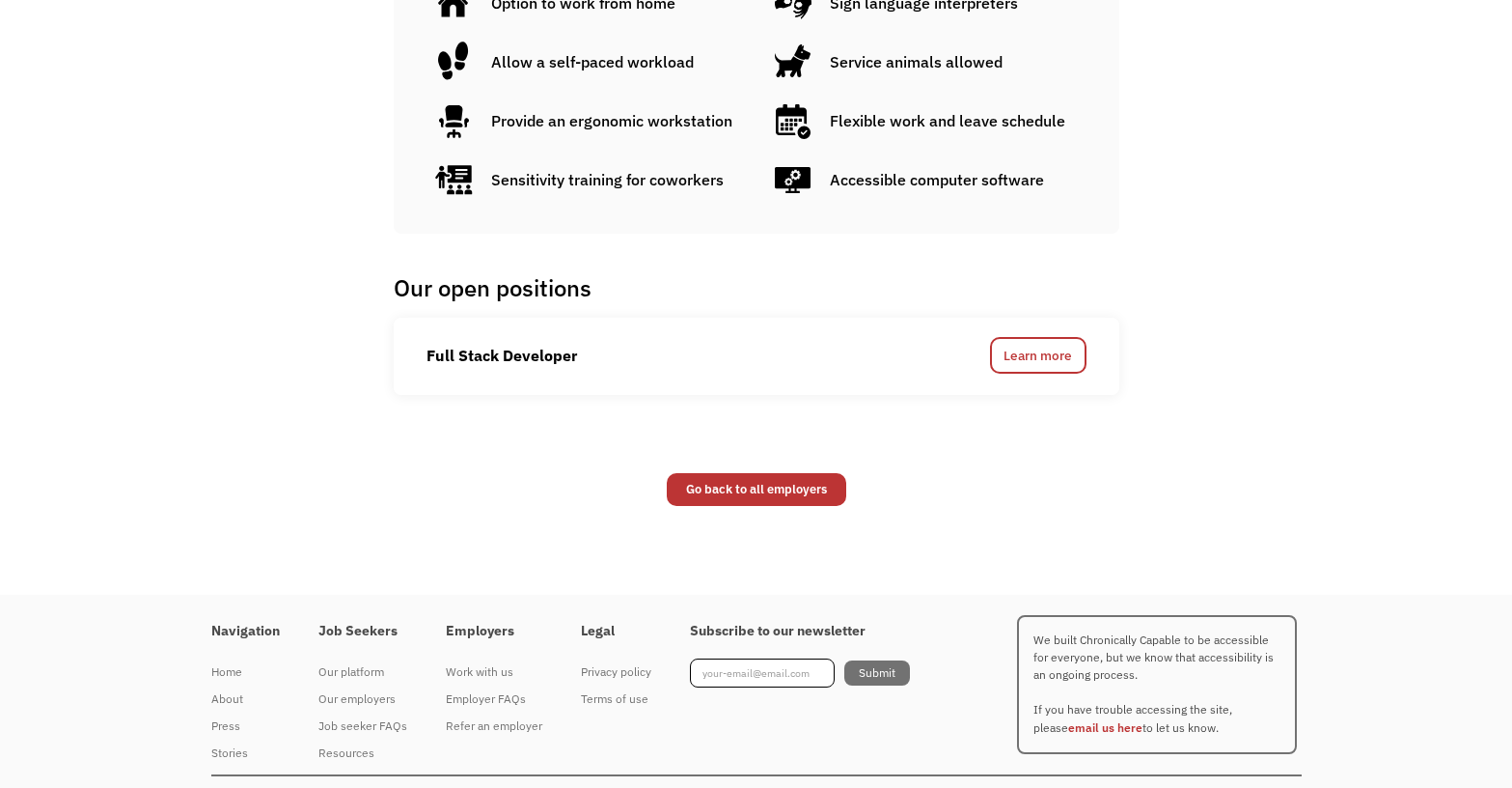
scroll to position [949, 0]
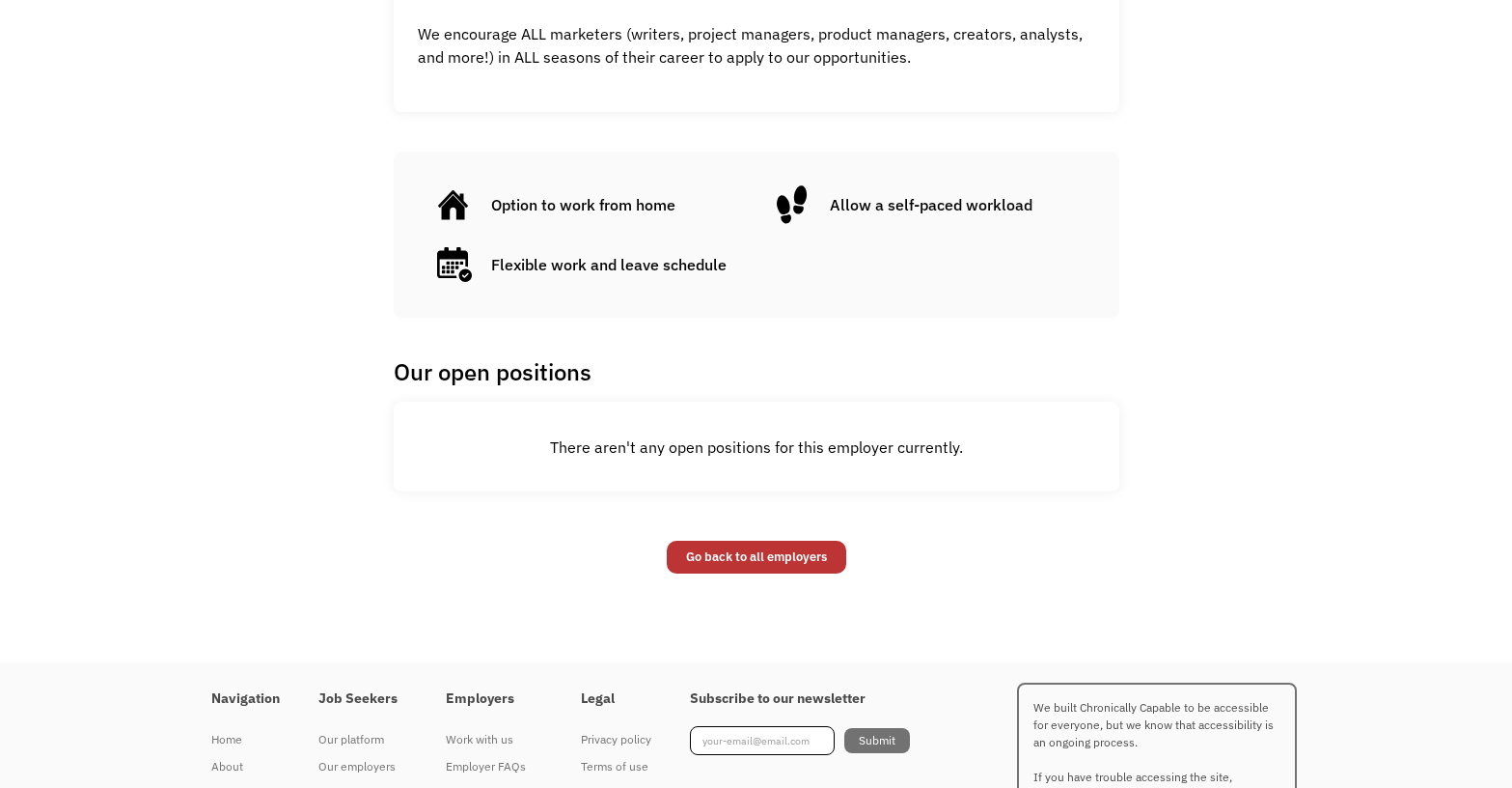
scroll to position [1771, 0]
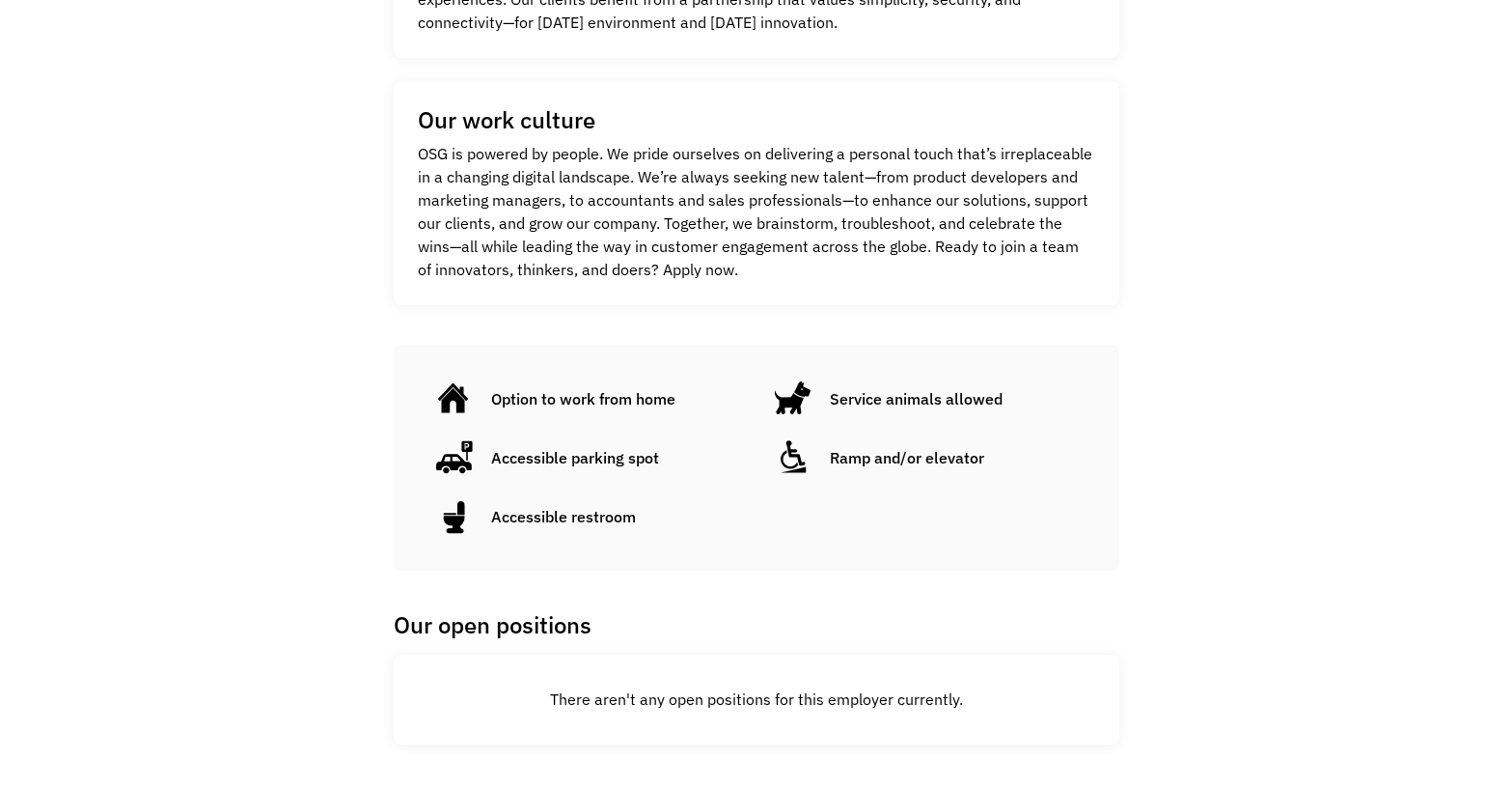
scroll to position [965, 0]
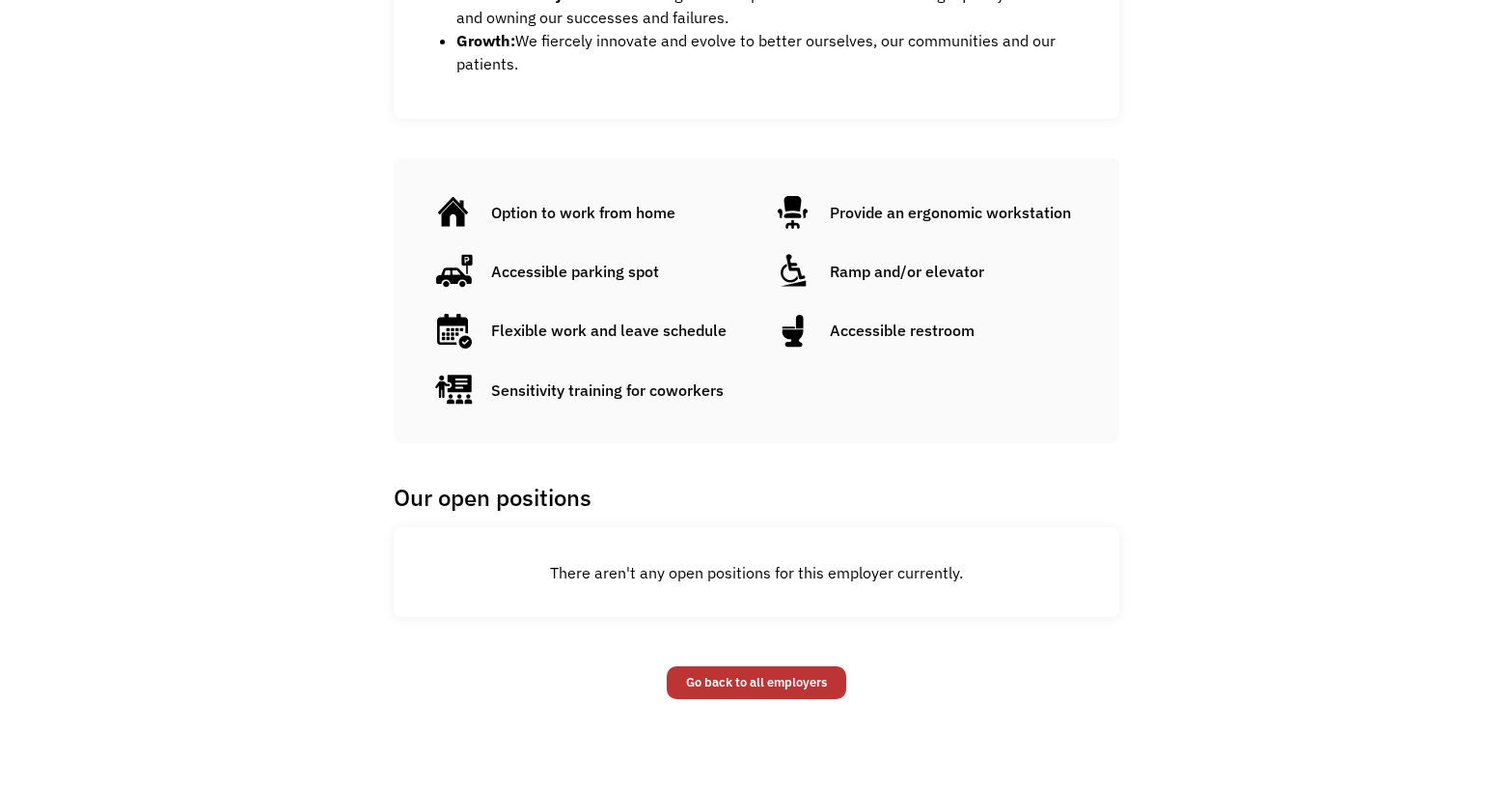
scroll to position [1255, 0]
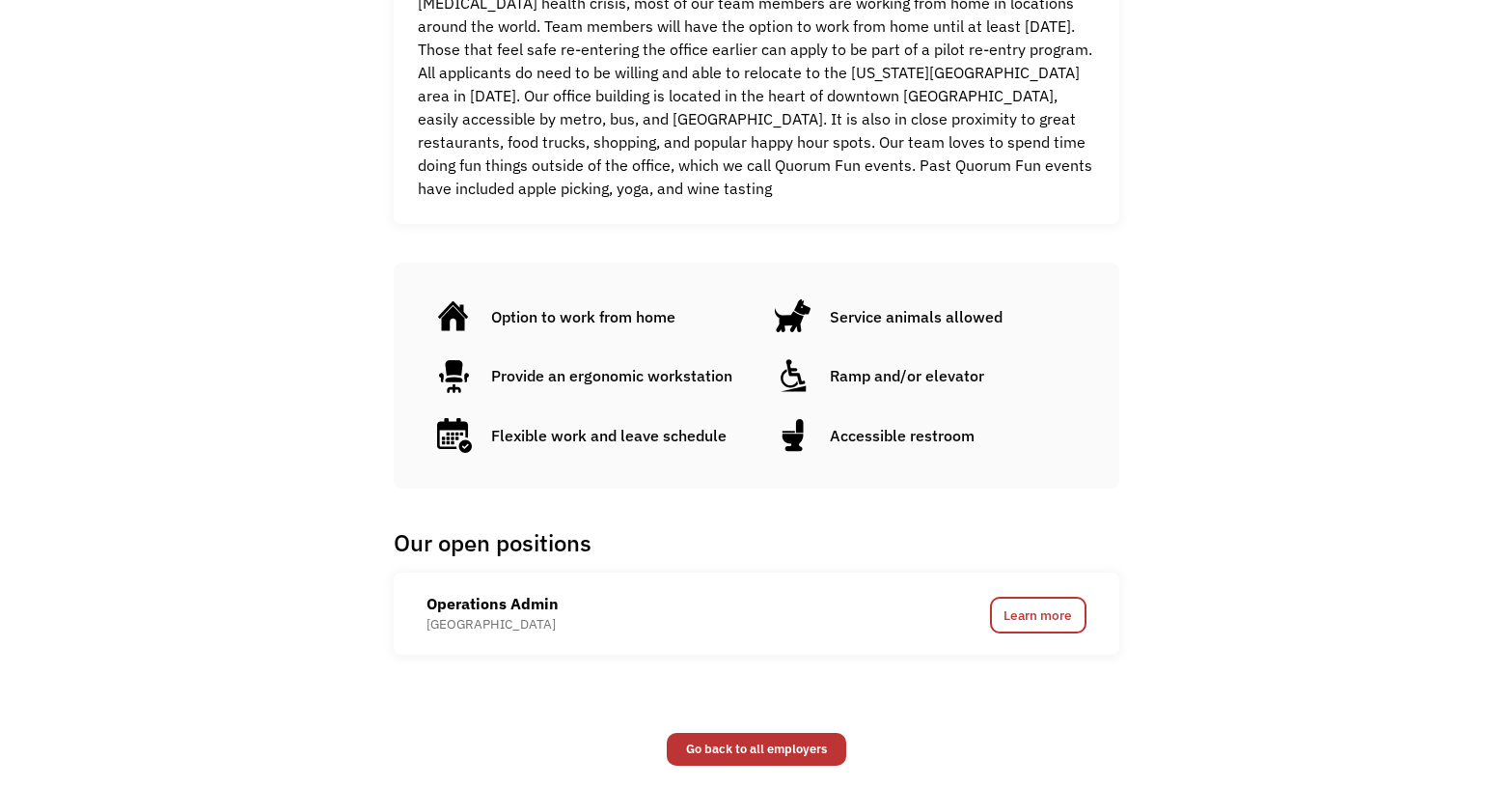
scroll to position [1144, 0]
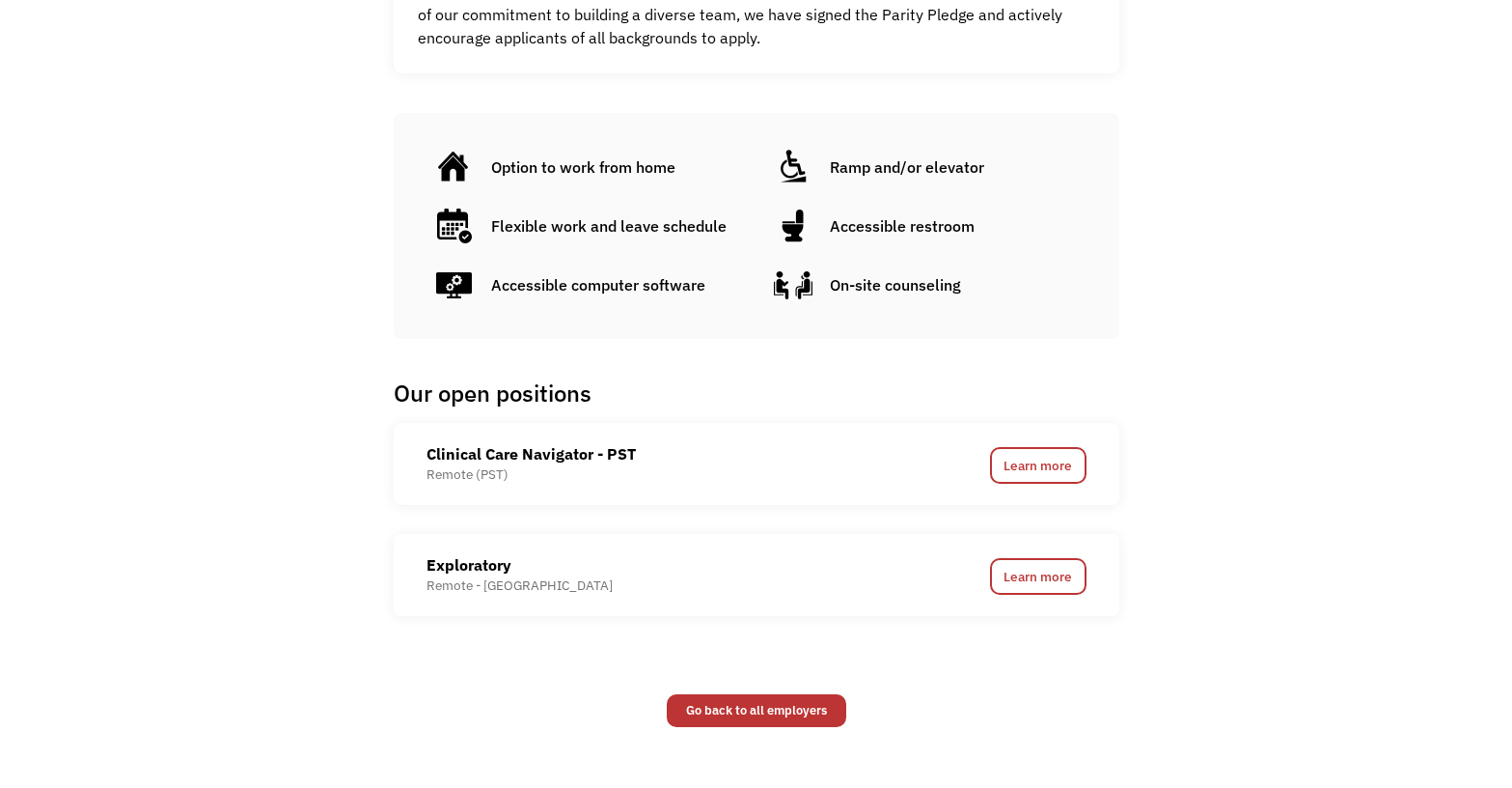
scroll to position [965, 0]
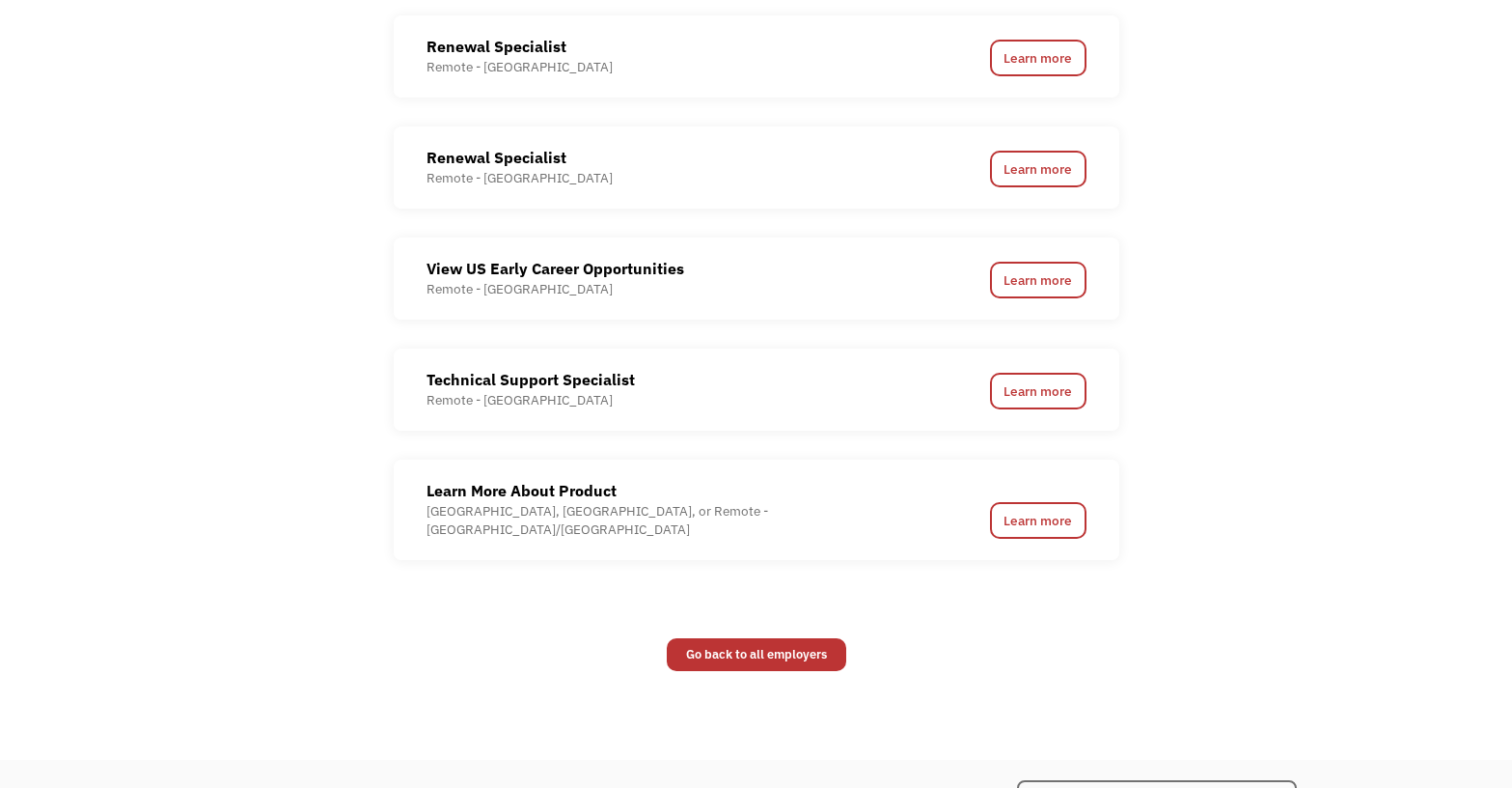
scroll to position [2221, 0]
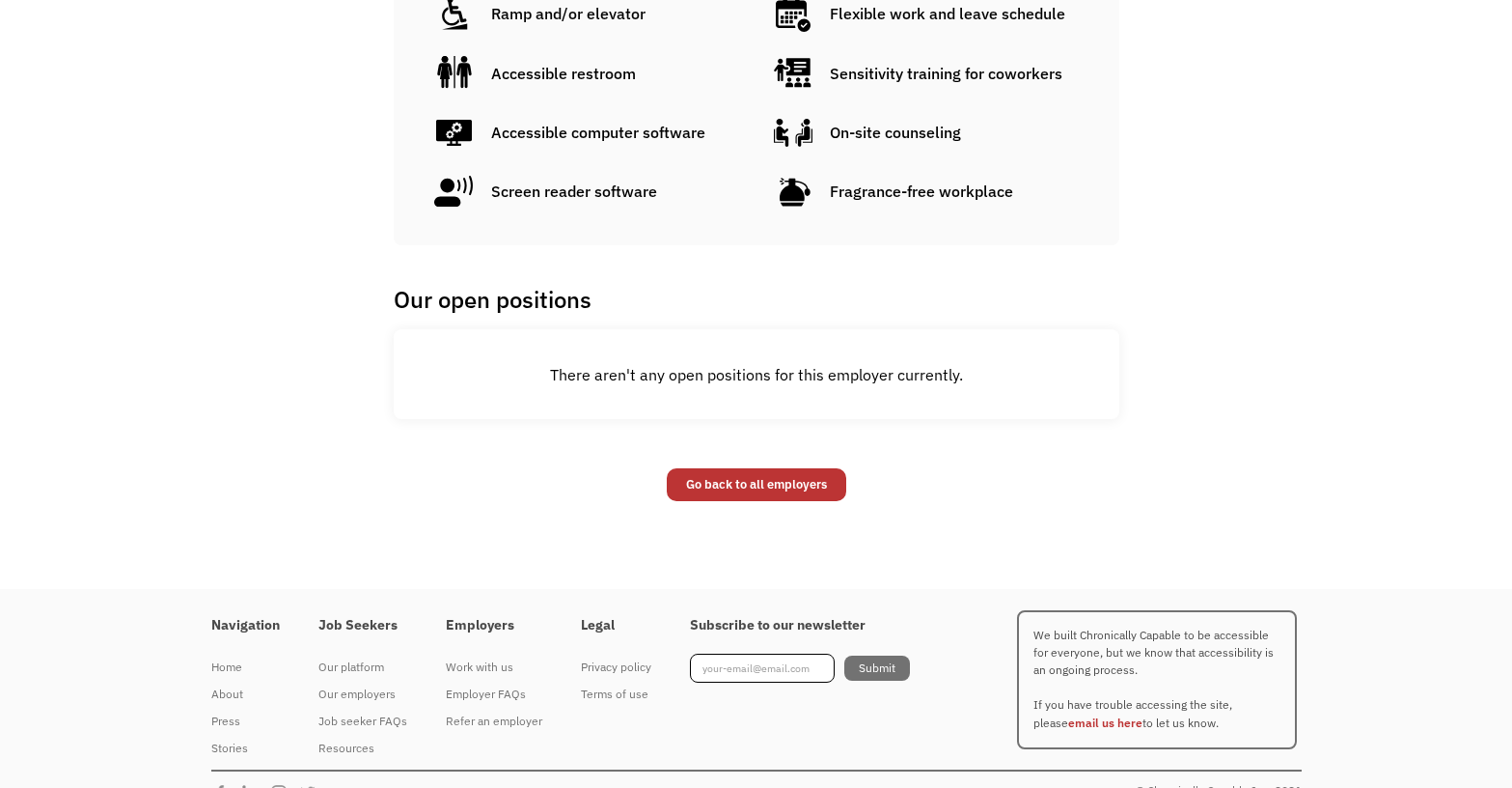
scroll to position [1419, 0]
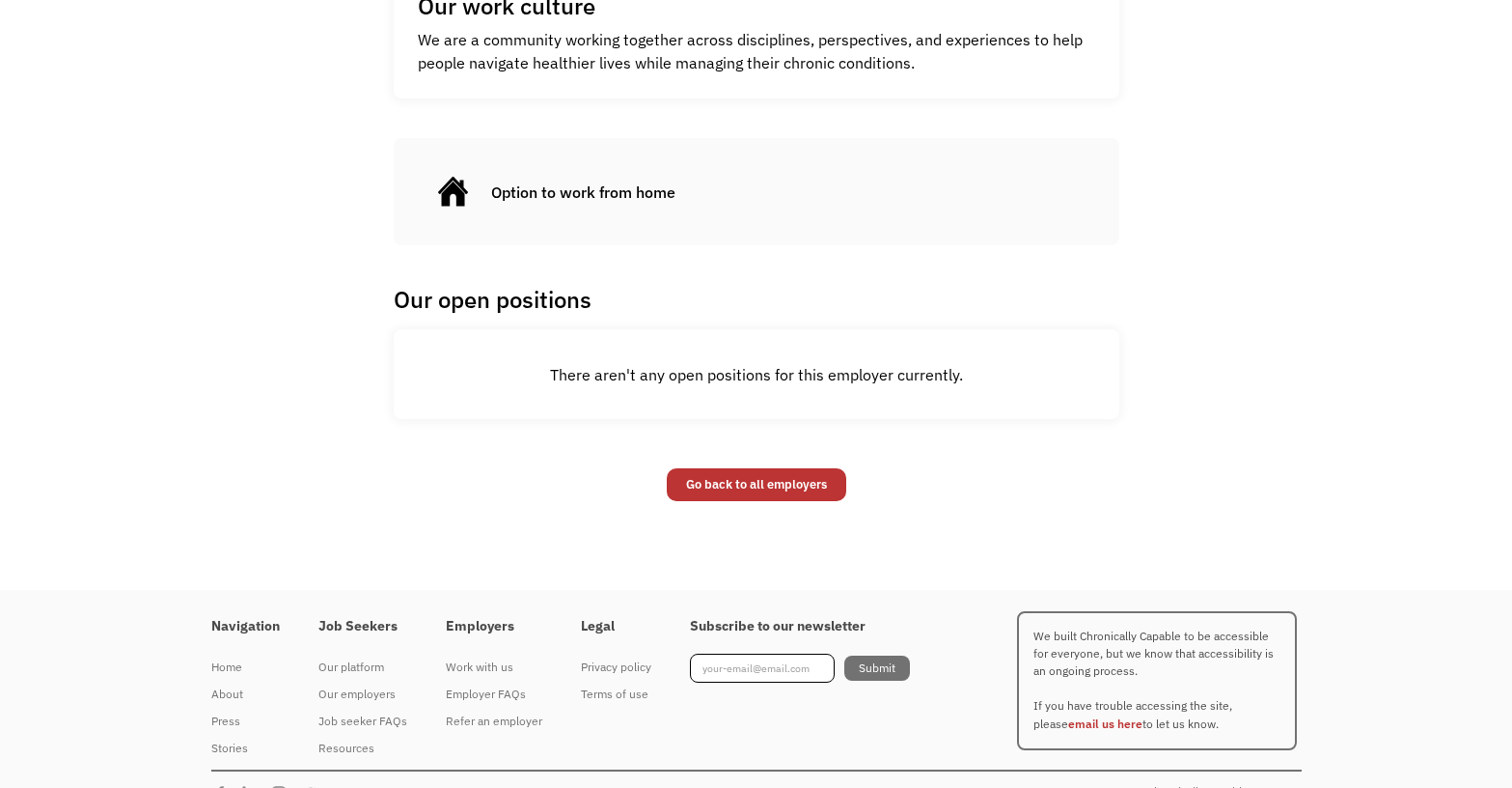
scroll to position [818, 0]
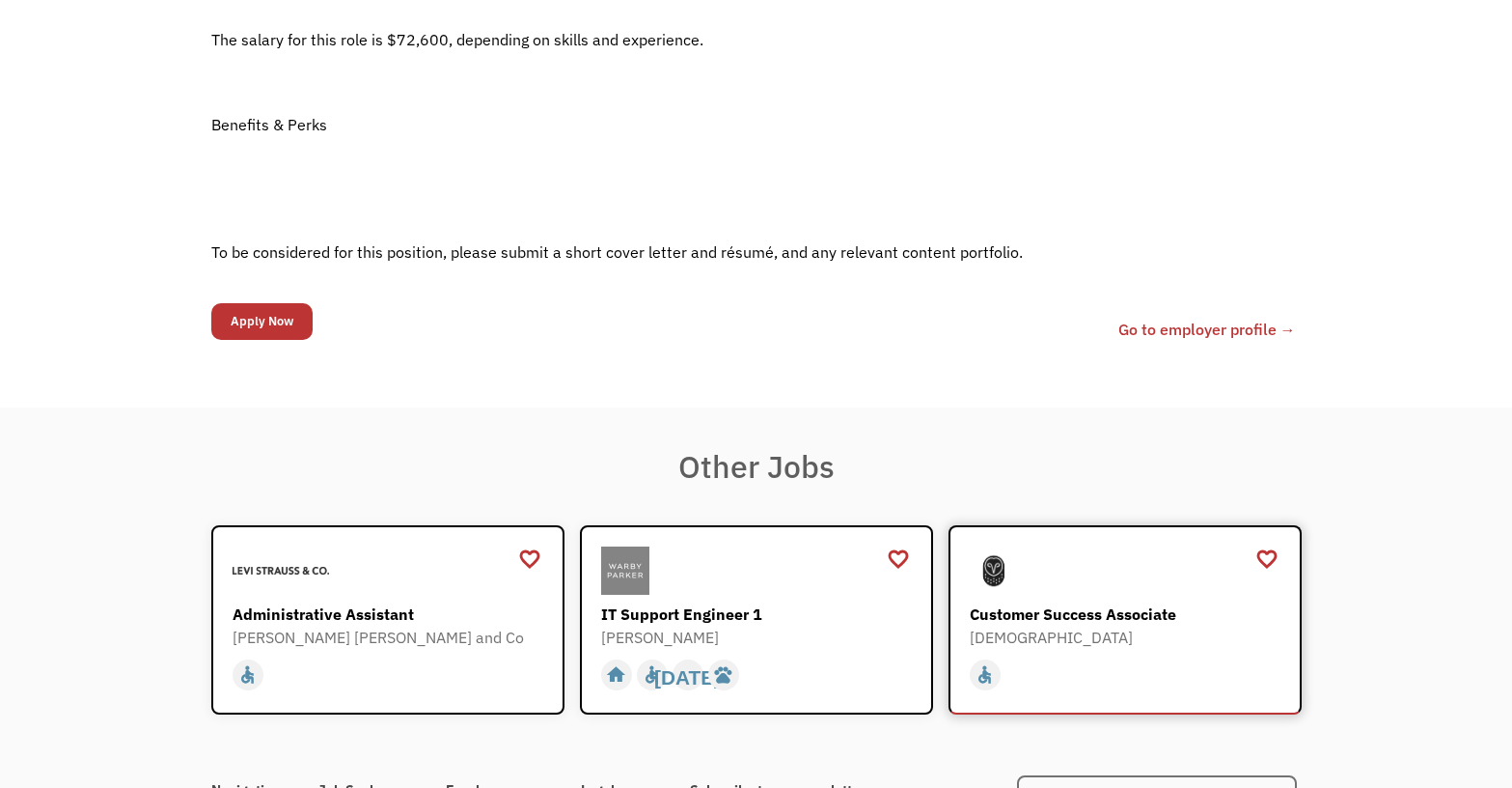
scroll to position [1835, 0]
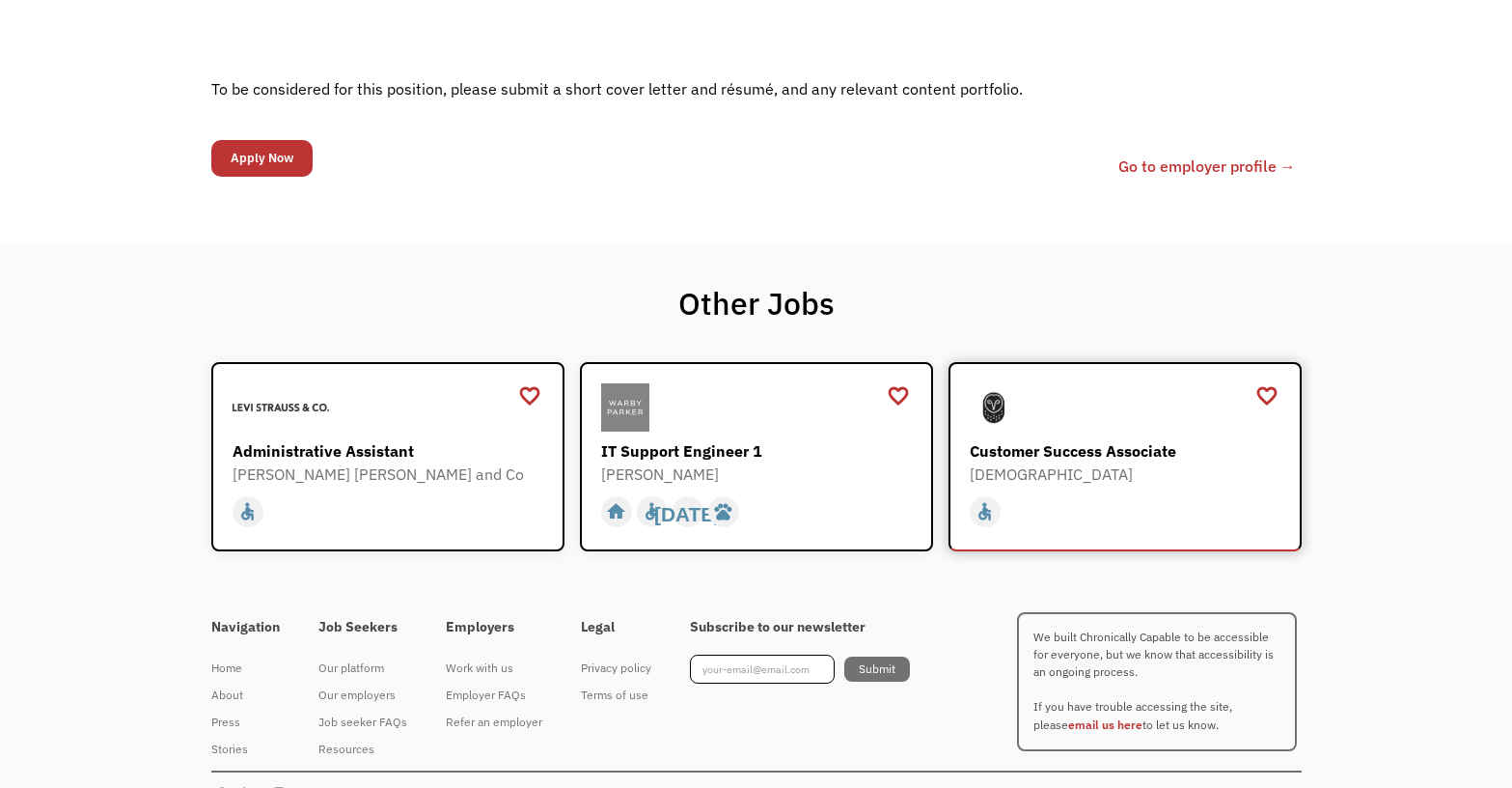
click at [1092, 453] on div "Customer Success Associate" at bounding box center [1128, 450] width 316 height 23
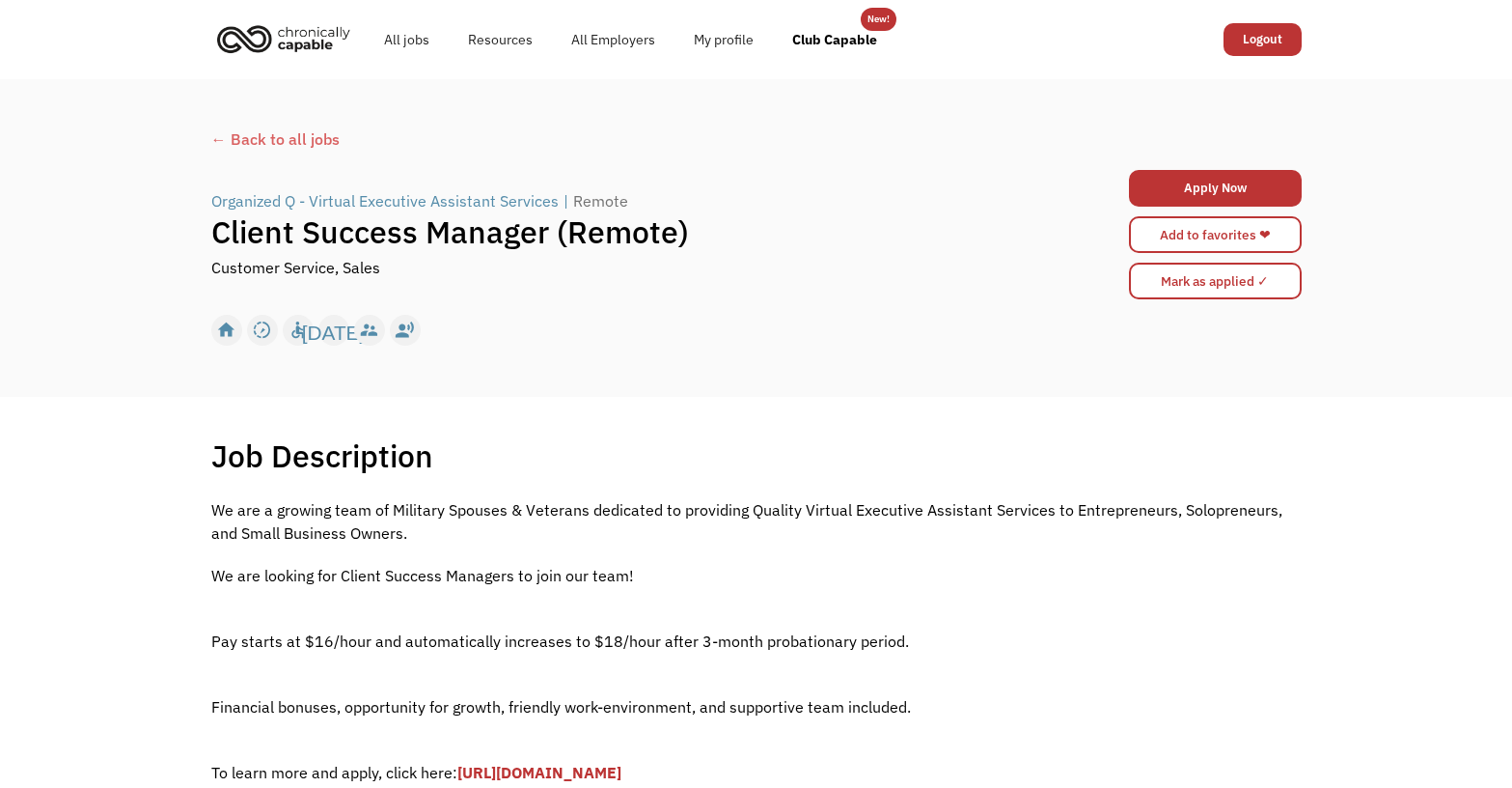
scroll to position [96, 0]
